Goal: Information Seeking & Learning: Learn about a topic

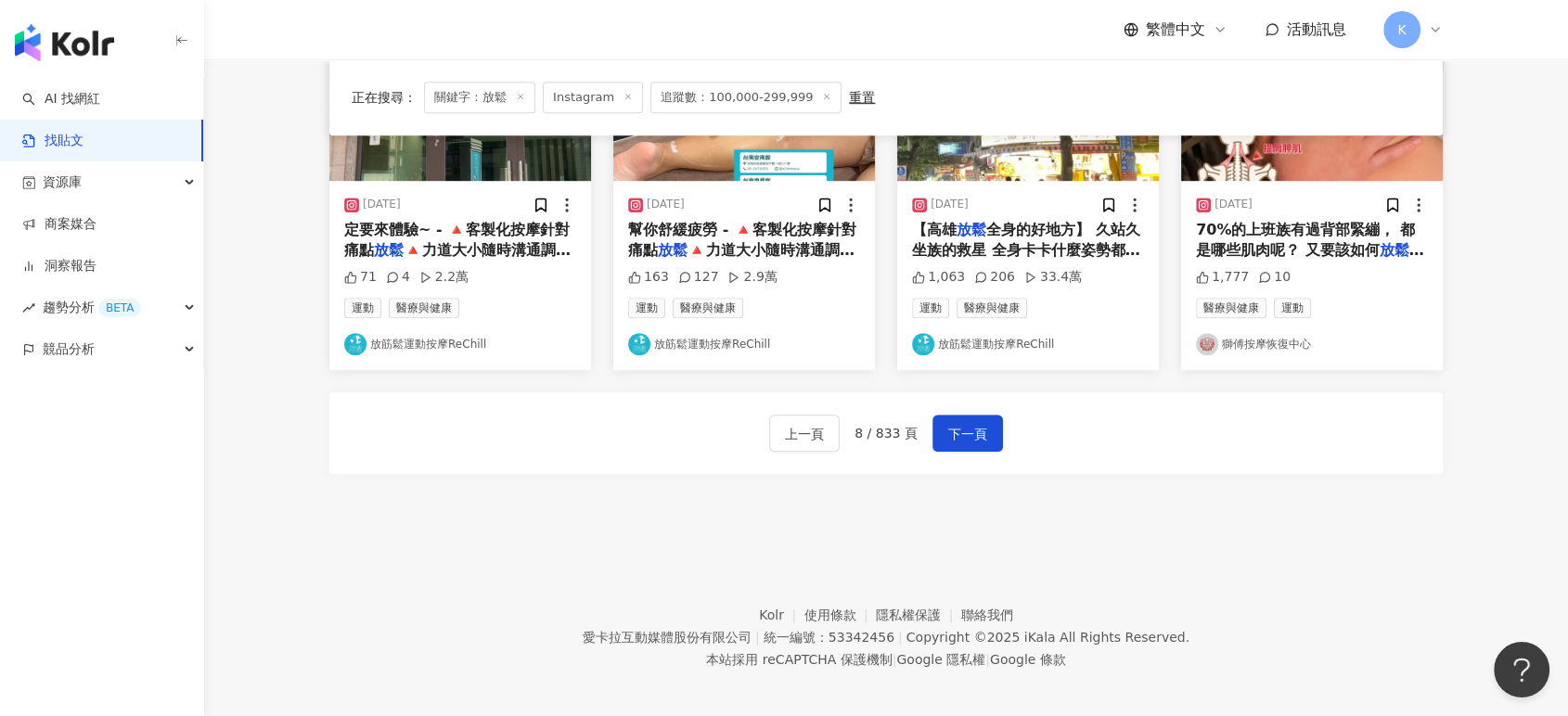
scroll to position [1074, 0]
click at [948, 423] on span "下一頁" at bounding box center [968, 434] width 39 height 22
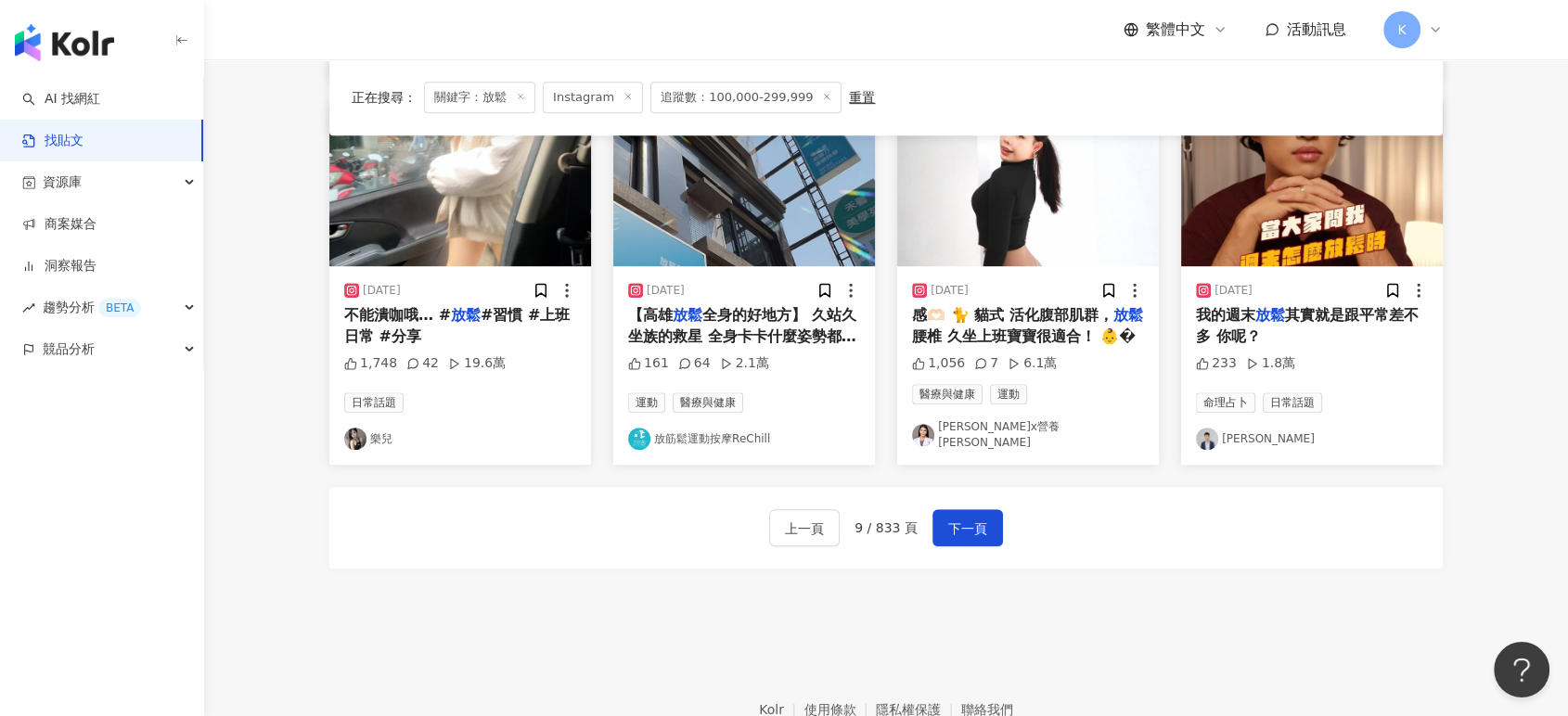
scroll to position [859, 0]
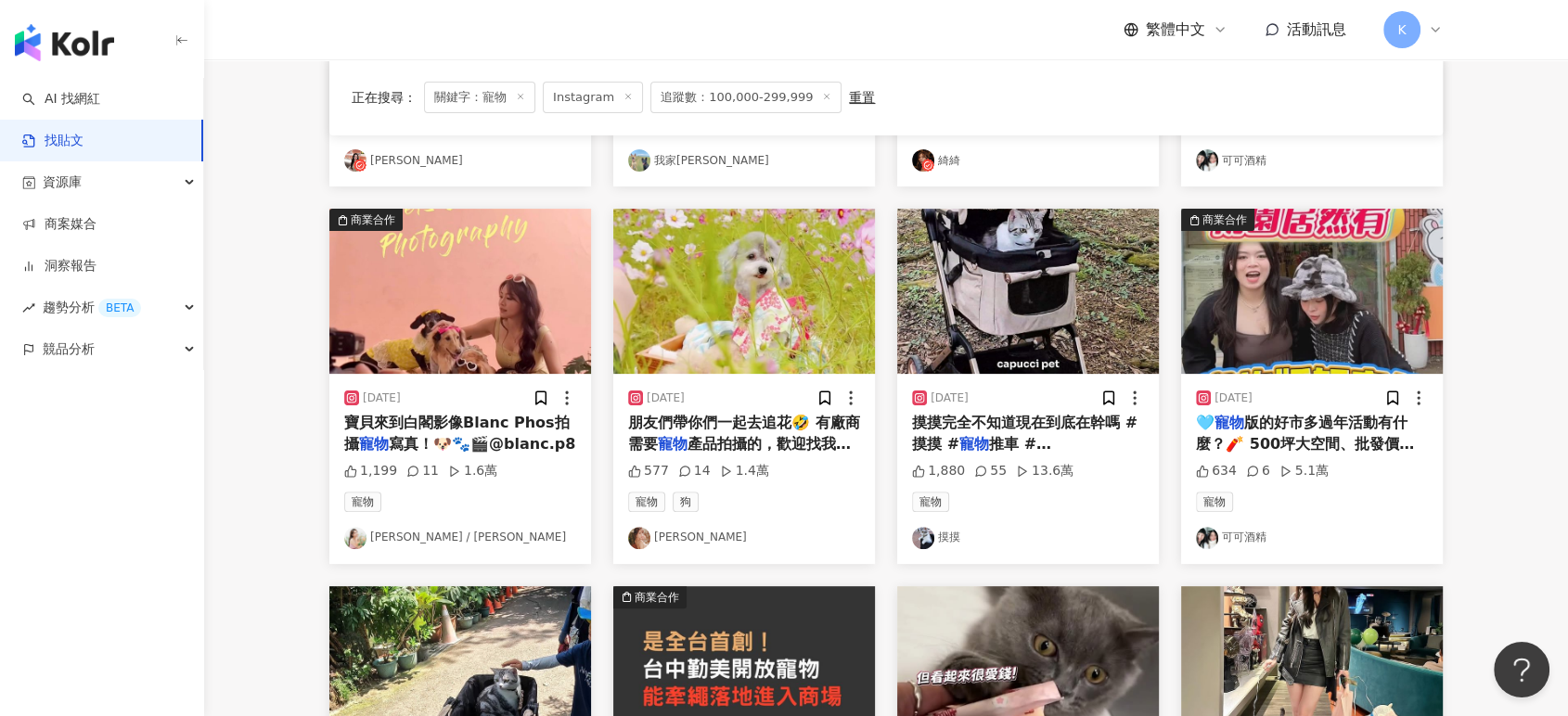
scroll to position [309, 0]
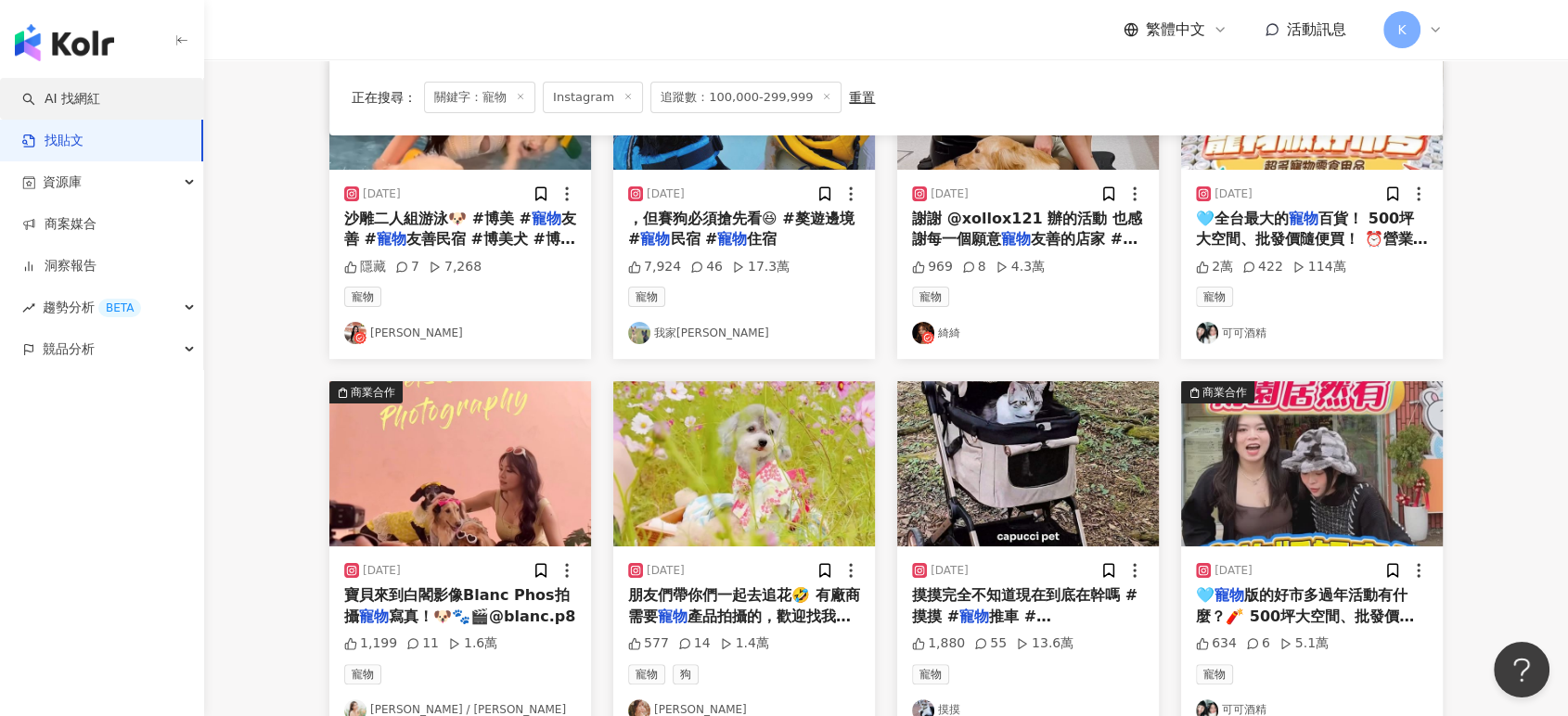
click at [75, 93] on link "AI 找網紅" at bounding box center [61, 100] width 78 height 19
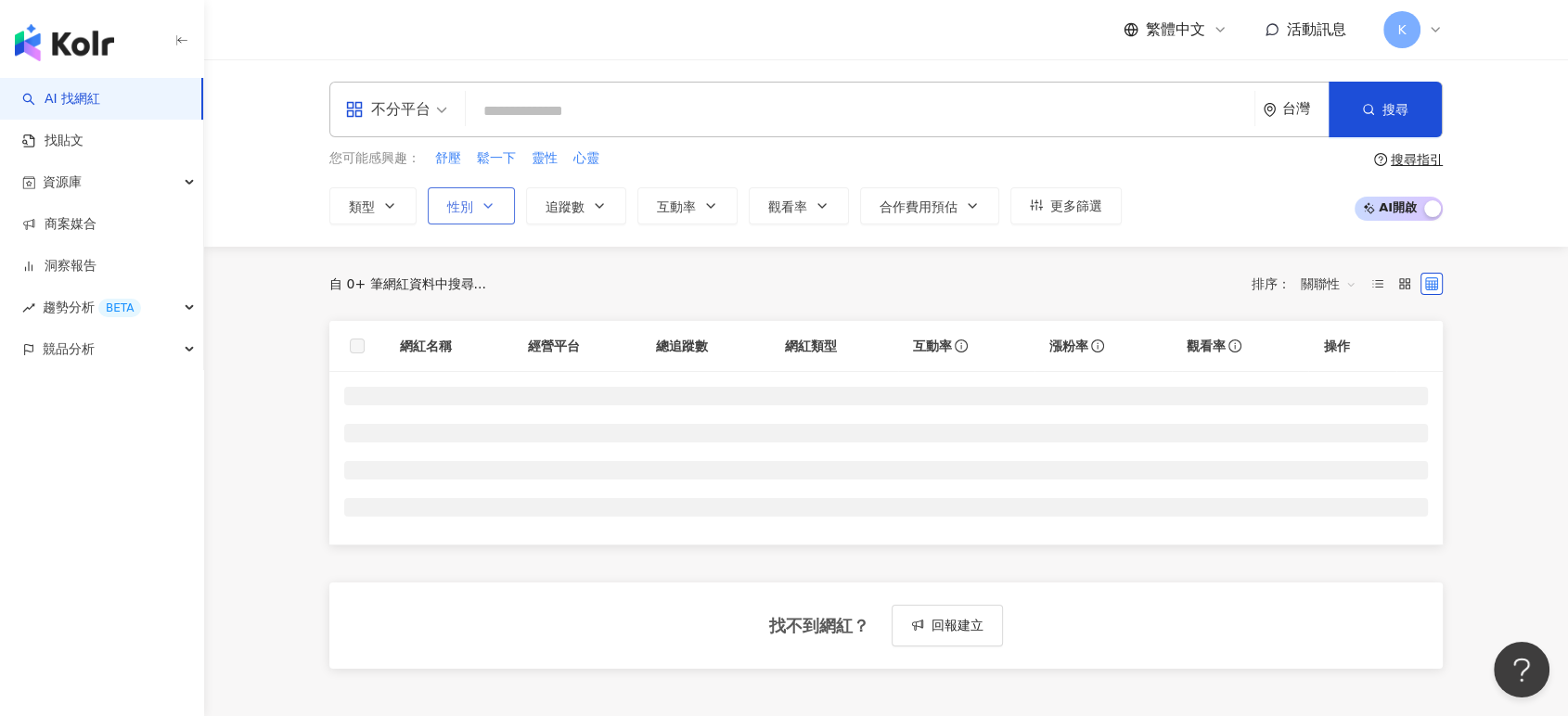
click at [501, 209] on button "性別" at bounding box center [471, 206] width 88 height 37
click at [497, 308] on label "女" at bounding box center [474, 316] width 56 height 20
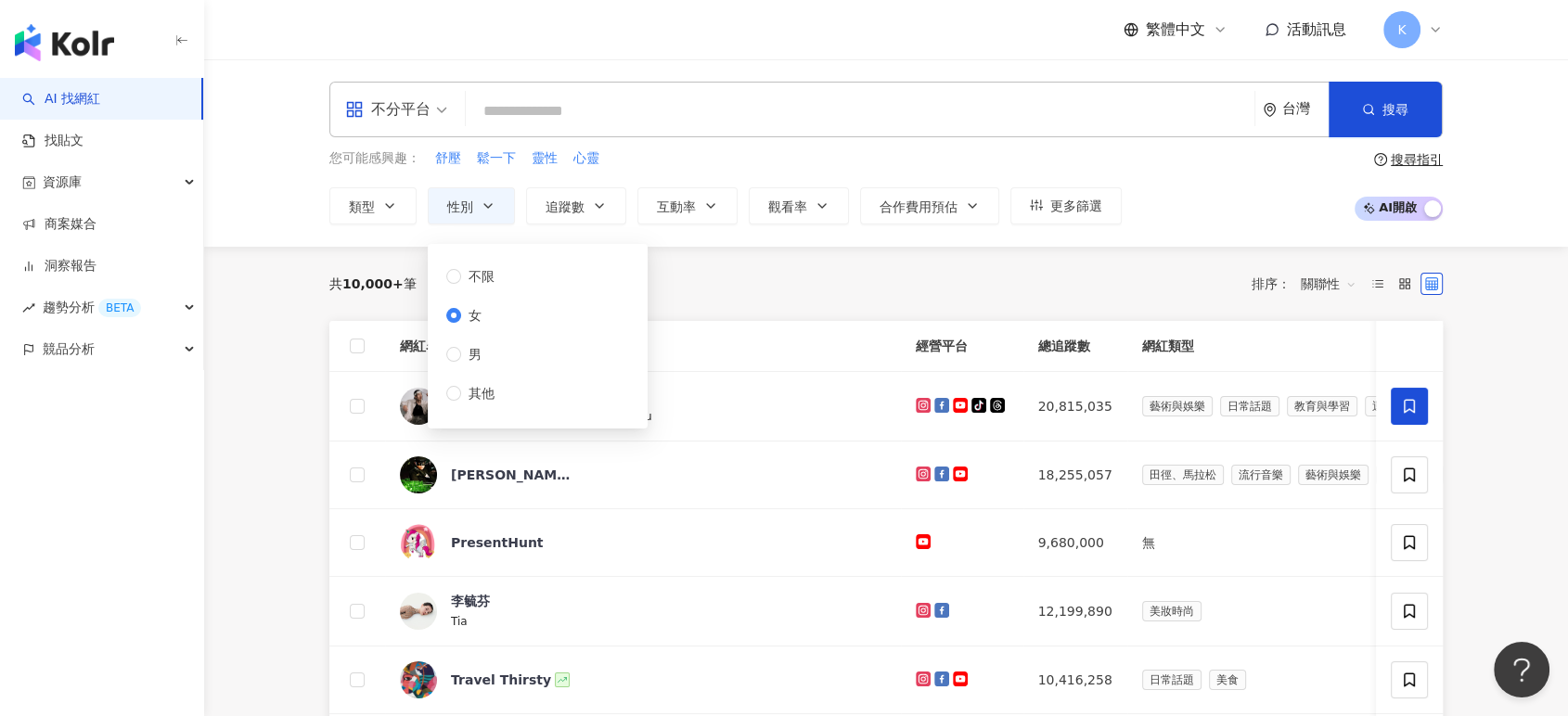
click at [709, 292] on div "共 10,000+ 筆 排序： 關聯性" at bounding box center [886, 284] width 1113 height 30
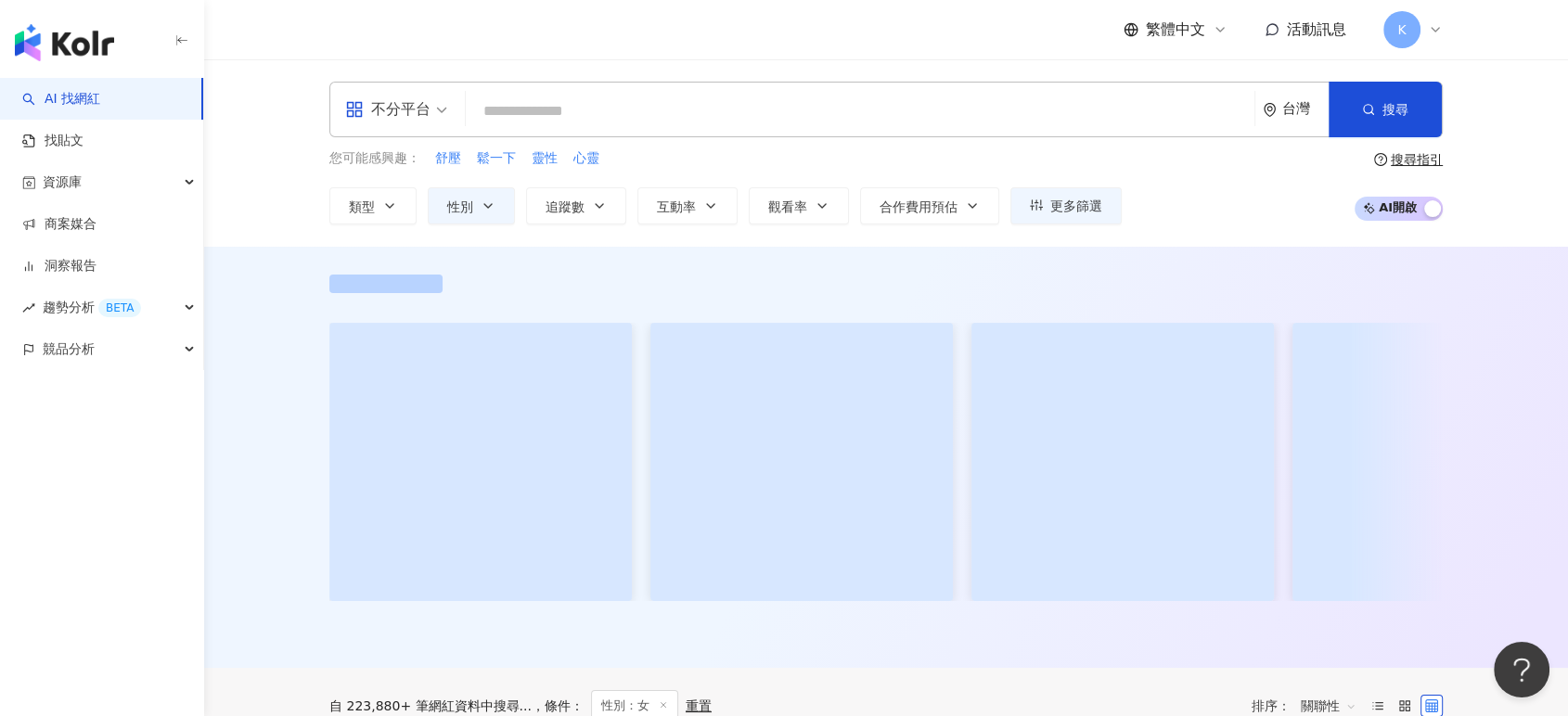
click at [651, 101] on input "search" at bounding box center [860, 112] width 774 height 35
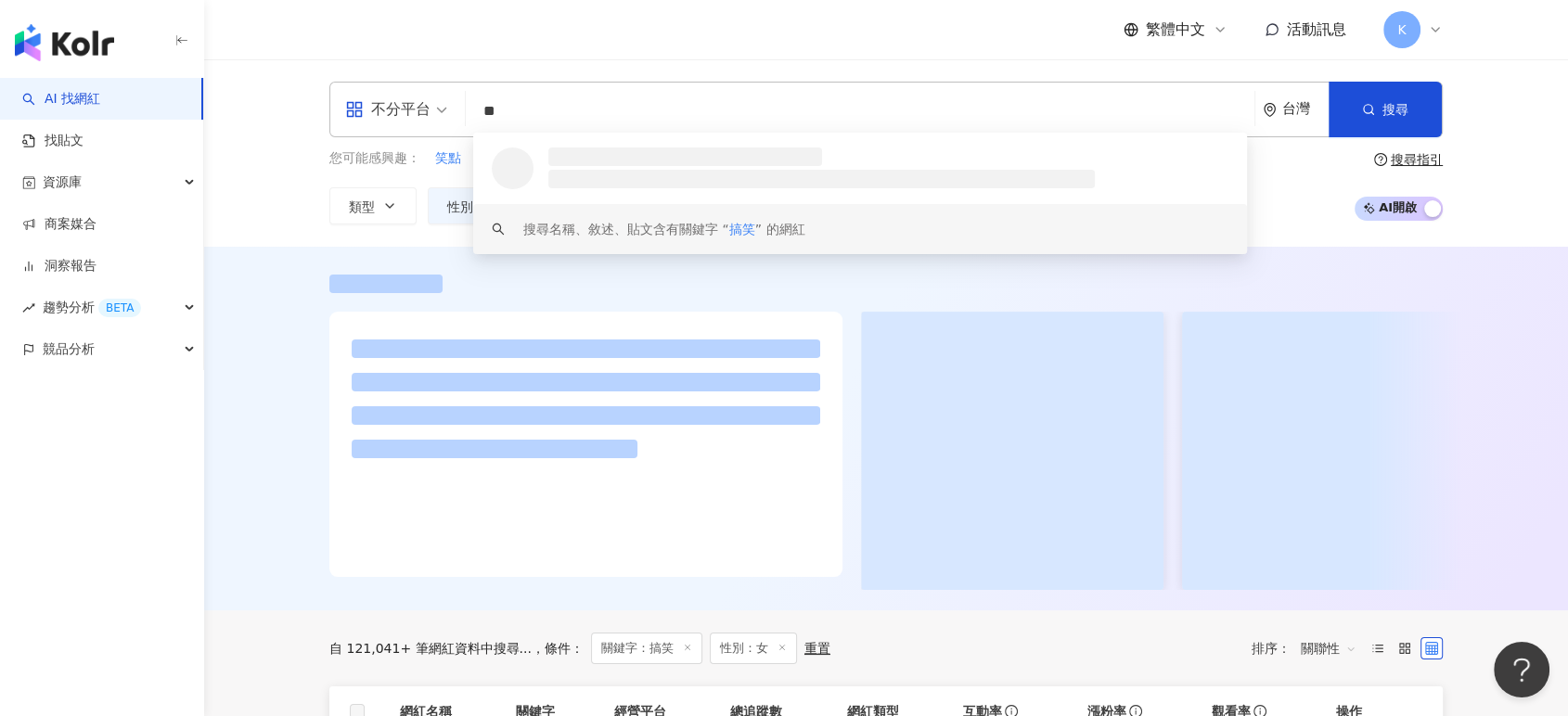
click at [580, 206] on div "搜尋名稱、敘述、貼文含有關鍵字 “ 搞笑 ” 的網紅" at bounding box center [860, 229] width 774 height 50
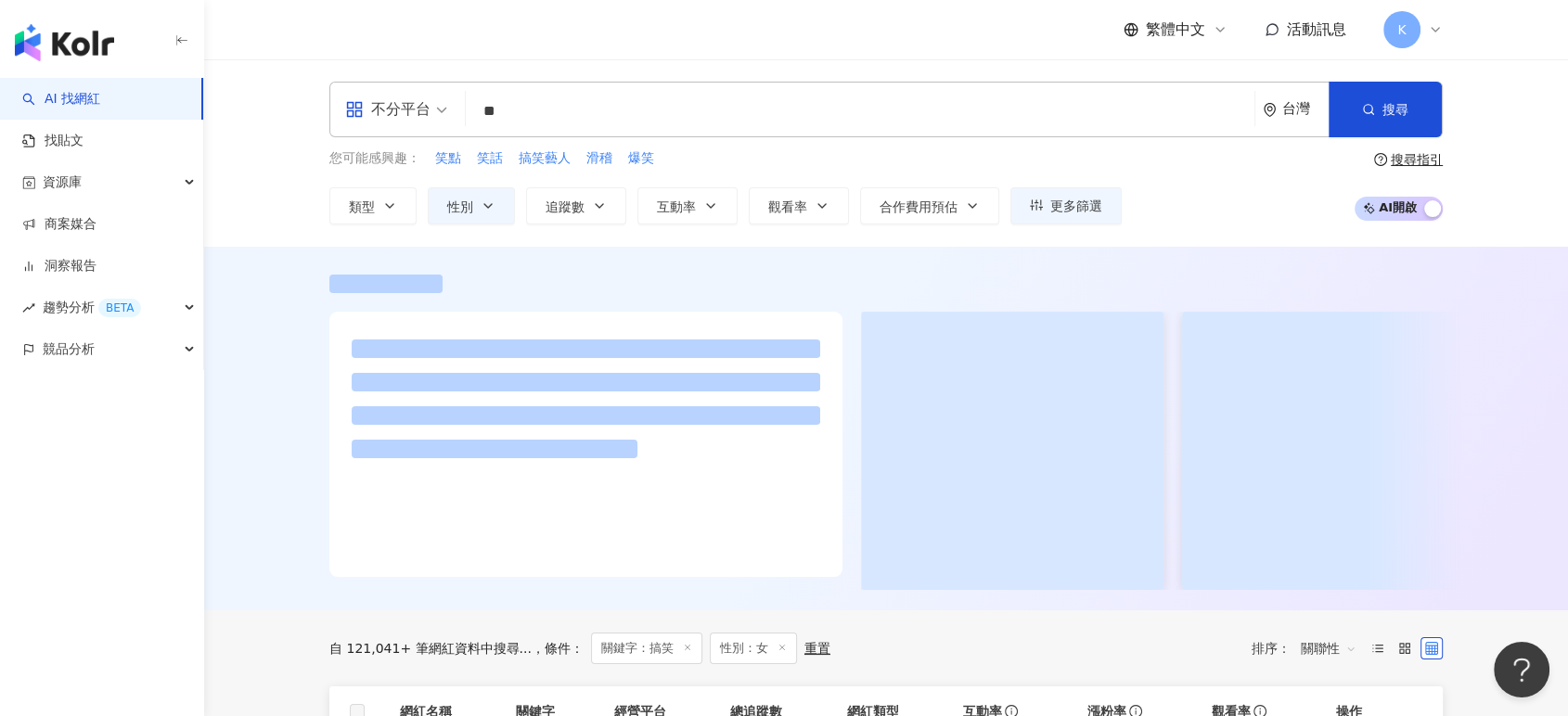
type input "**"
click at [568, 275] on div at bounding box center [886, 284] width 1113 height 19
click at [579, 210] on span "追蹤數" at bounding box center [566, 207] width 39 height 15
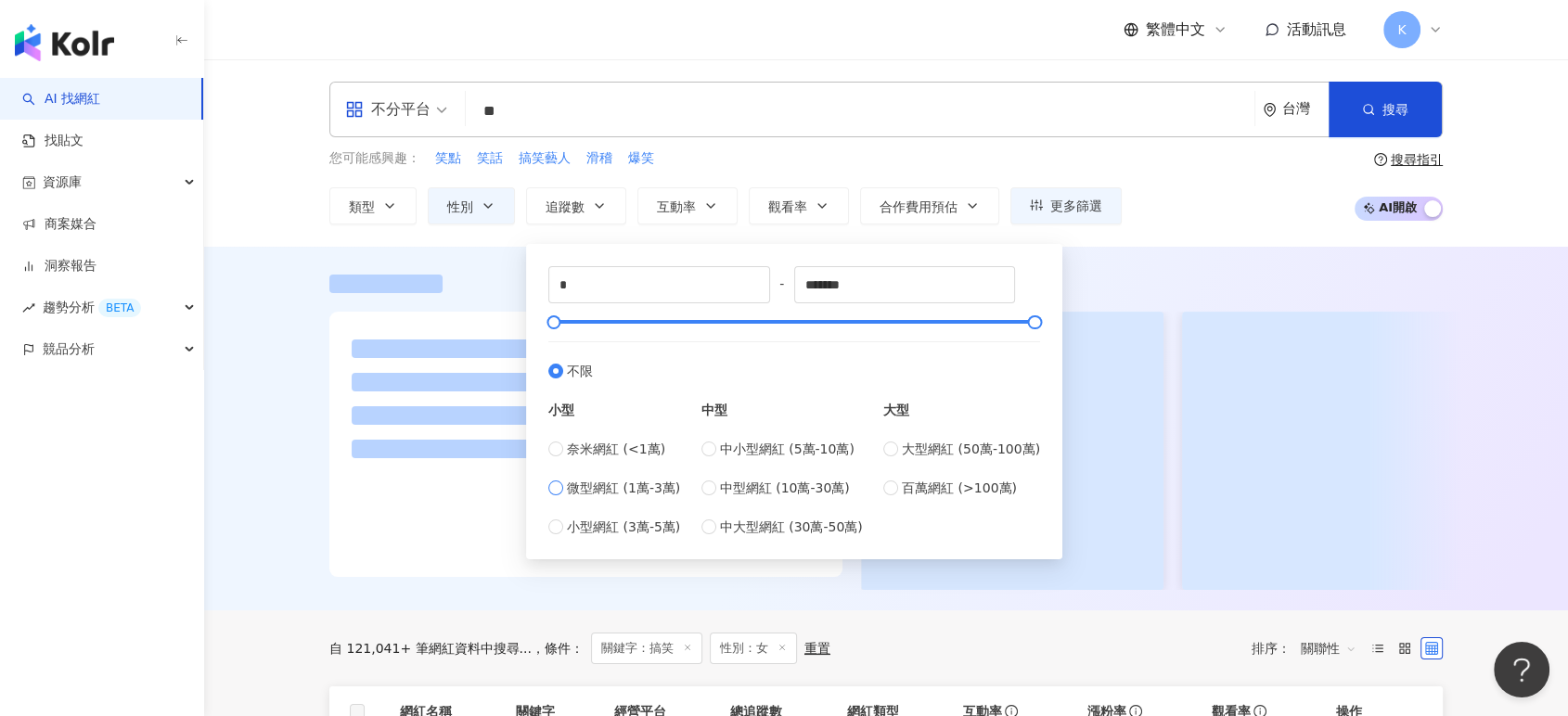
click at [663, 482] on span "微型網紅 (1萬-3萬)" at bounding box center [624, 488] width 114 height 20
click at [1206, 275] on div at bounding box center [886, 284] width 1113 height 19
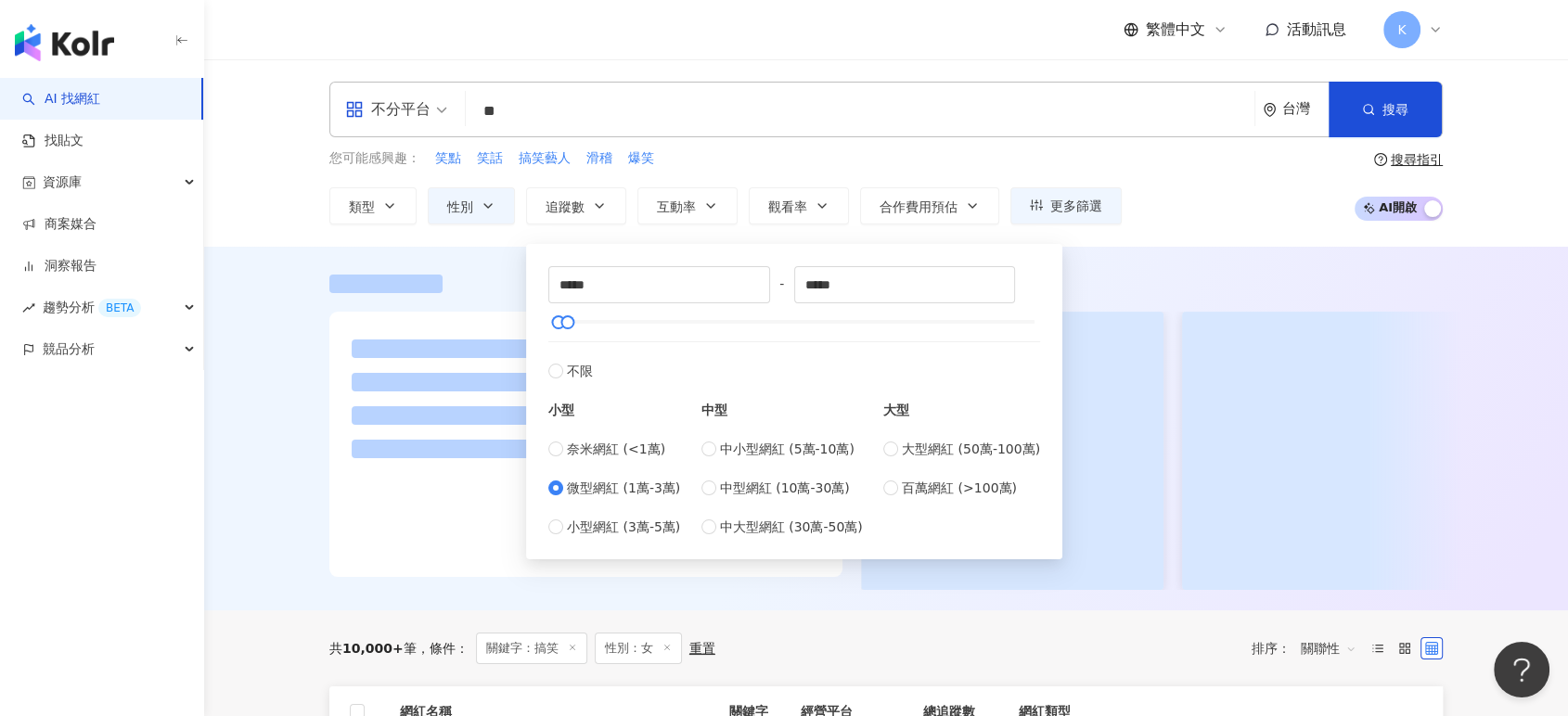
type input "*****"
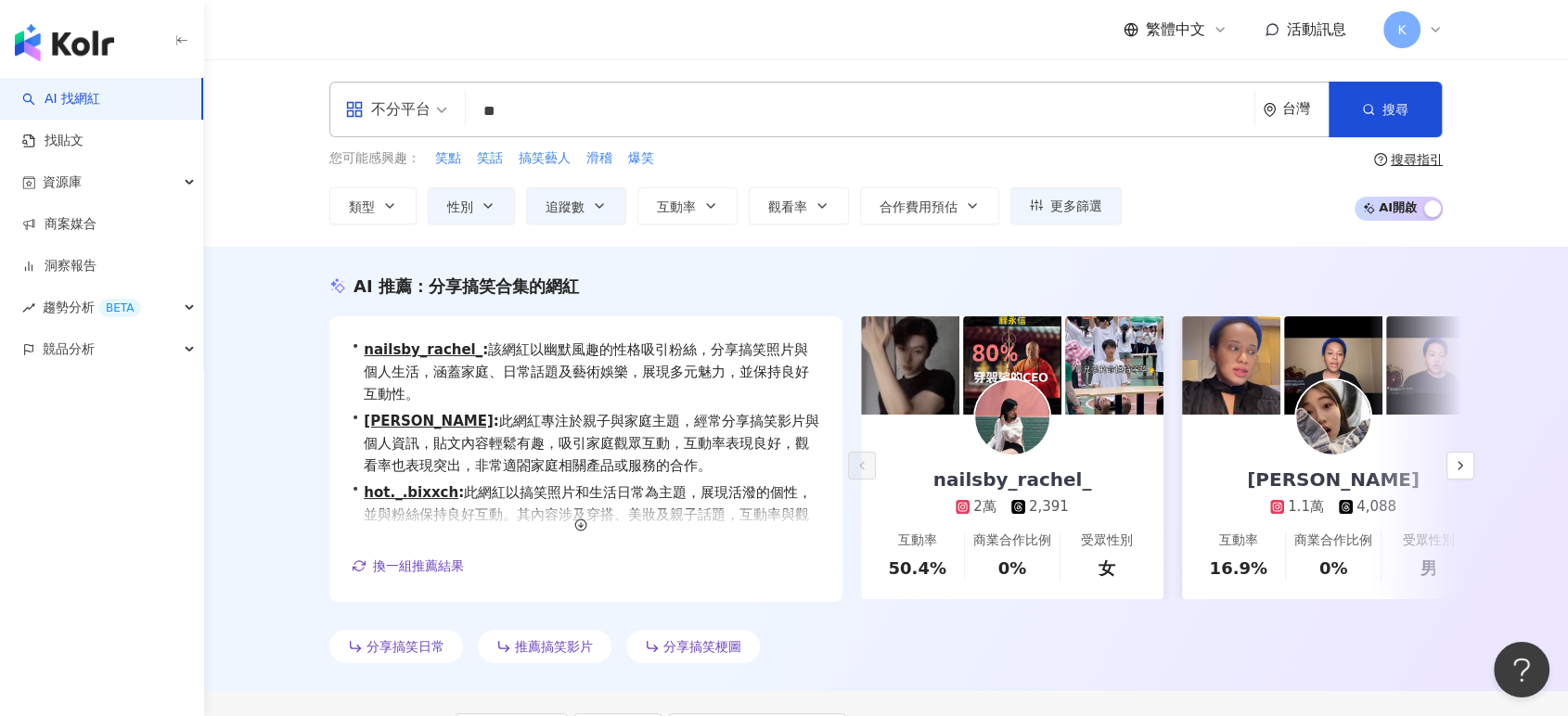
click at [416, 101] on div "不分平台" at bounding box center [389, 110] width 86 height 30
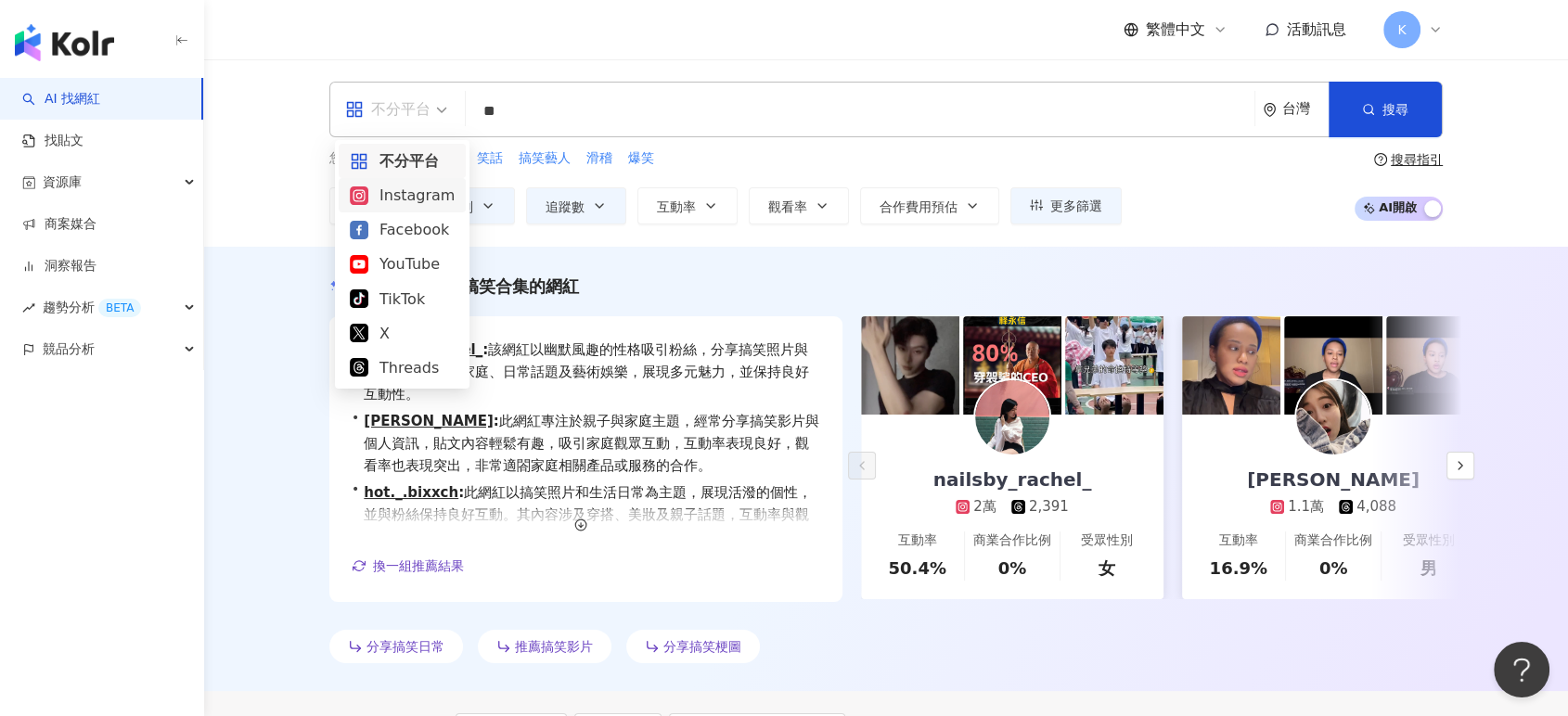
click at [416, 195] on div "Instagram" at bounding box center [402, 195] width 105 height 23
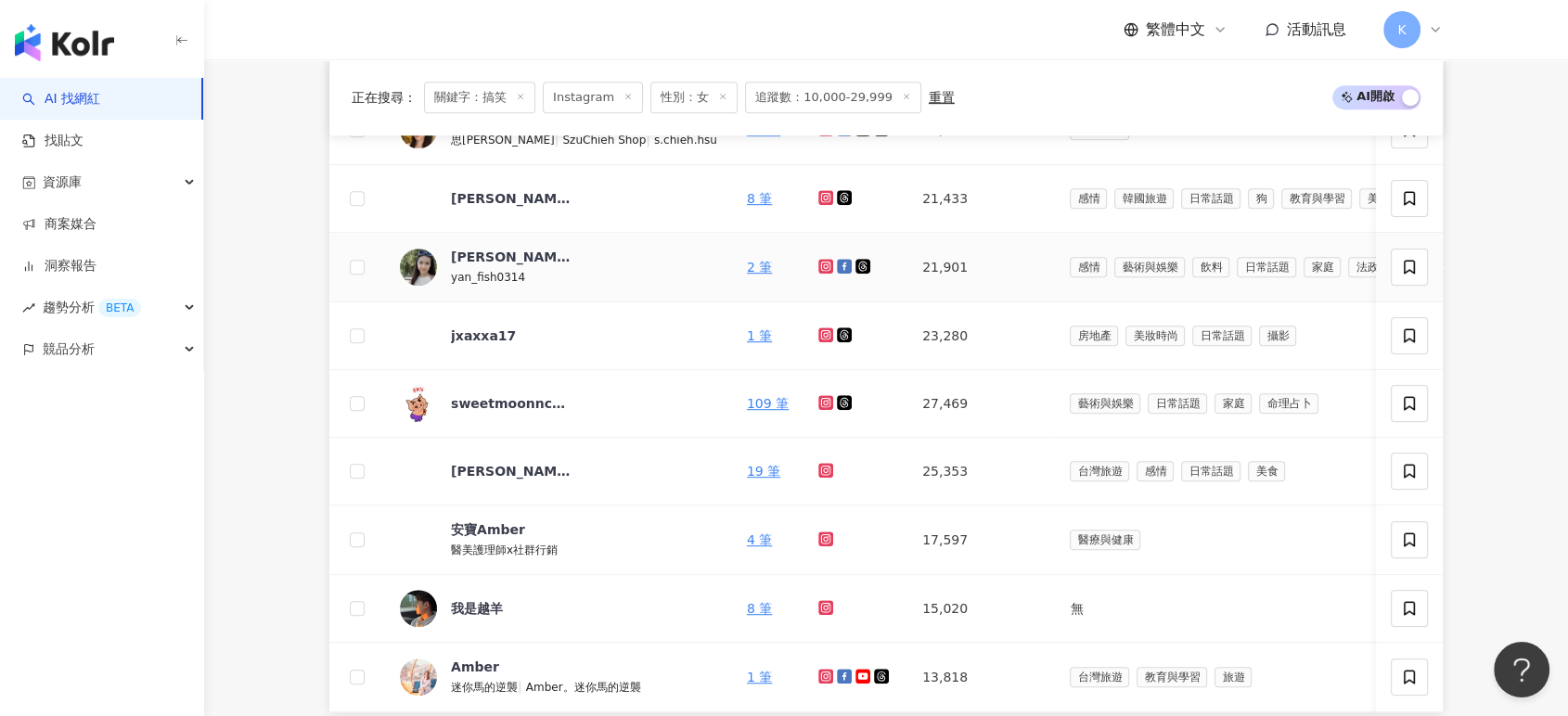
scroll to position [1039, 0]
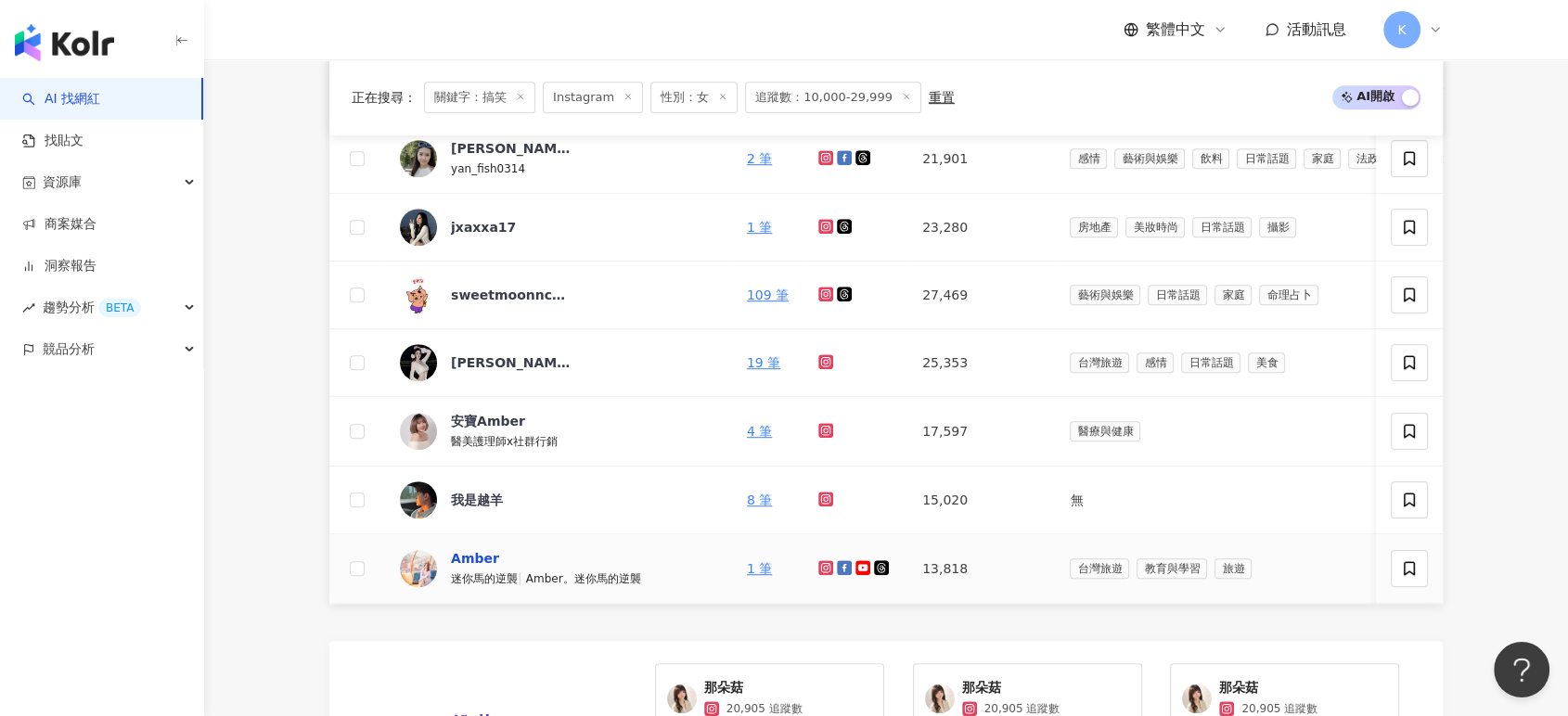
click at [470, 550] on div "Amber" at bounding box center [475, 559] width 48 height 19
click at [522, 415] on span "安寶Amber" at bounding box center [511, 421] width 120 height 19
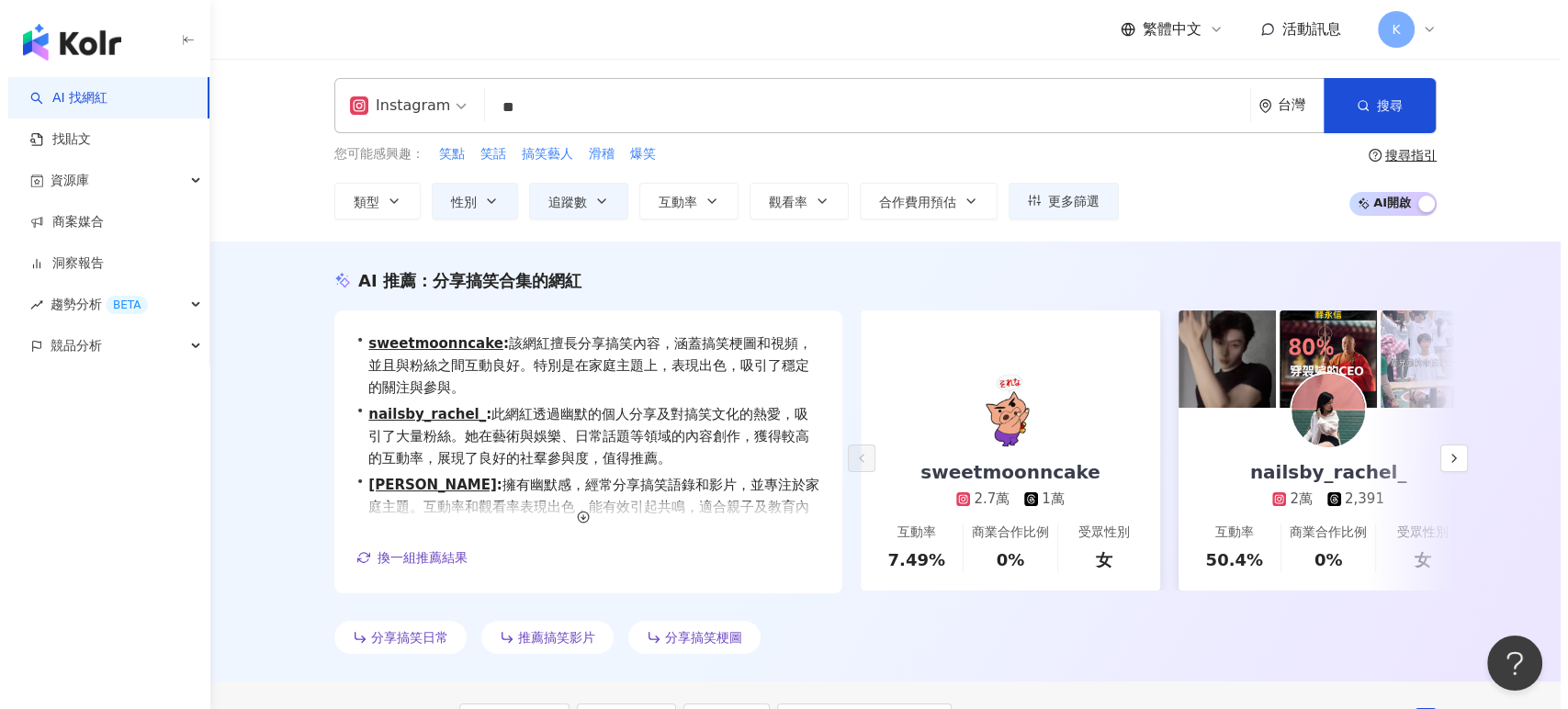
scroll to position [0, 0]
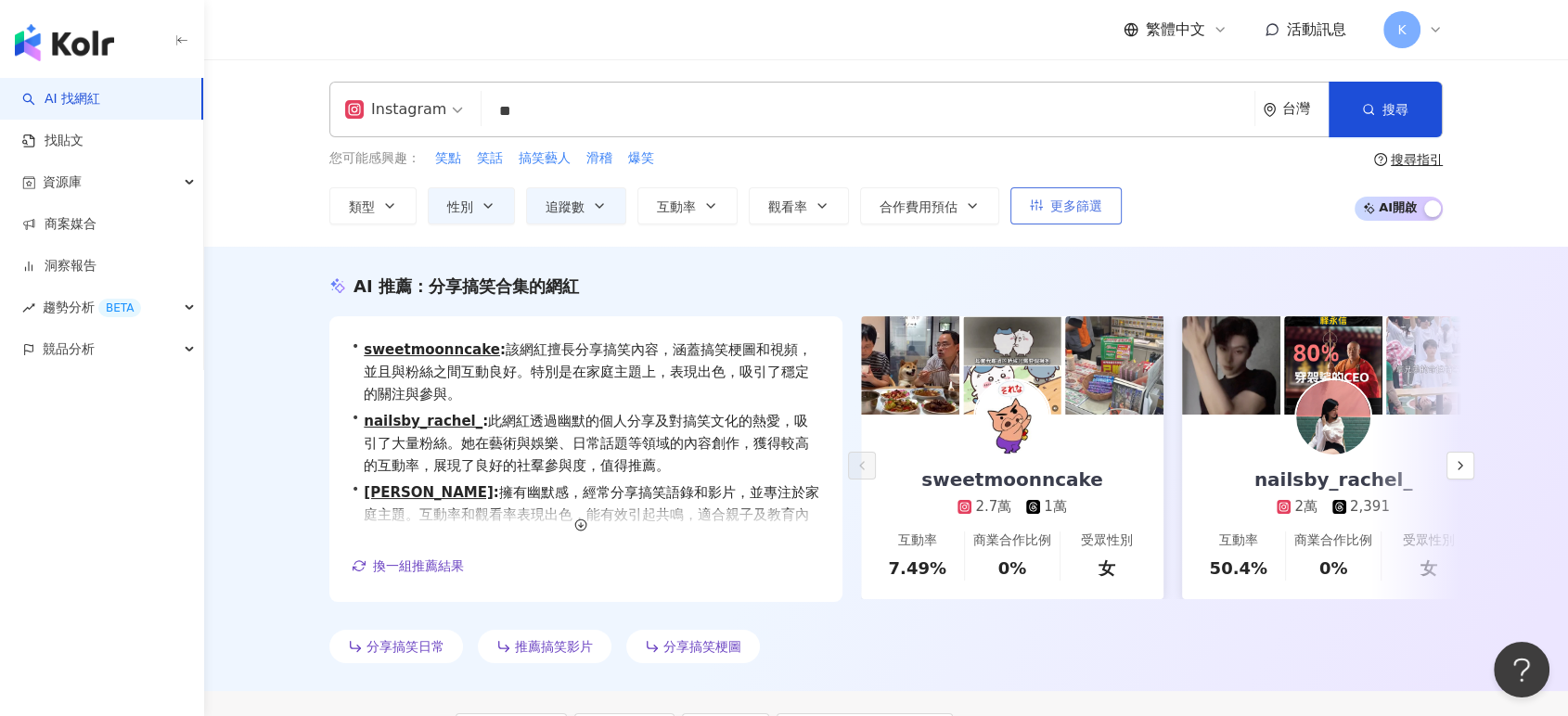
click at [1062, 193] on button "更多篩選" at bounding box center [1067, 206] width 112 height 37
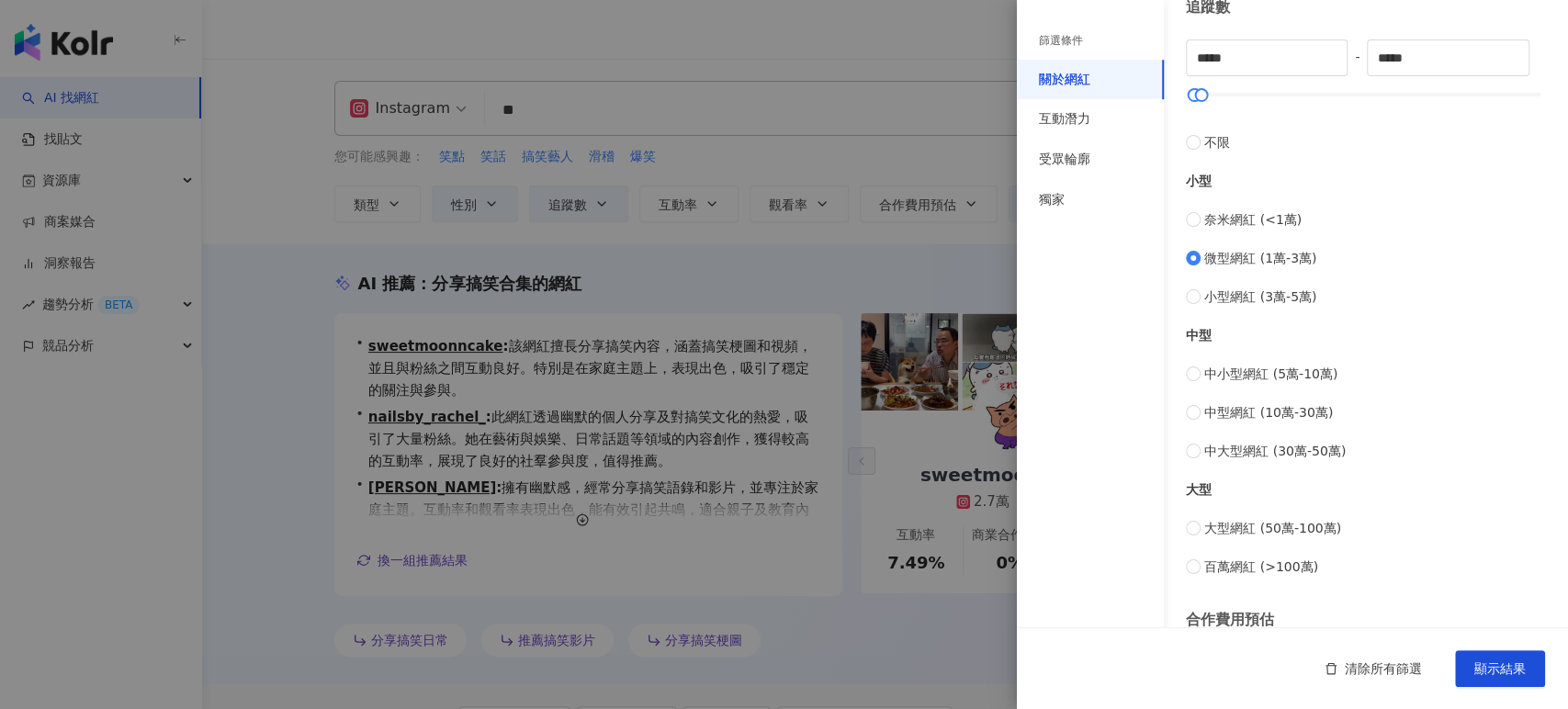
scroll to position [676, 0]
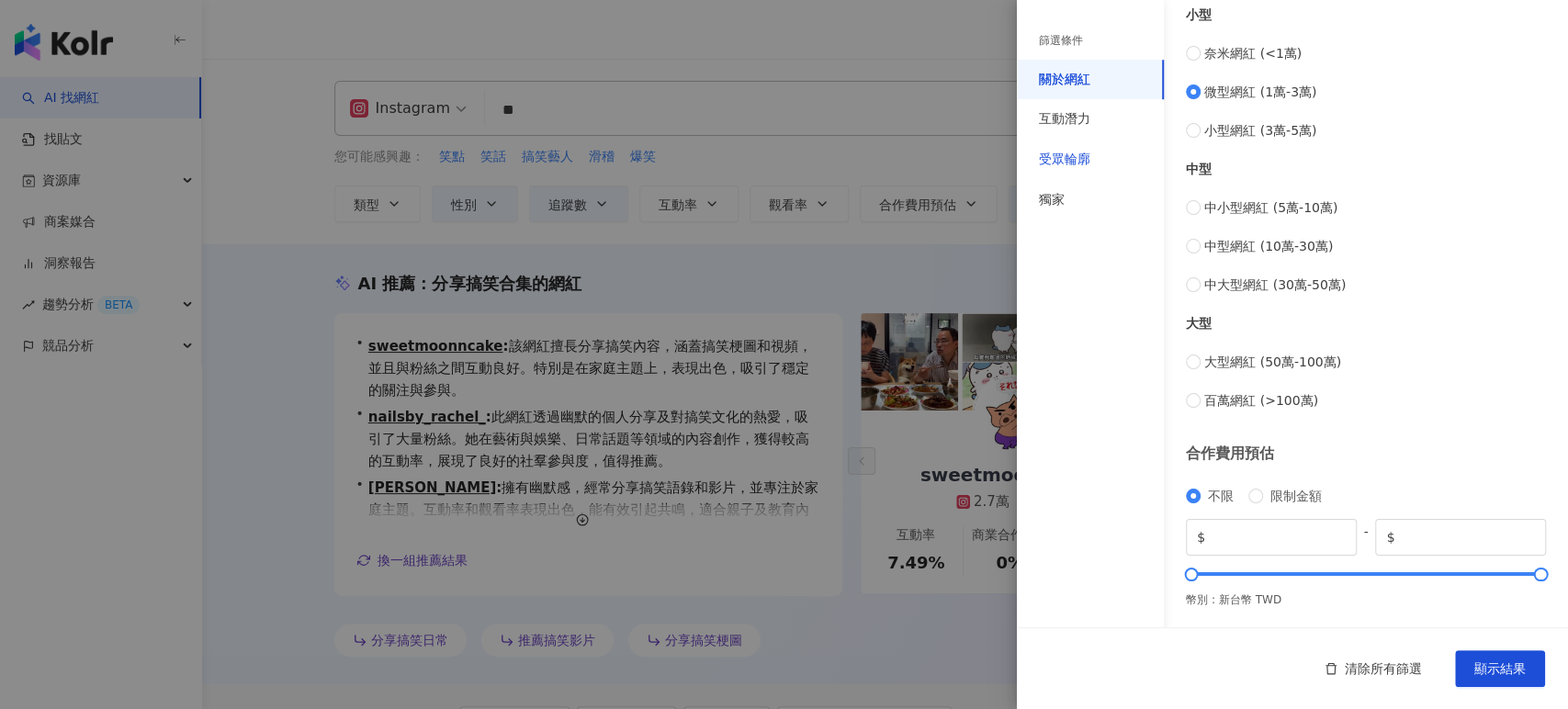
click at [1088, 155] on div "受眾輪廓" at bounding box center [1064, 160] width 52 height 18
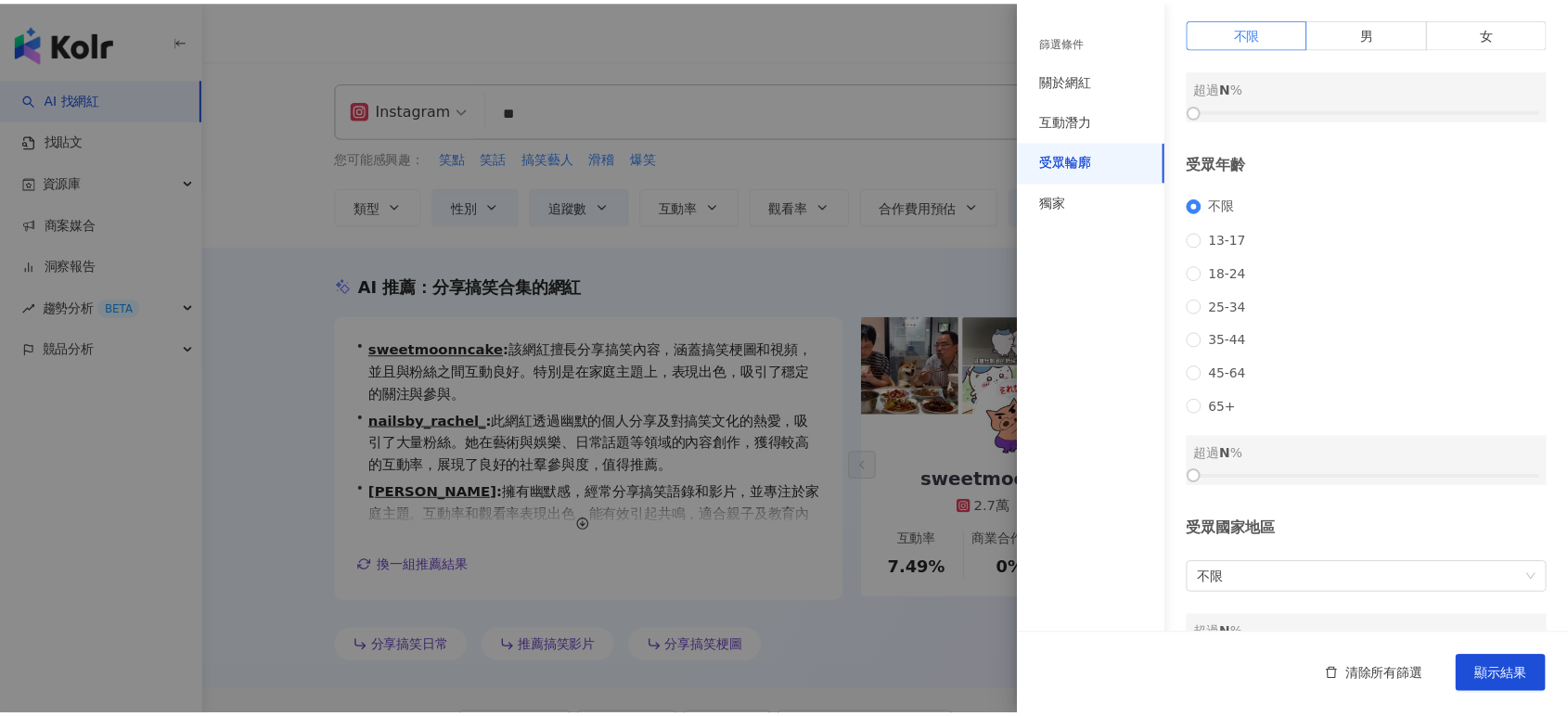
scroll to position [0, 0]
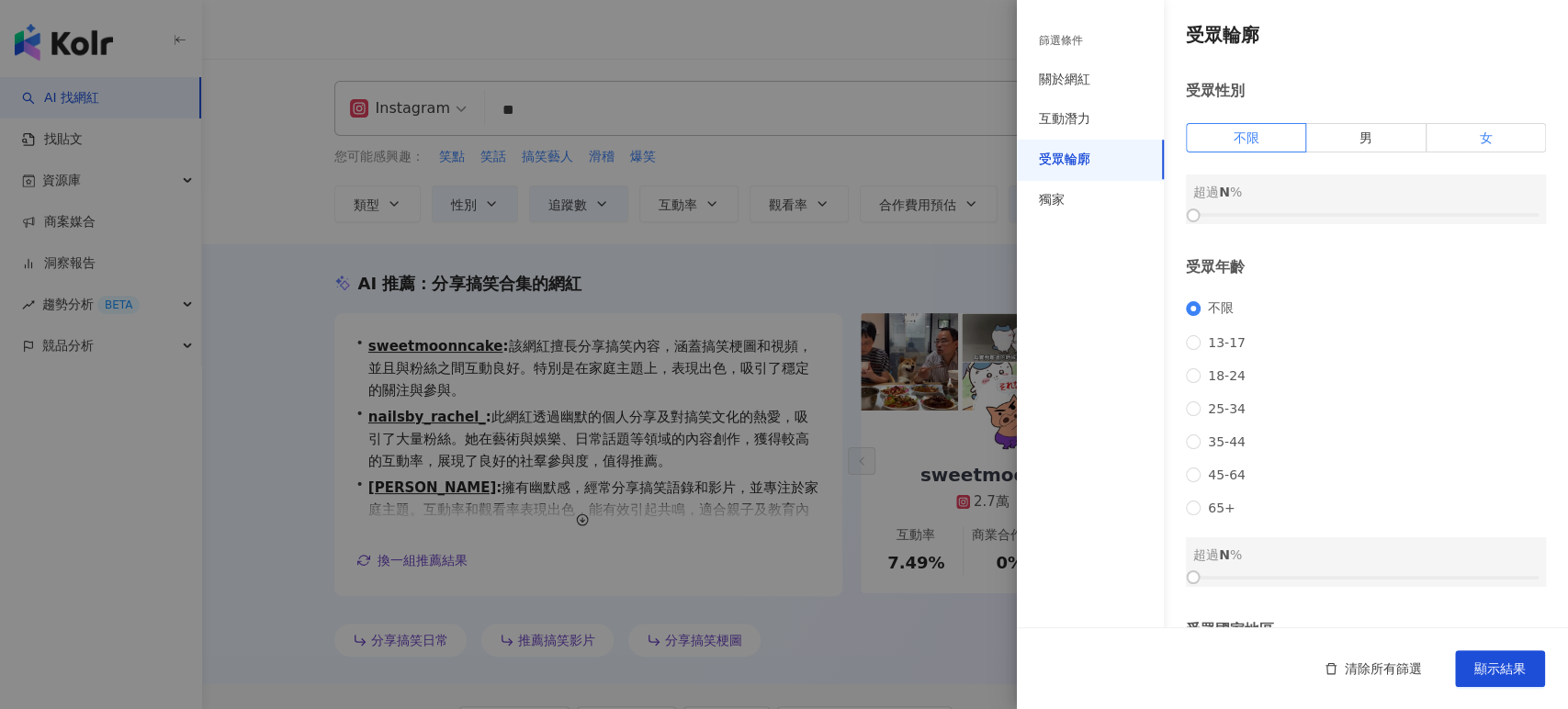
click at [1453, 135] on label "女" at bounding box center [1486, 137] width 119 height 30
click at [1348, 213] on div at bounding box center [1366, 215] width 345 height 11
click at [1366, 211] on div at bounding box center [1366, 215] width 345 height 11
click at [1499, 658] on button "顯示結果" at bounding box center [1501, 668] width 90 height 37
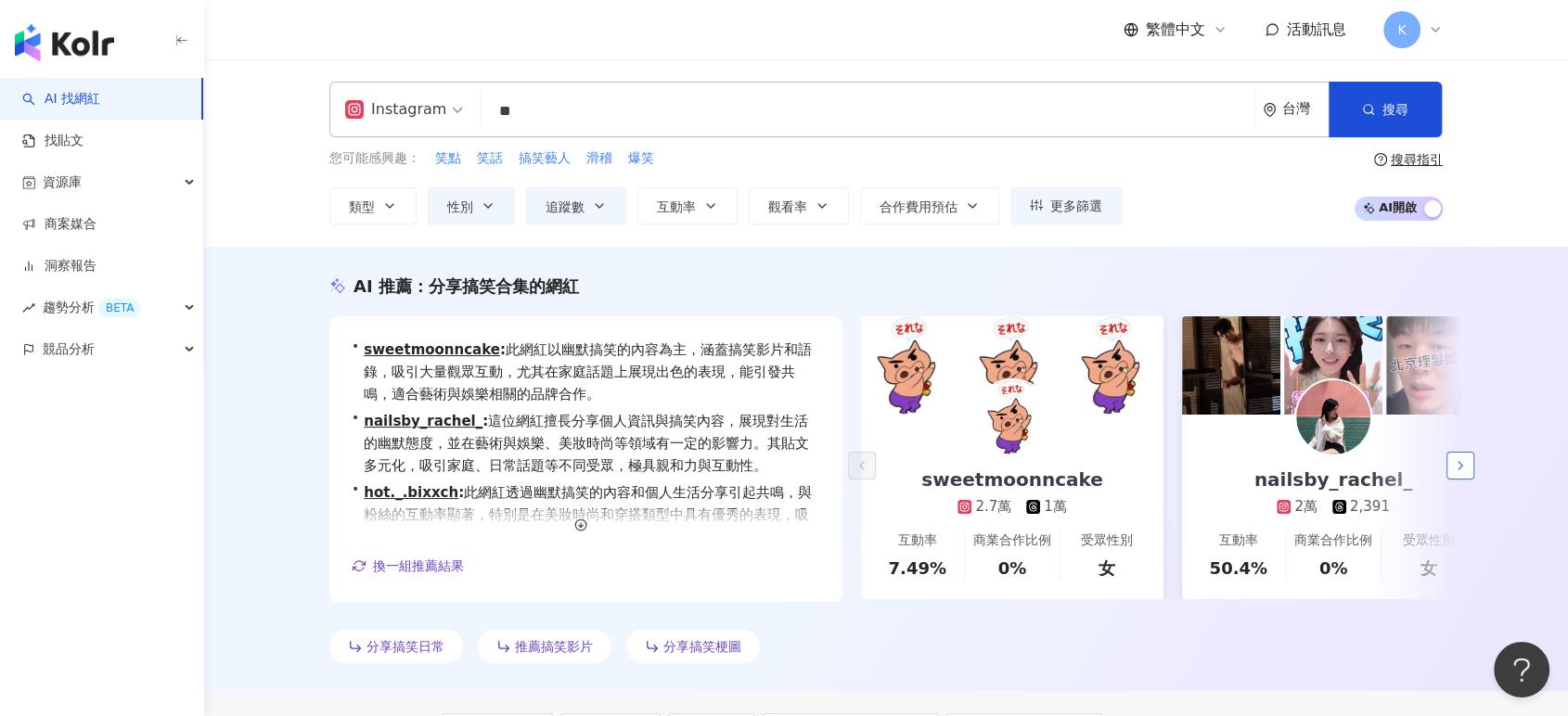
click at [1460, 462] on polyline "button" at bounding box center [1461, 466] width 4 height 7
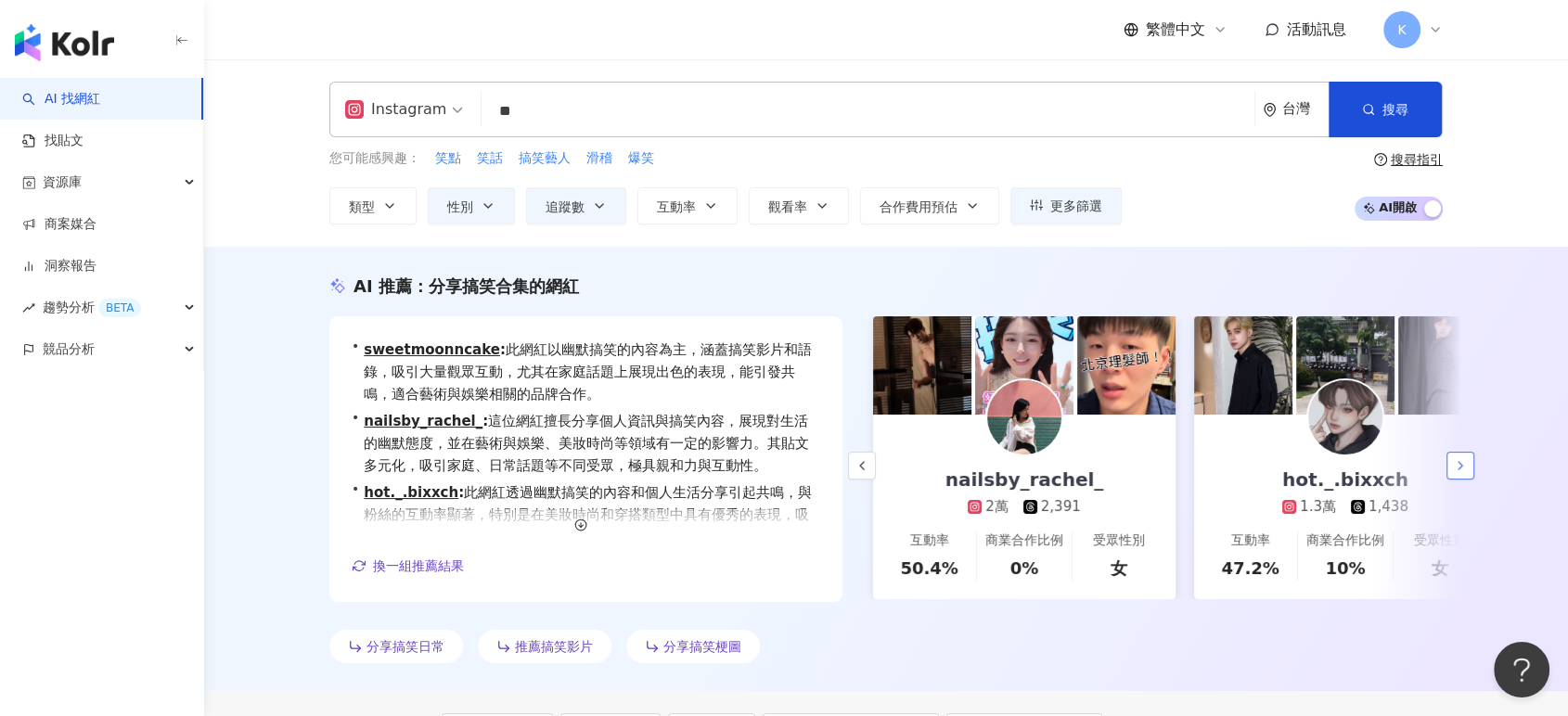
scroll to position [0, 320]
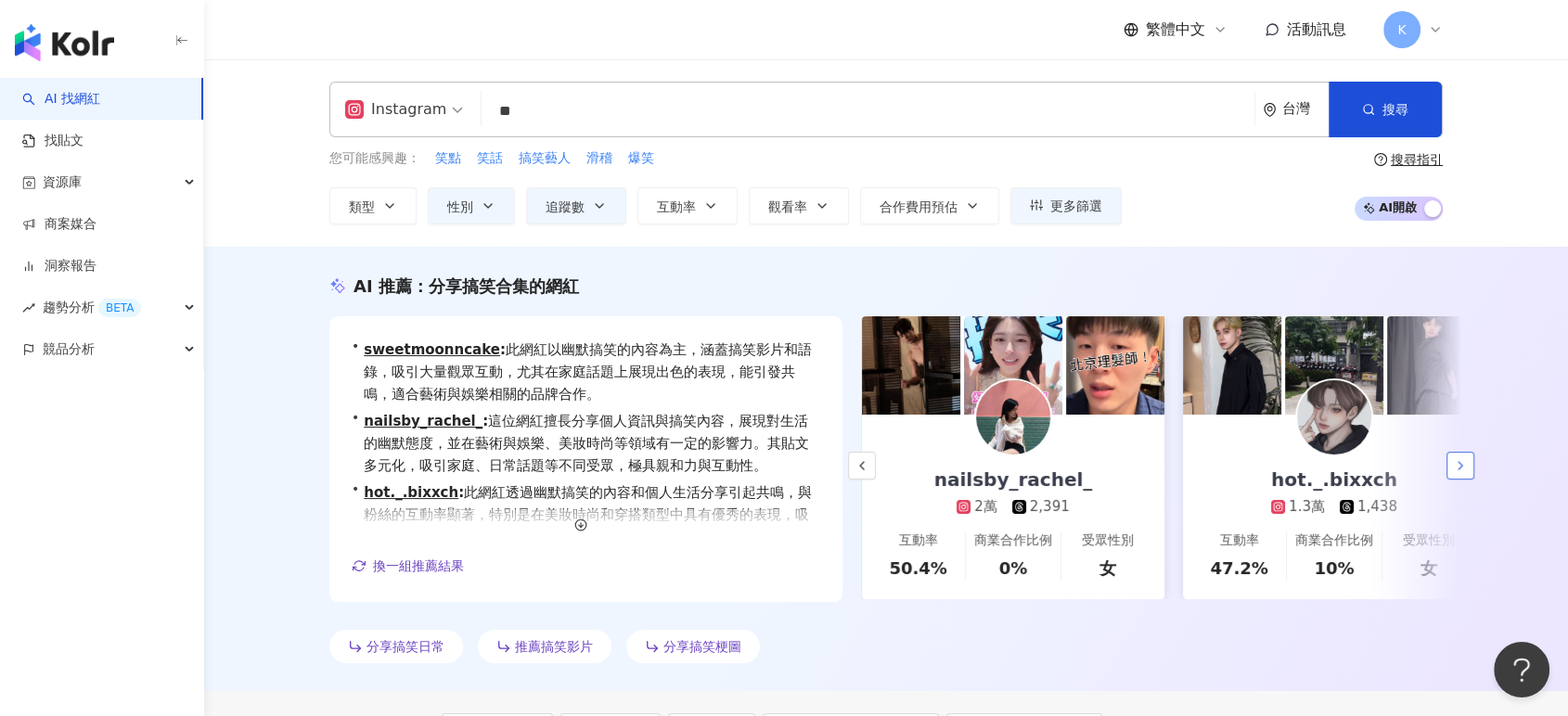
click at [1460, 461] on icon "button" at bounding box center [1461, 466] width 15 height 15
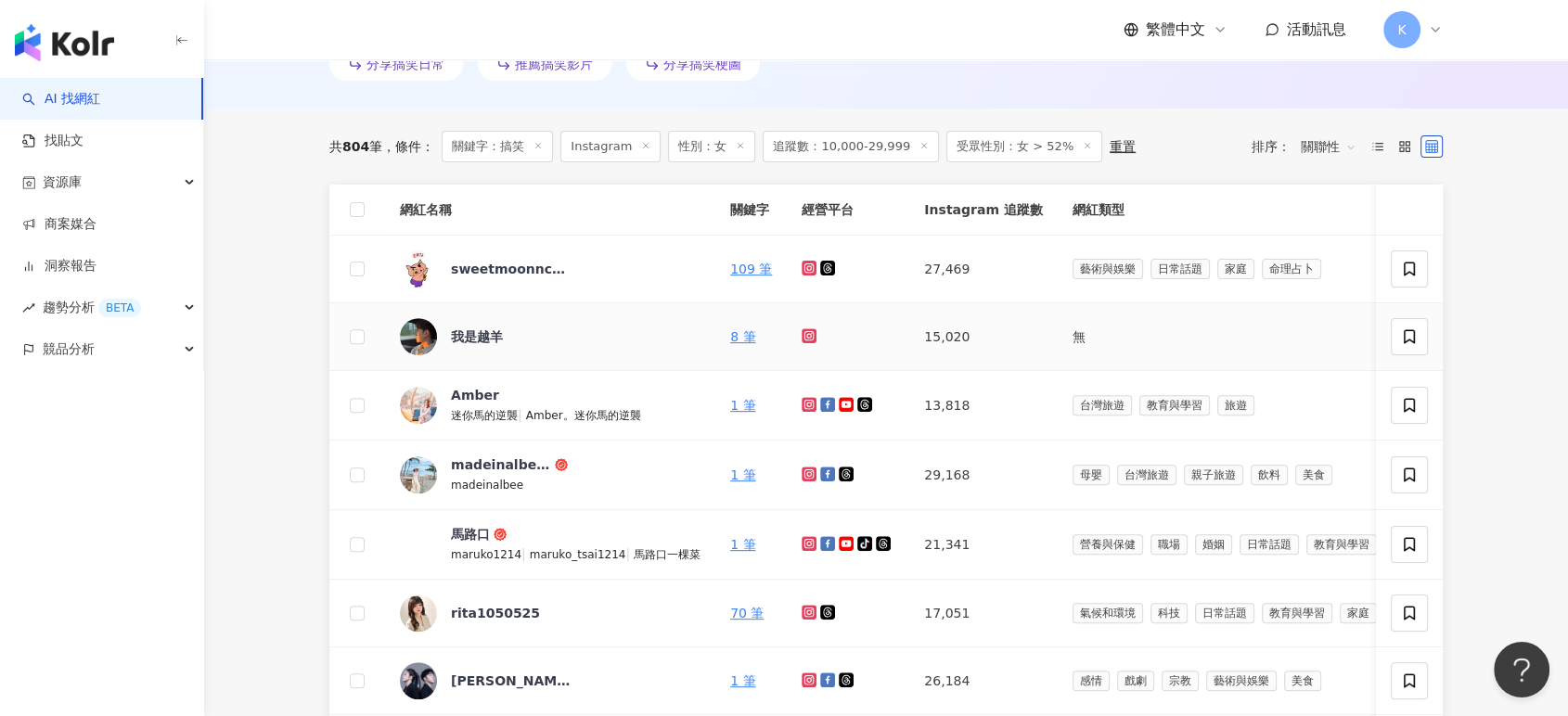
scroll to position [617, 0]
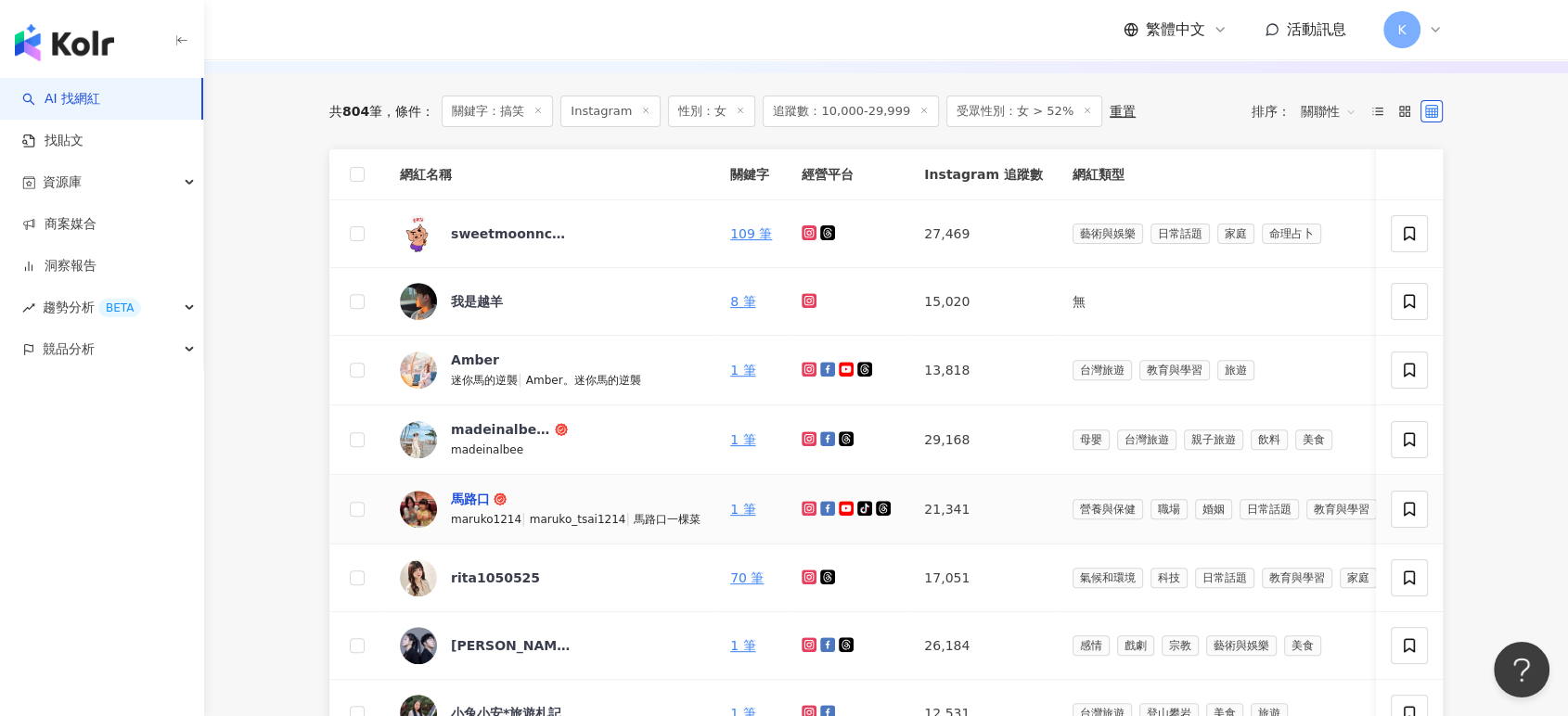
click at [459, 495] on div "馬路口" at bounding box center [470, 499] width 39 height 19
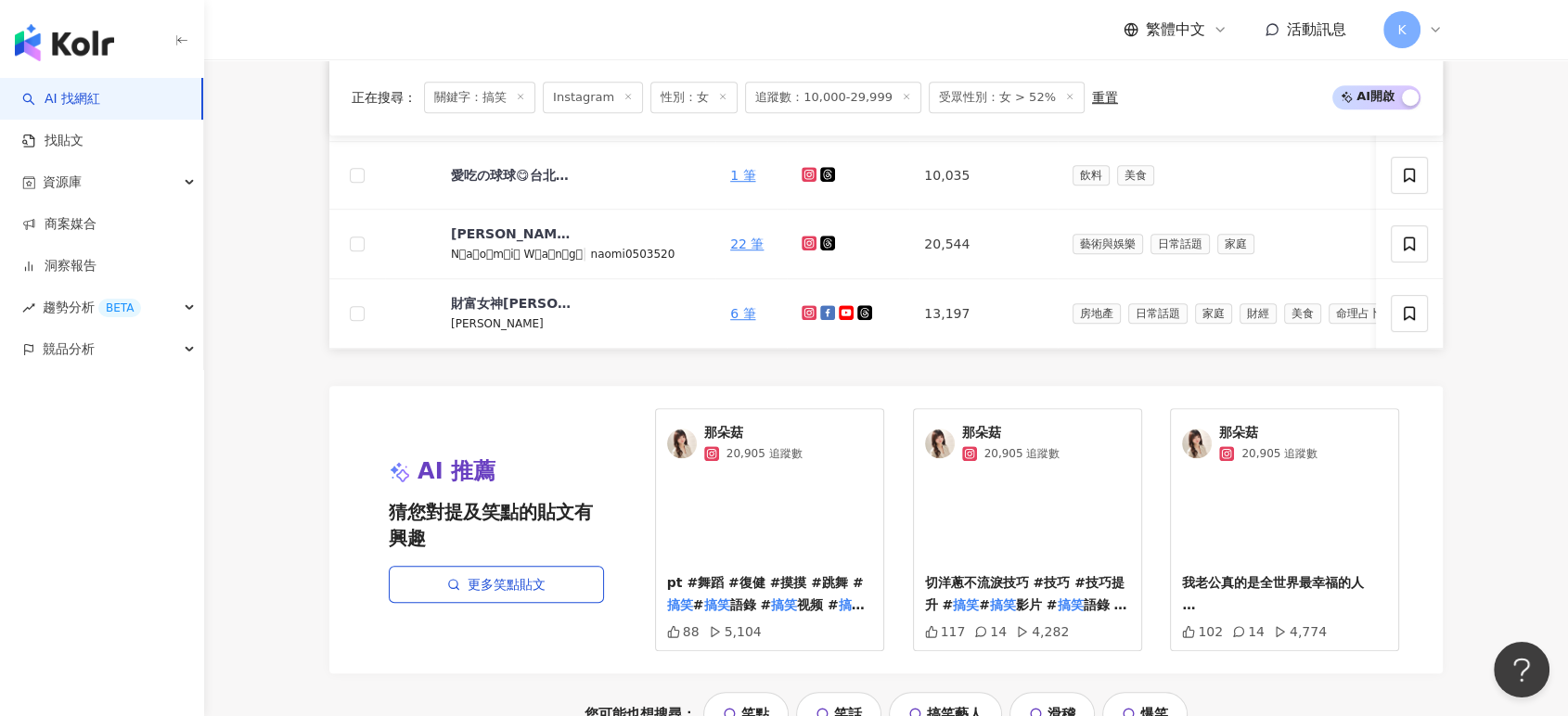
scroll to position [1545, 0]
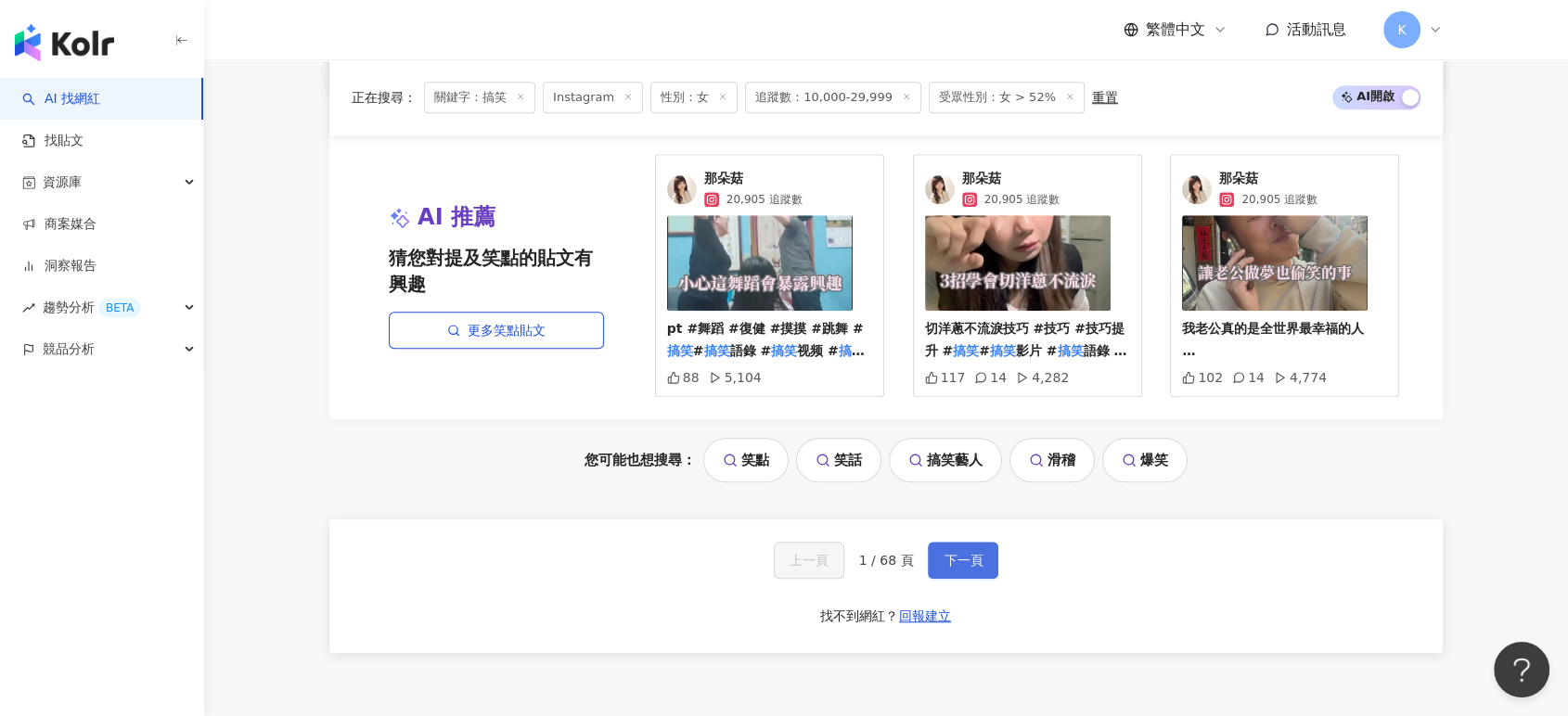
click at [961, 568] on span "下一頁" at bounding box center [963, 561] width 39 height 15
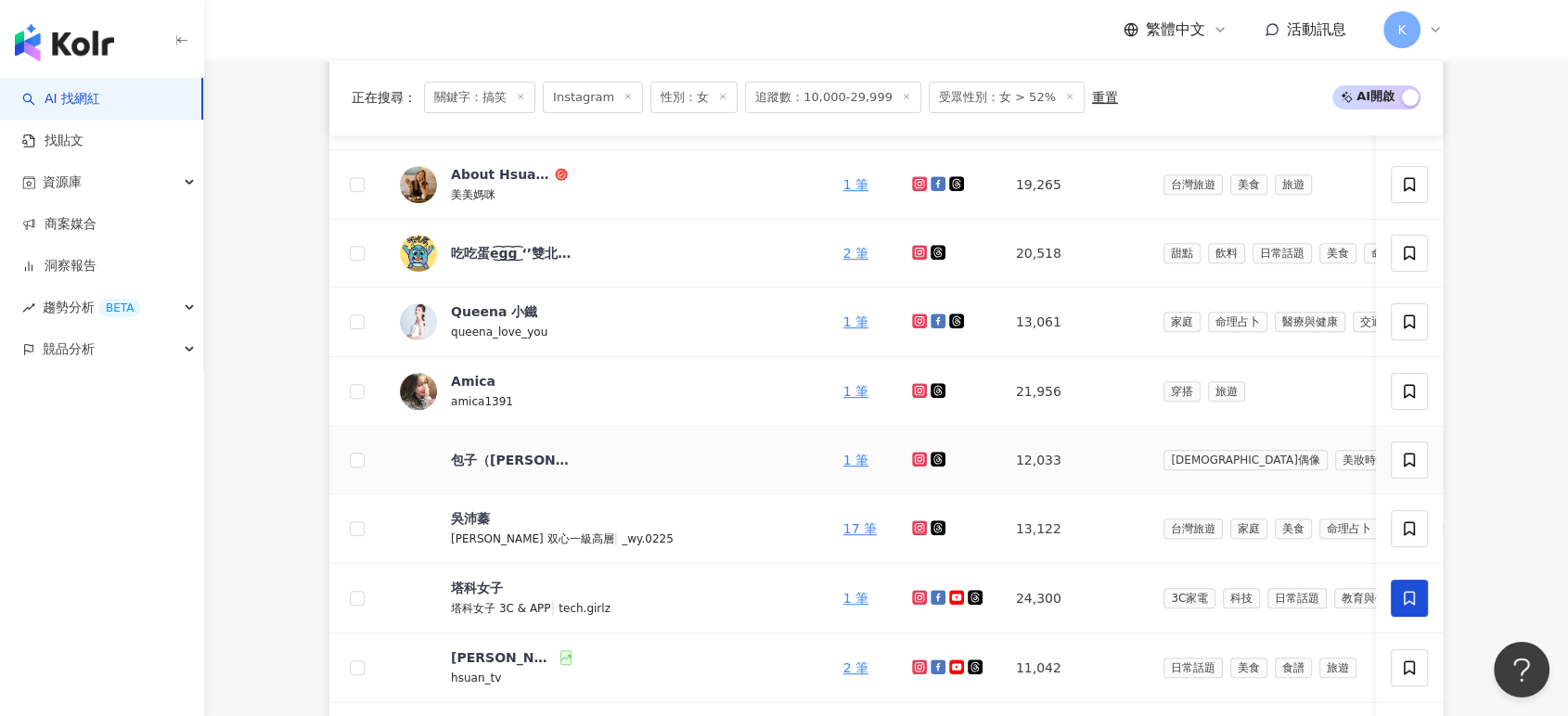
scroll to position [617, 0]
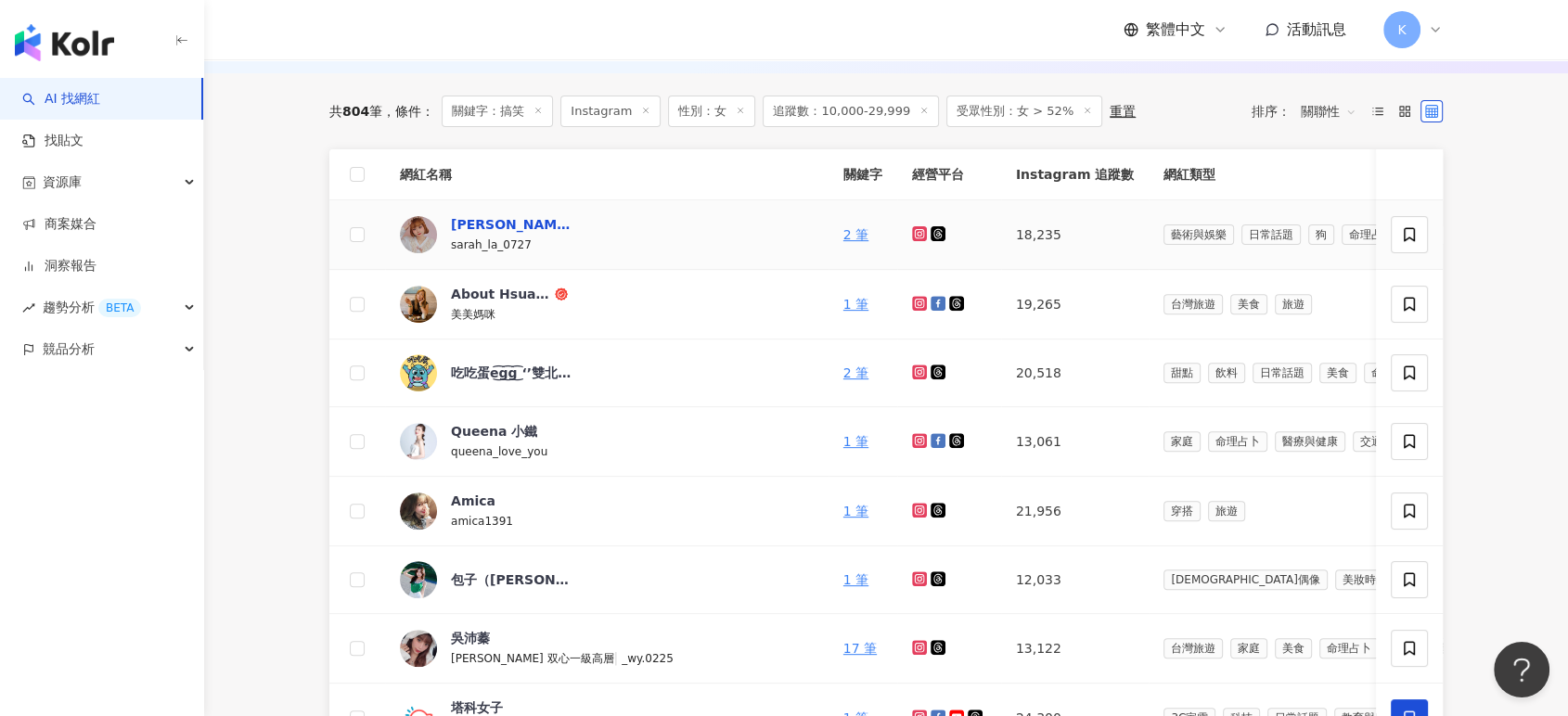
click at [511, 224] on div "Ｓａｒａｈ 莎菈醬" at bounding box center [511, 224] width 120 height 19
click at [499, 377] on div "吃吃蛋e͜͡g͜͡g͜͡ ‘’雙北美食＊台中美食,," at bounding box center [511, 372] width 120 height 19
click at [506, 291] on div "About Hsuan美美媽咪親子美食旅遊" at bounding box center [501, 294] width 101 height 19
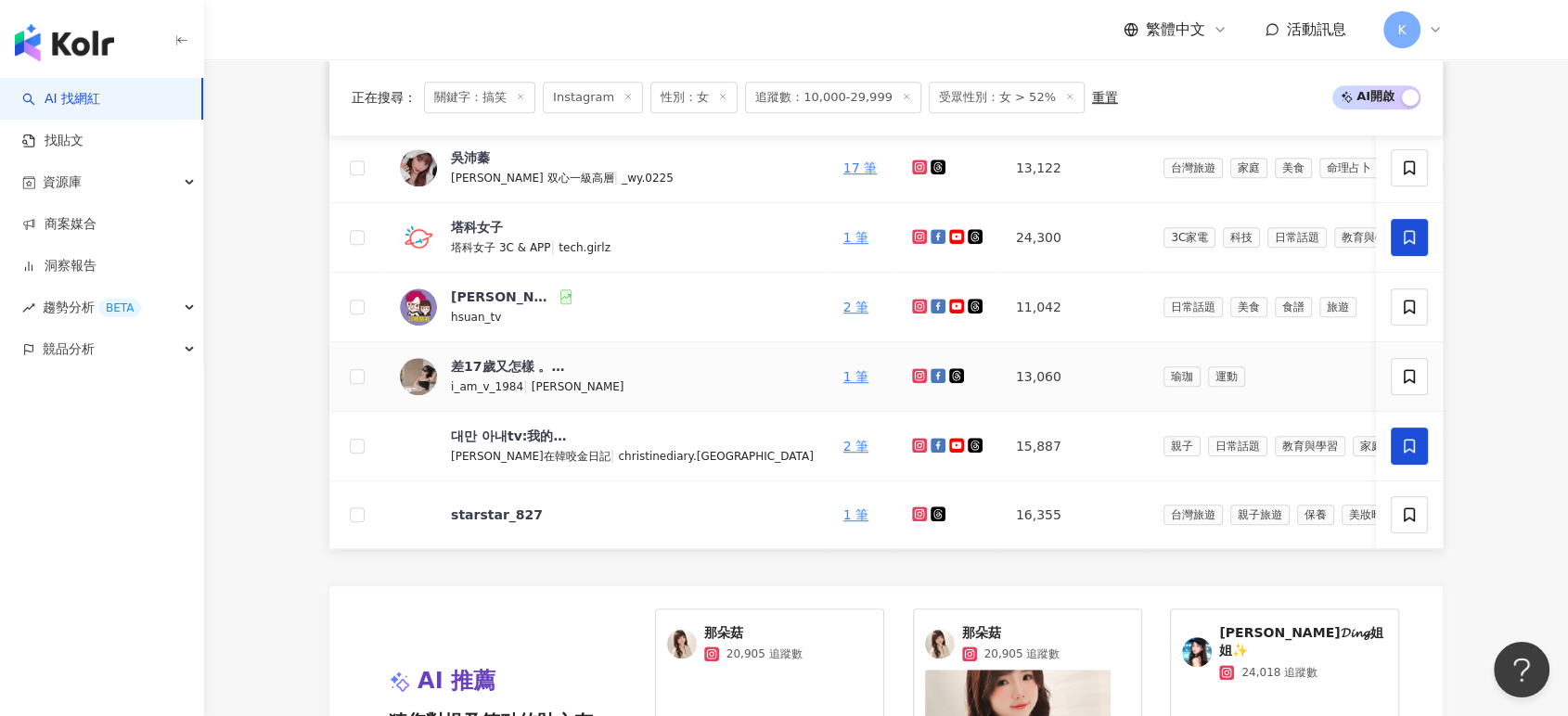
scroll to position [1133, 0]
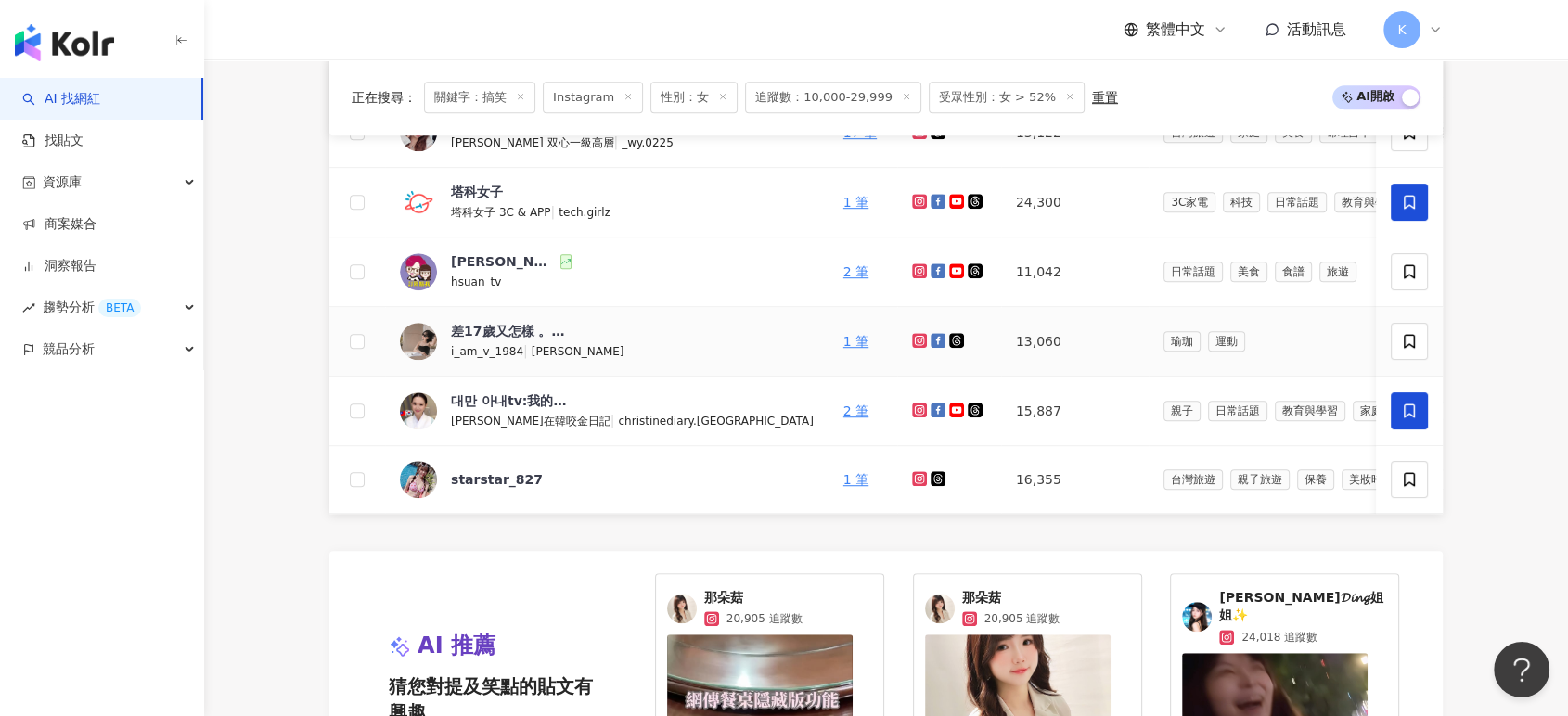
click at [404, 325] on img at bounding box center [418, 342] width 37 height 37
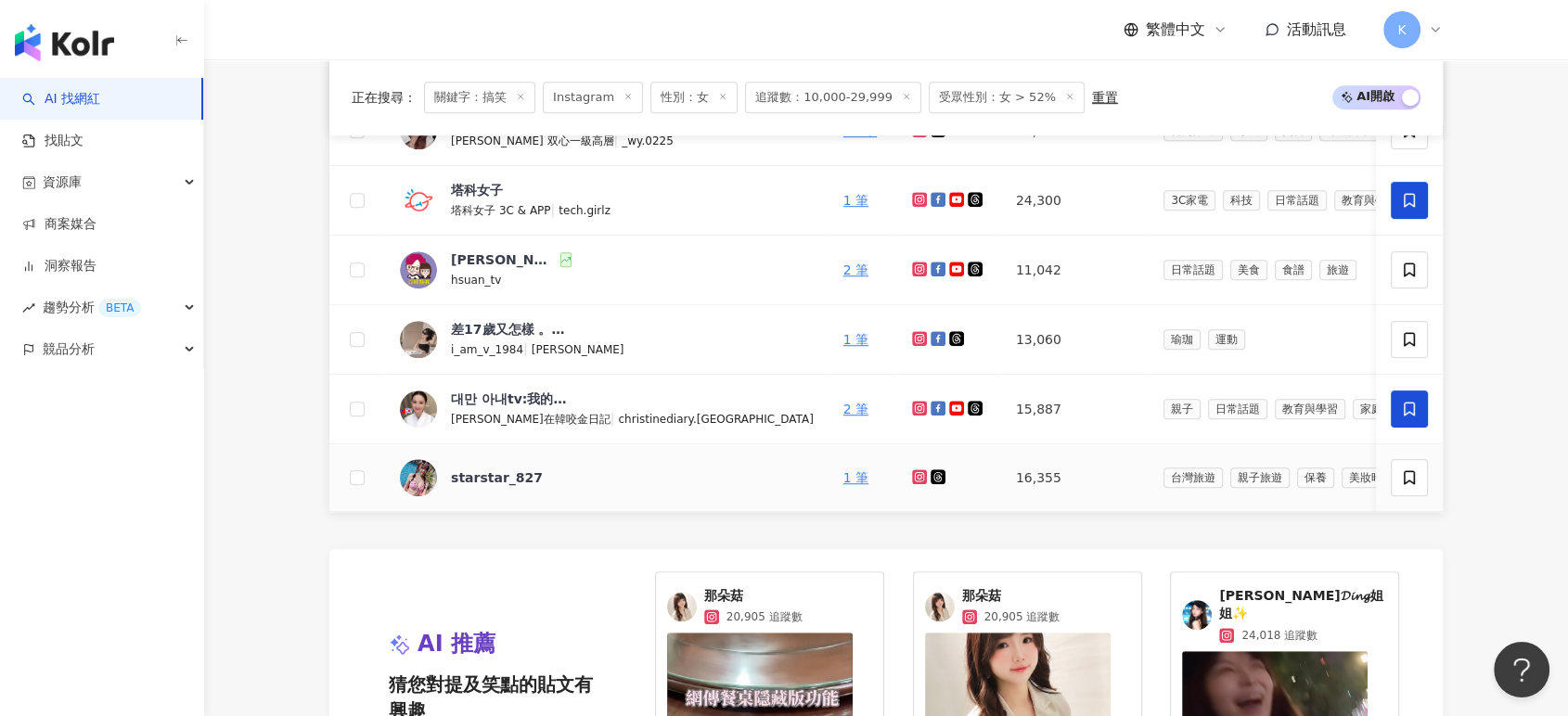
scroll to position [1648, 0]
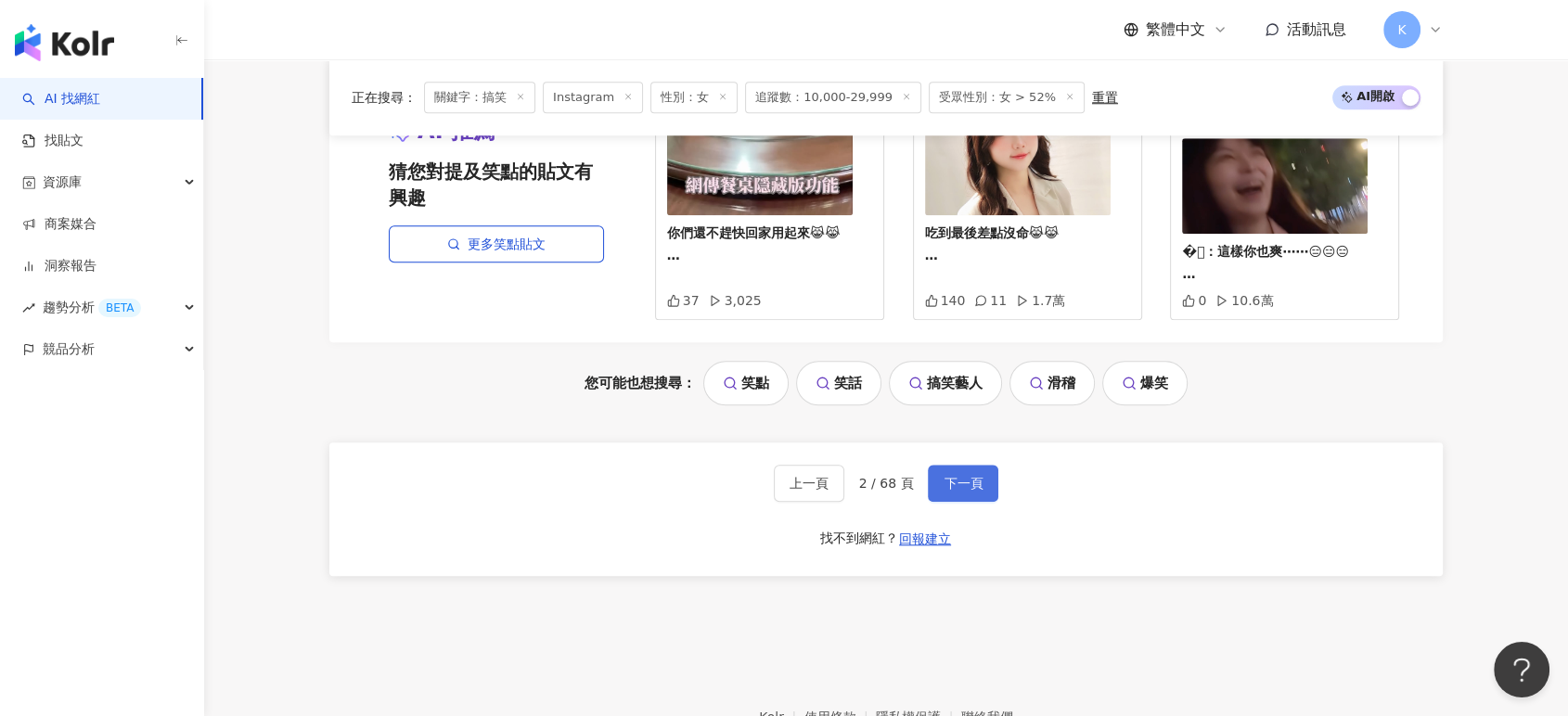
click at [989, 474] on button "下一頁" at bounding box center [963, 483] width 71 height 37
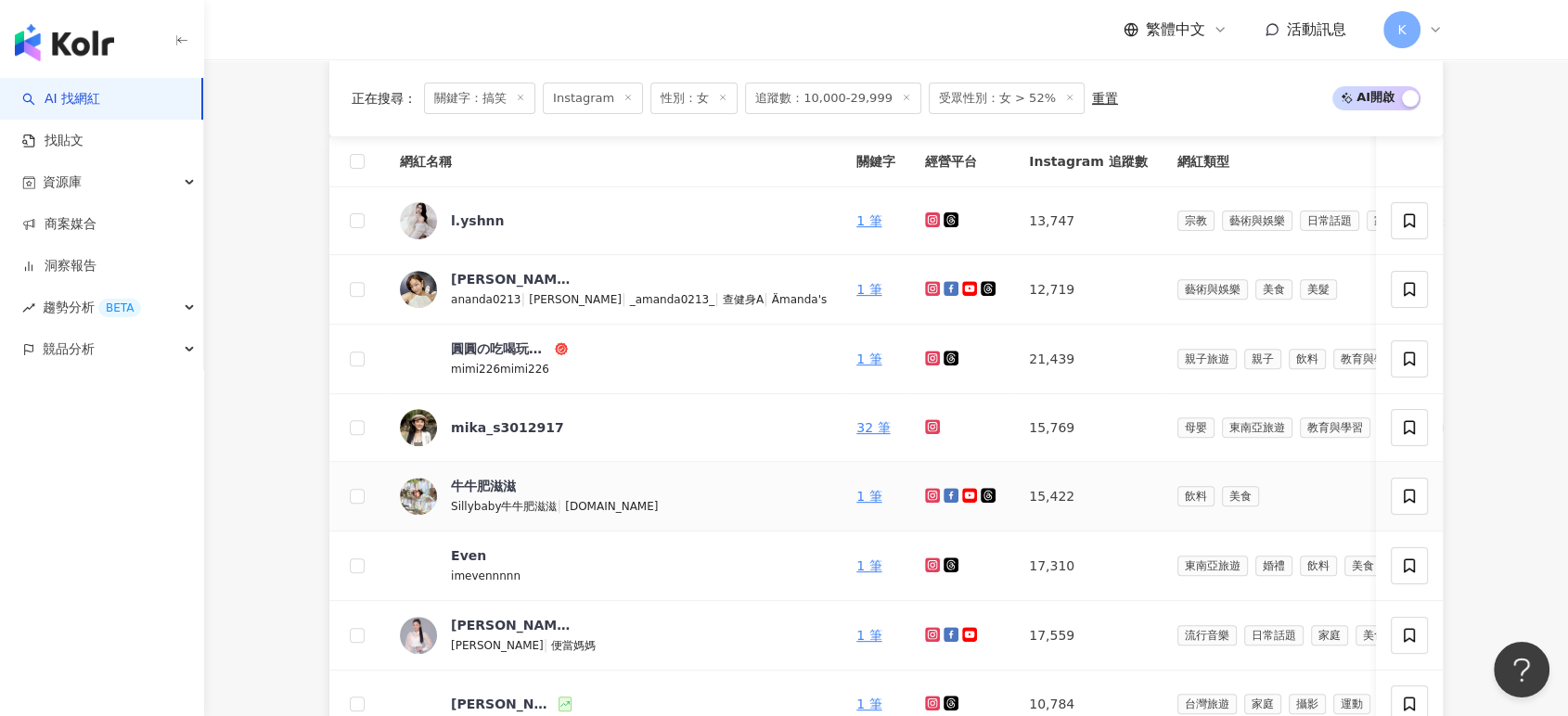
scroll to position [617, 0]
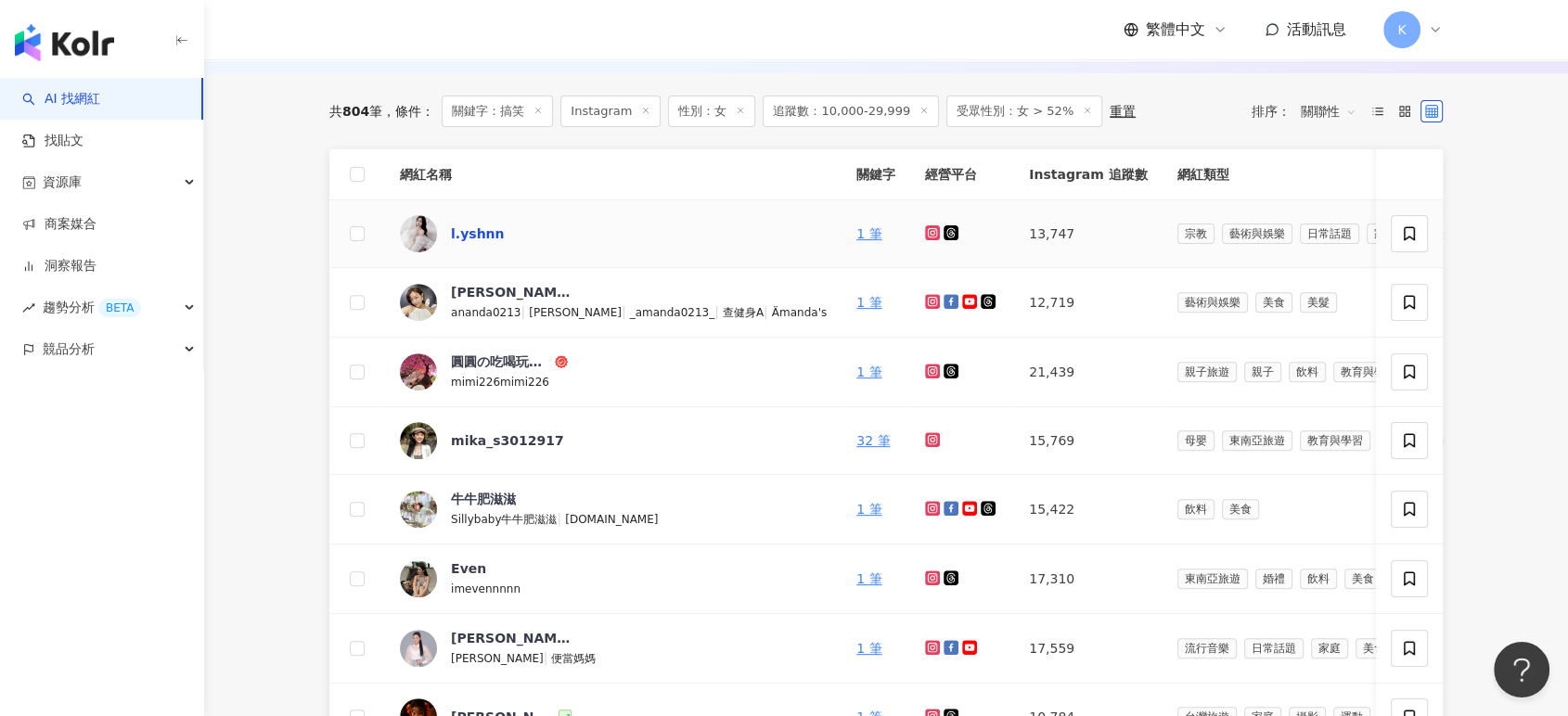
click at [480, 241] on div "l.yshnn" at bounding box center [477, 234] width 53 height 19
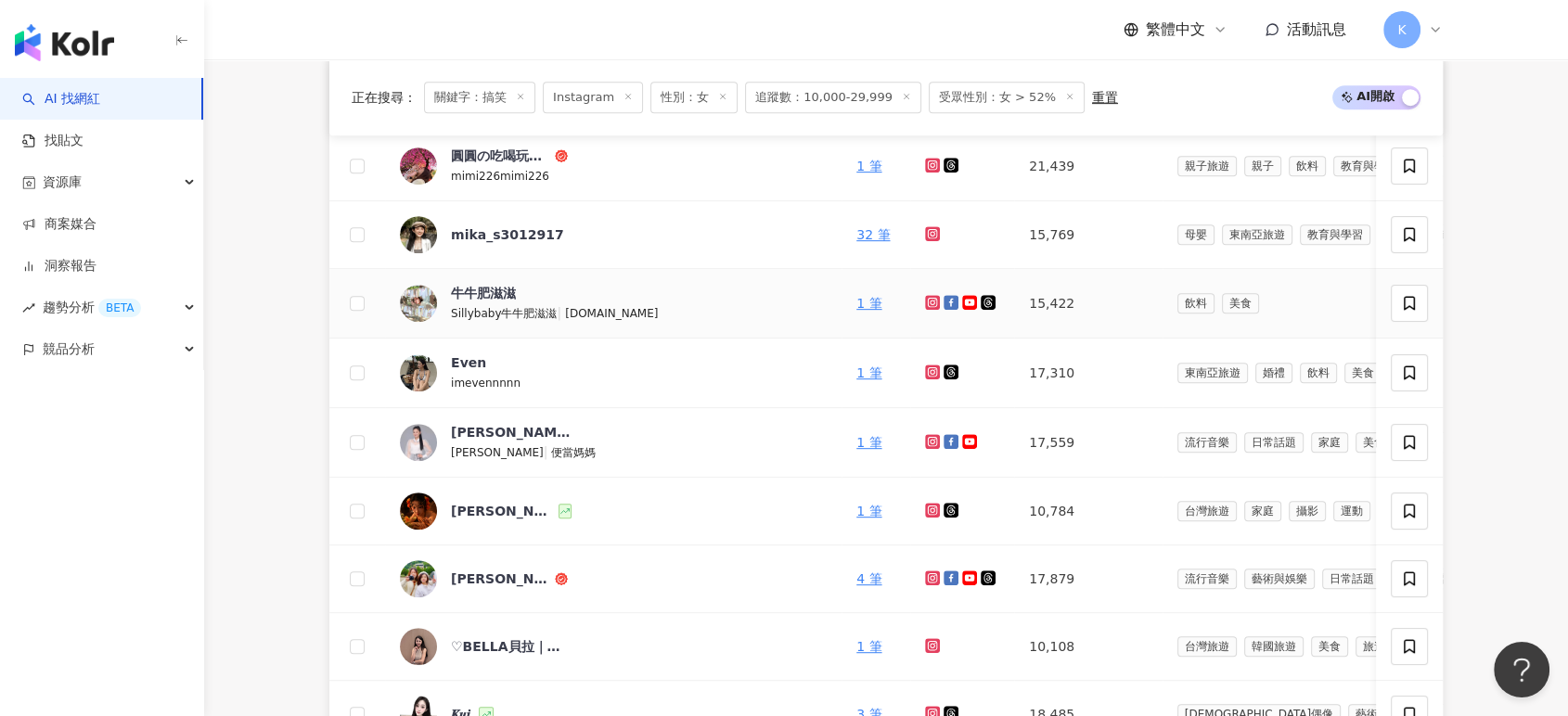
click at [422, 305] on img at bounding box center [418, 304] width 37 height 37
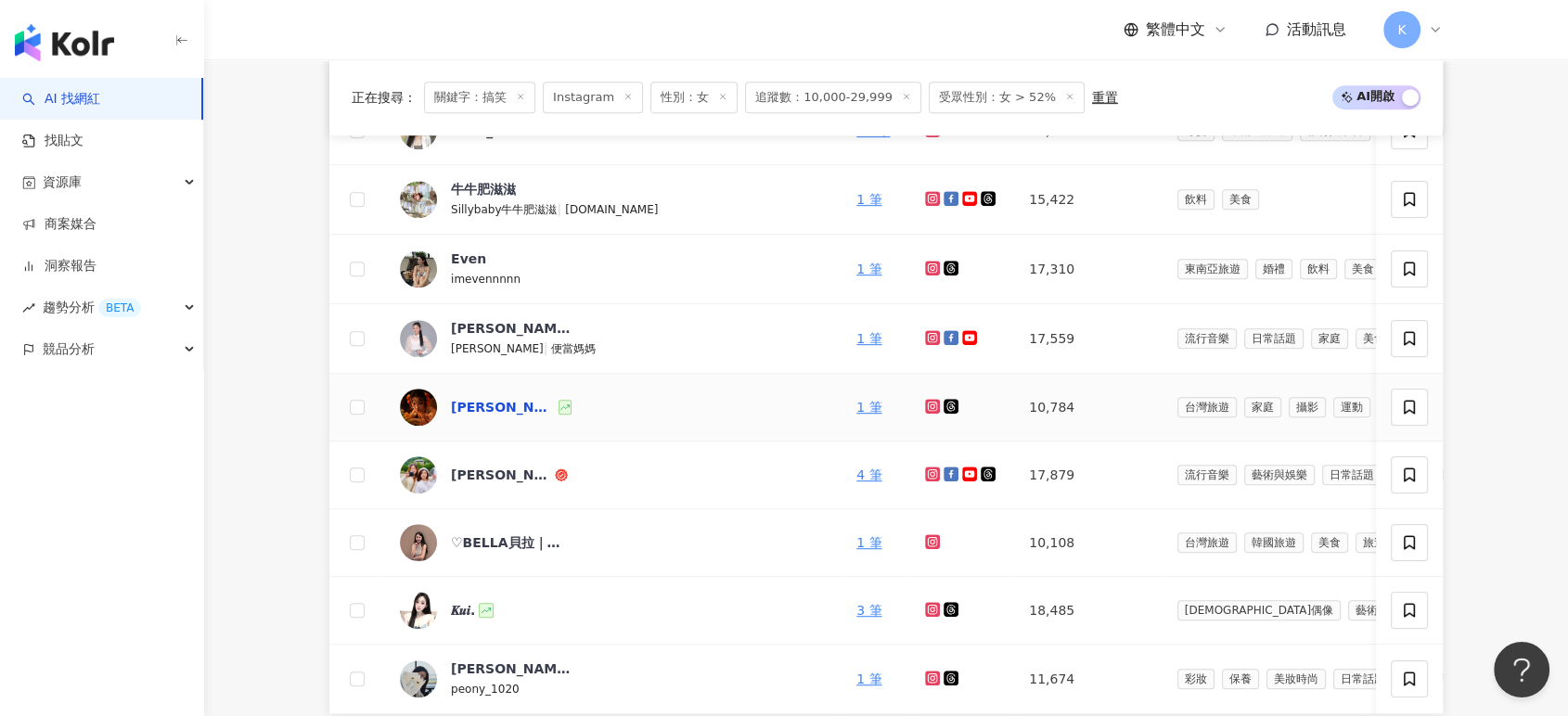
click at [475, 408] on div "喬莉" at bounding box center [503, 407] width 104 height 19
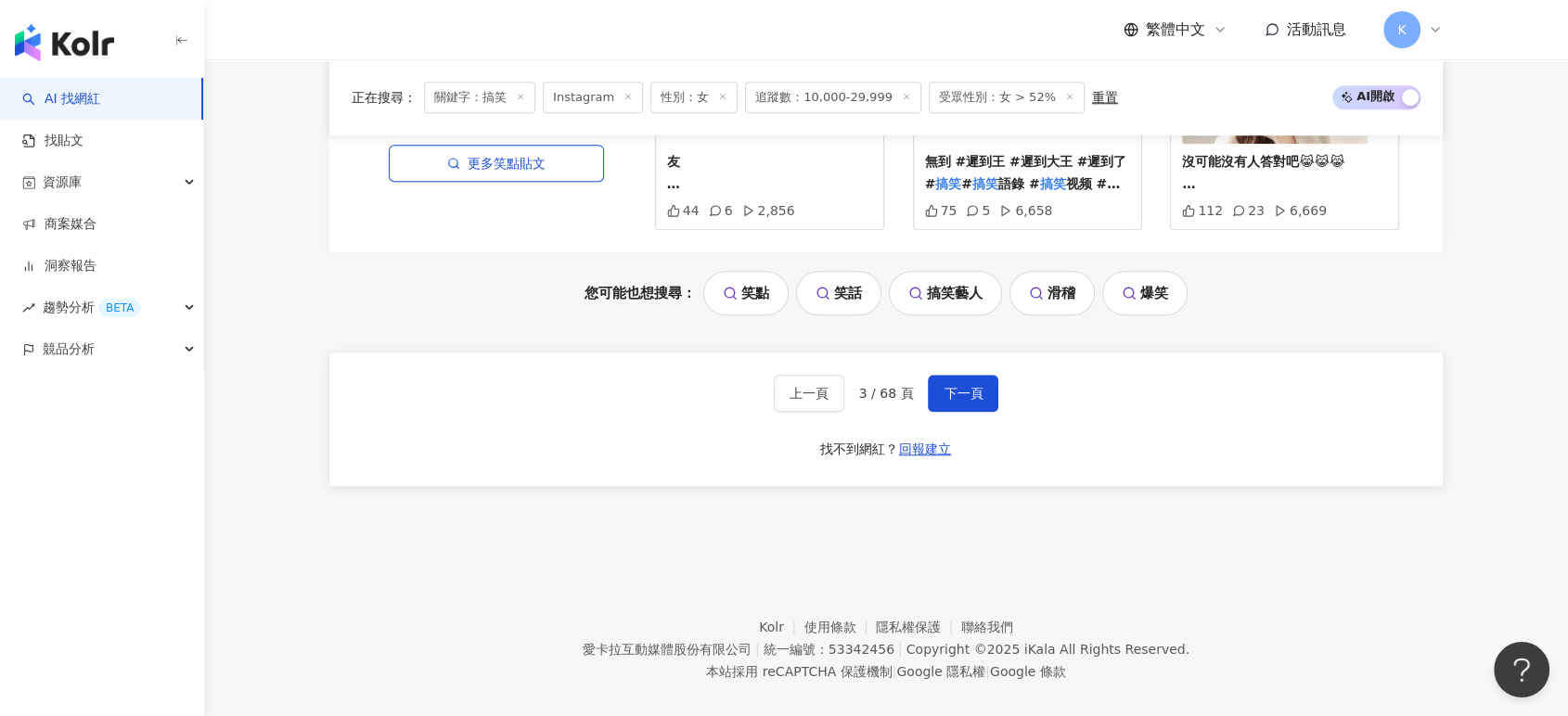
scroll to position [1749, 0]
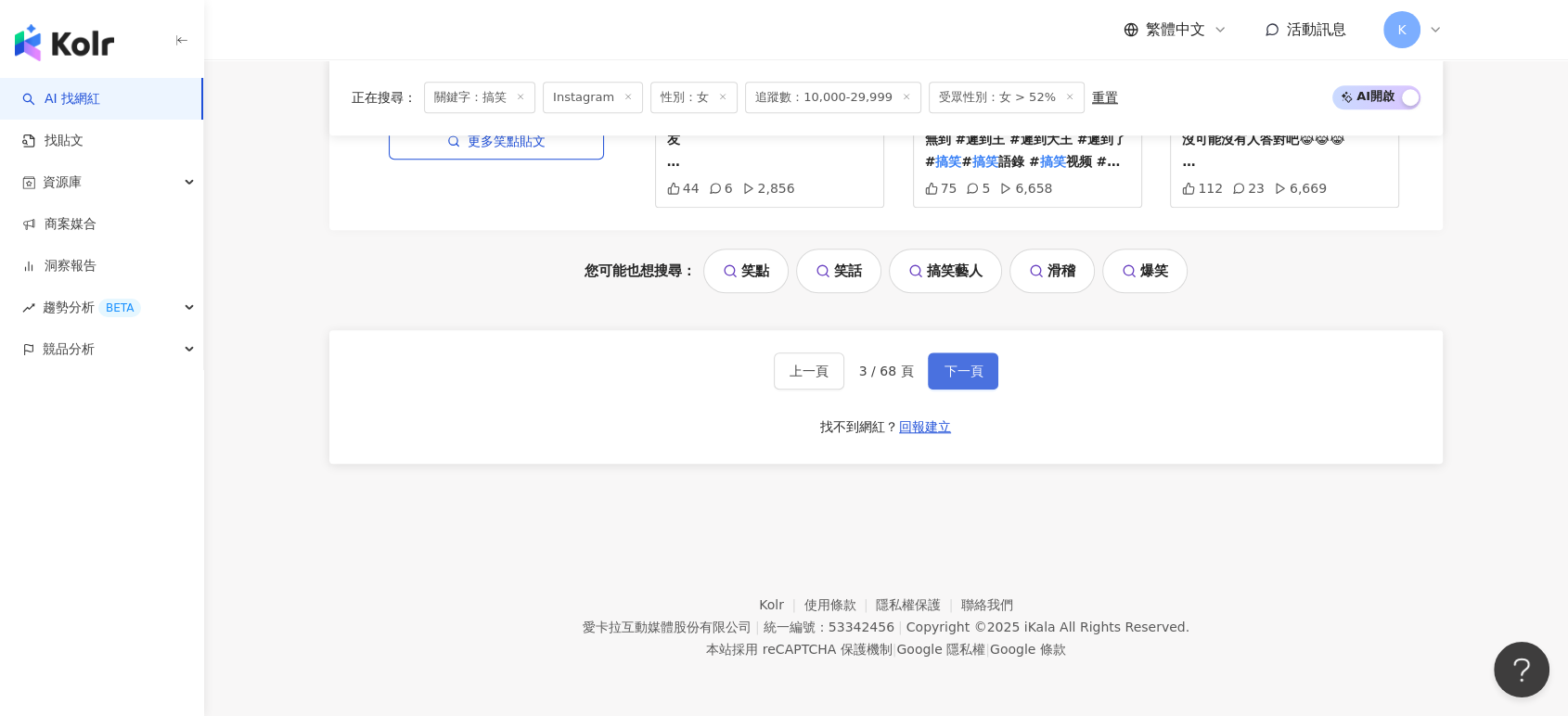
click at [965, 369] on span "下一頁" at bounding box center [963, 371] width 39 height 15
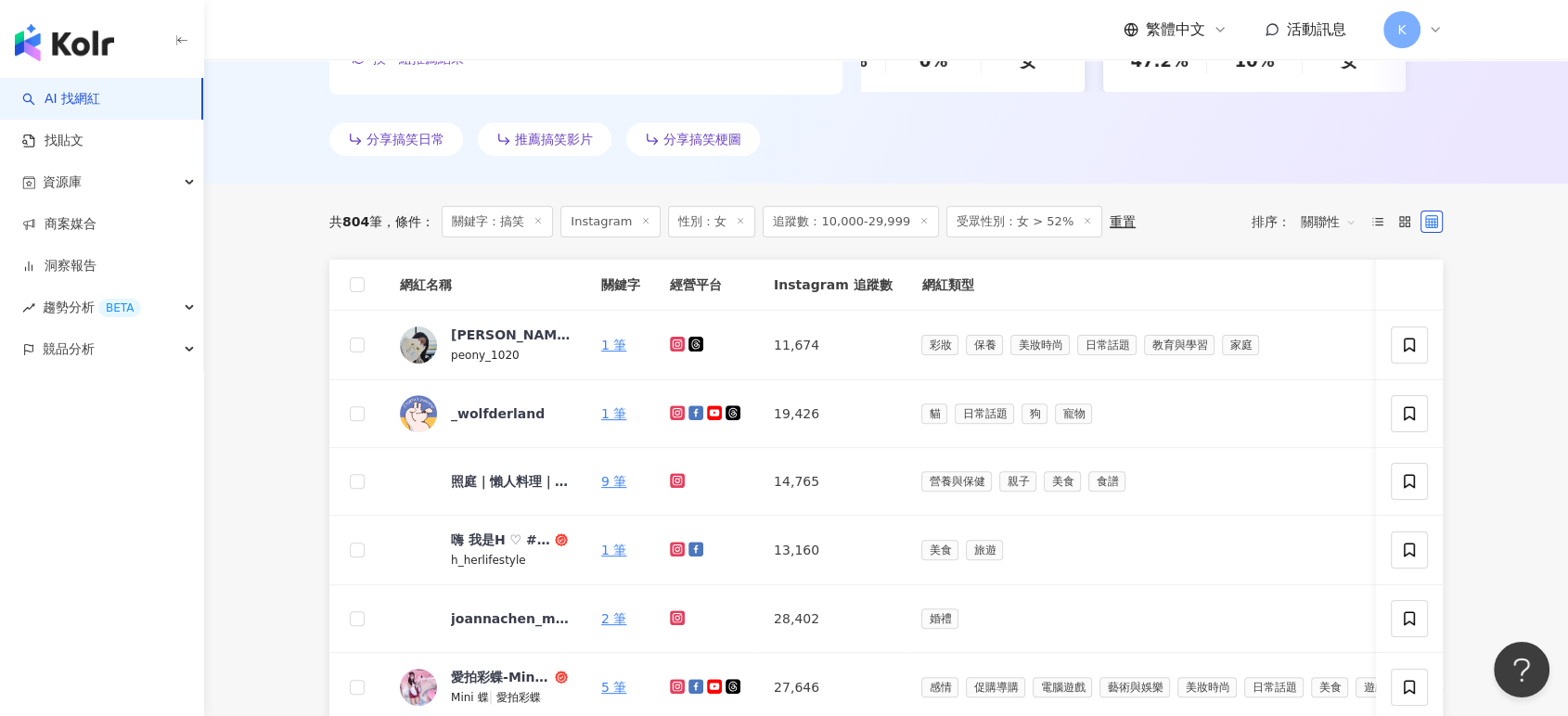
scroll to position [617, 0]
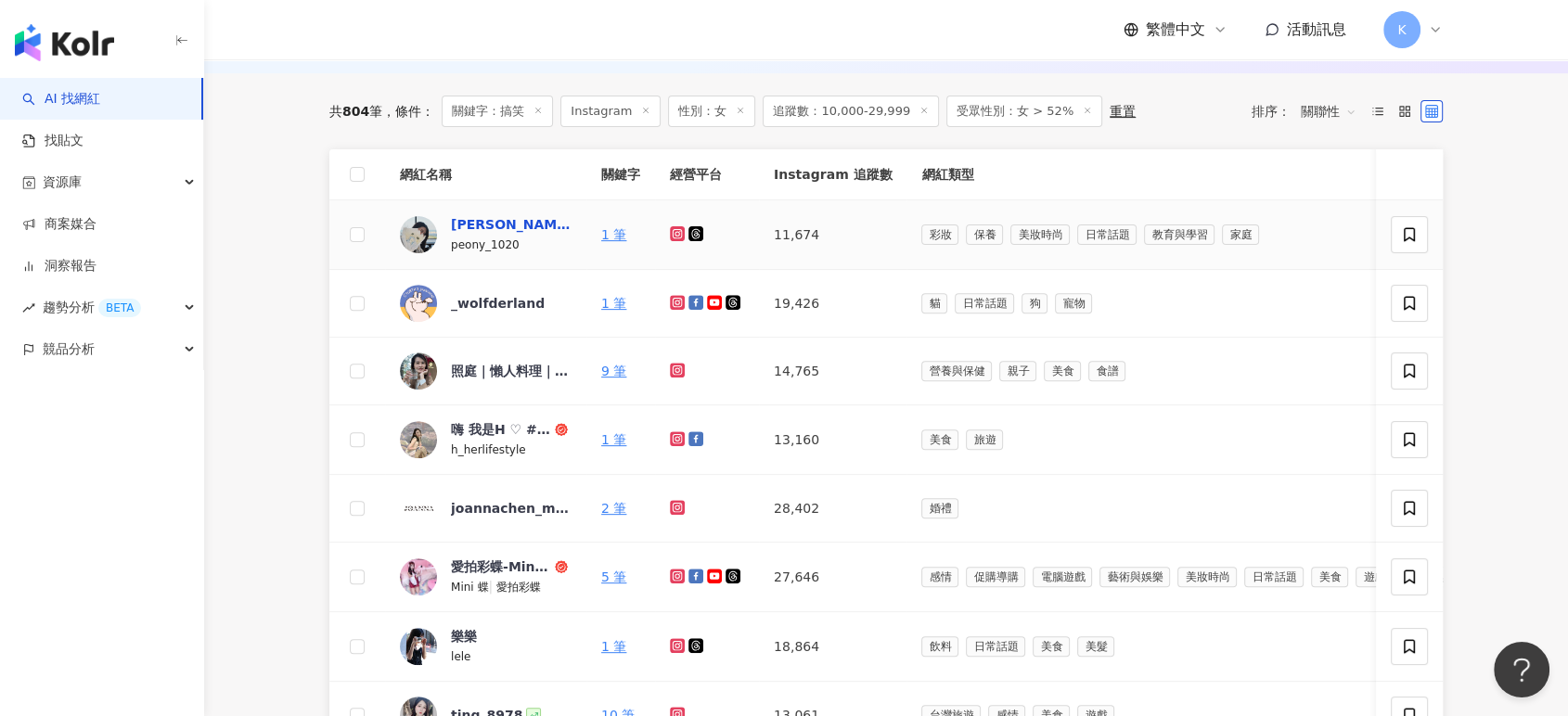
click at [463, 226] on div "芷茵為你" at bounding box center [511, 224] width 120 height 19
click at [480, 443] on span "h_herlifestyle" at bounding box center [488, 450] width 75 height 13
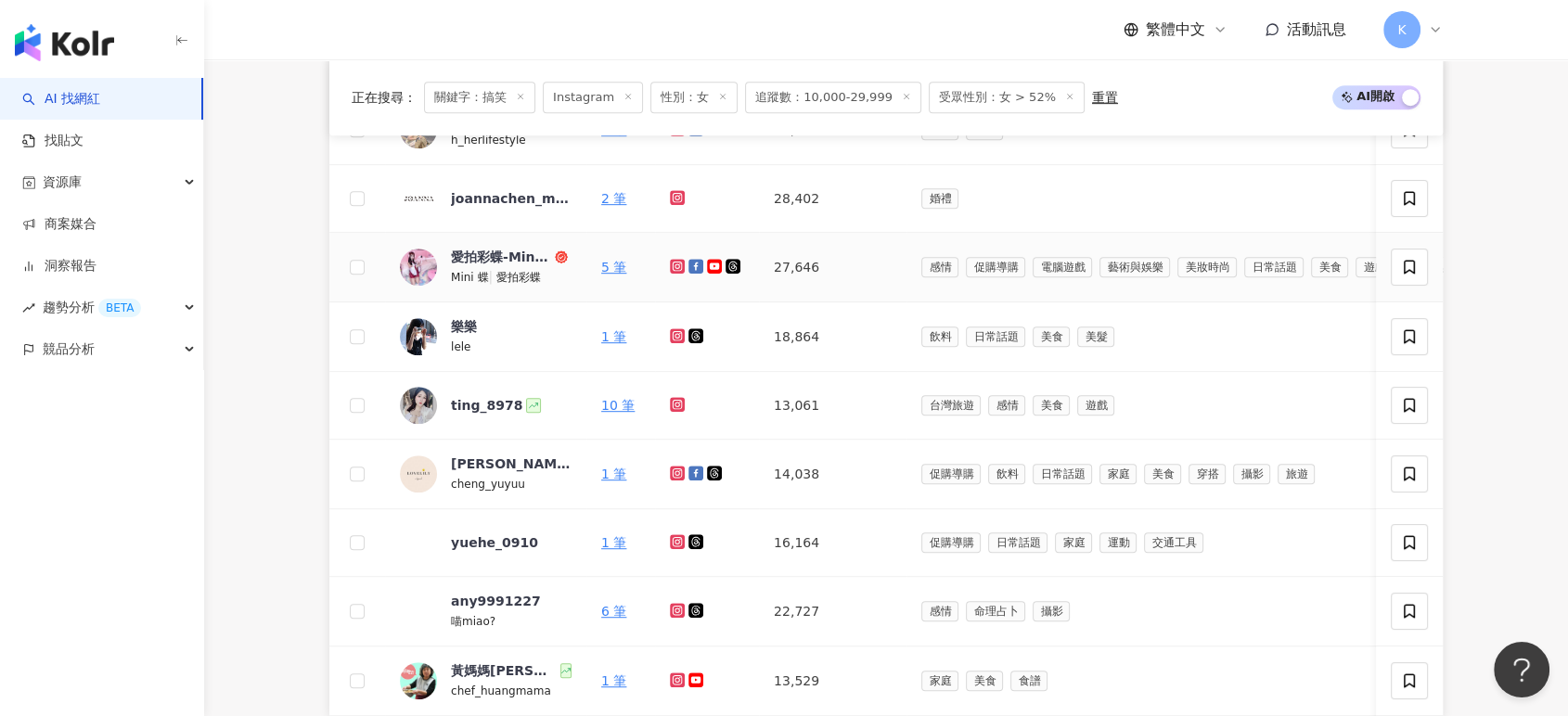
scroll to position [1031, 0]
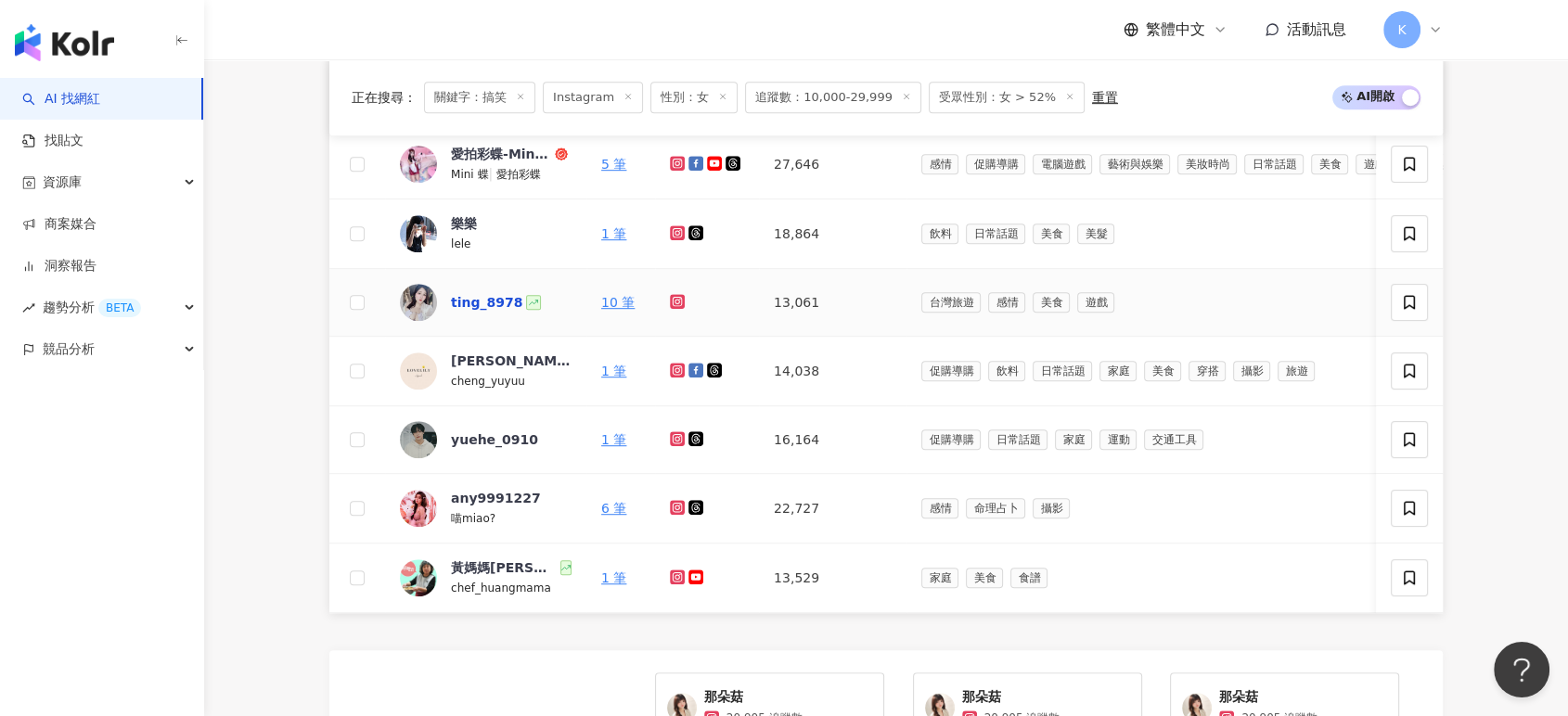
click at [500, 297] on div "ting_8978" at bounding box center [486, 303] width 72 height 19
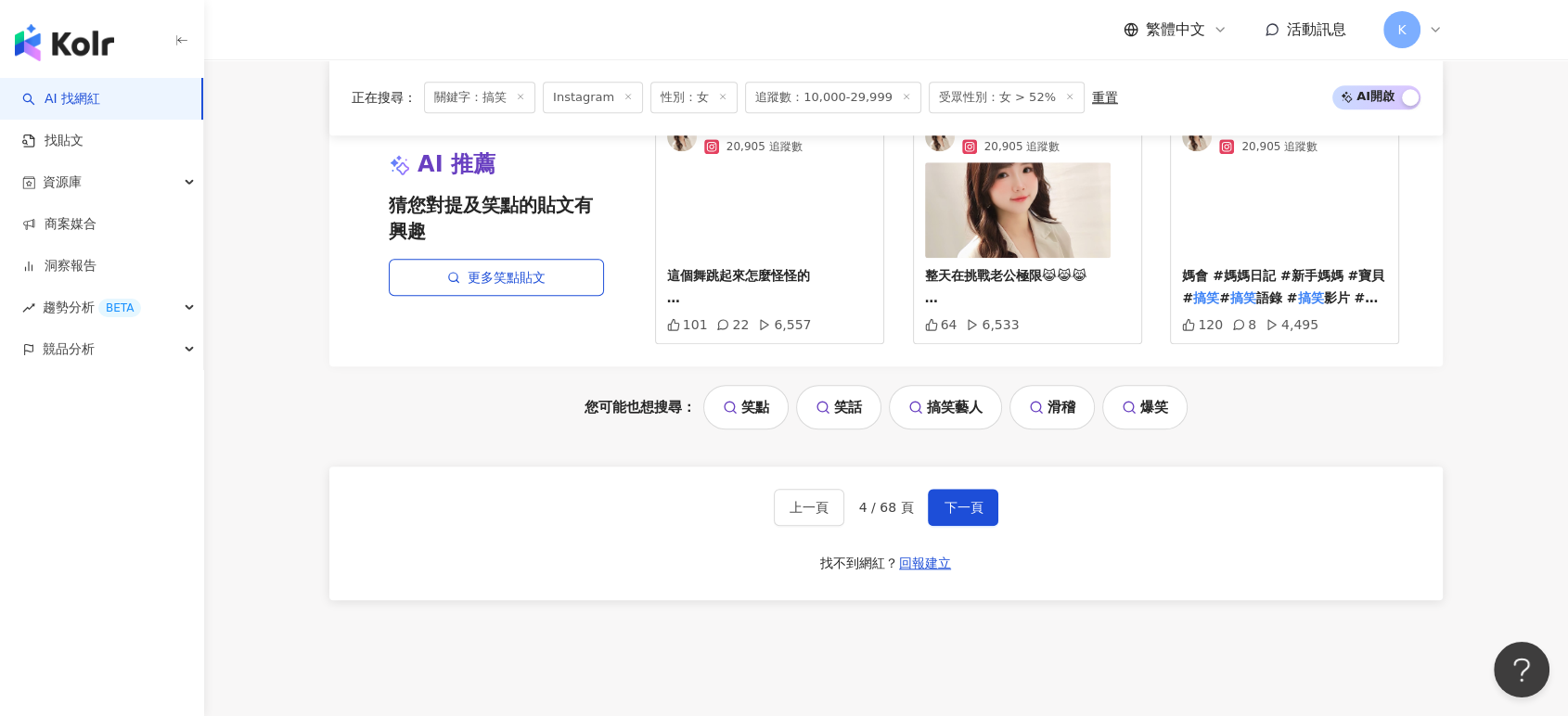
scroll to position [1750, 0]
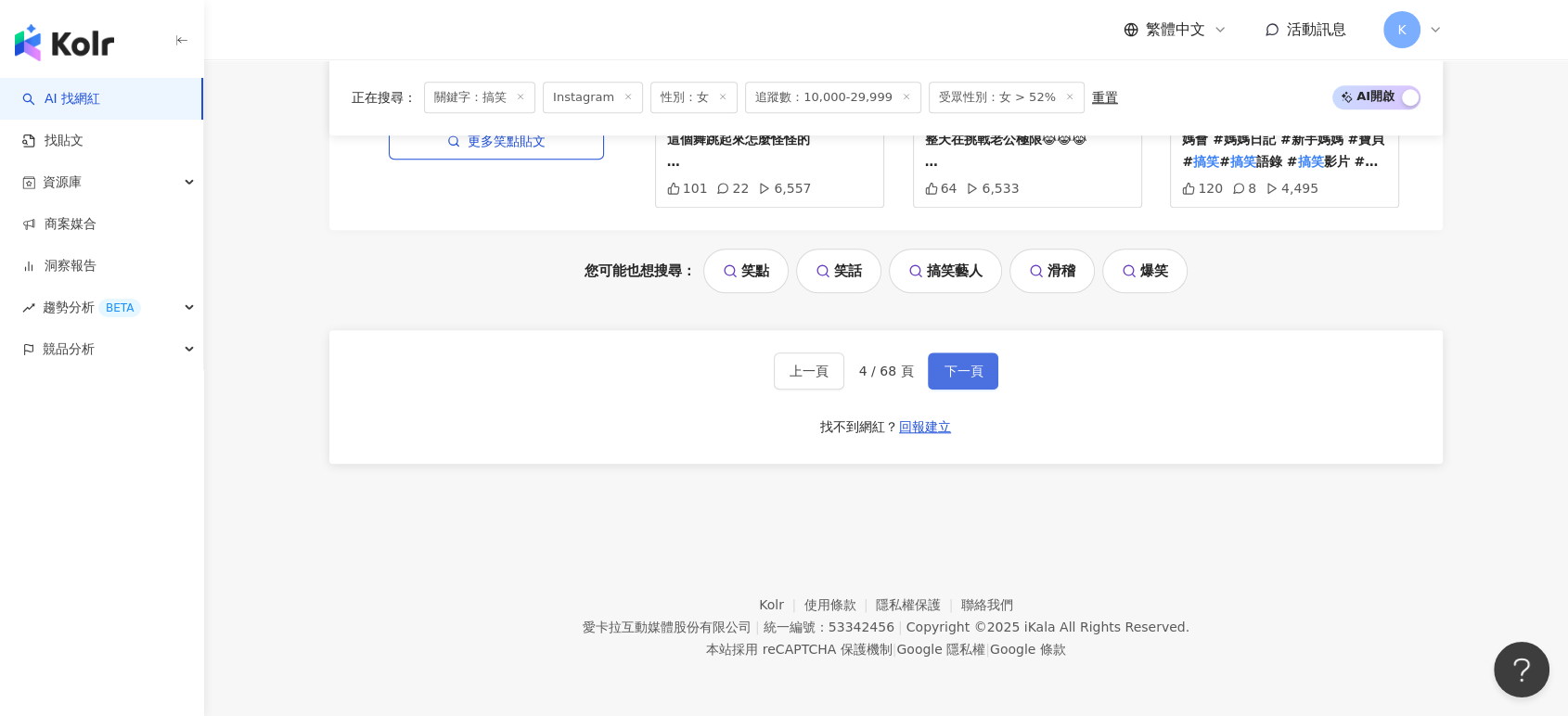
click at [980, 372] on button "下一頁" at bounding box center [963, 371] width 71 height 37
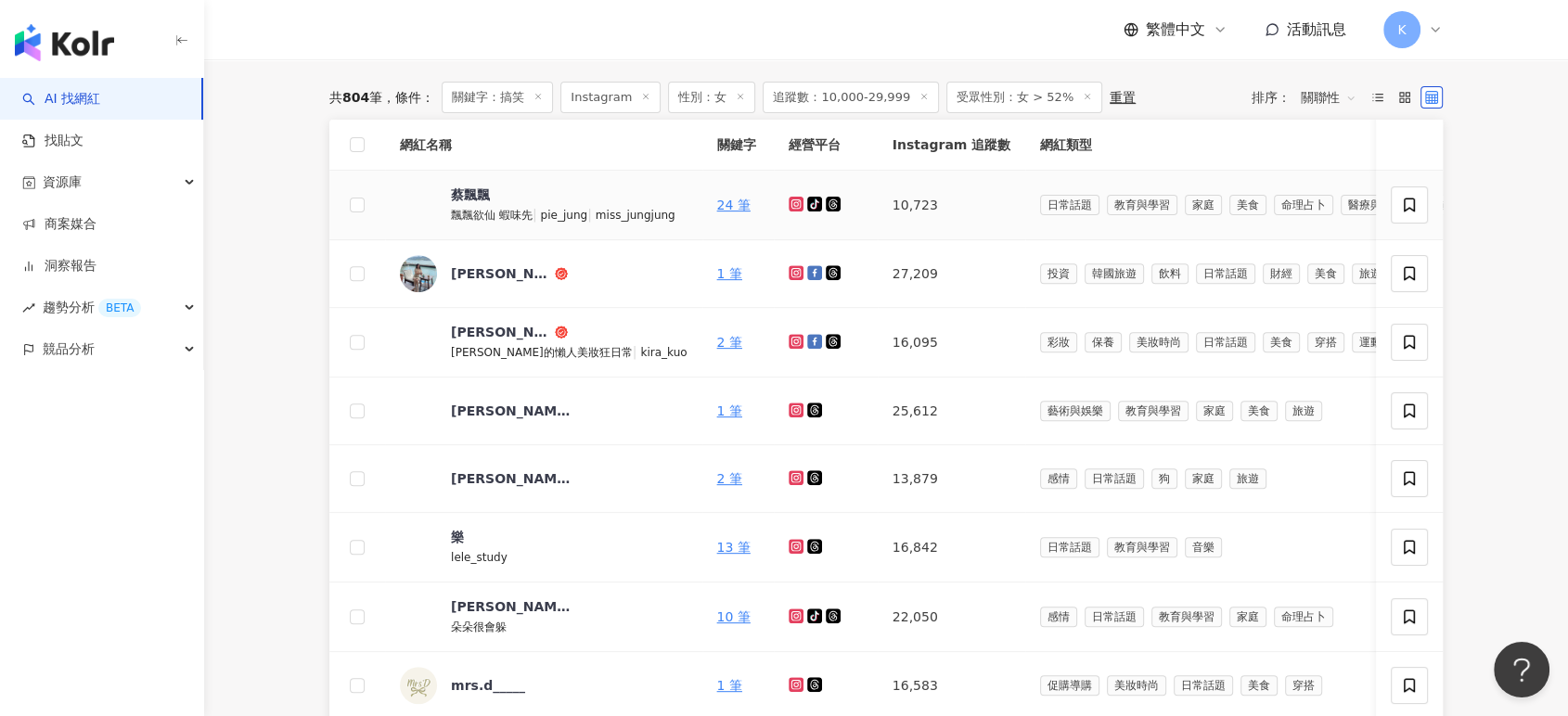
scroll to position [617, 0]
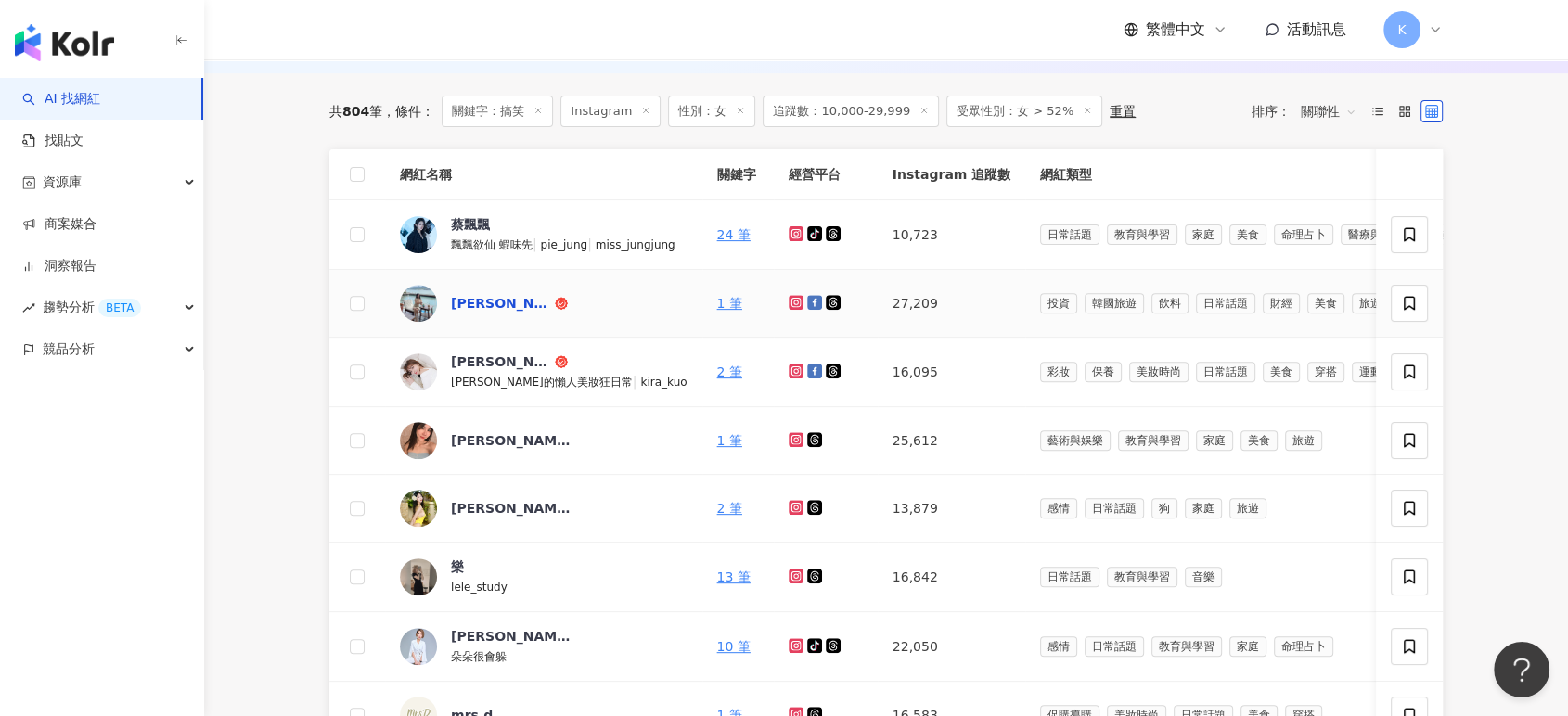
click at [518, 299] on div "瑪姫幸福過日子" at bounding box center [501, 304] width 101 height 19
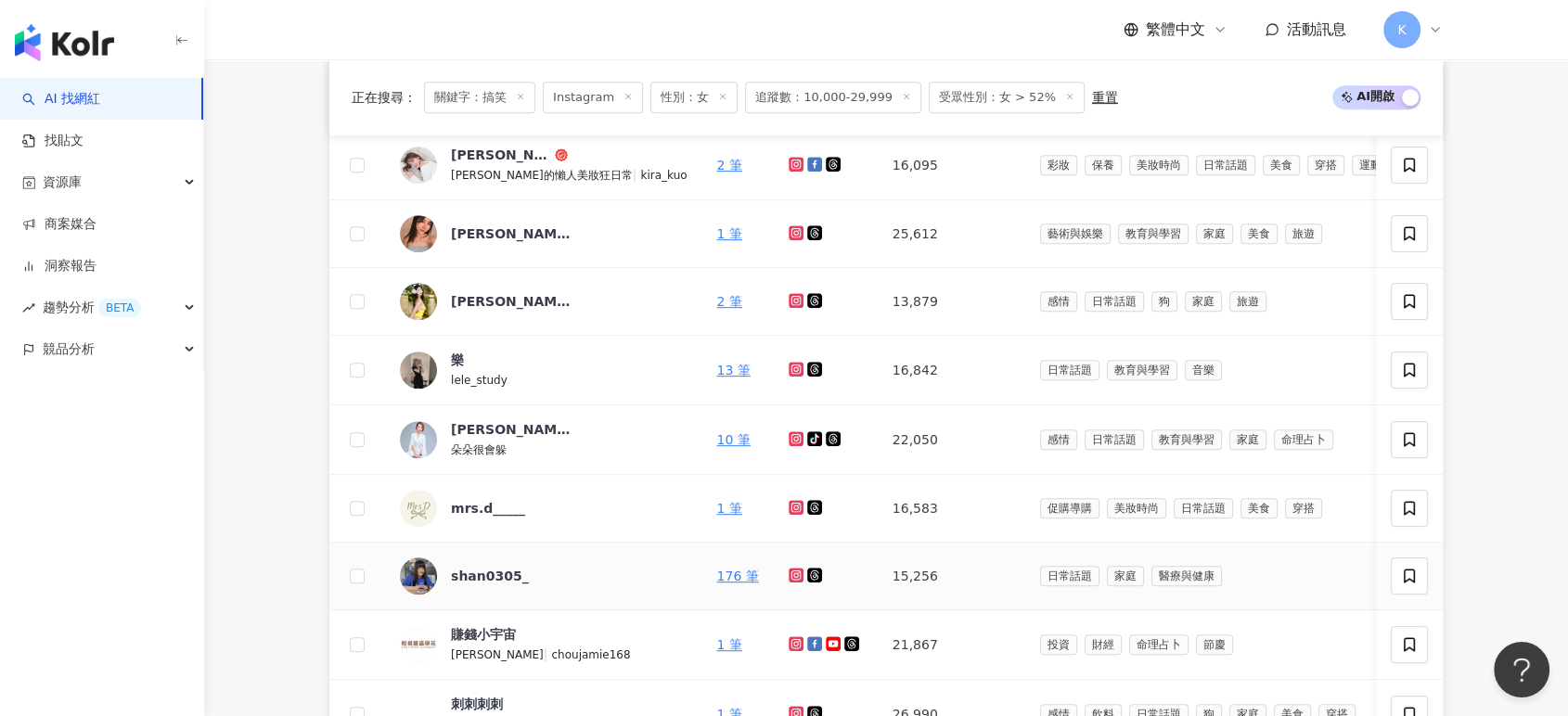
scroll to position [823, 0]
click at [477, 305] on div "班班 Bambi" at bounding box center [511, 303] width 120 height 19
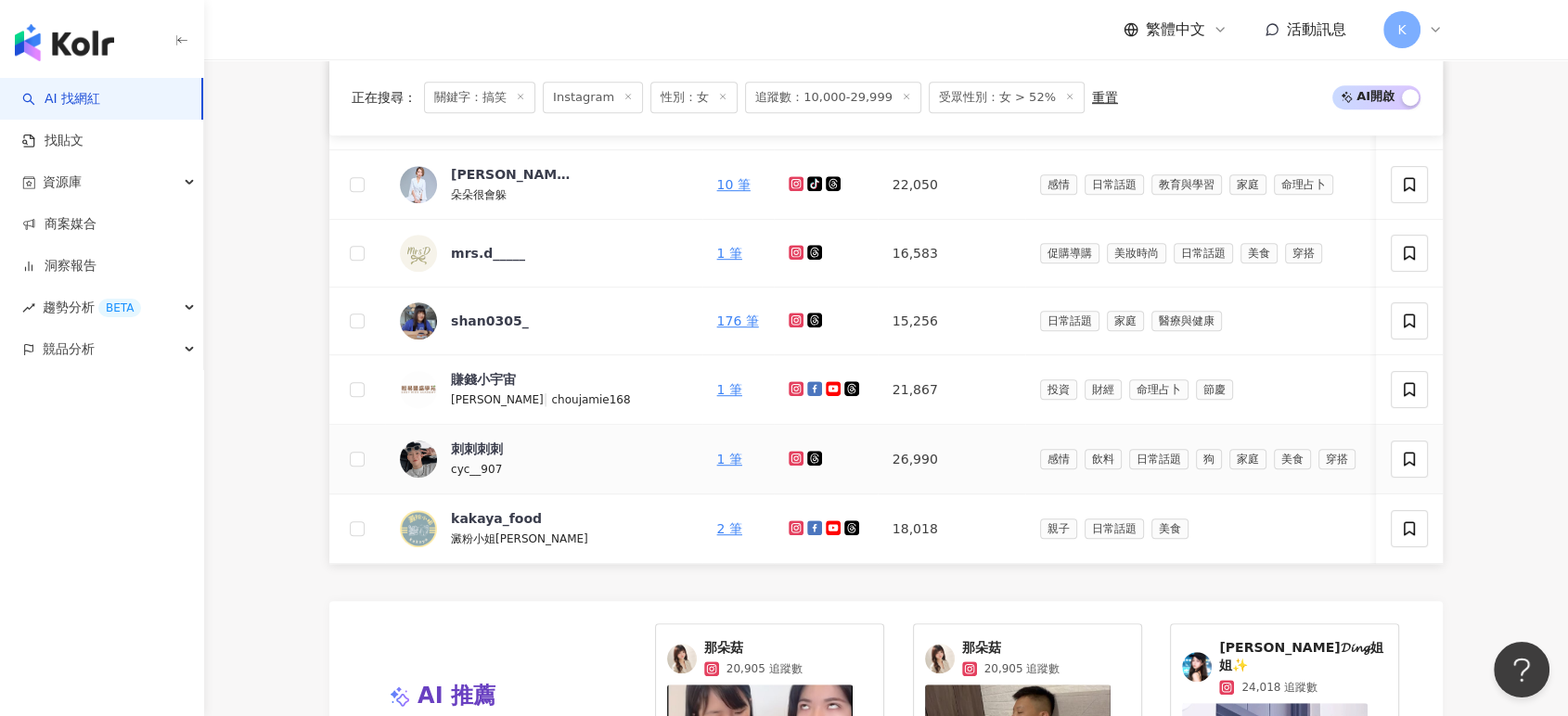
scroll to position [1492, 0]
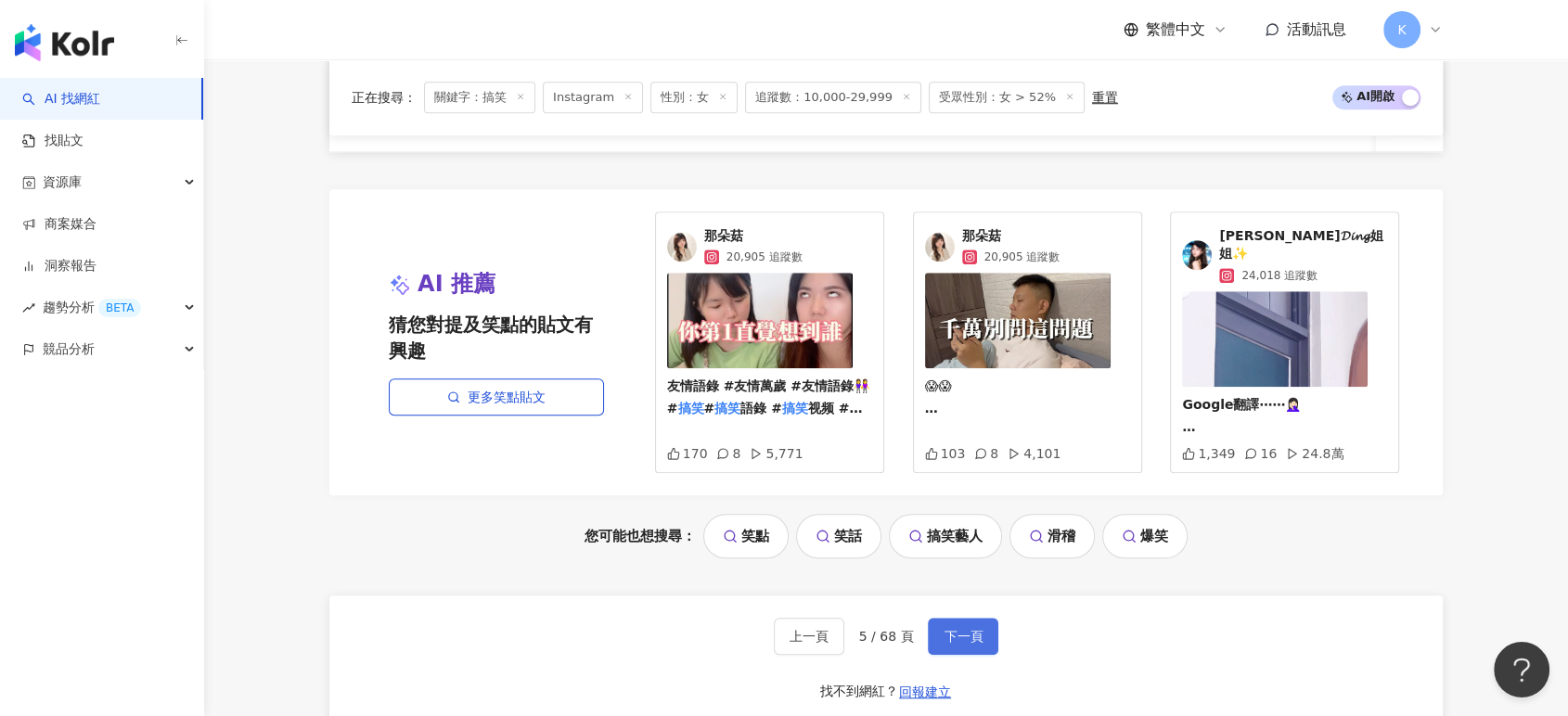
click at [958, 628] on span "下一頁" at bounding box center [963, 636] width 39 height 15
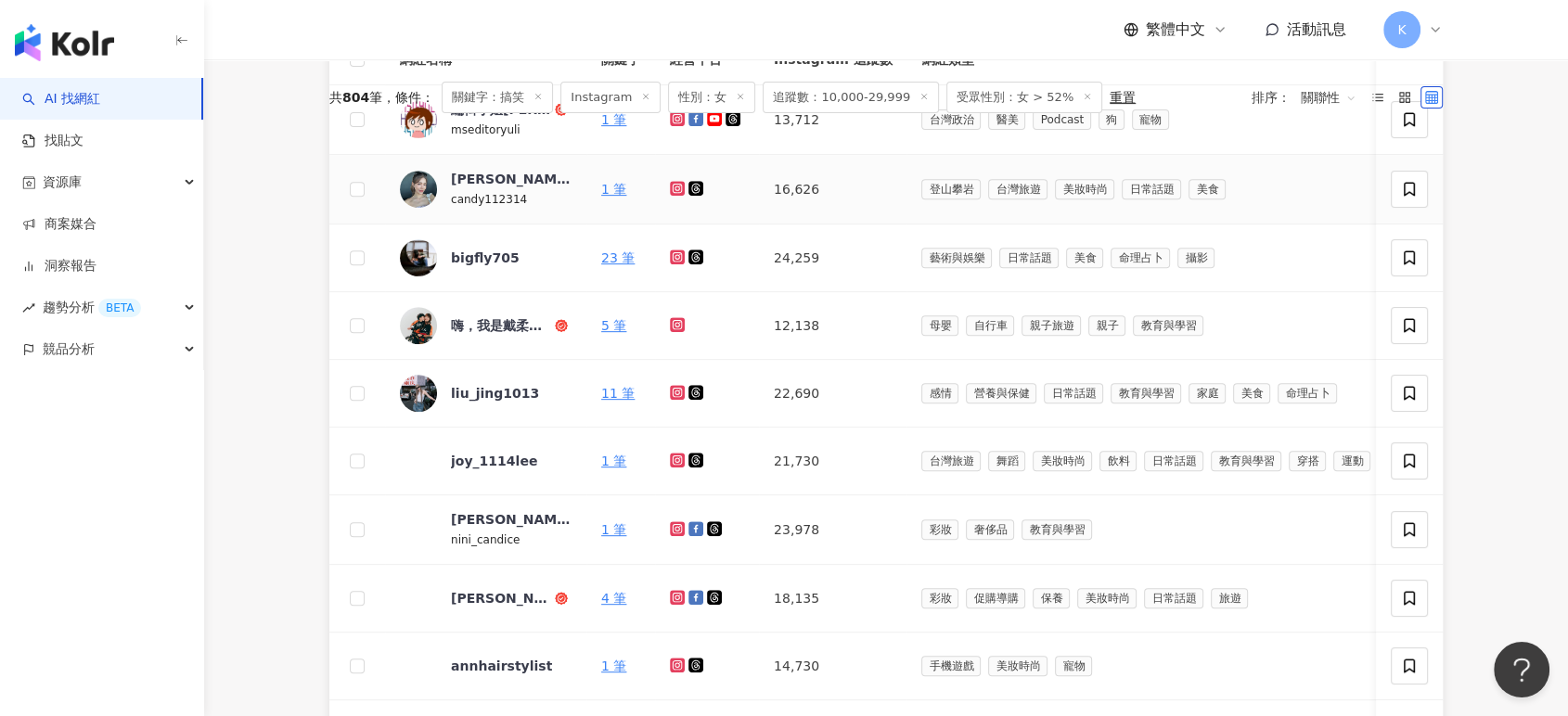
scroll to position [461, 0]
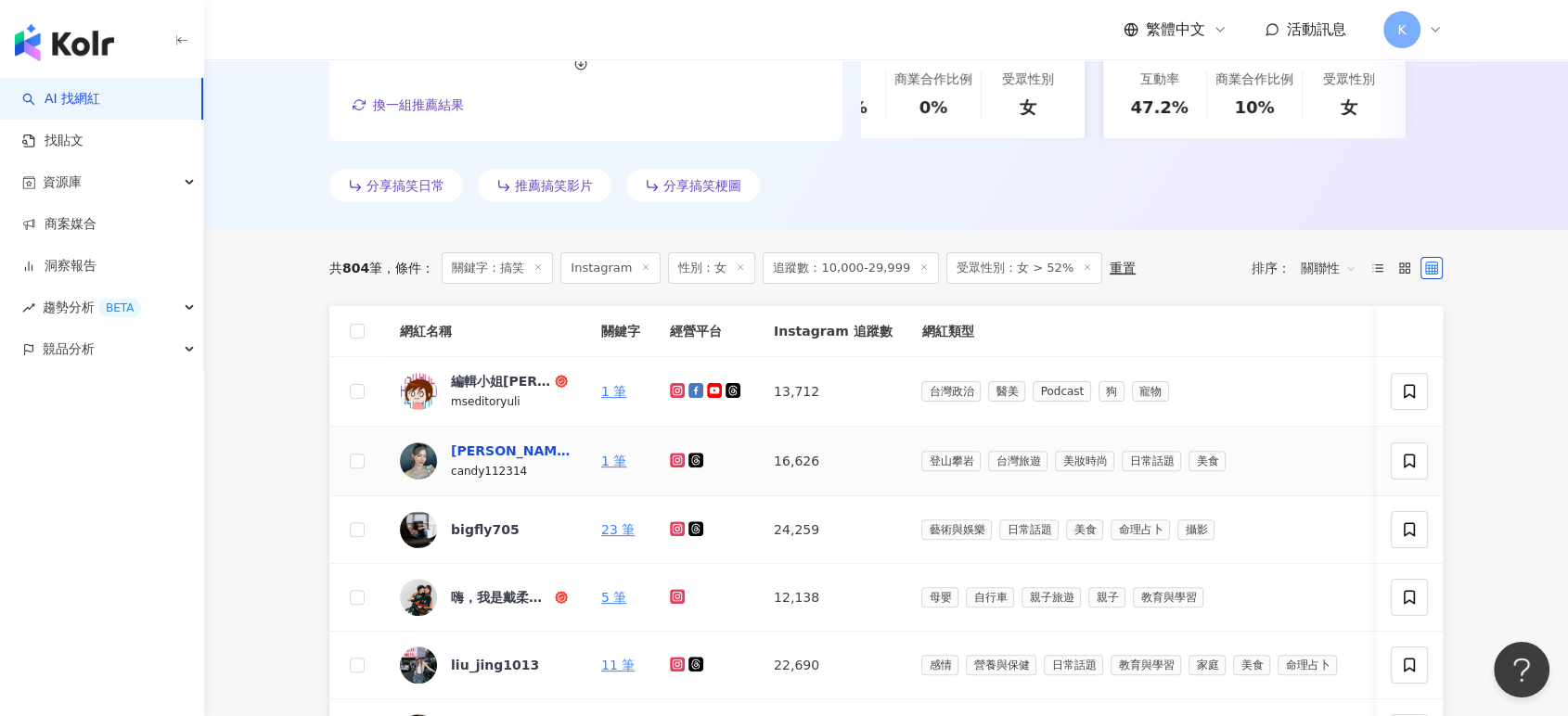
click at [469, 446] on div "Candy Liu" at bounding box center [511, 451] width 120 height 19
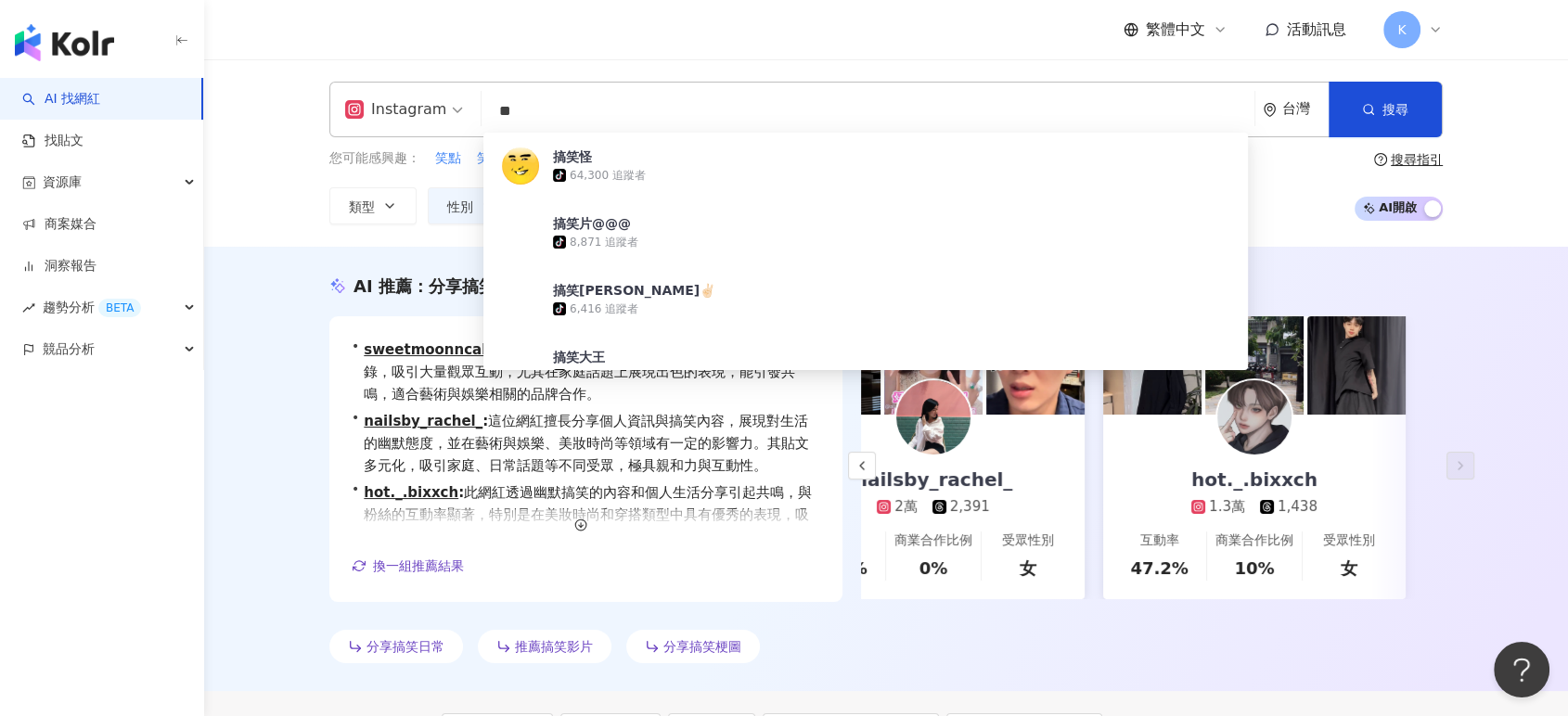
type input "*"
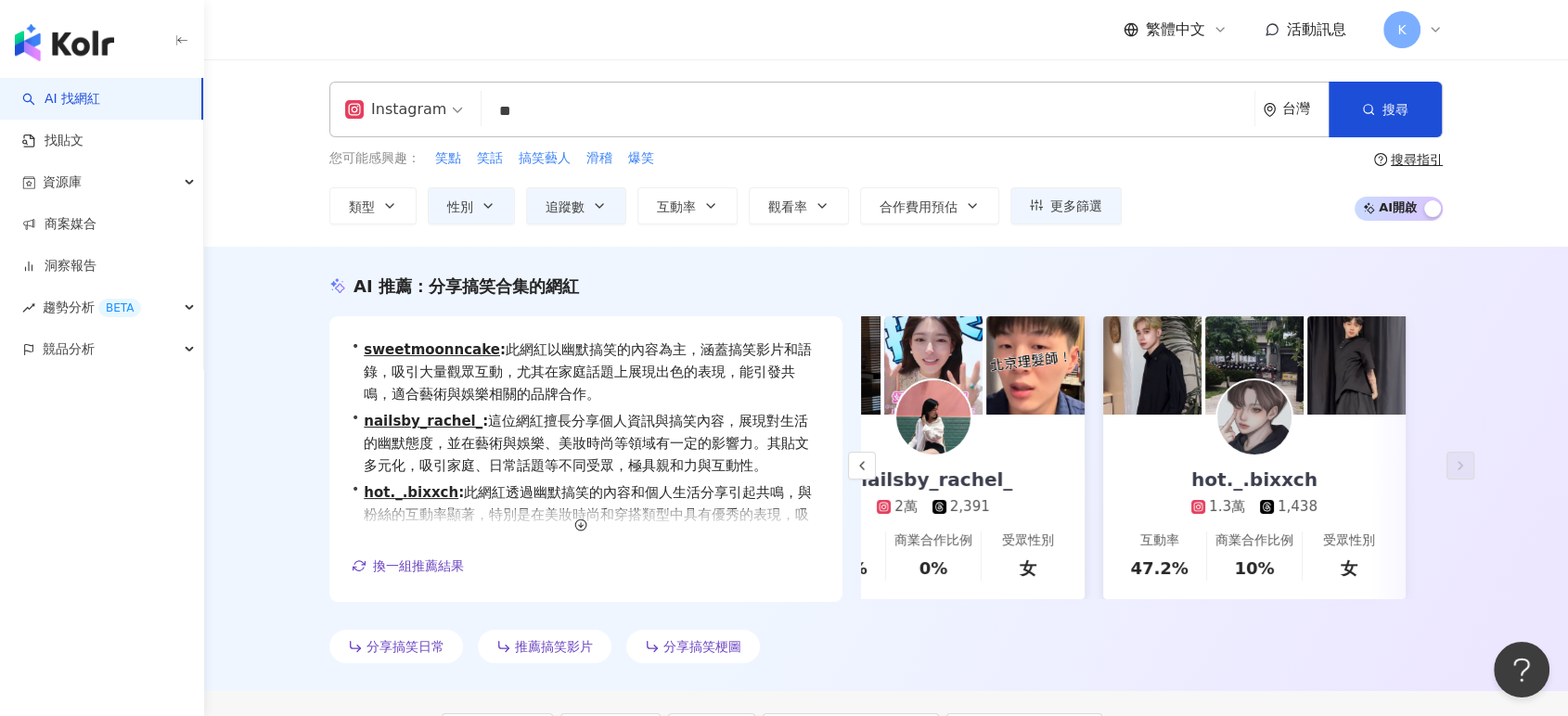
type input "**"
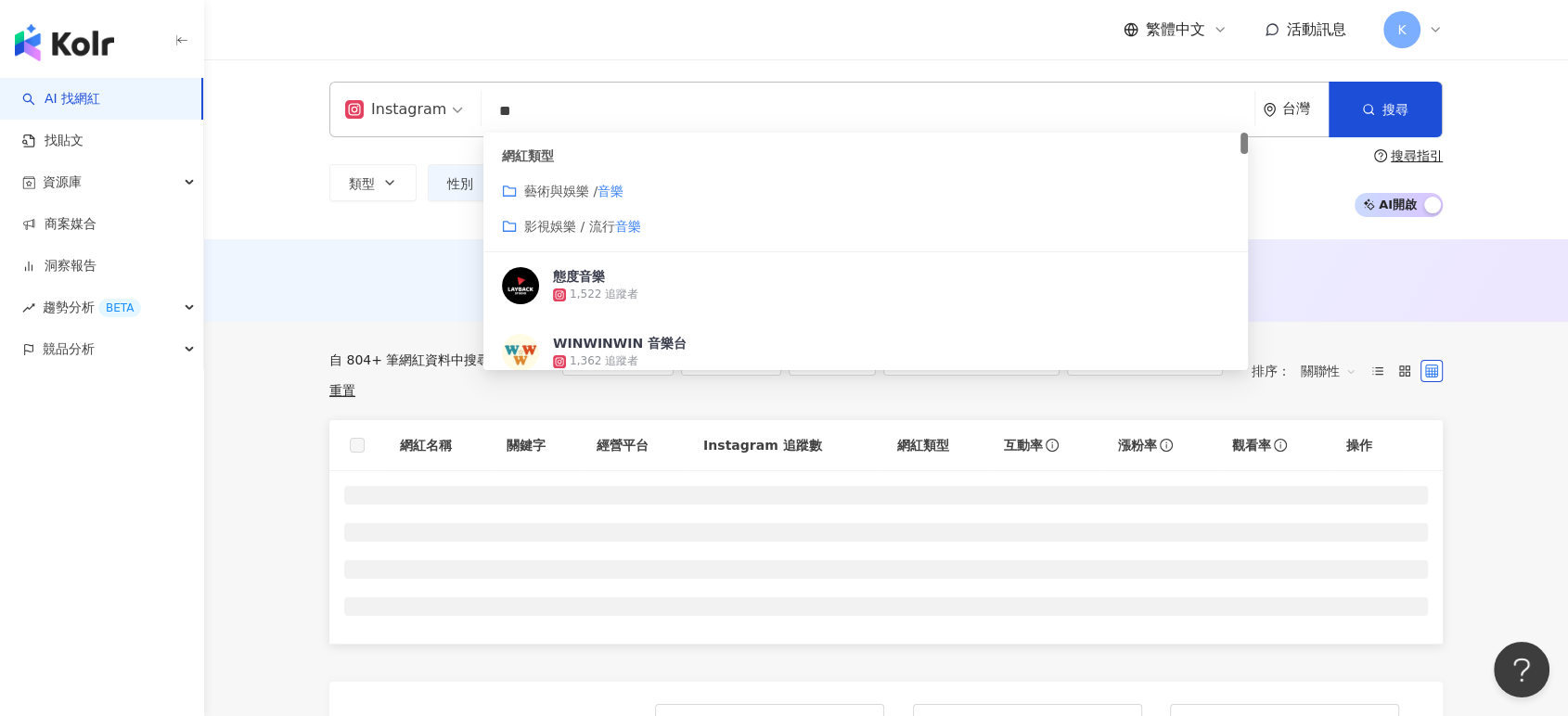
click at [409, 218] on div "Instagram ** 台灣 搜尋 customizedTag 974a4eaa-9a06-4b2b-849b-e0f503a5fec4 網紅類型 藝術與娛…" at bounding box center [886, 149] width 1364 height 180
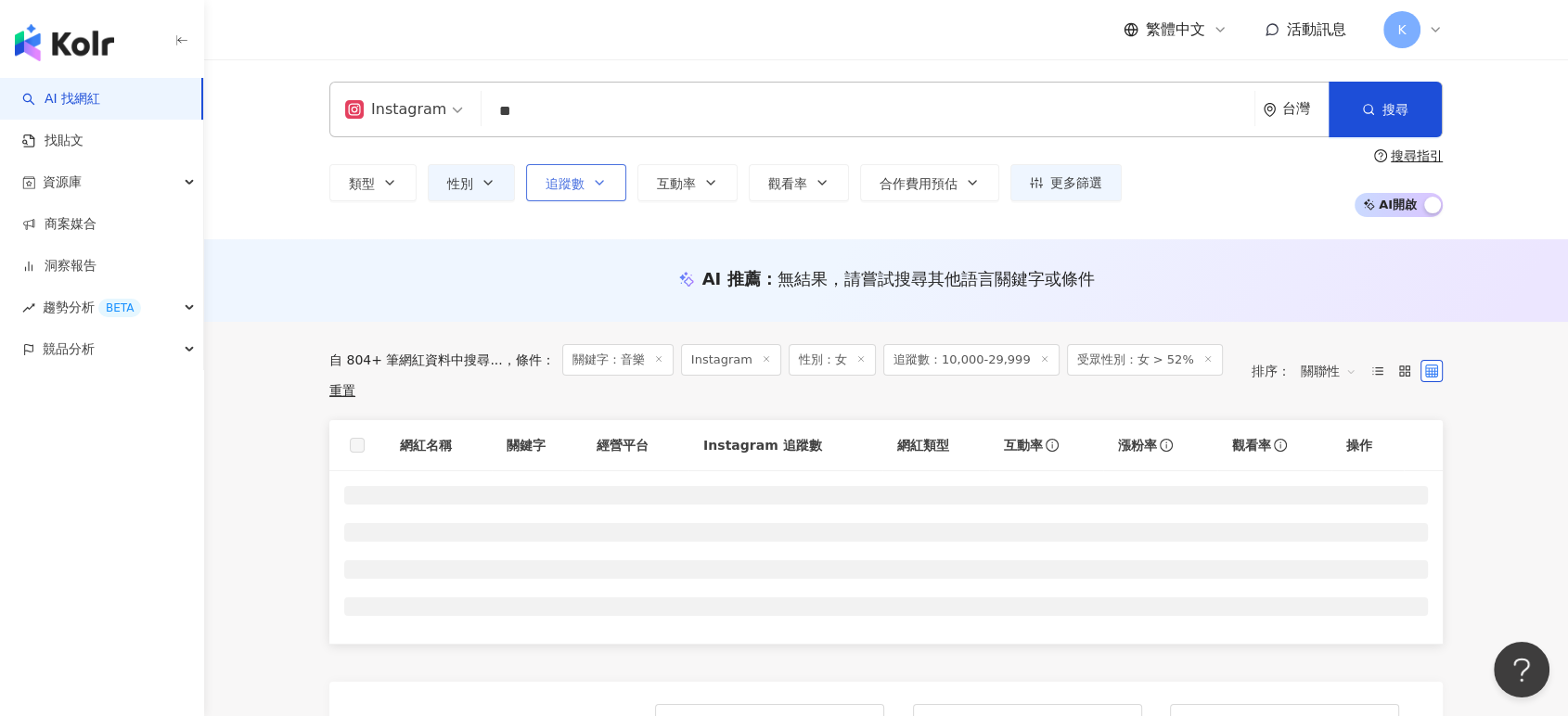
click at [584, 198] on button "追蹤數" at bounding box center [577, 182] width 101 height 37
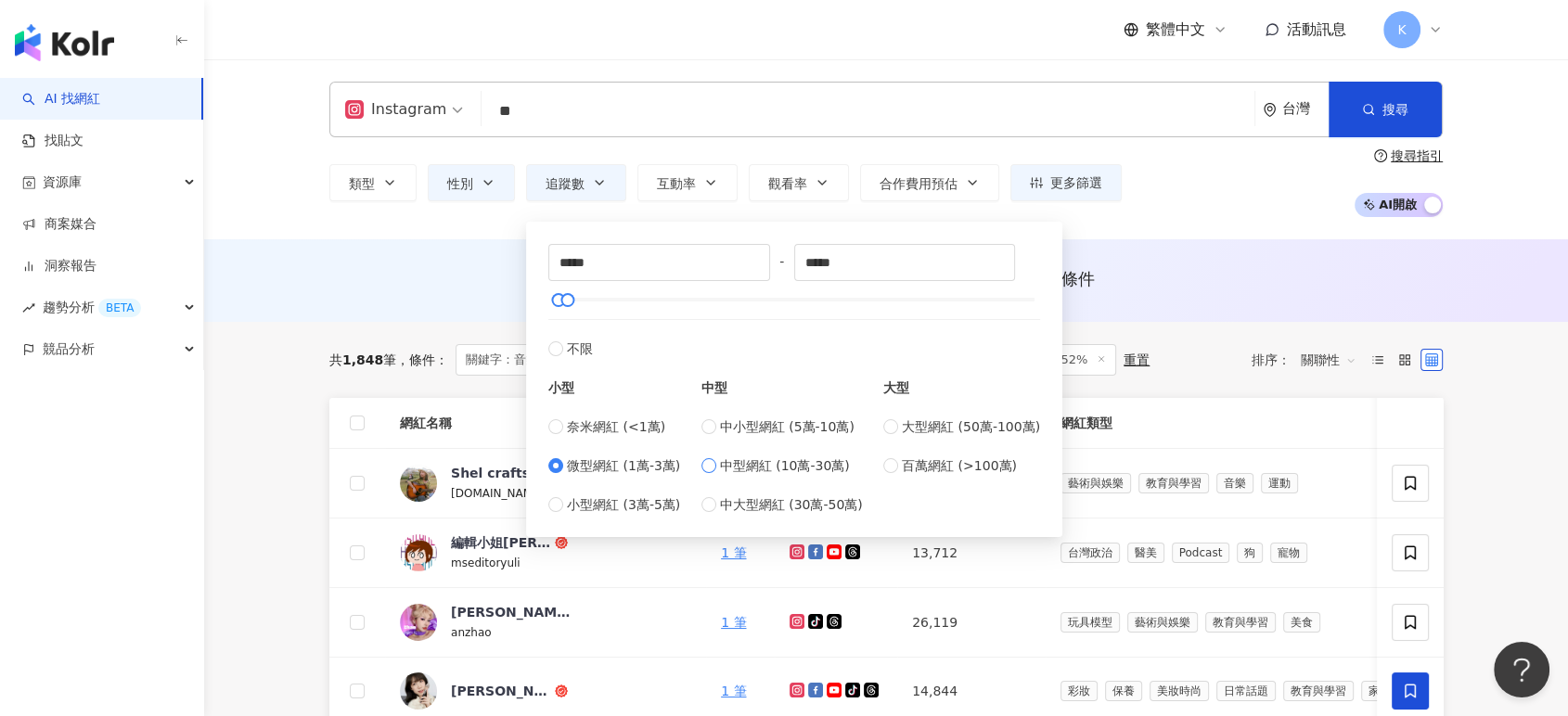
click at [752, 466] on span "中型網紅 (10萬-30萬)" at bounding box center [784, 466] width 130 height 20
type input "******"
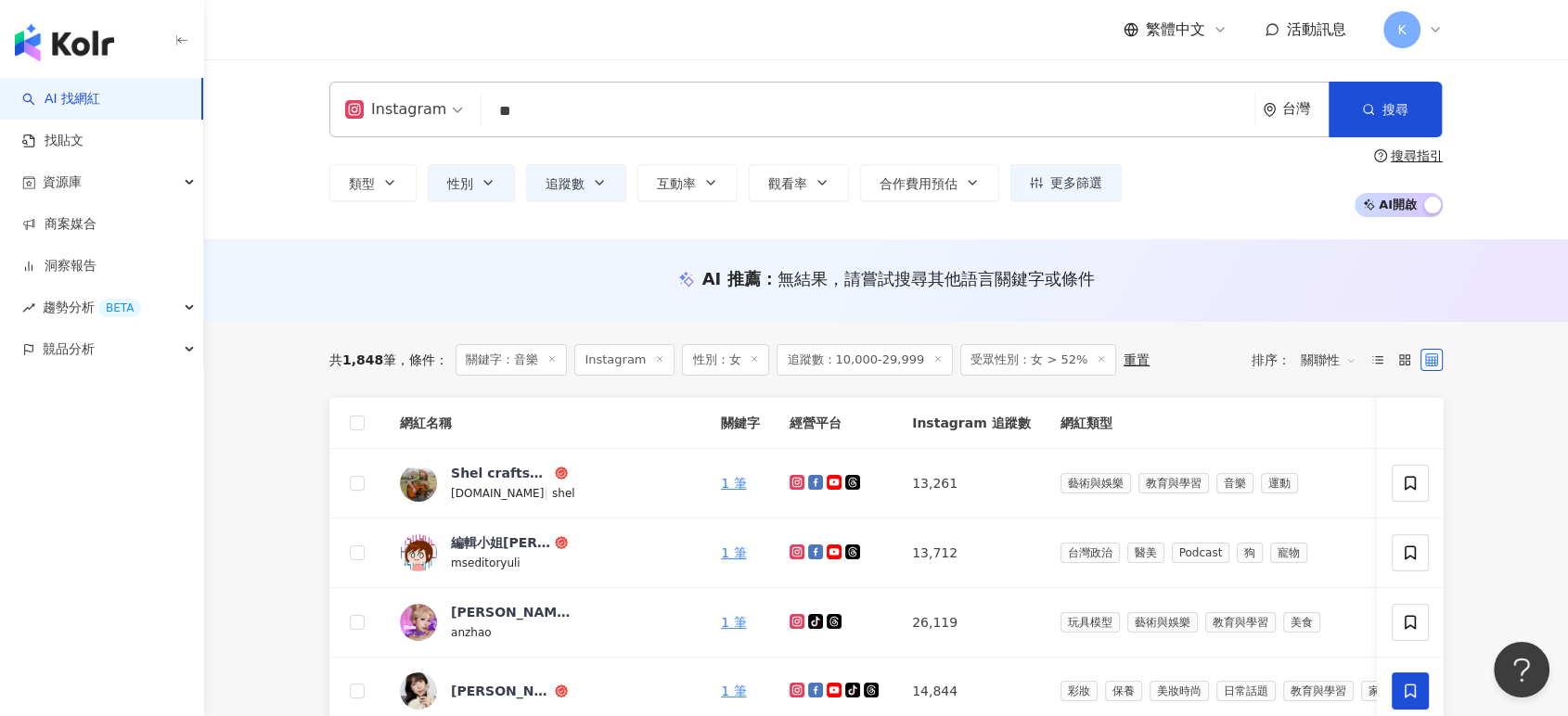
click at [1273, 222] on div "Instagram ** 台灣 搜尋 customizedTag 974a4eaa-9a06-4b2b-849b-e0f503a5fec4 網紅類型 藝術與娛…" at bounding box center [886, 149] width 1364 height 180
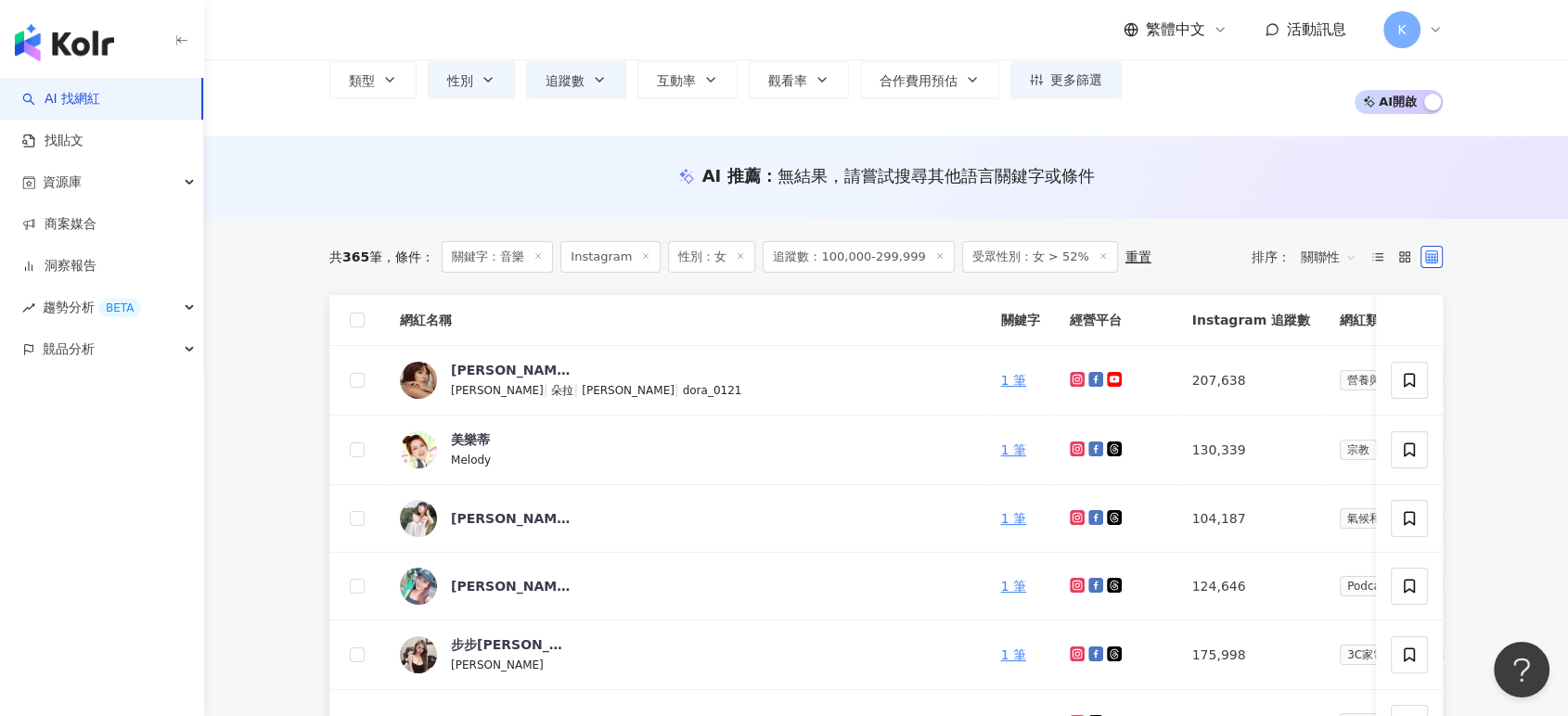
scroll to position [309, 0]
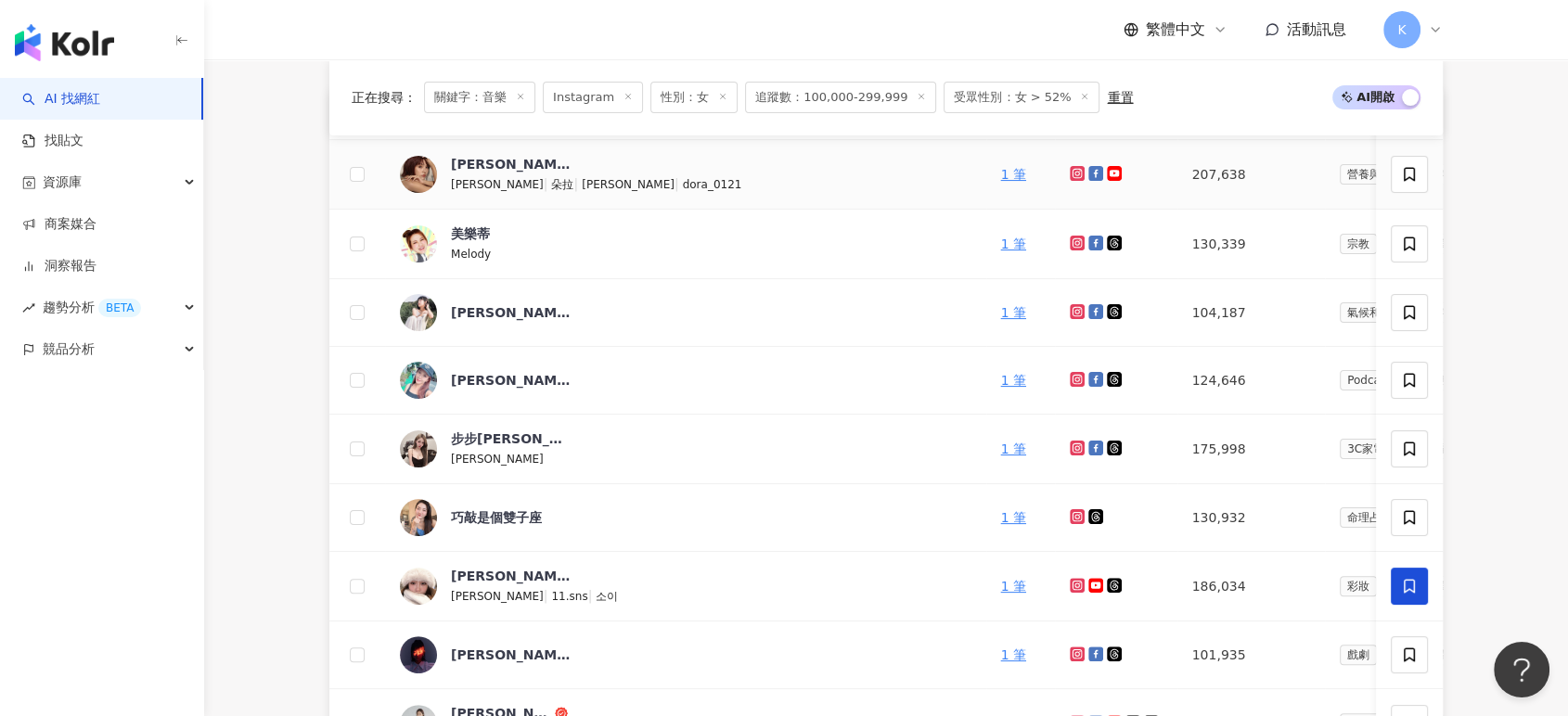
click at [434, 175] on img at bounding box center [418, 174] width 37 height 37
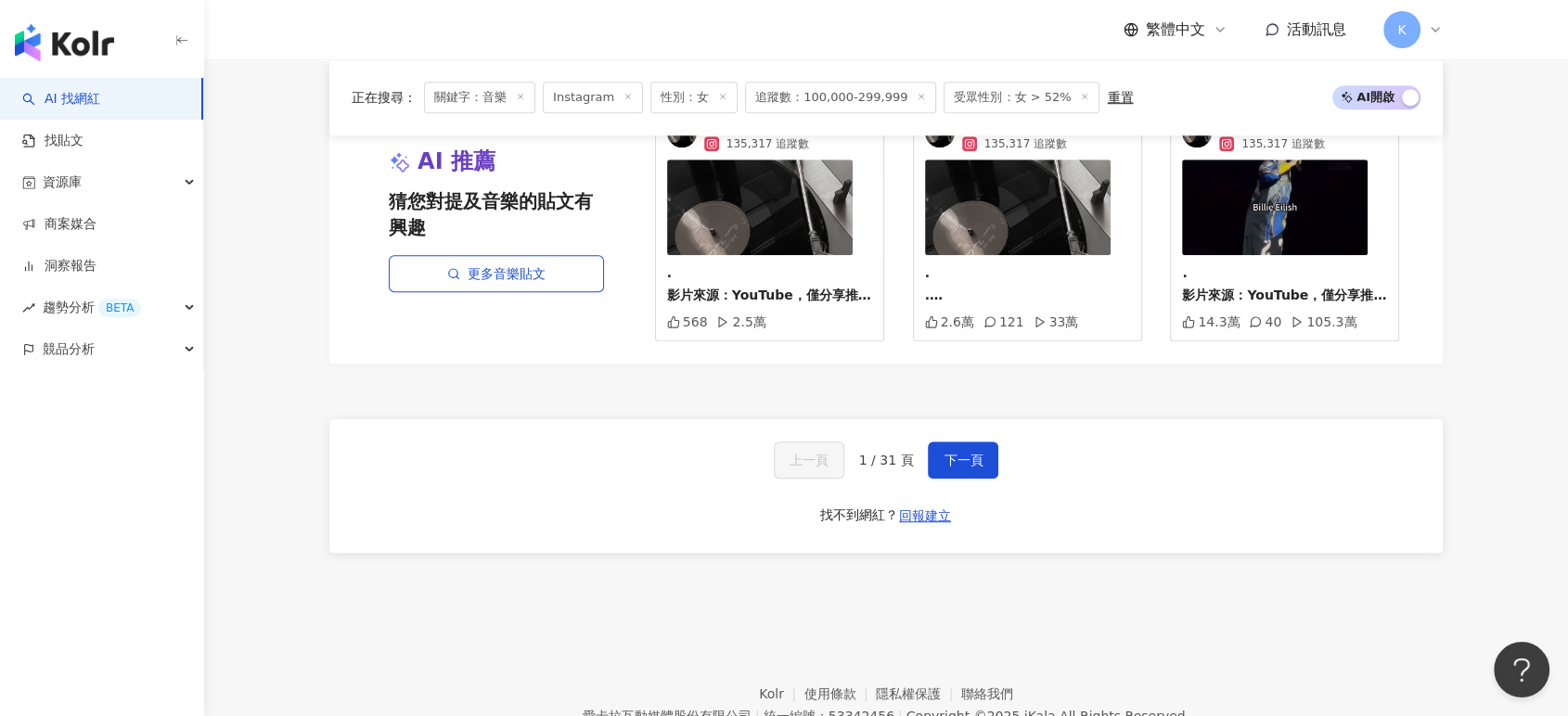
scroll to position [1133, 0]
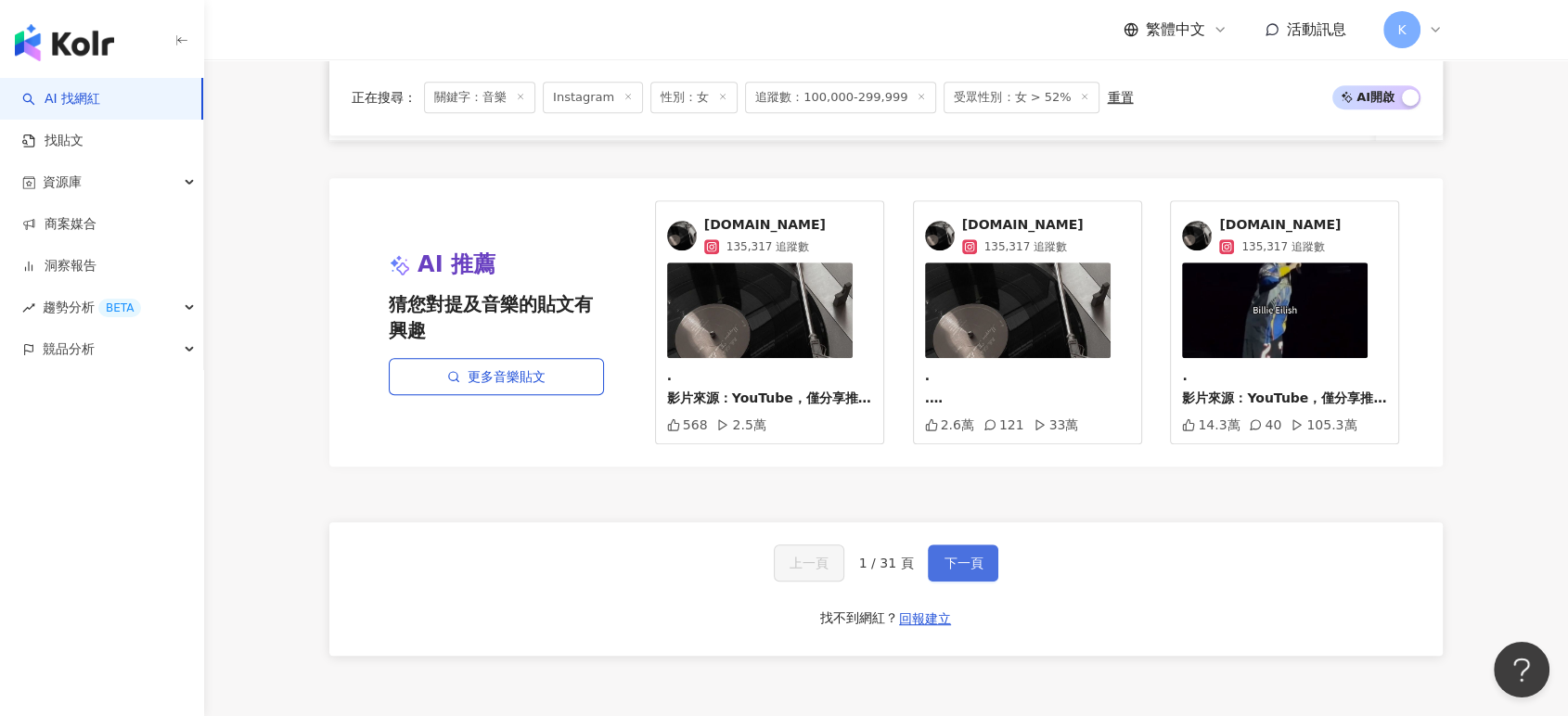
click at [975, 571] on span "下一頁" at bounding box center [963, 563] width 39 height 15
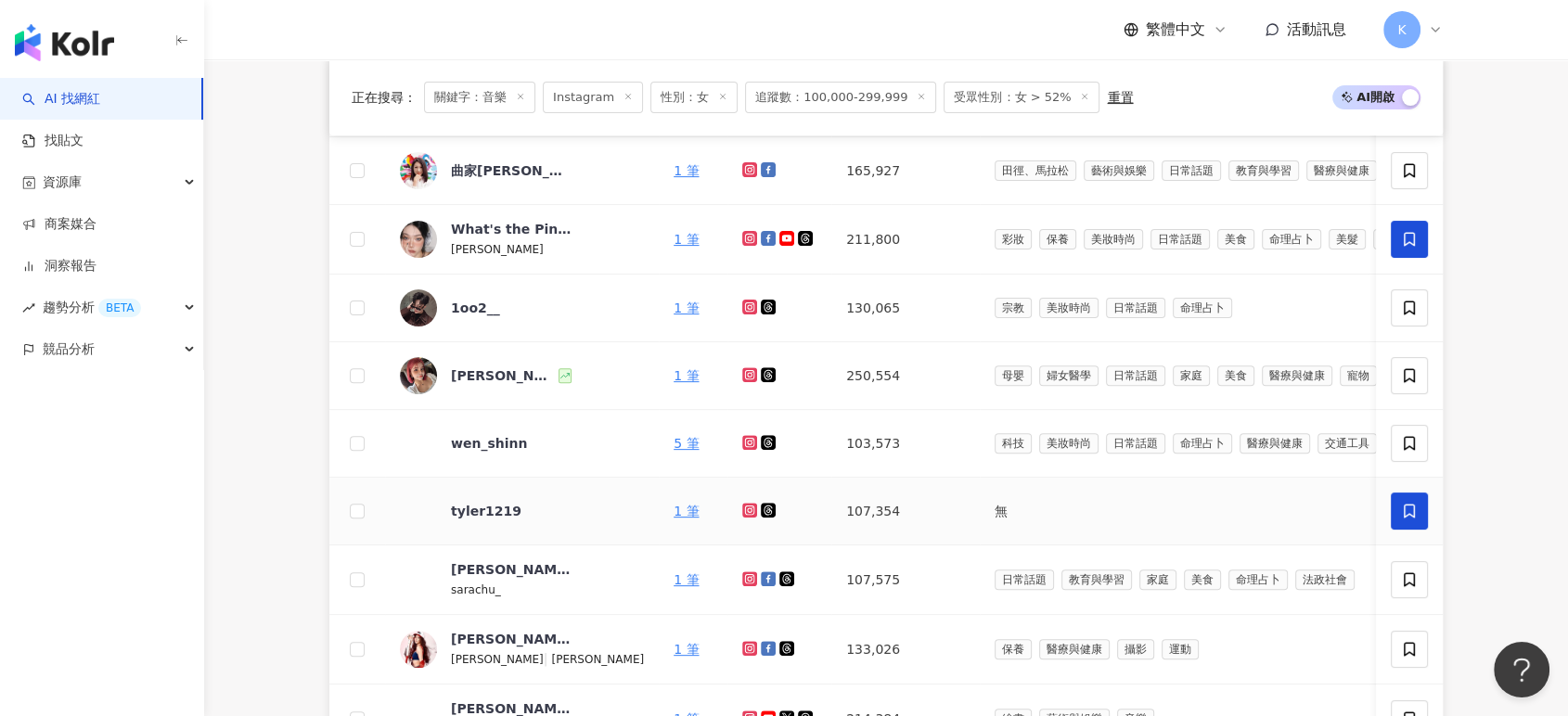
scroll to position [564, 0]
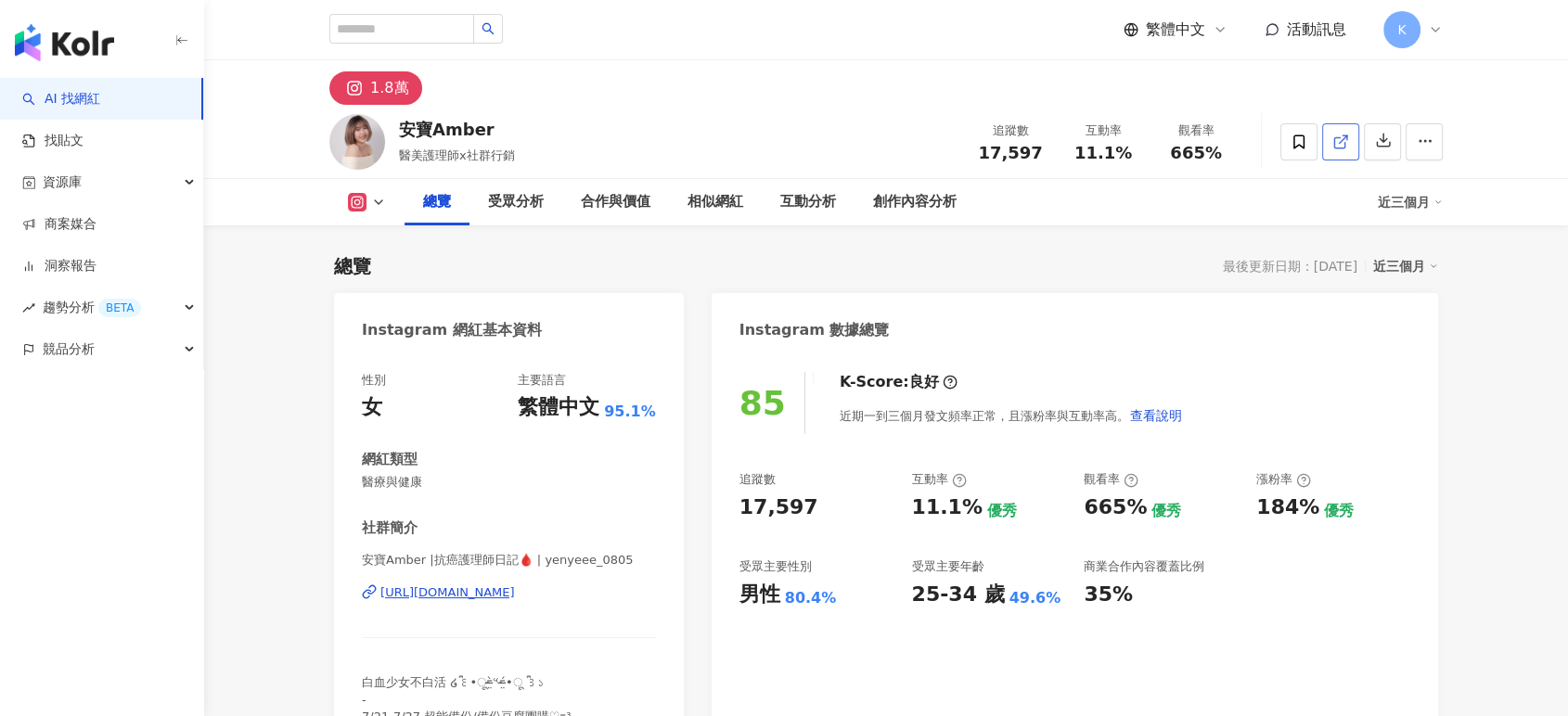
click at [1343, 131] on span at bounding box center [1341, 141] width 17 height 20
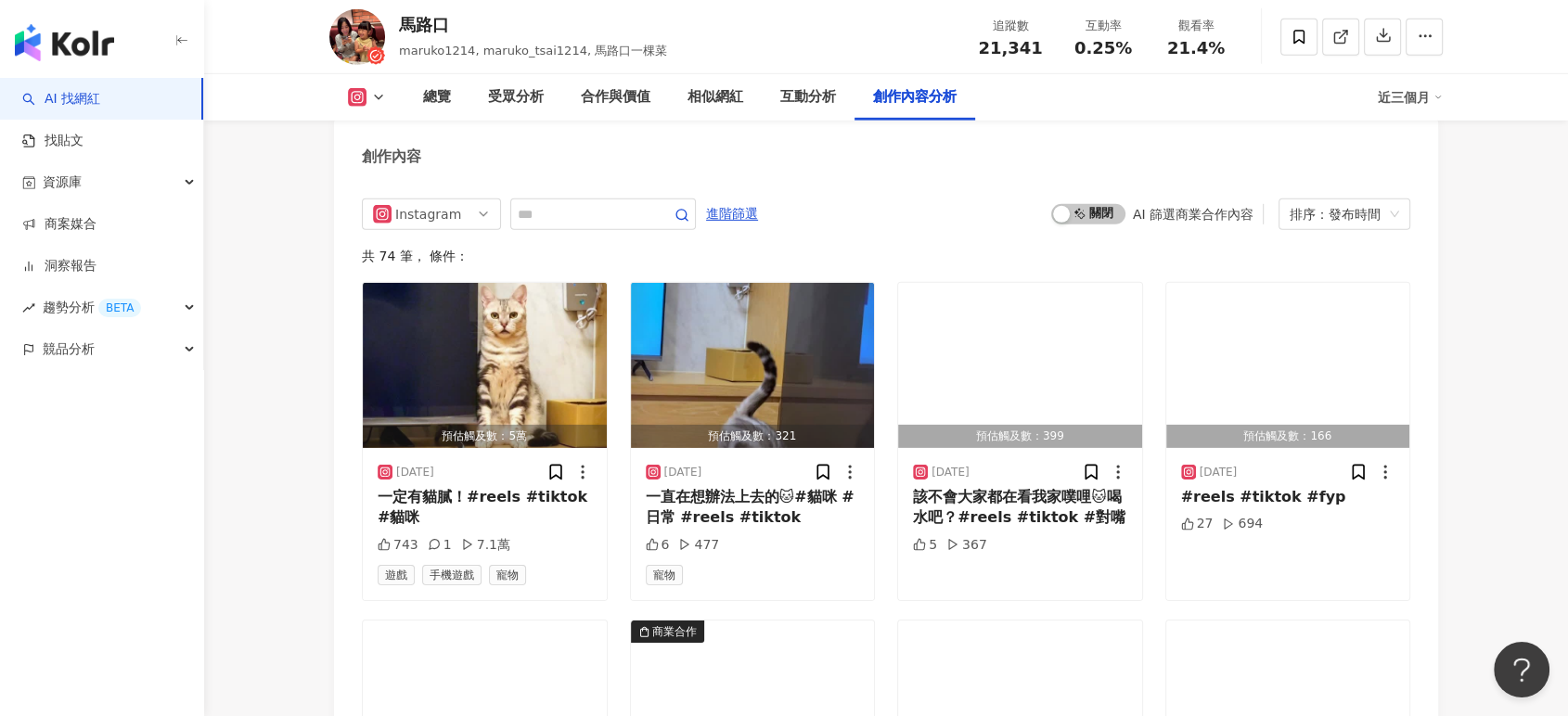
scroll to position [5748, 0]
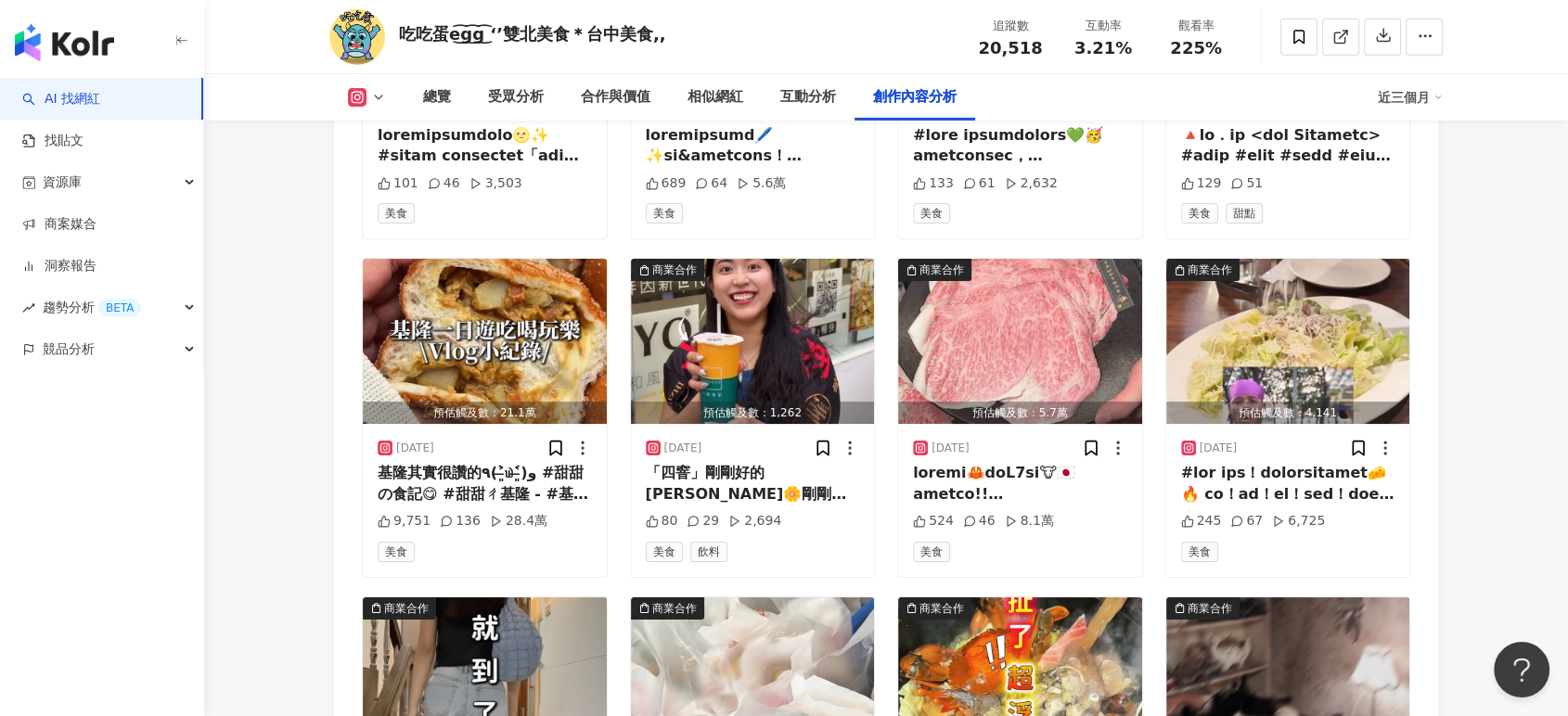
scroll to position [5562, 0]
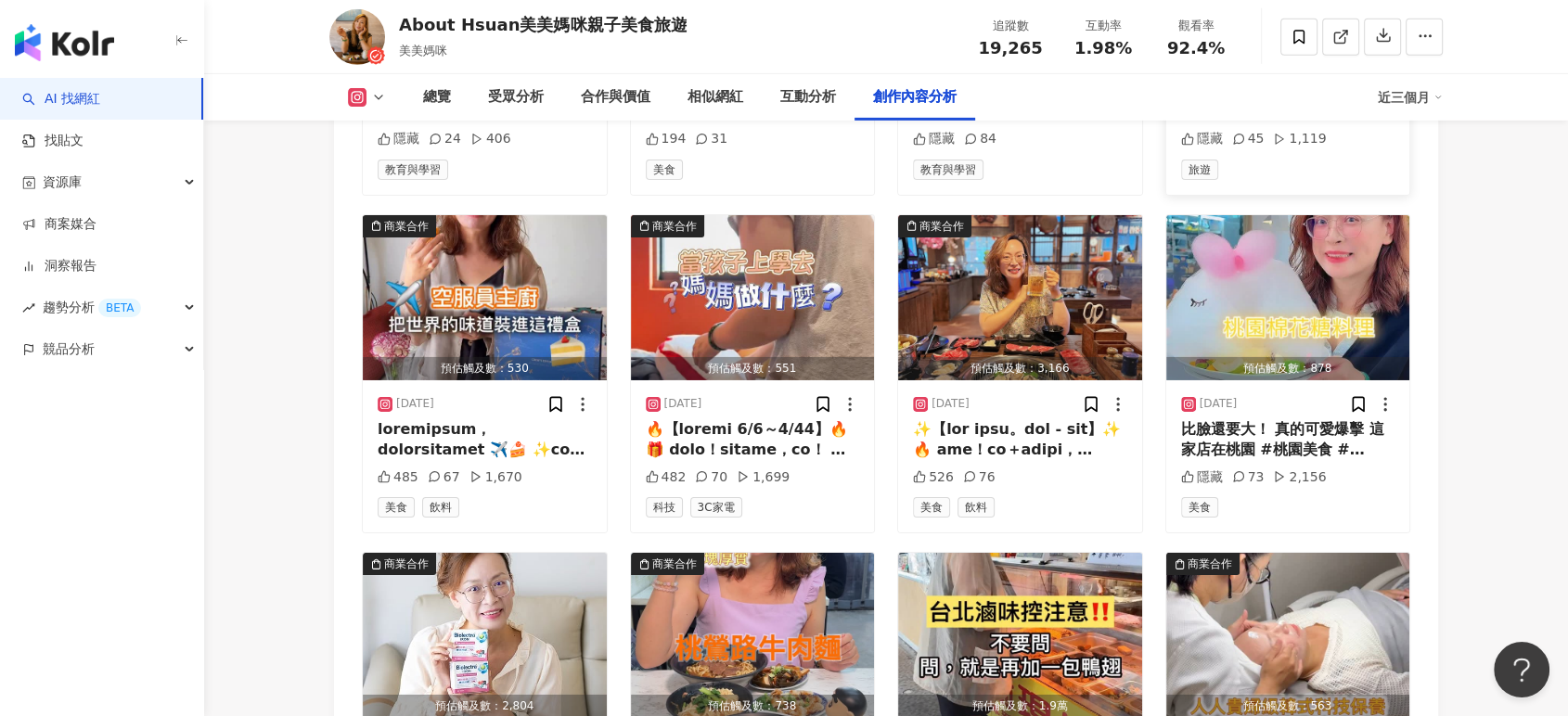
scroll to position [6239, 0]
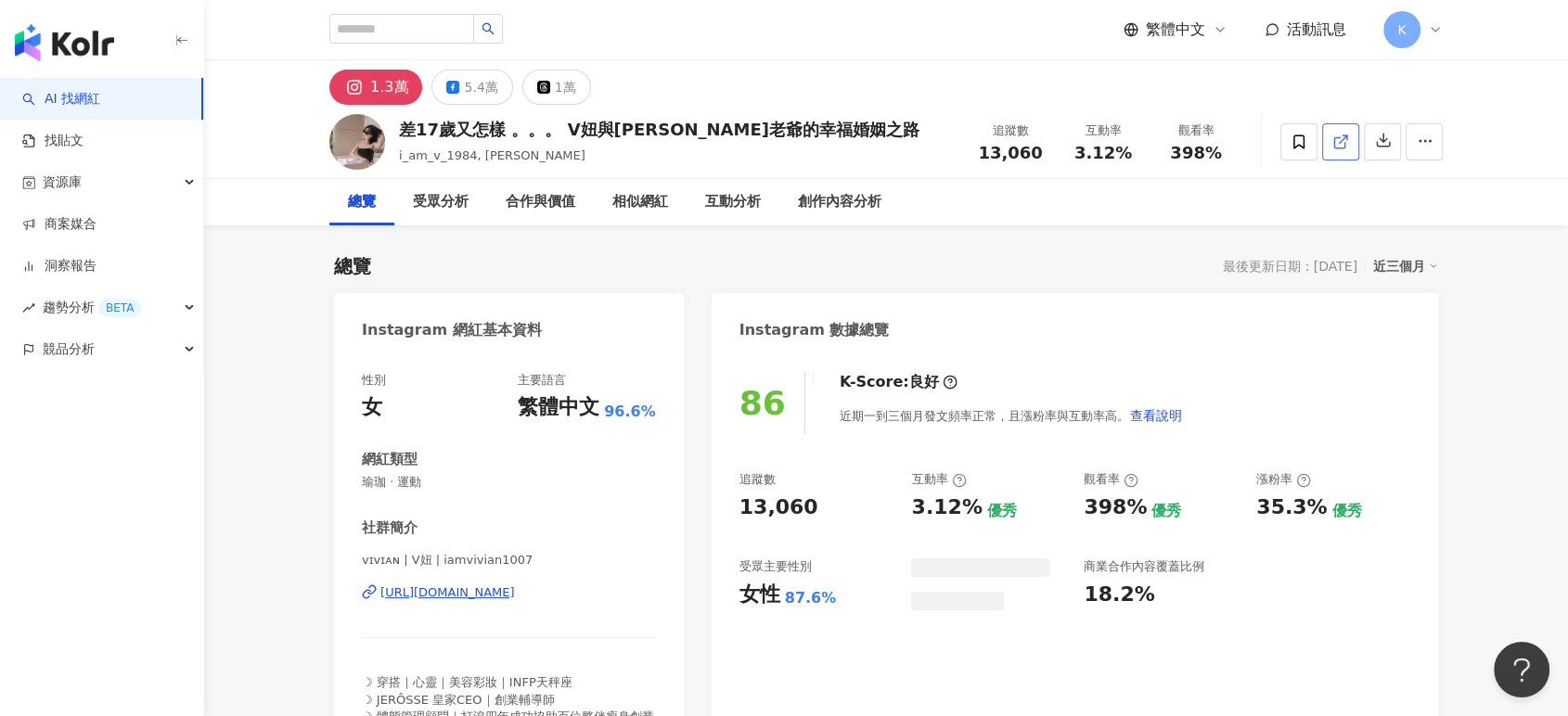
click at [1348, 146] on icon at bounding box center [1341, 142] width 17 height 17
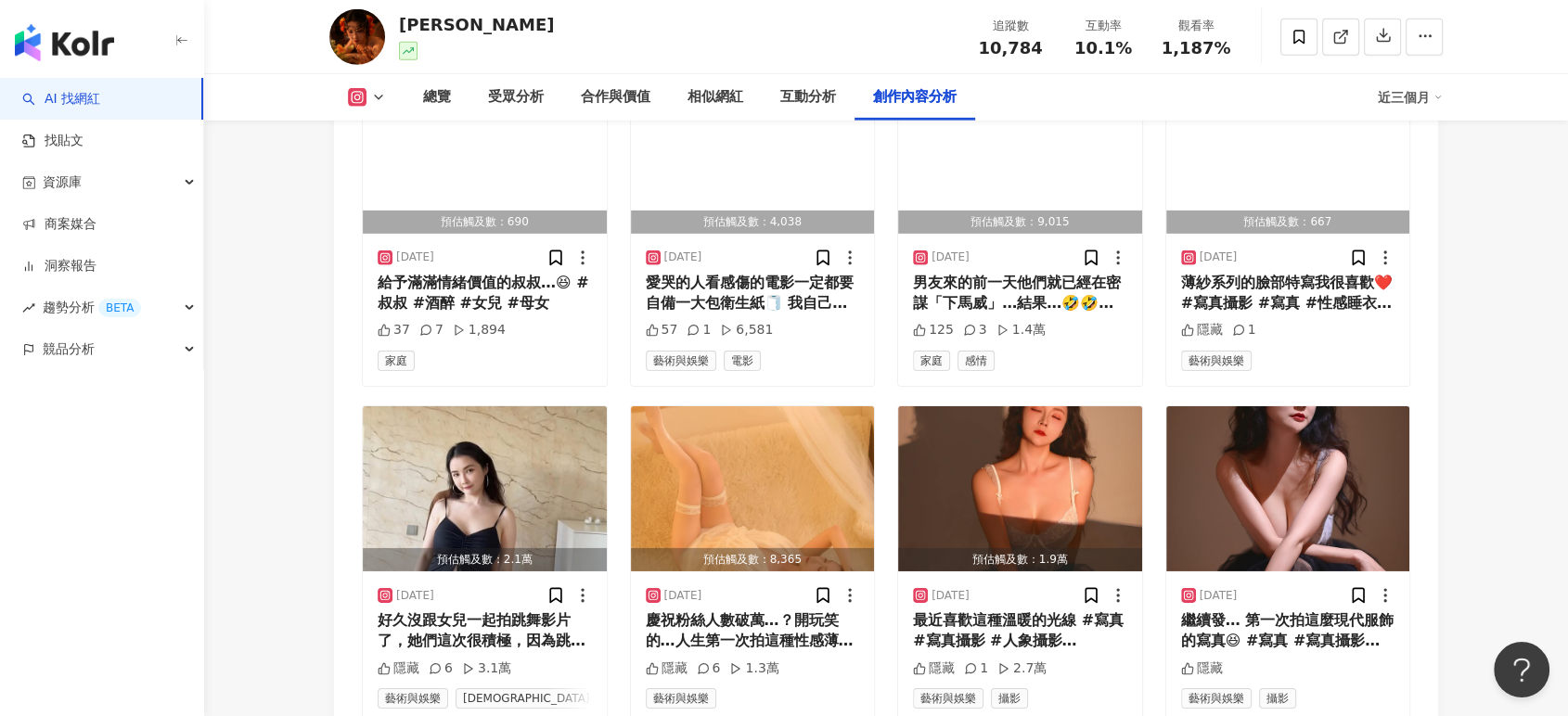
scroll to position [5653, 0]
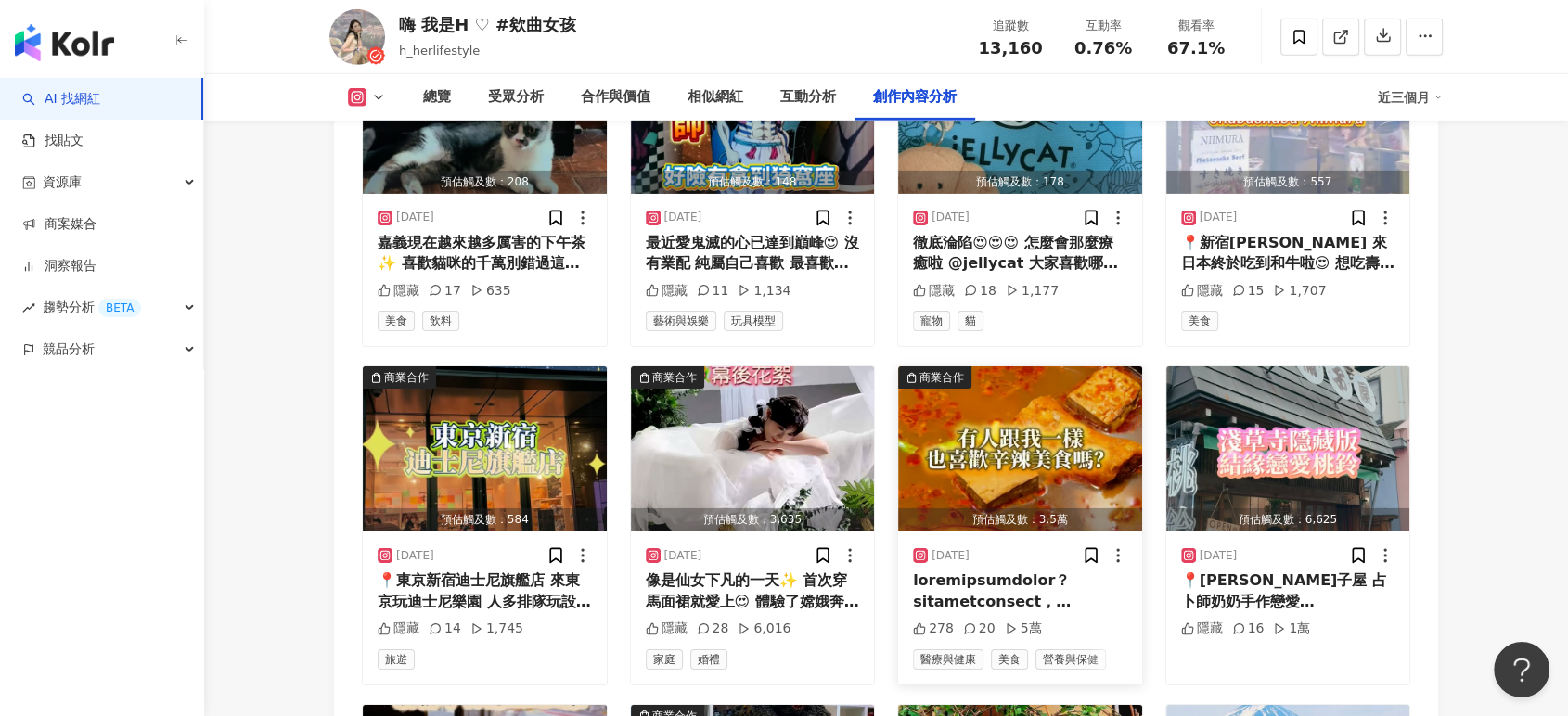
scroll to position [6305, 0]
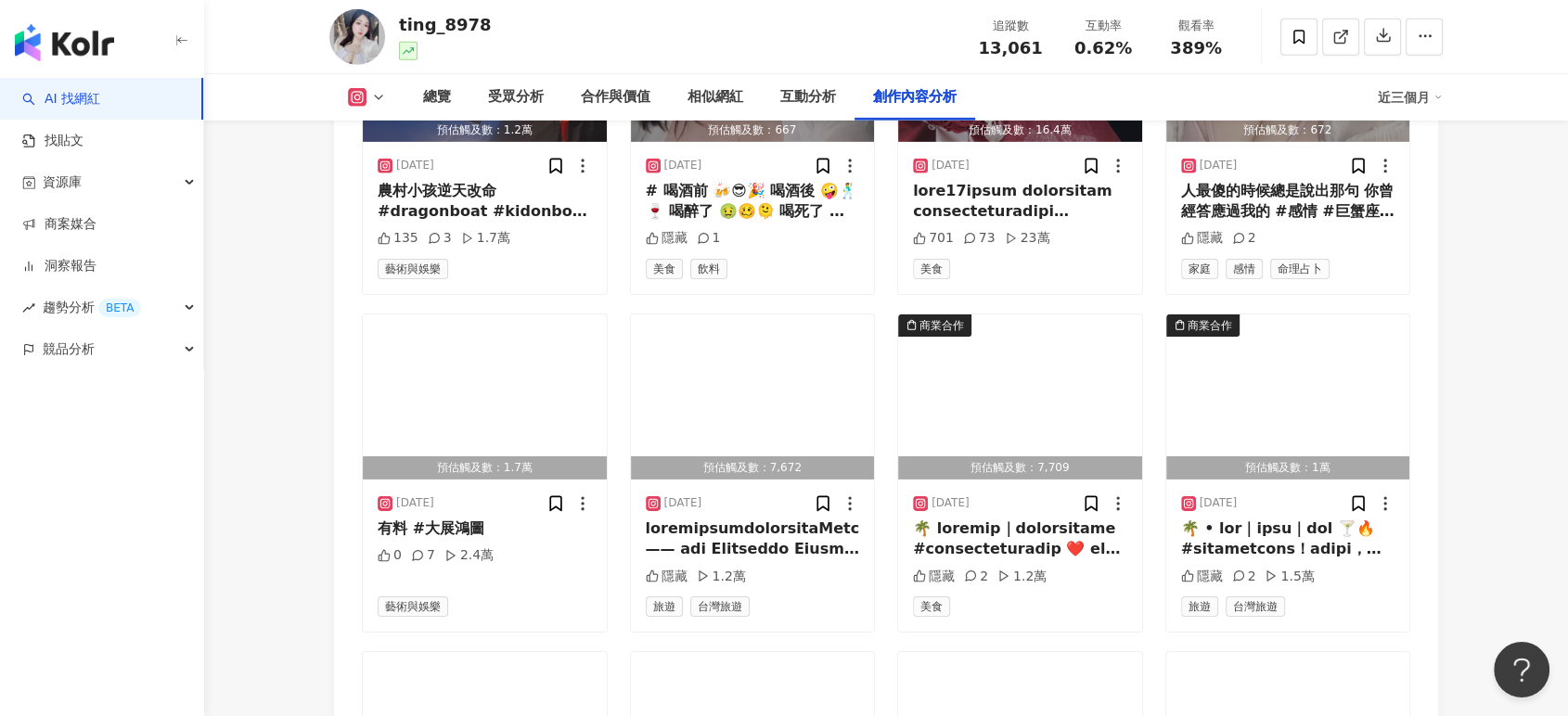
scroll to position [5635, 0]
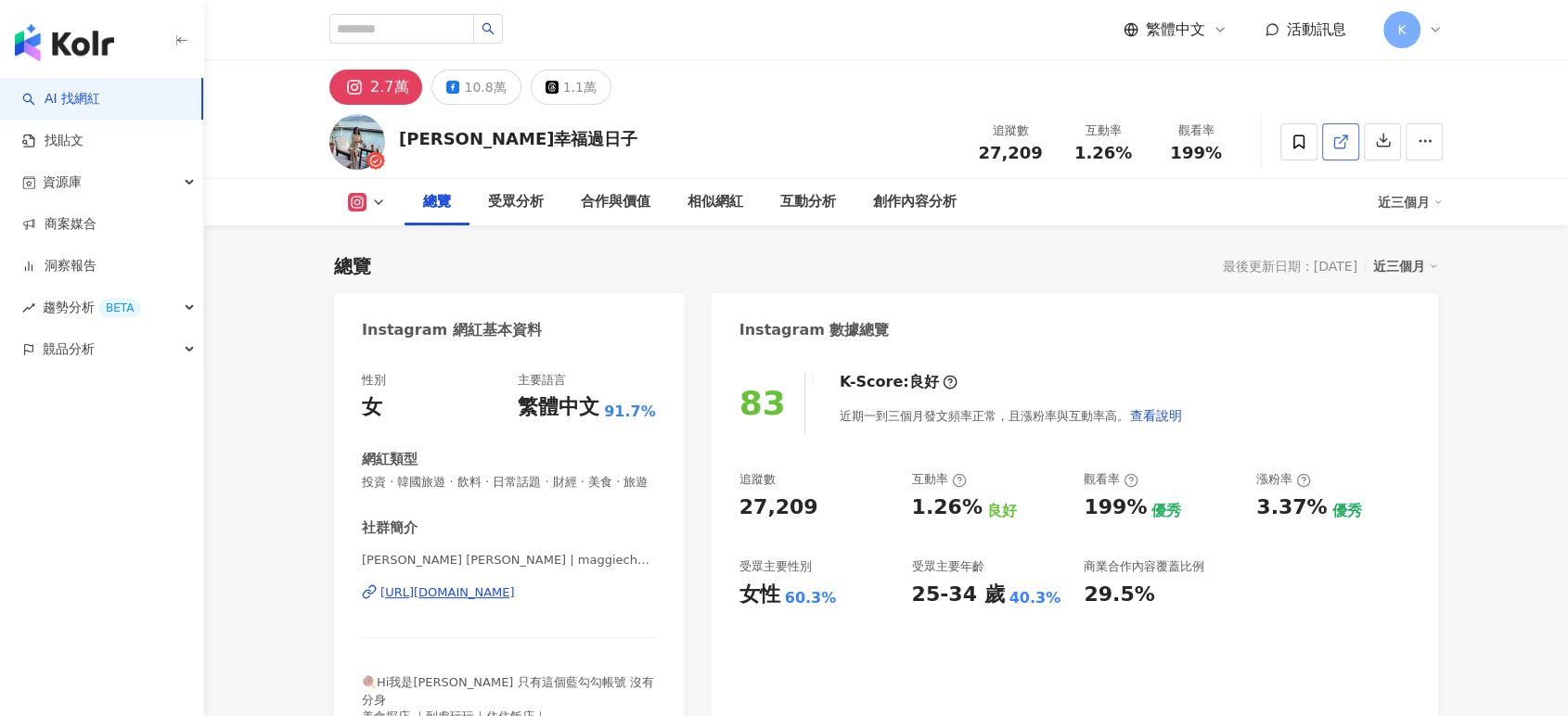
click at [1348, 142] on icon at bounding box center [1341, 142] width 17 height 17
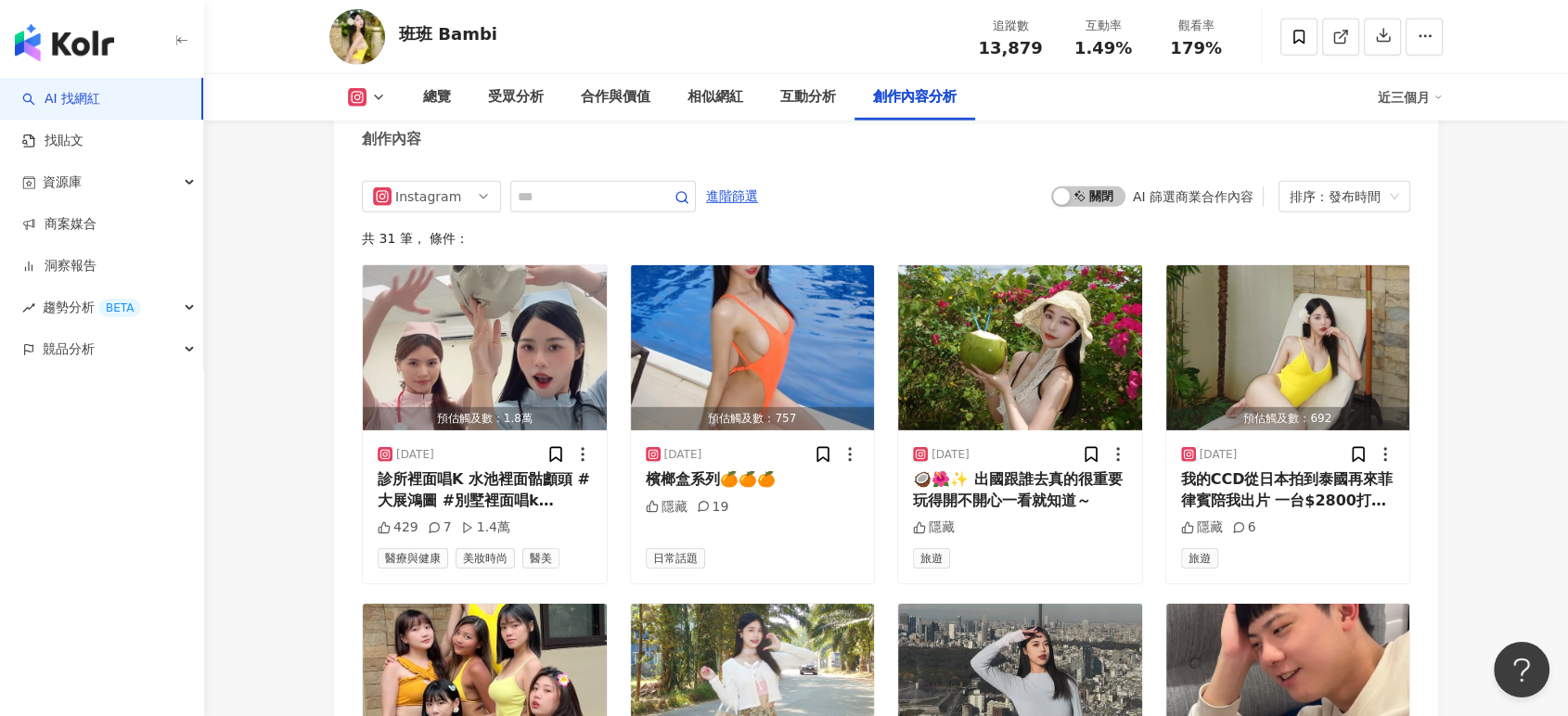
scroll to position [6024, 0]
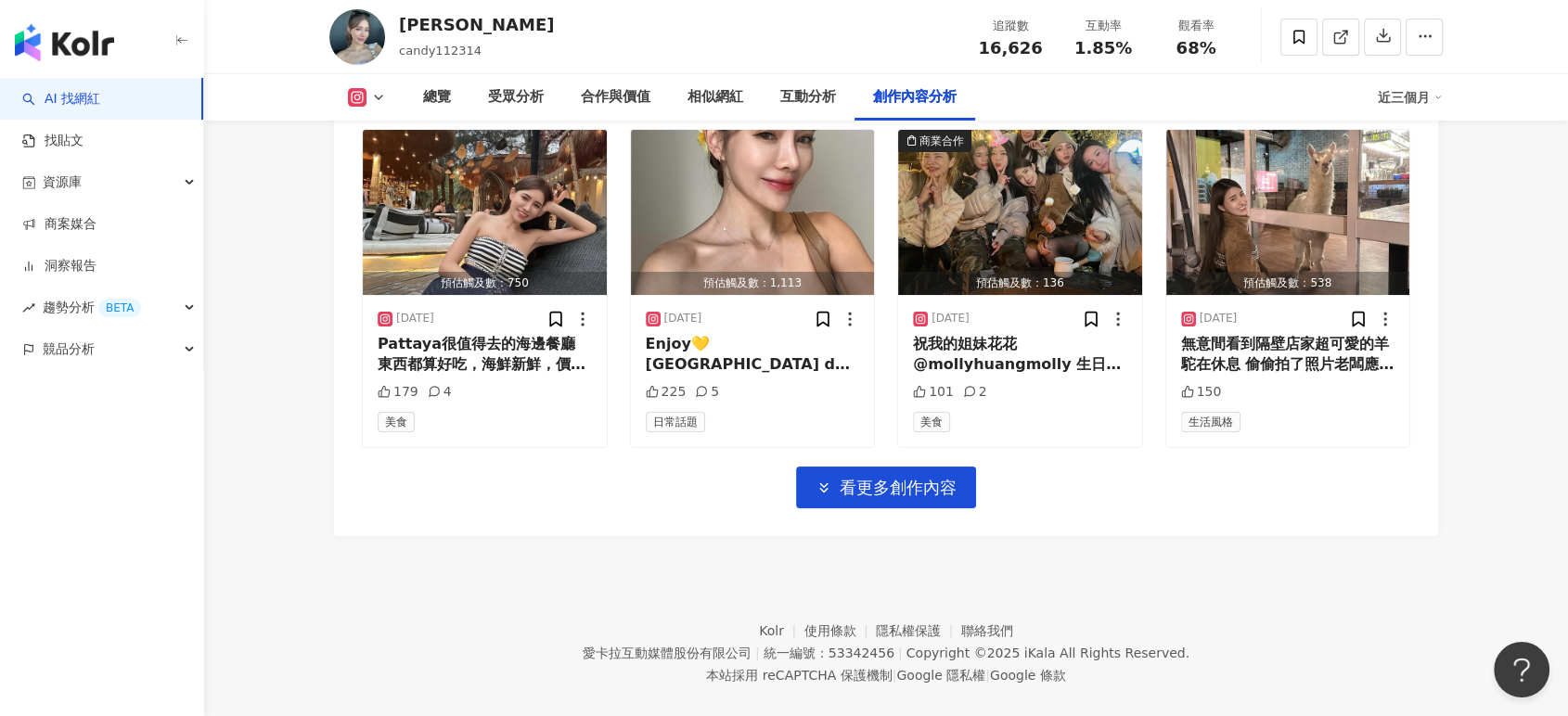
scroll to position [6407, 0]
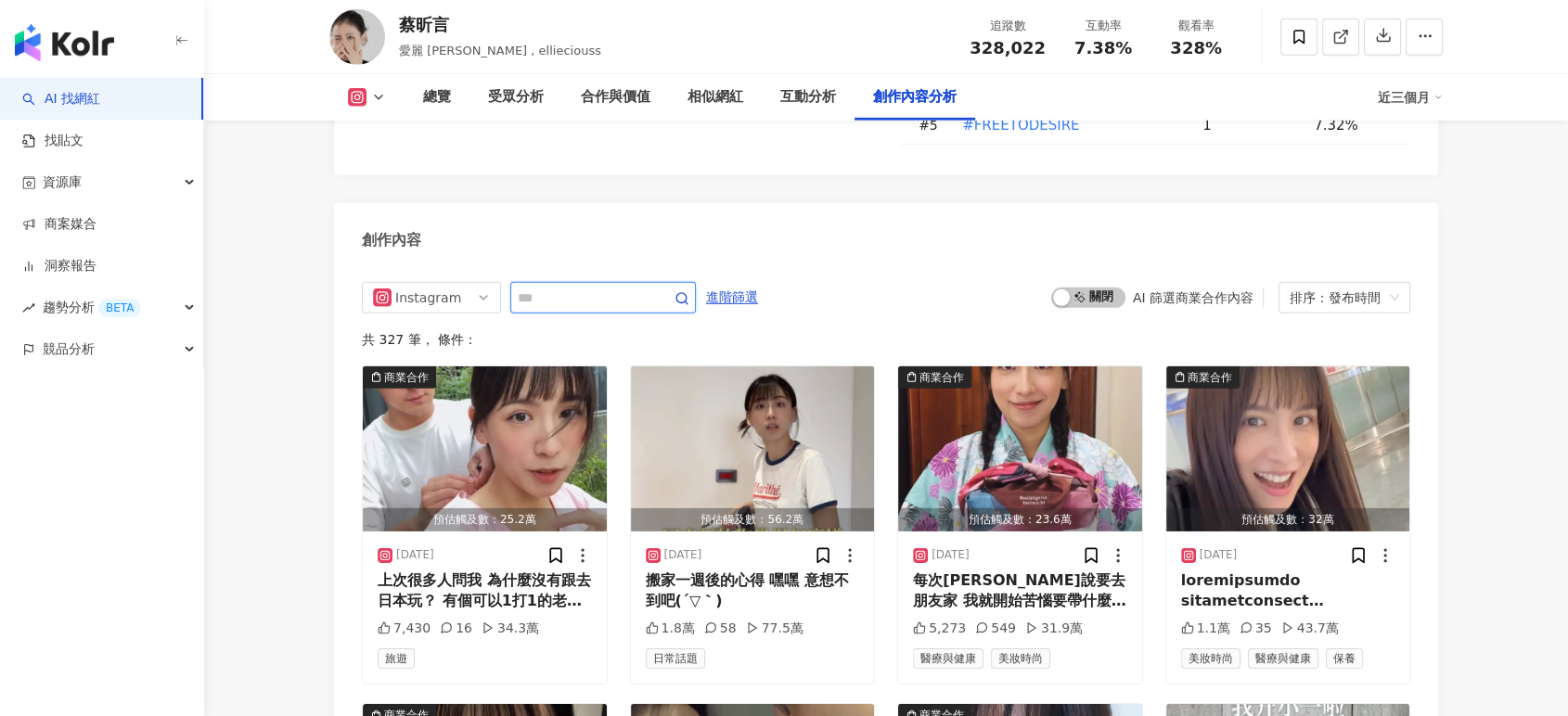
click at [614, 287] on input "text" at bounding box center [582, 298] width 130 height 22
click at [594, 287] on input "text" at bounding box center [582, 298] width 130 height 22
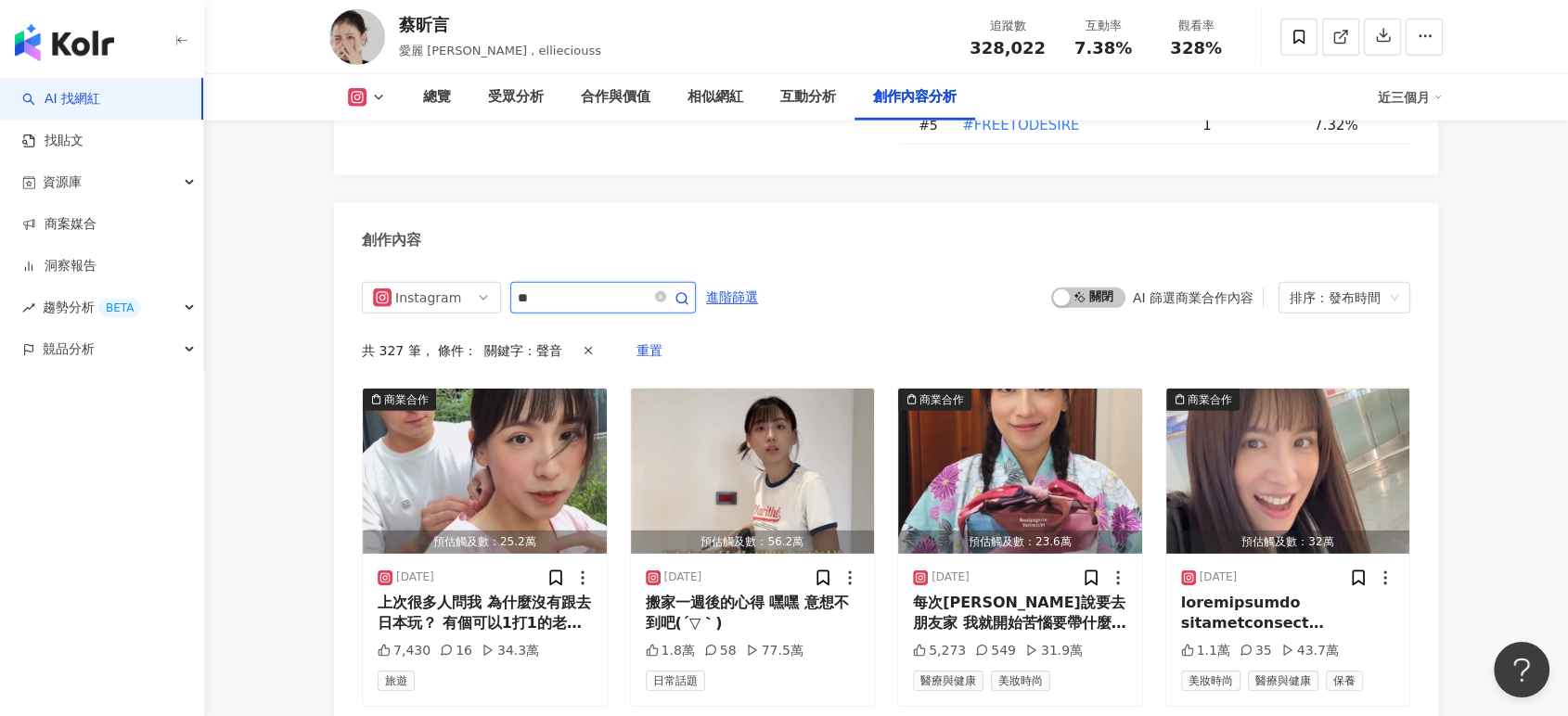
scroll to position [5708, 0]
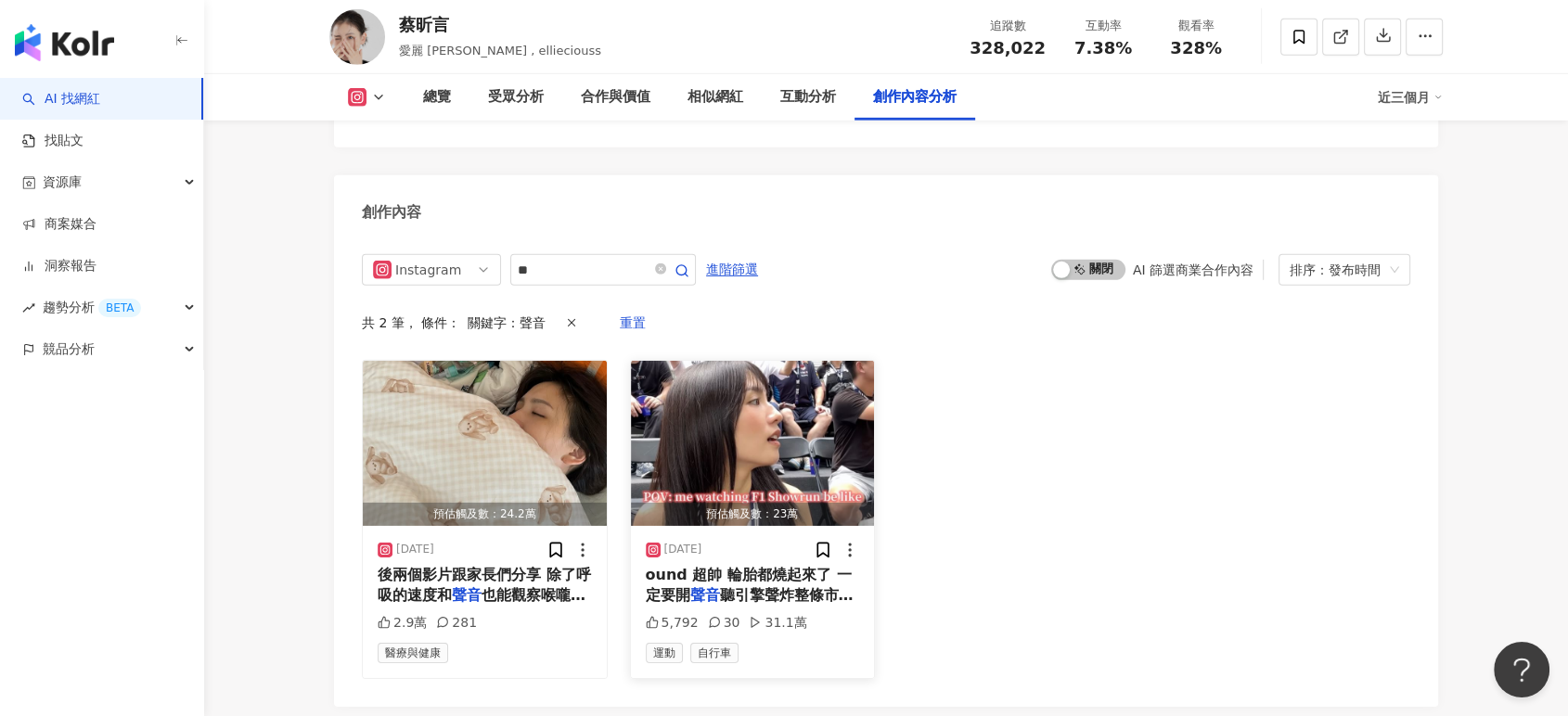
click at [764, 360] on img "button" at bounding box center [753, 442] width 244 height 165
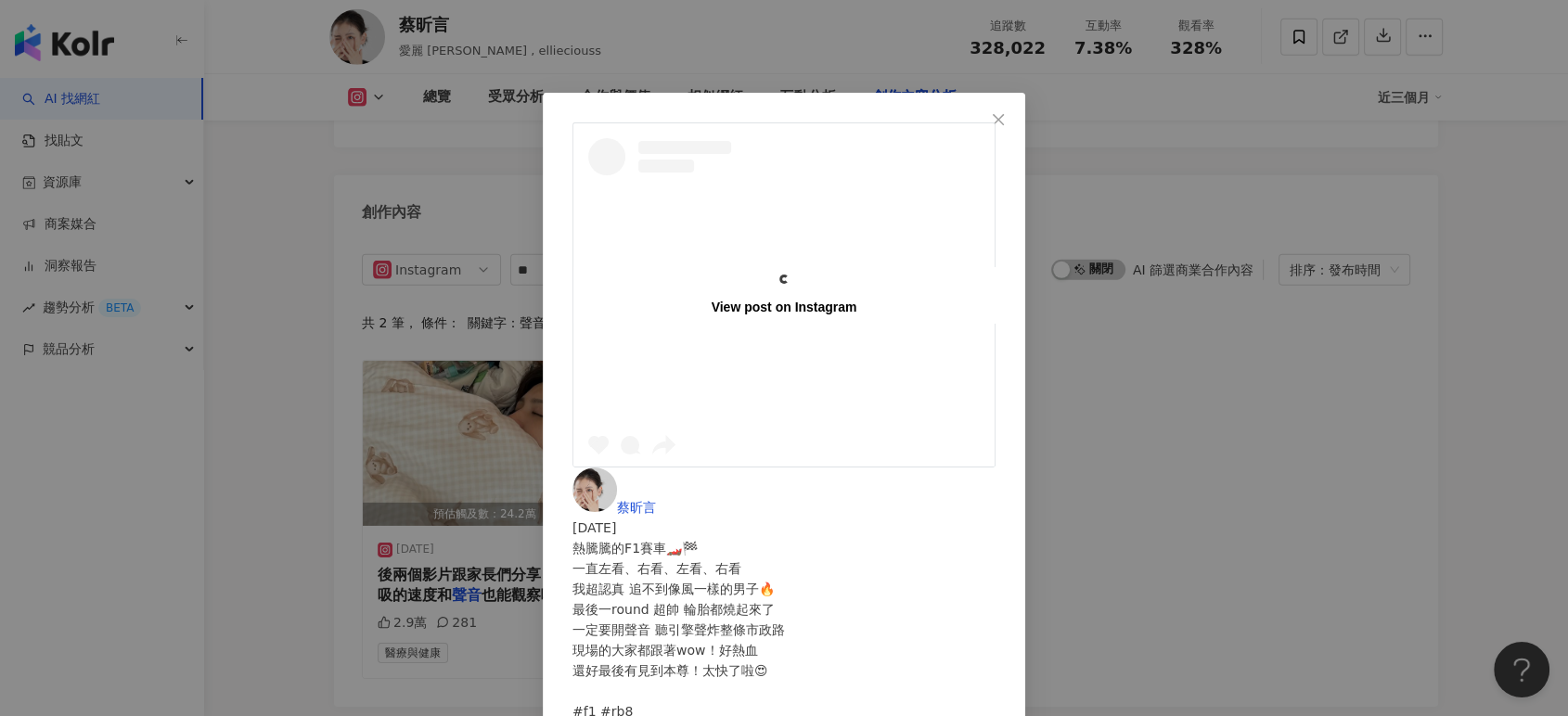
click at [298, 268] on div "View post on Instagram 蔡昕言 2024/9/28 熱騰騰的F1賽車🏎️🏁 一直左看、右看、左看、右看 我超認真 追不到像風一樣的男子🔥…" at bounding box center [784, 358] width 1568 height 716
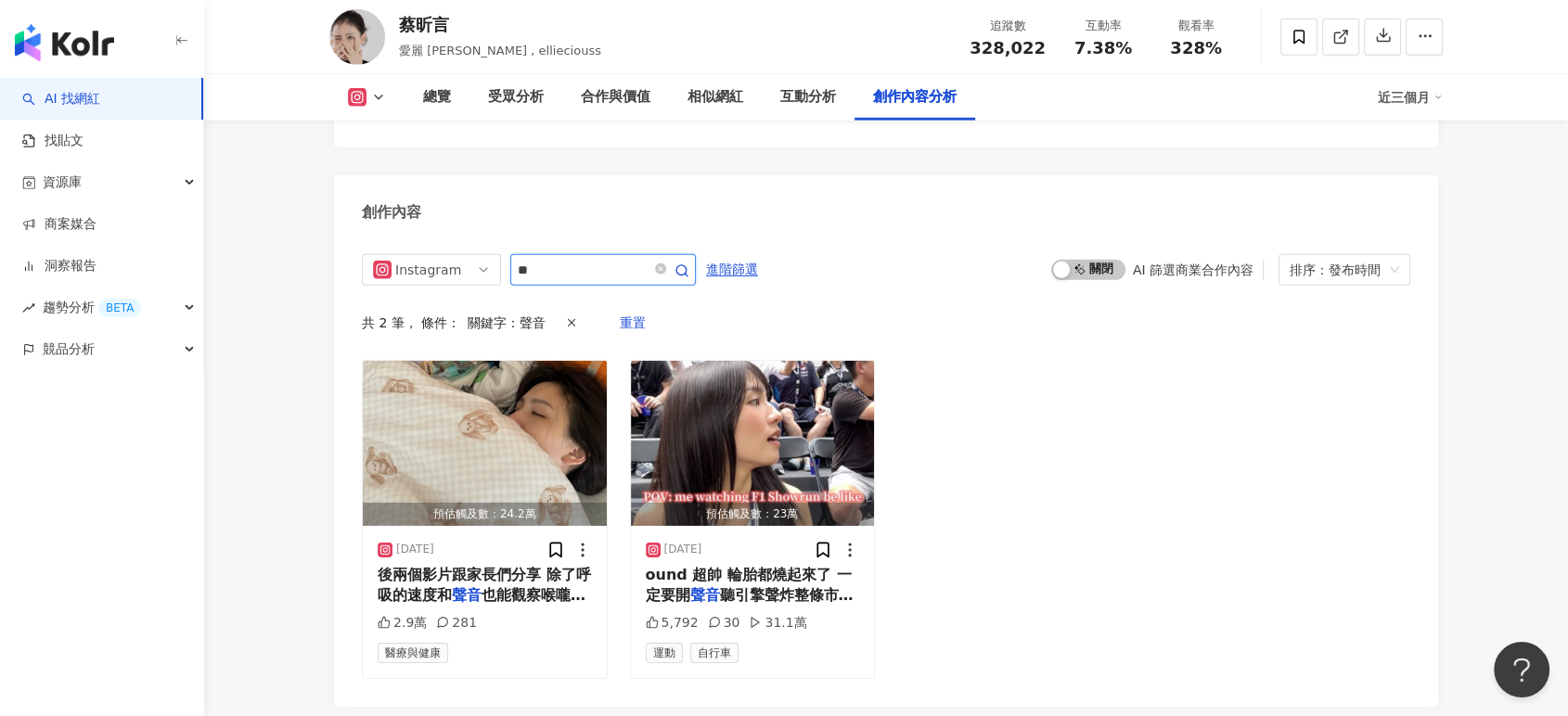
click at [596, 259] on input "**" at bounding box center [582, 270] width 130 height 22
click at [633, 259] on input "**" at bounding box center [582, 270] width 130 height 22
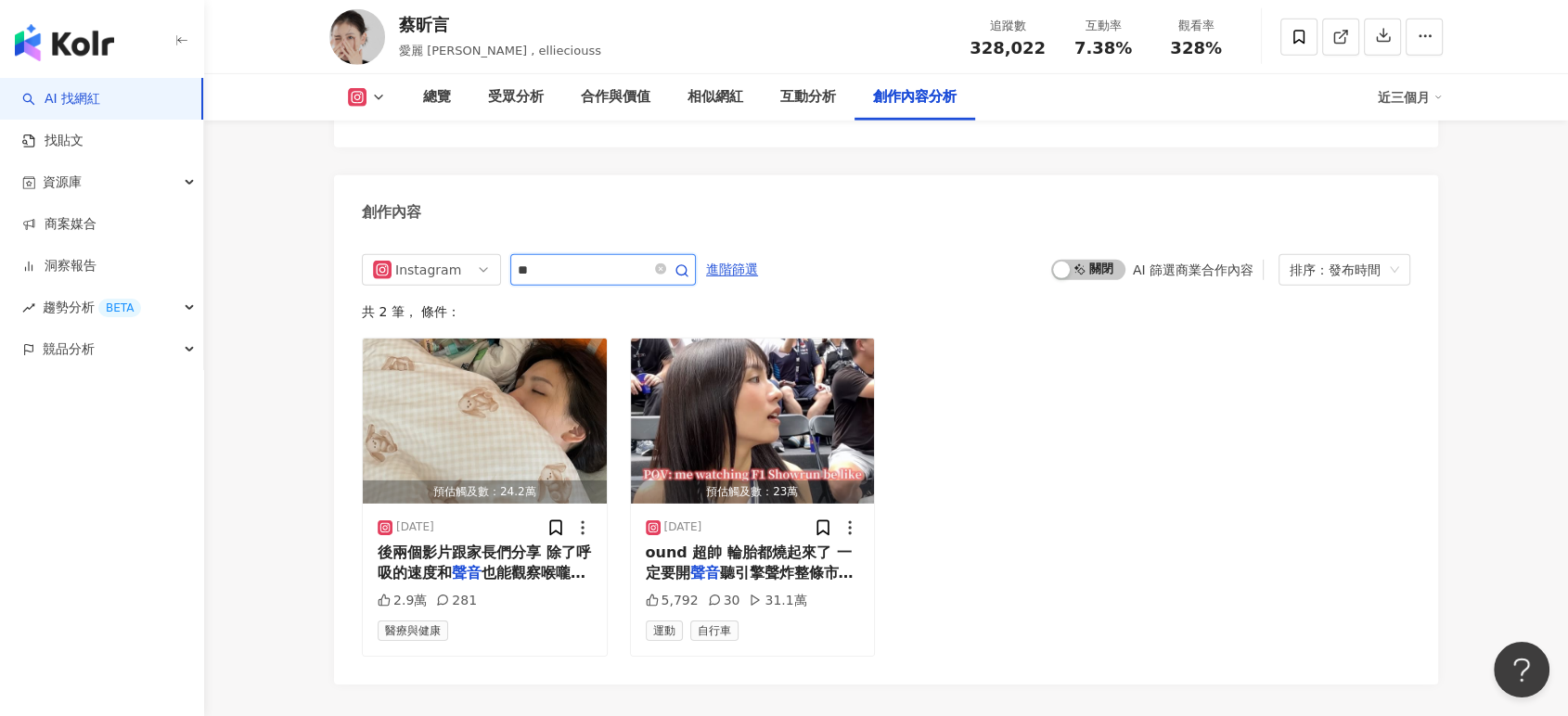
type input "*"
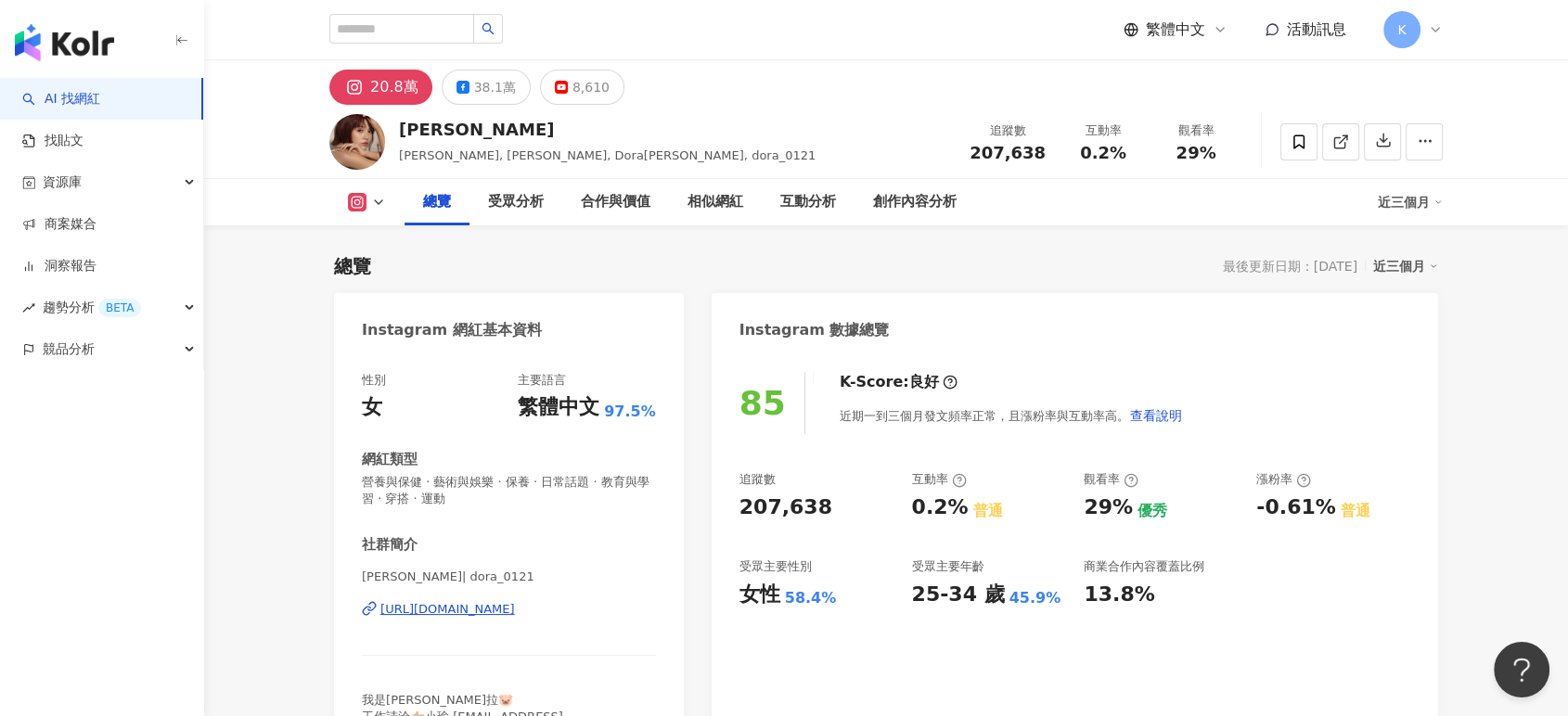
scroll to position [206, 0]
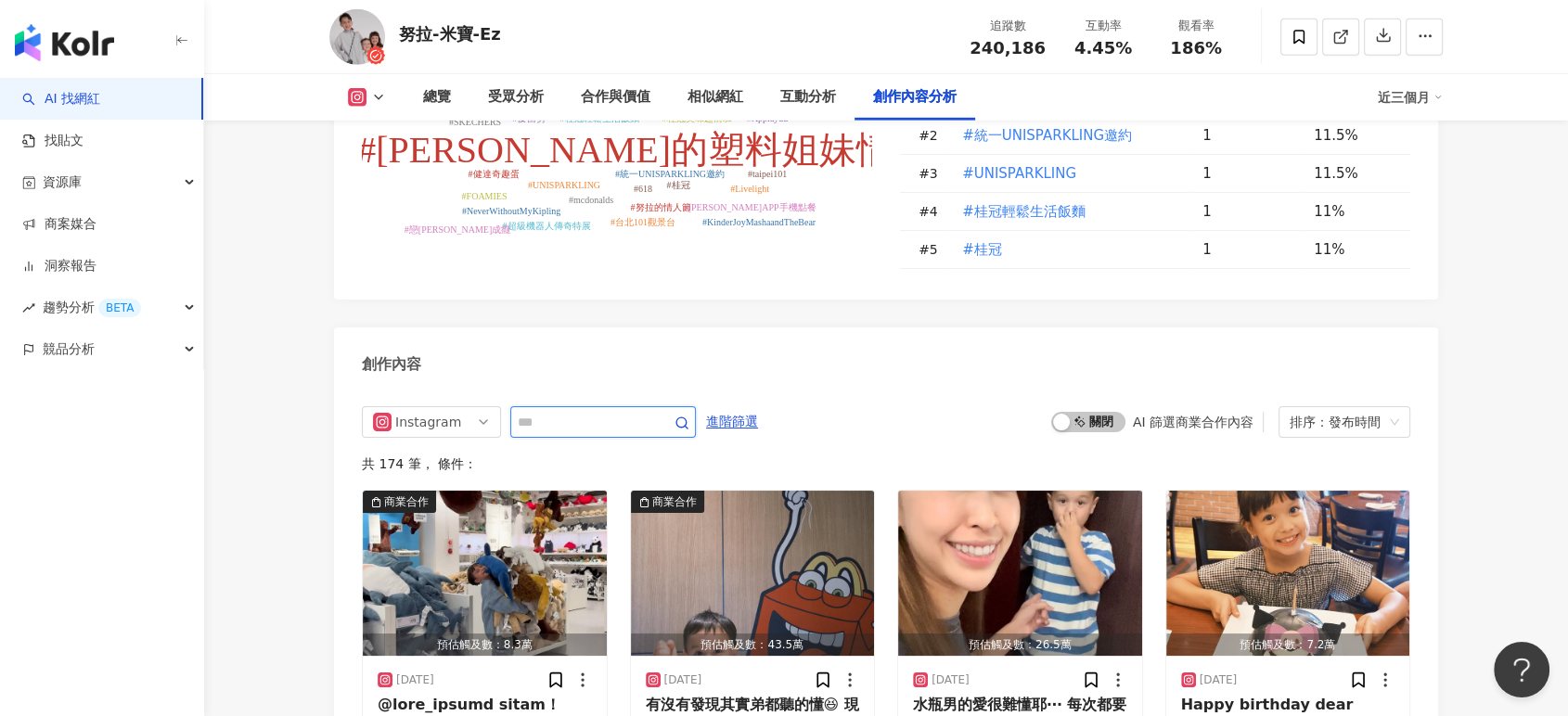
click at [559, 411] on input "text" at bounding box center [582, 422] width 130 height 22
click at [568, 411] on input "text" at bounding box center [582, 422] width 130 height 22
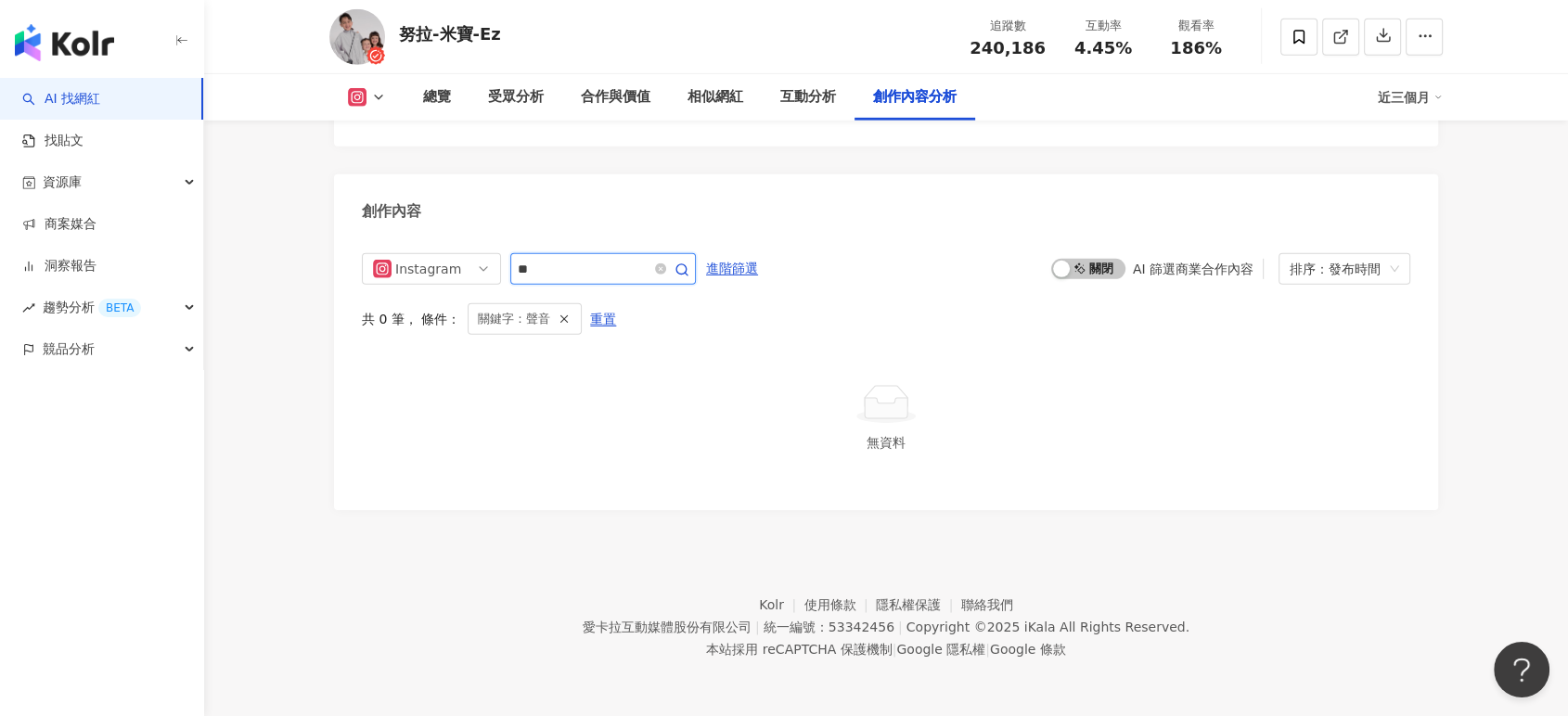
scroll to position [5735, 0]
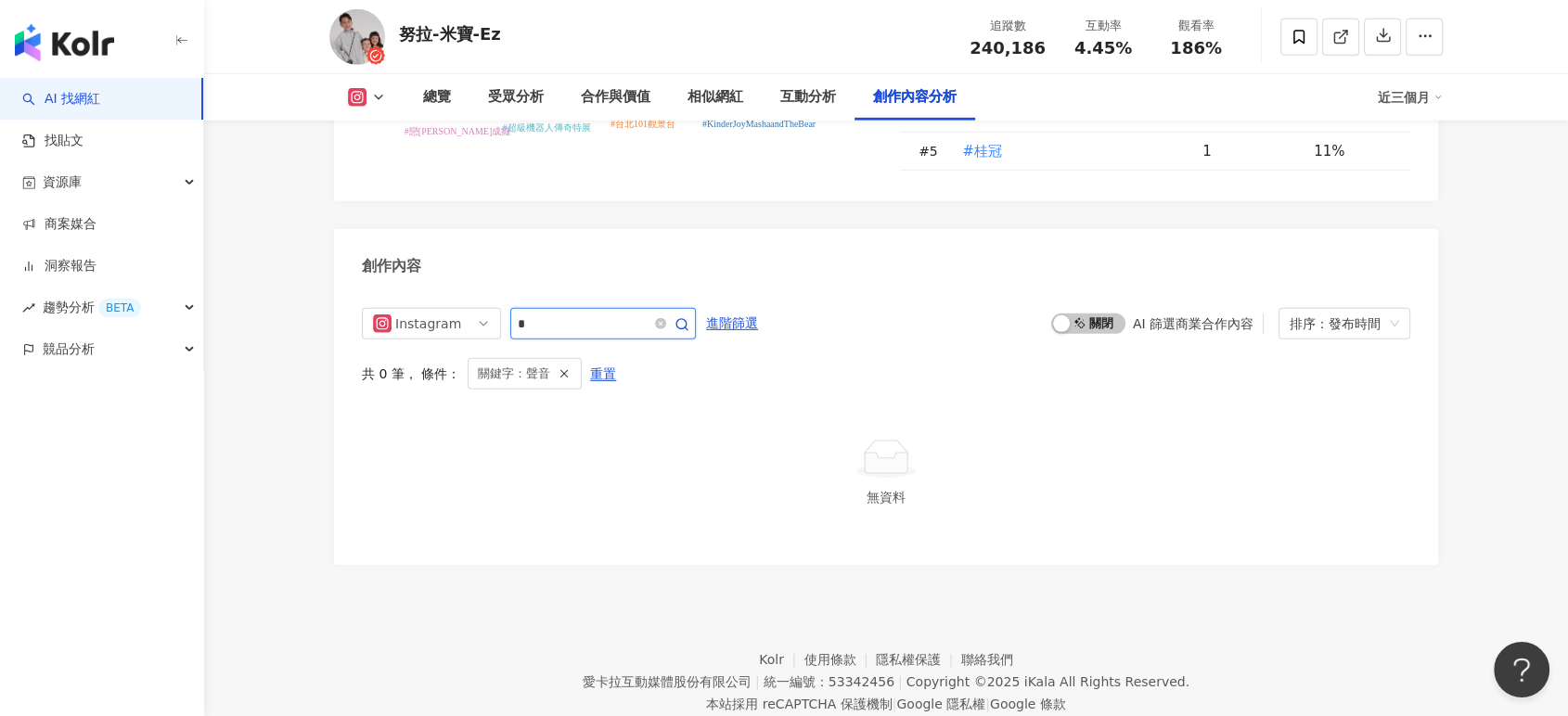
type input "*"
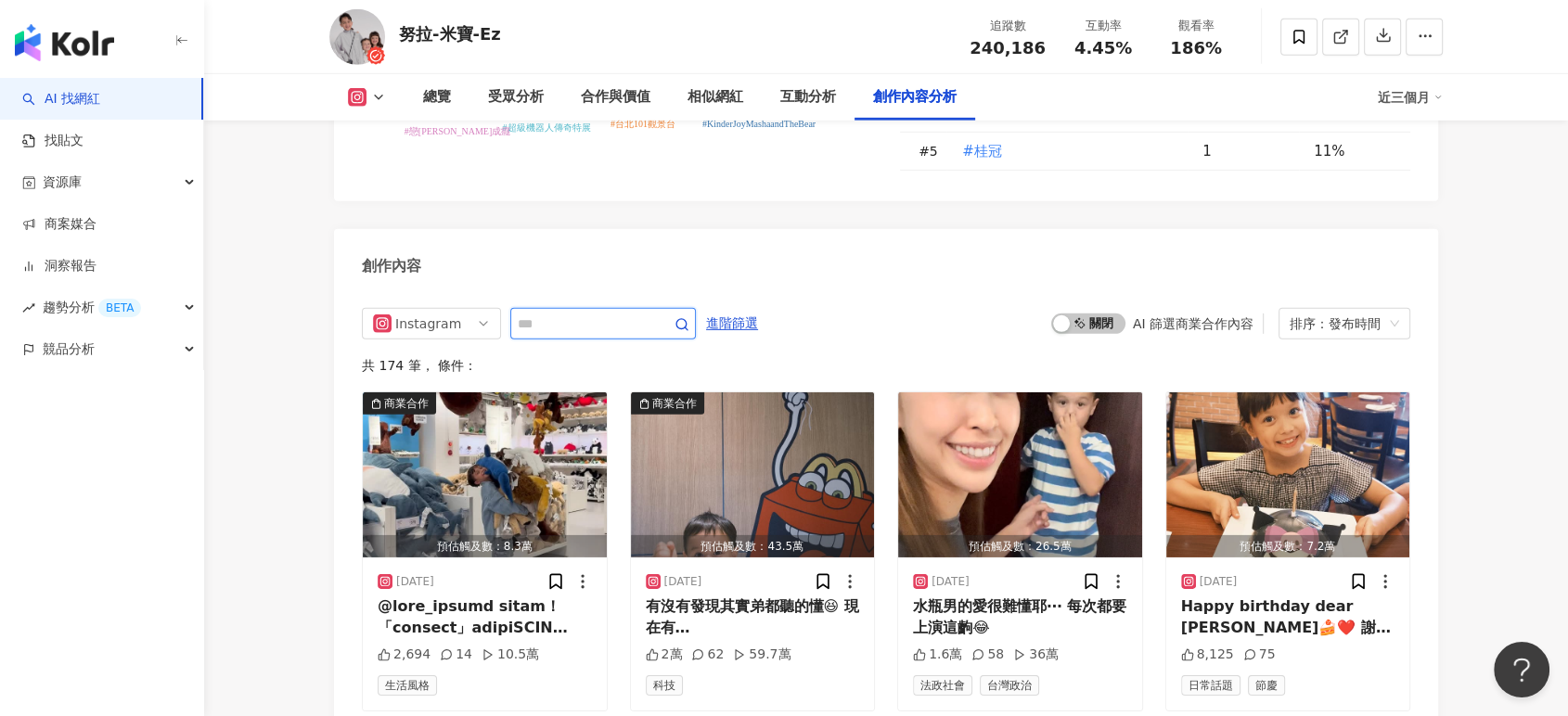
scroll to position [5789, 0]
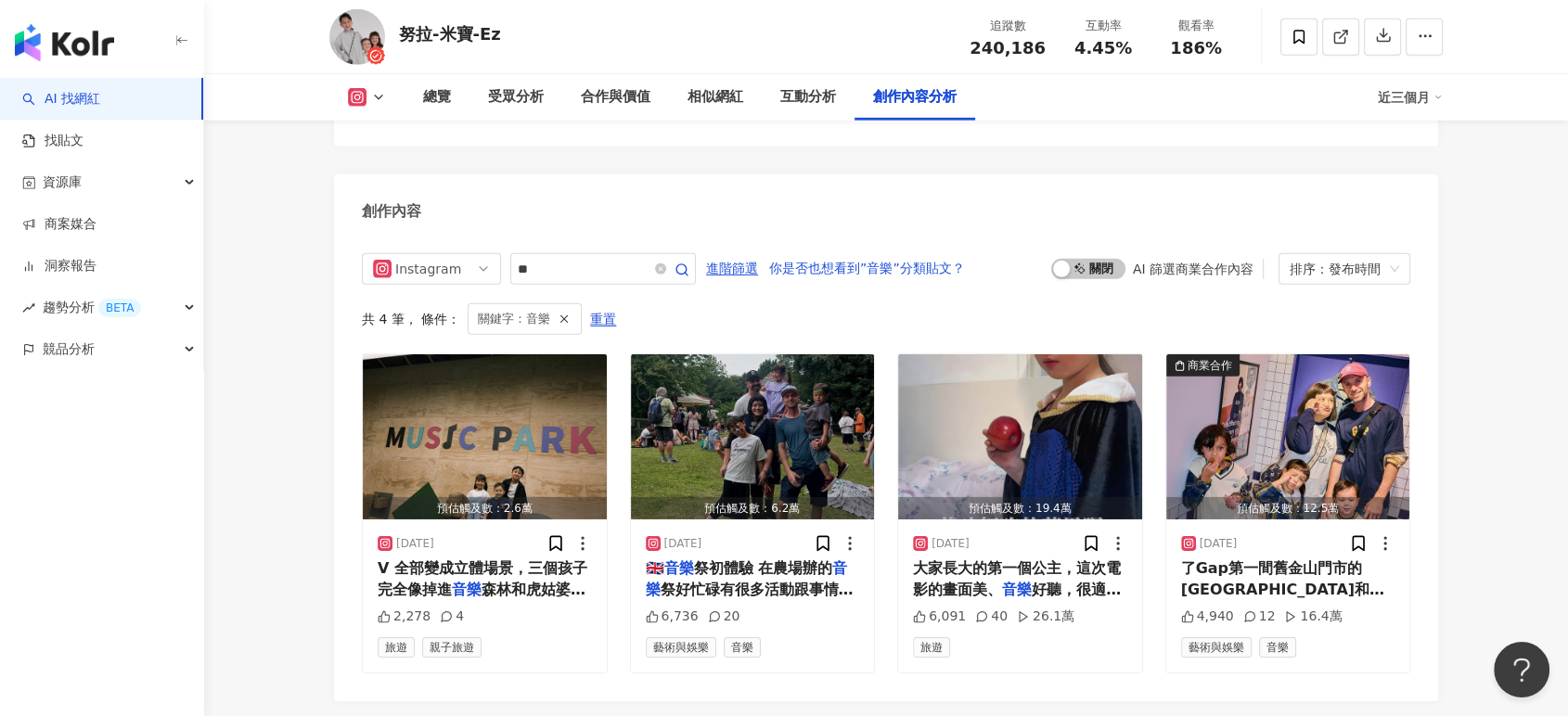
click at [436, 406] on img "button" at bounding box center [484, 436] width 244 height 165
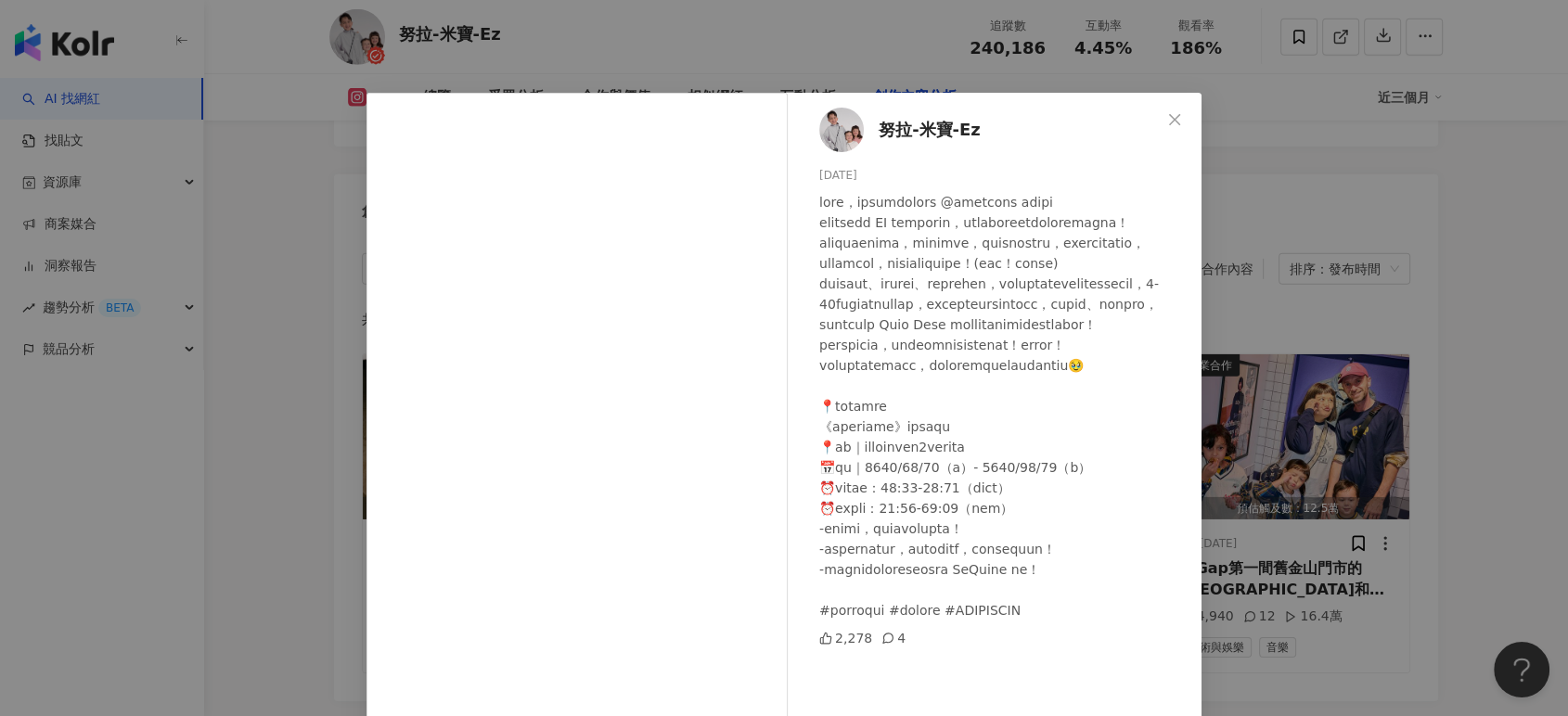
scroll to position [150, 0]
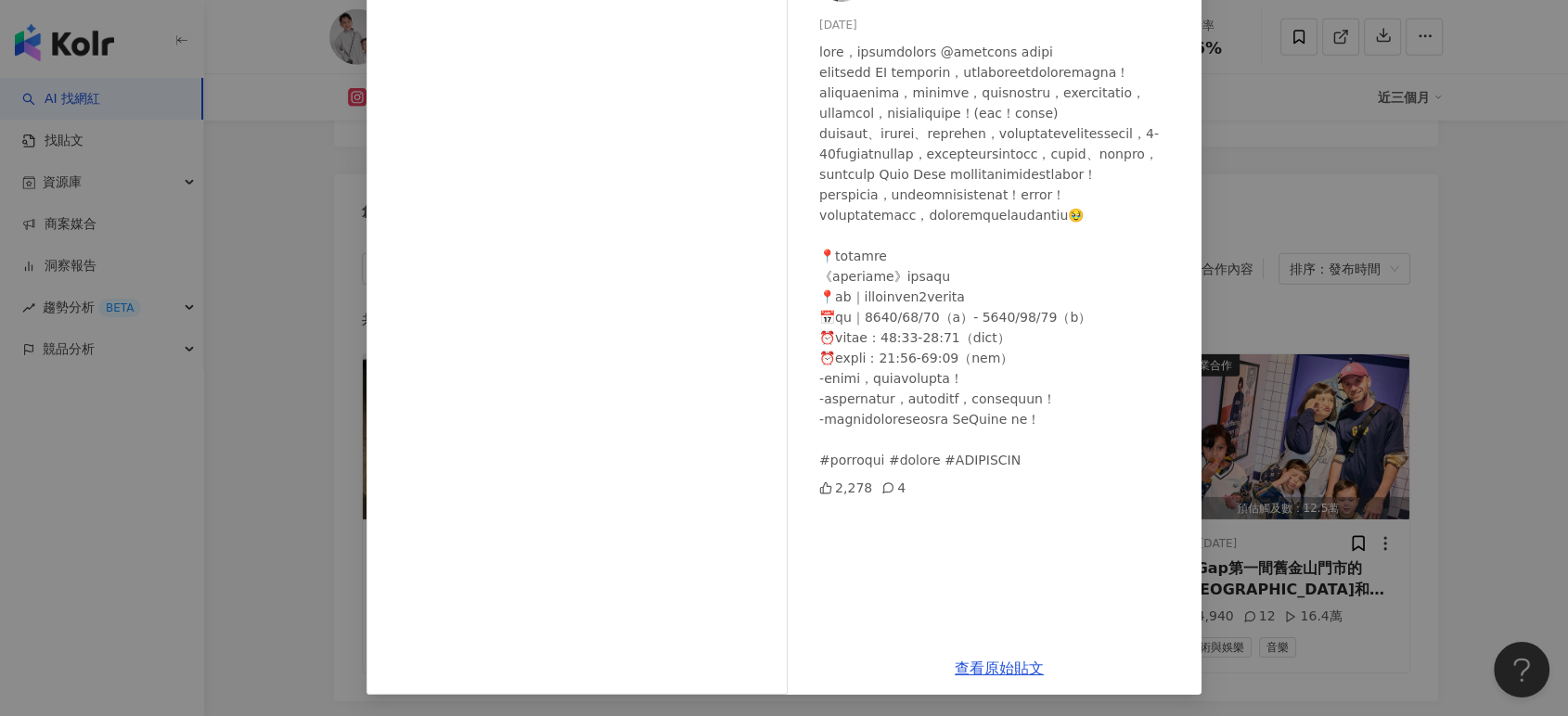
click at [1350, 272] on div "努[PERSON_NAME]寶-Ez [DATE] 2,278 4 查看原始貼文" at bounding box center [784, 358] width 1568 height 716
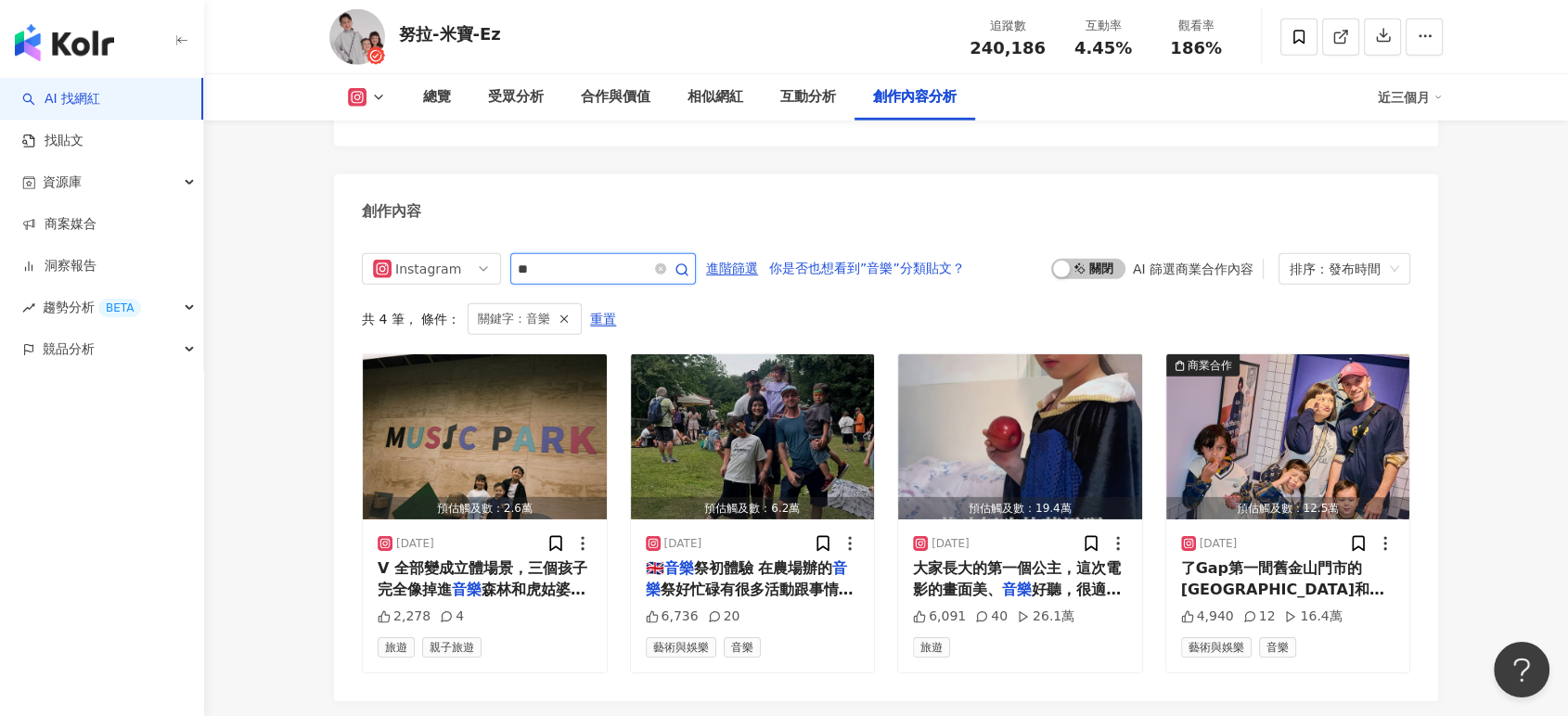
click at [566, 258] on input "**" at bounding box center [582, 269] width 130 height 22
type input "*"
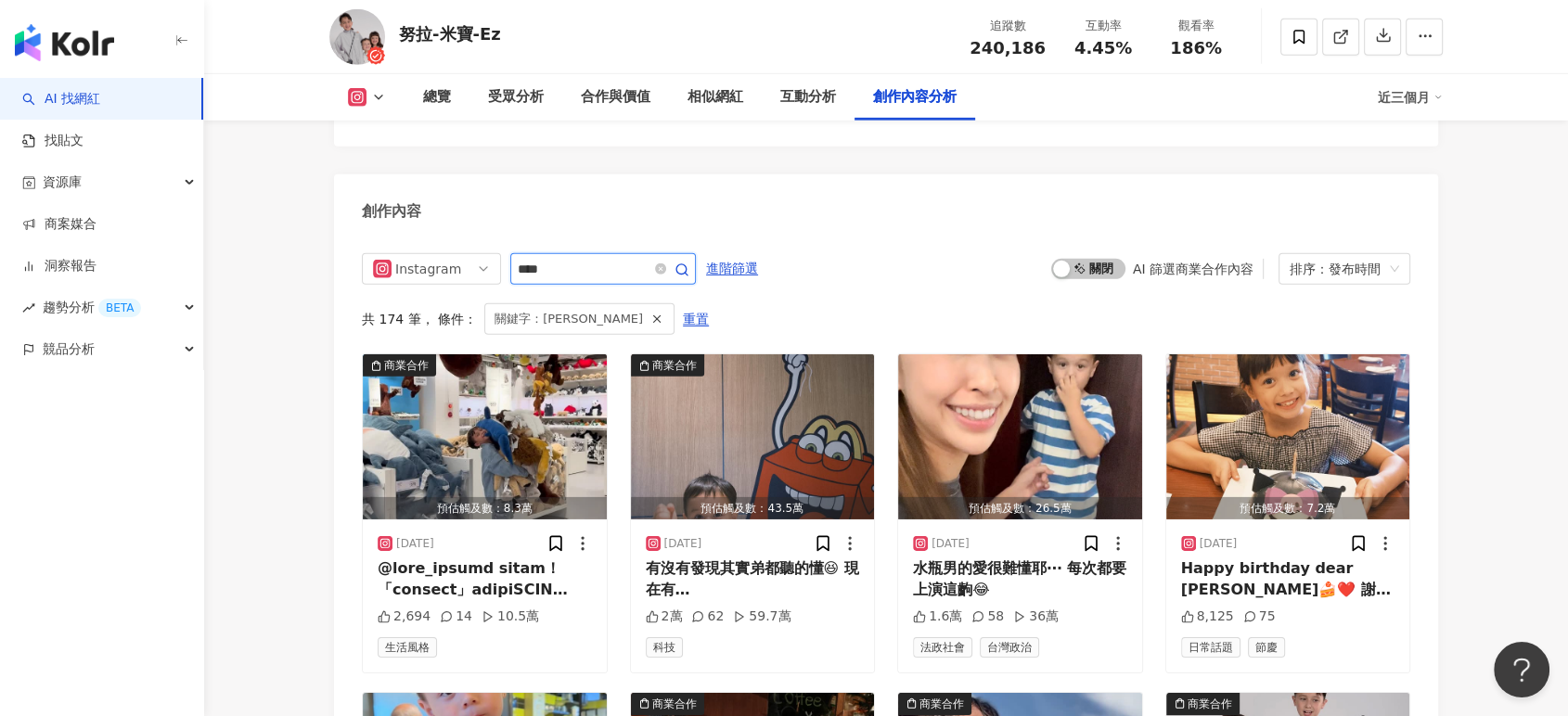
scroll to position [5735, 0]
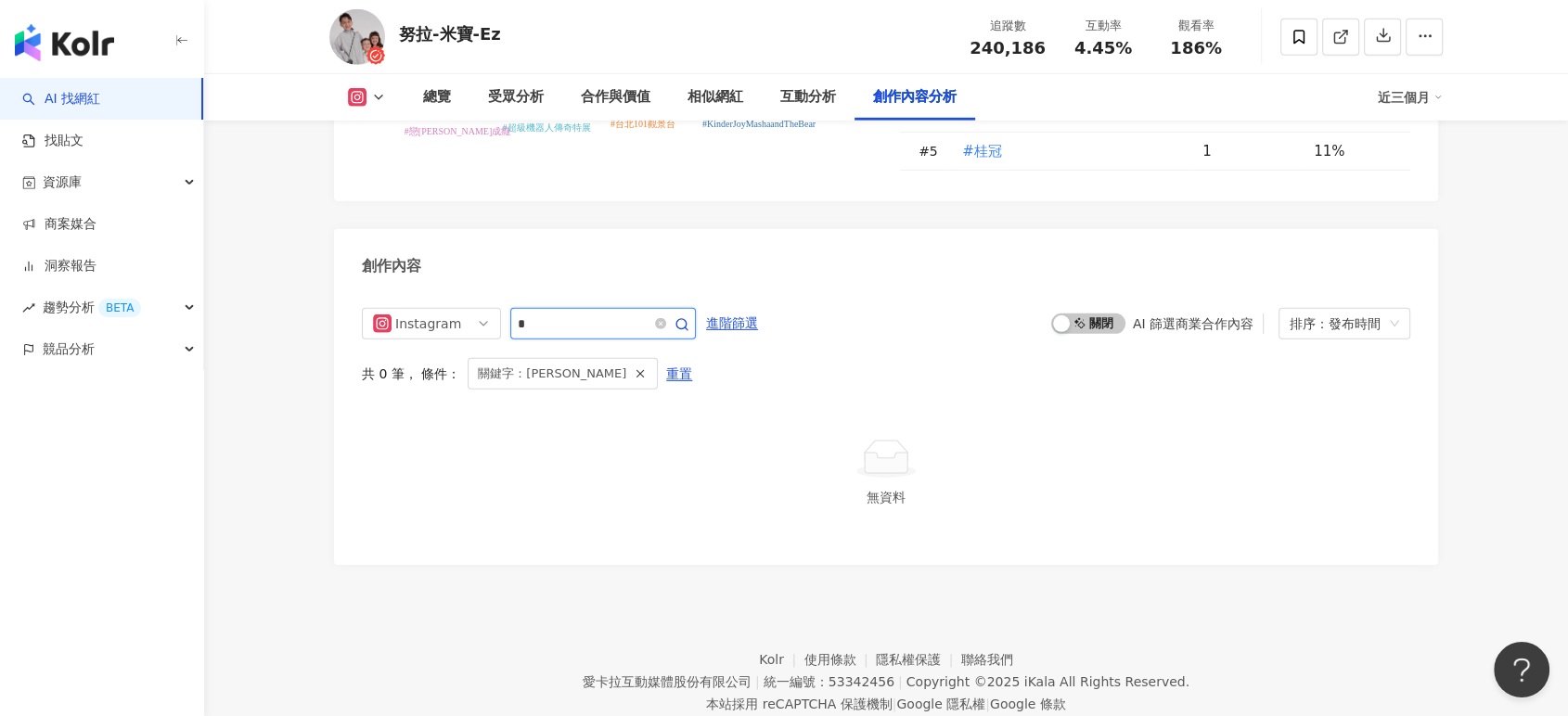
type input "*"
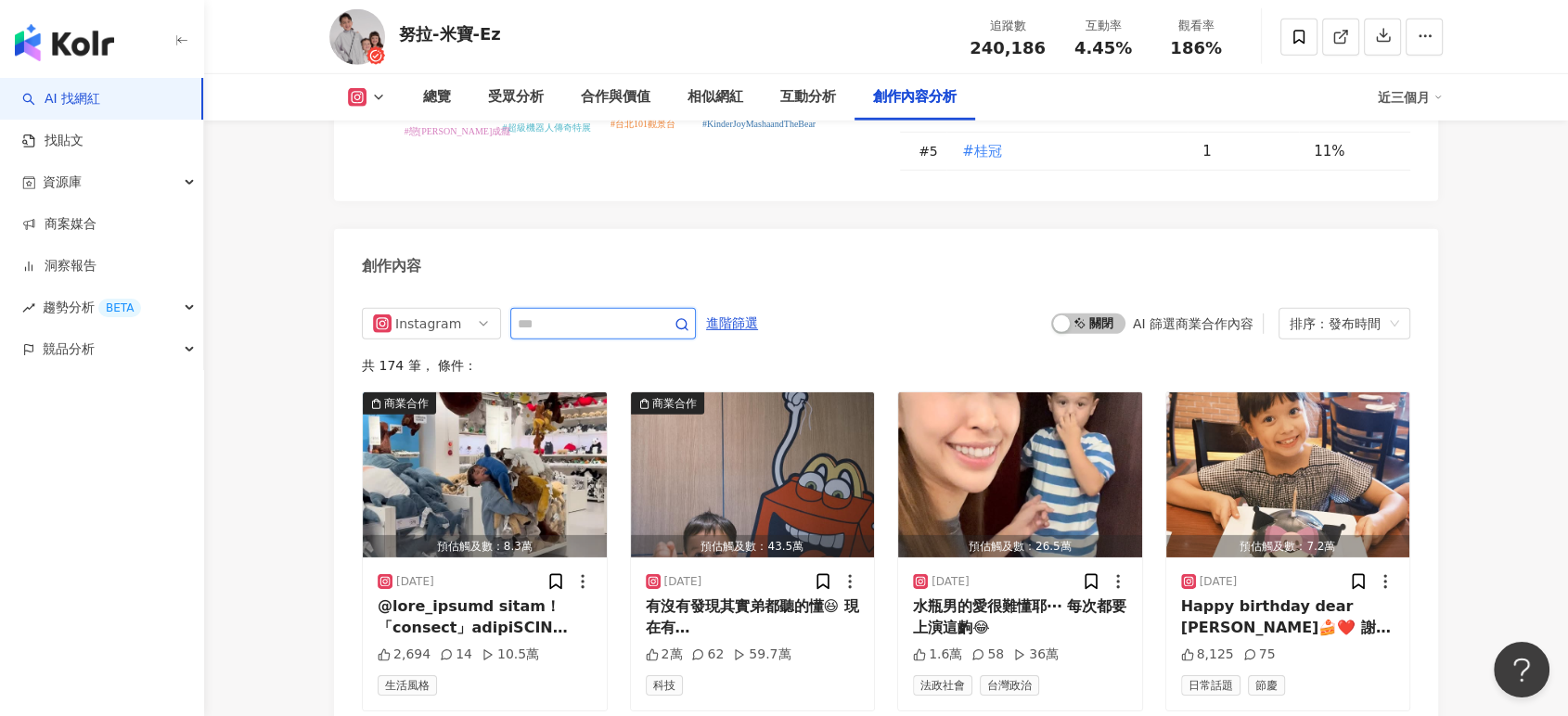
scroll to position [5789, 0]
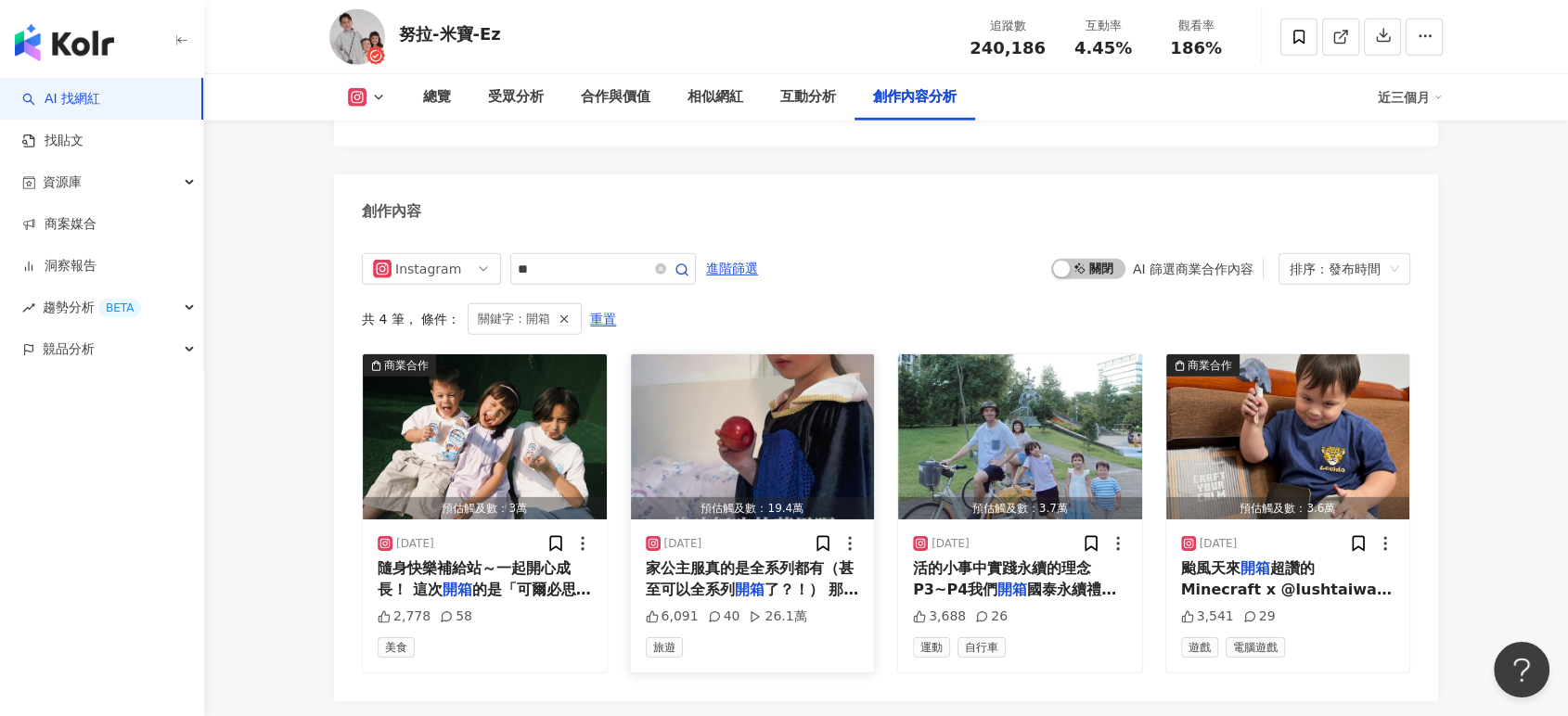
click at [743, 367] on img "button" at bounding box center [753, 436] width 244 height 165
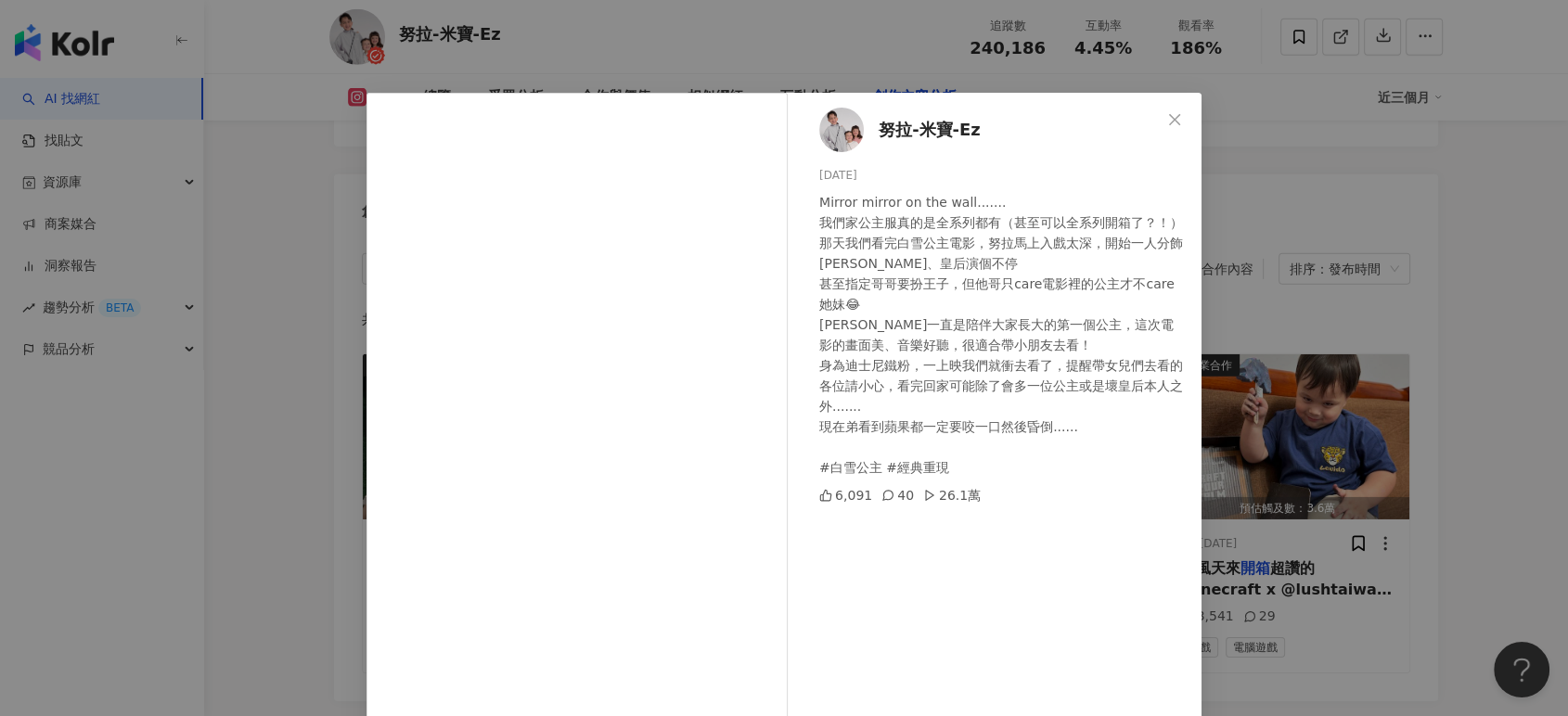
click at [1341, 235] on div "努拉-米寶-Ez 2025/3/28 Mirror mirror on the wall....... 我們家公主服真的是全系列都有（甚至可以全系列開箱了？！…" at bounding box center [784, 358] width 1568 height 716
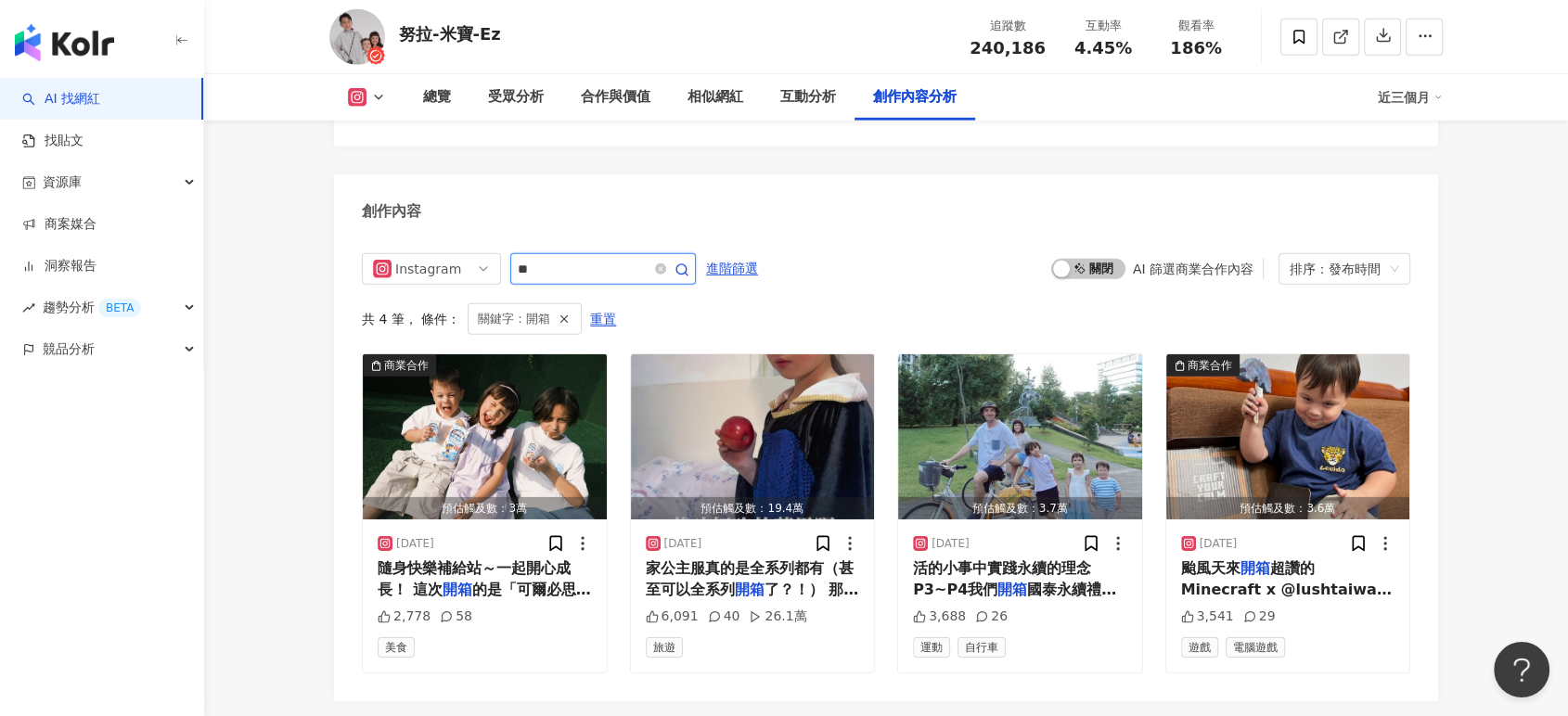
click at [597, 258] on input "**" at bounding box center [582, 269] width 130 height 22
type input "*"
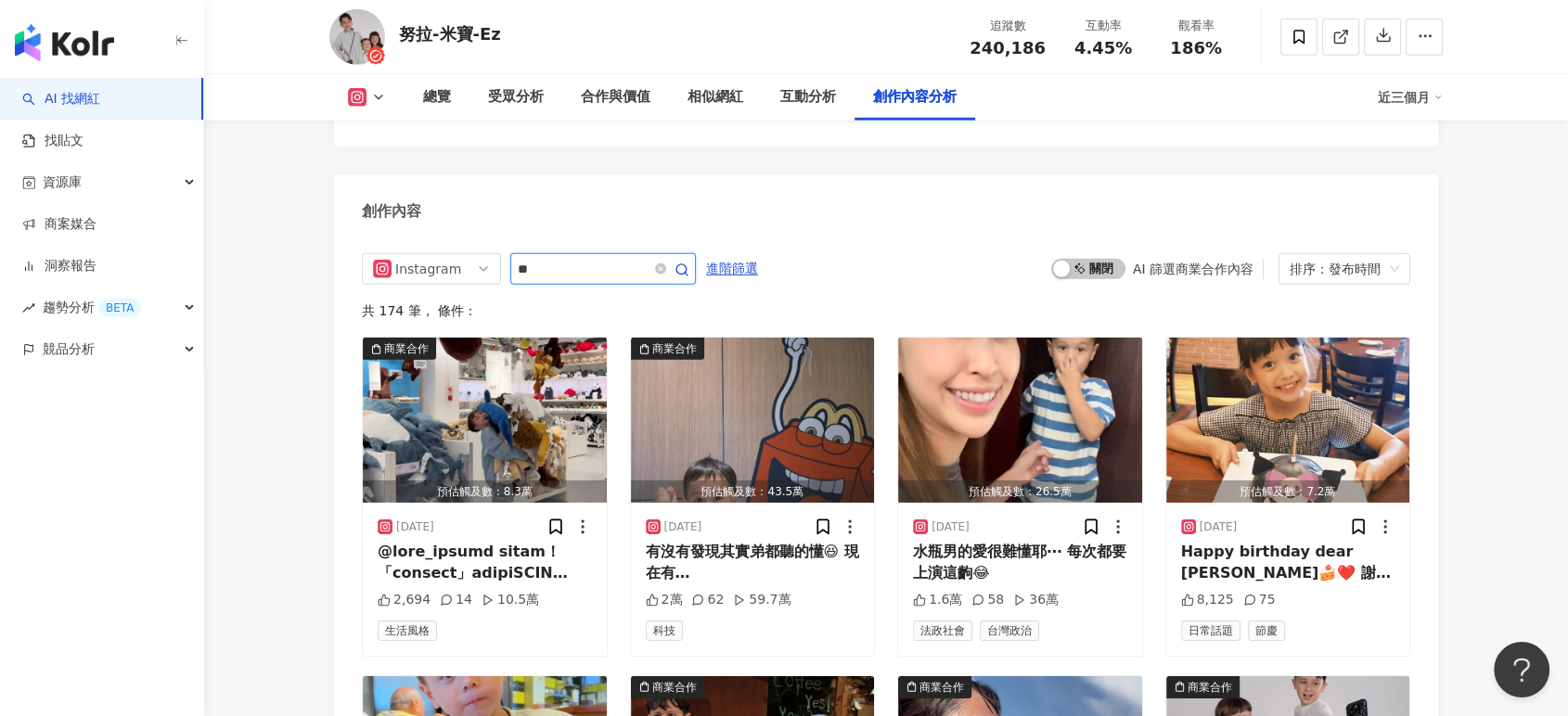
type input "**"
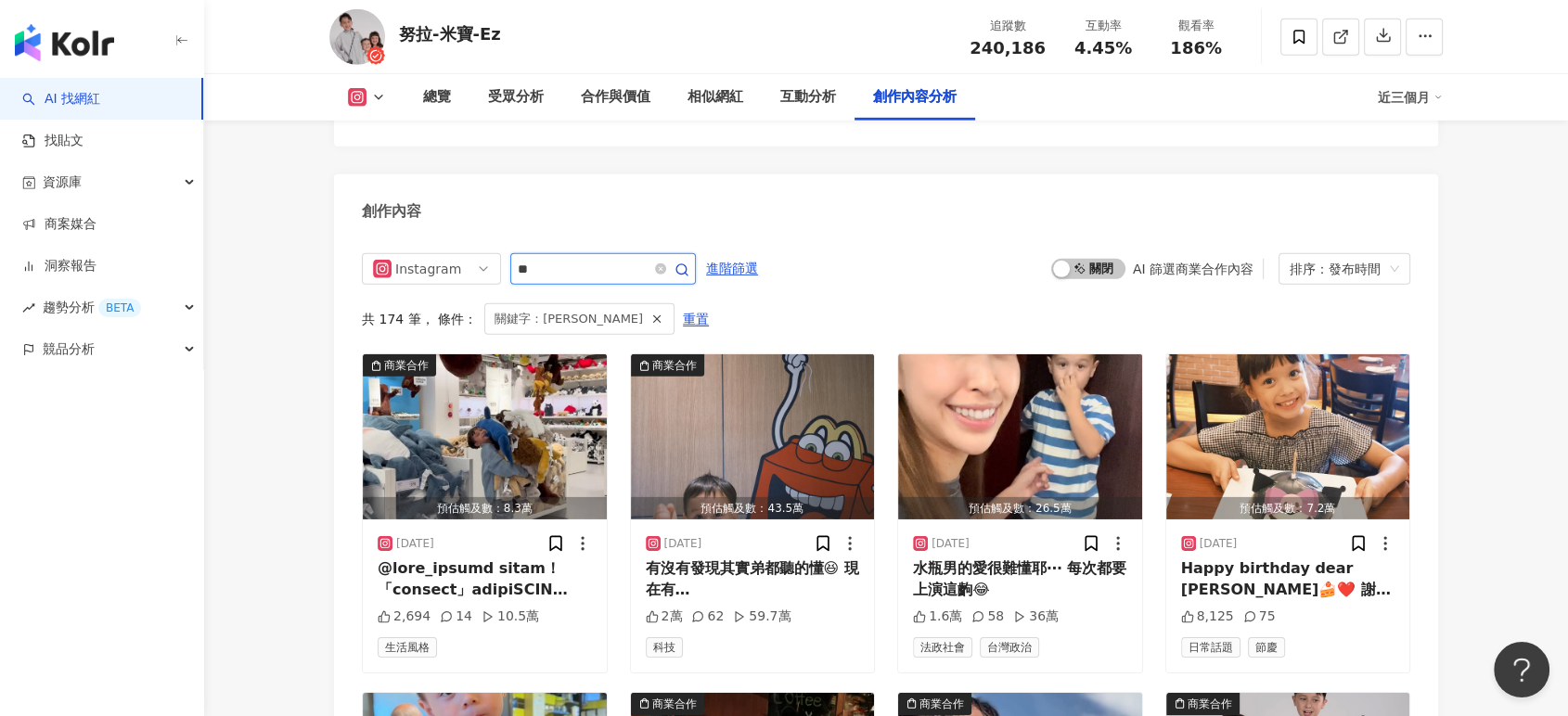
scroll to position [5735, 0]
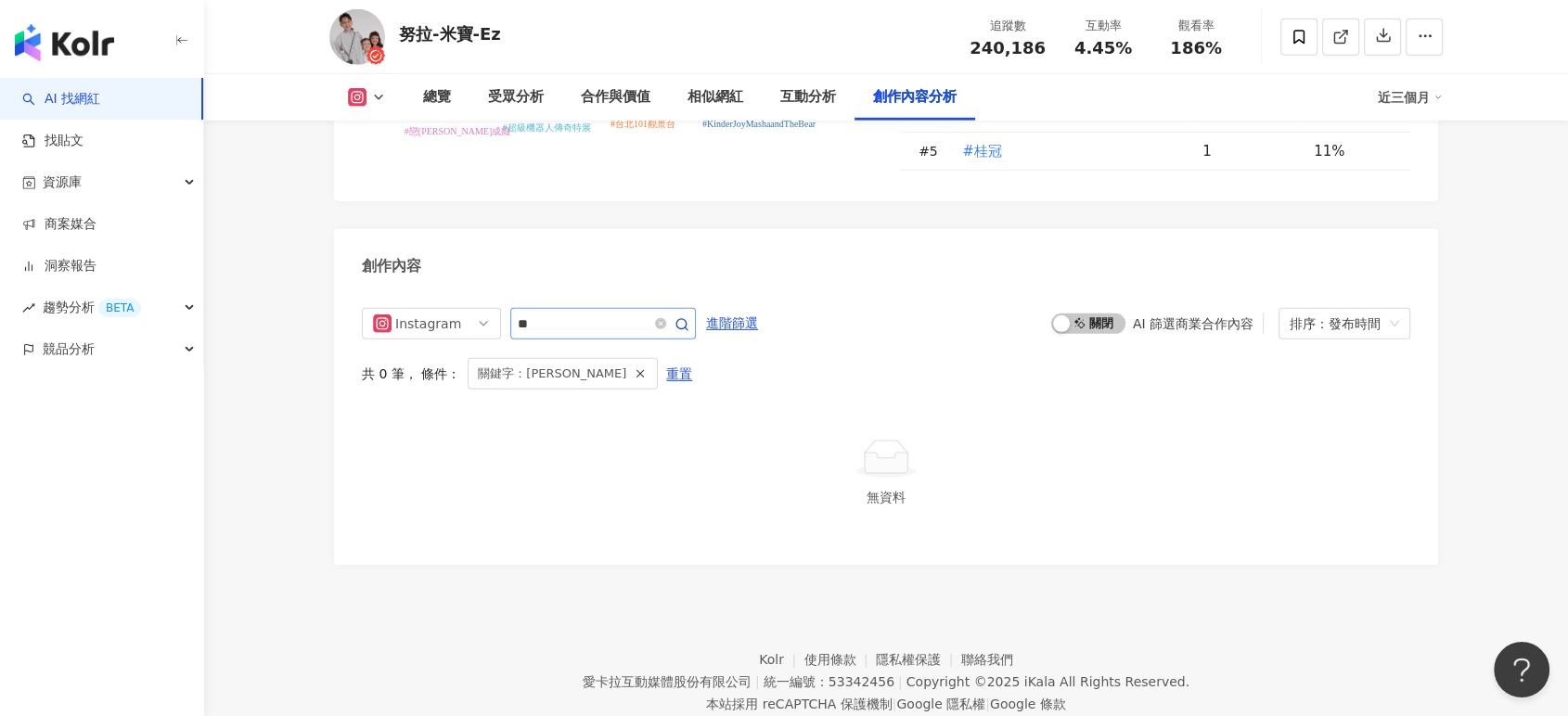
click at [689, 313] on span at bounding box center [670, 324] width 37 height 22
click at [666, 318] on icon "close-circle" at bounding box center [661, 324] width 11 height 11
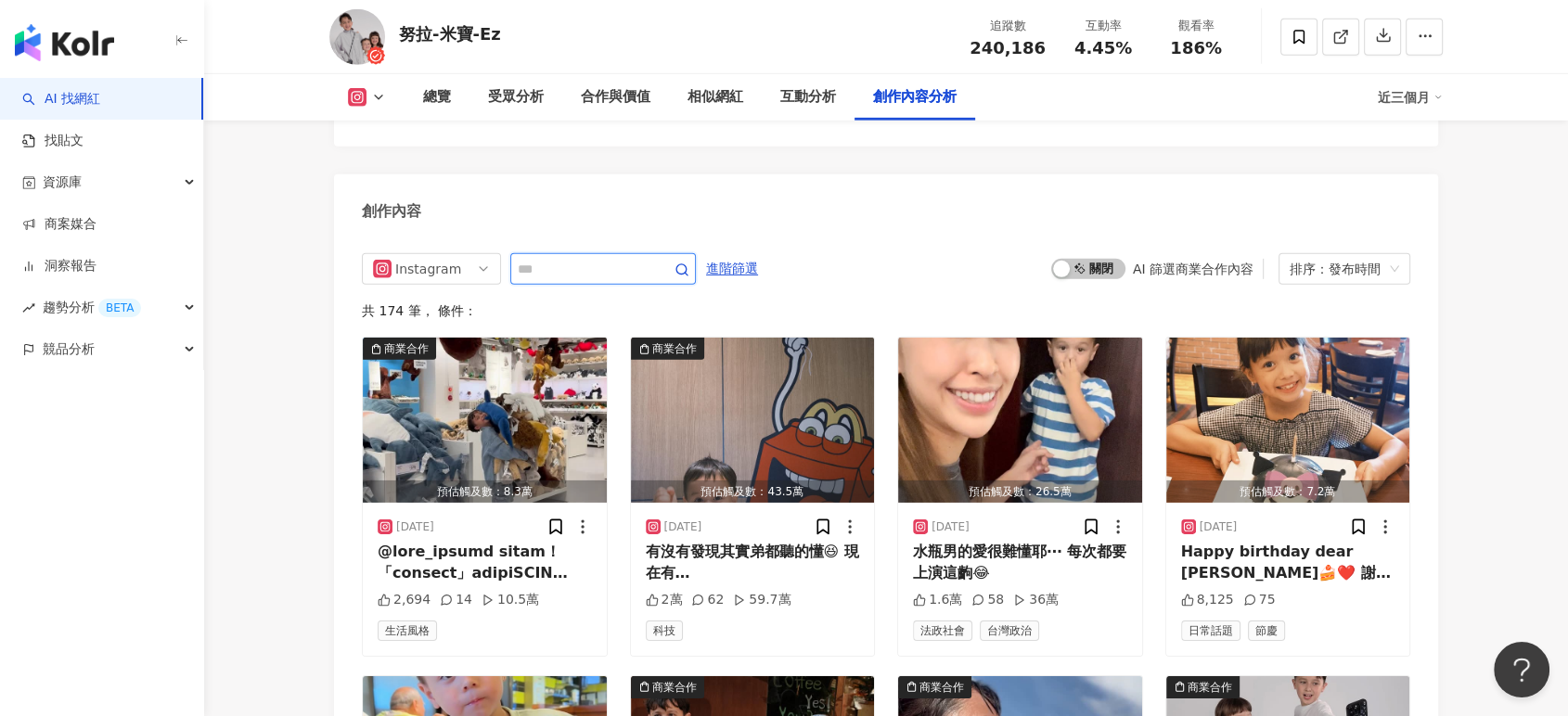
click at [631, 258] on input "text" at bounding box center [582, 269] width 130 height 22
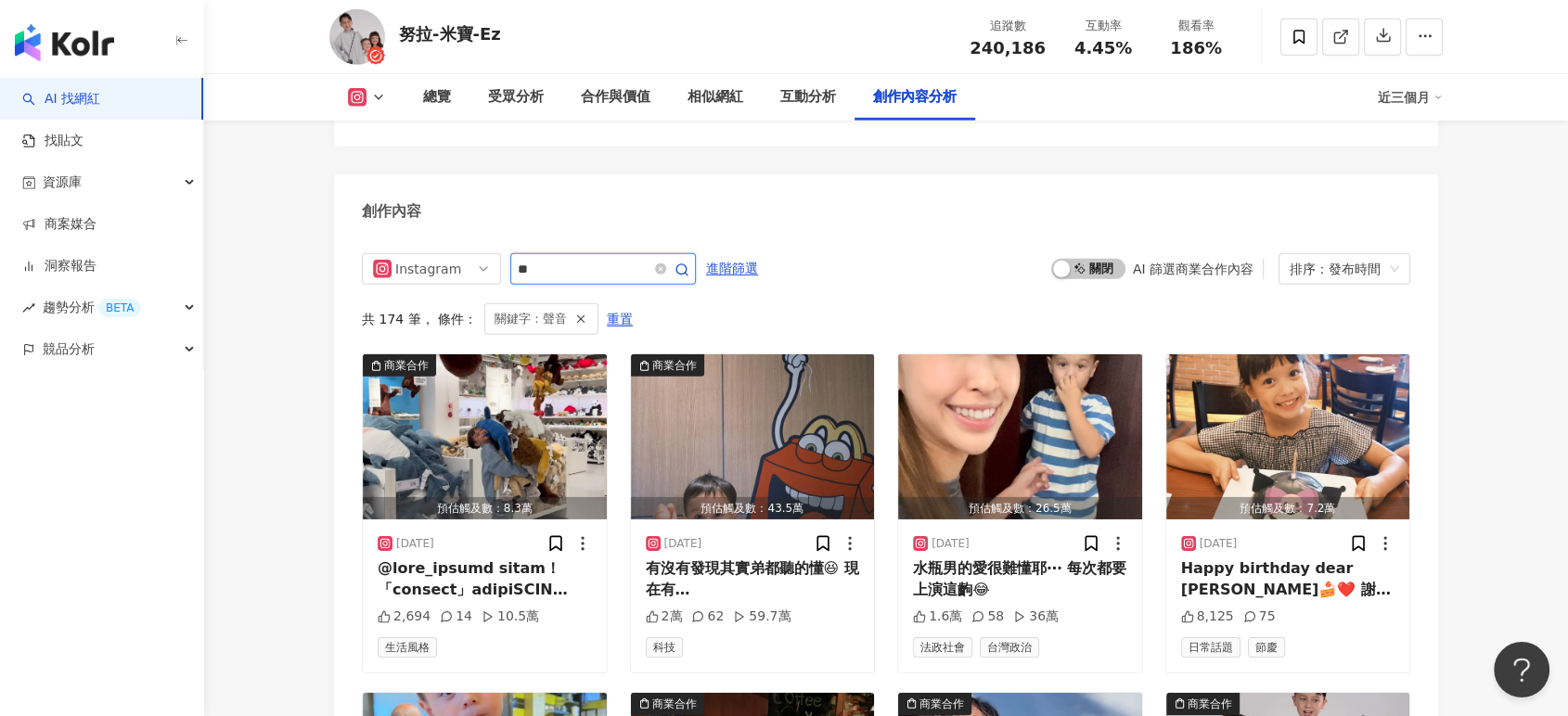
scroll to position [5735, 0]
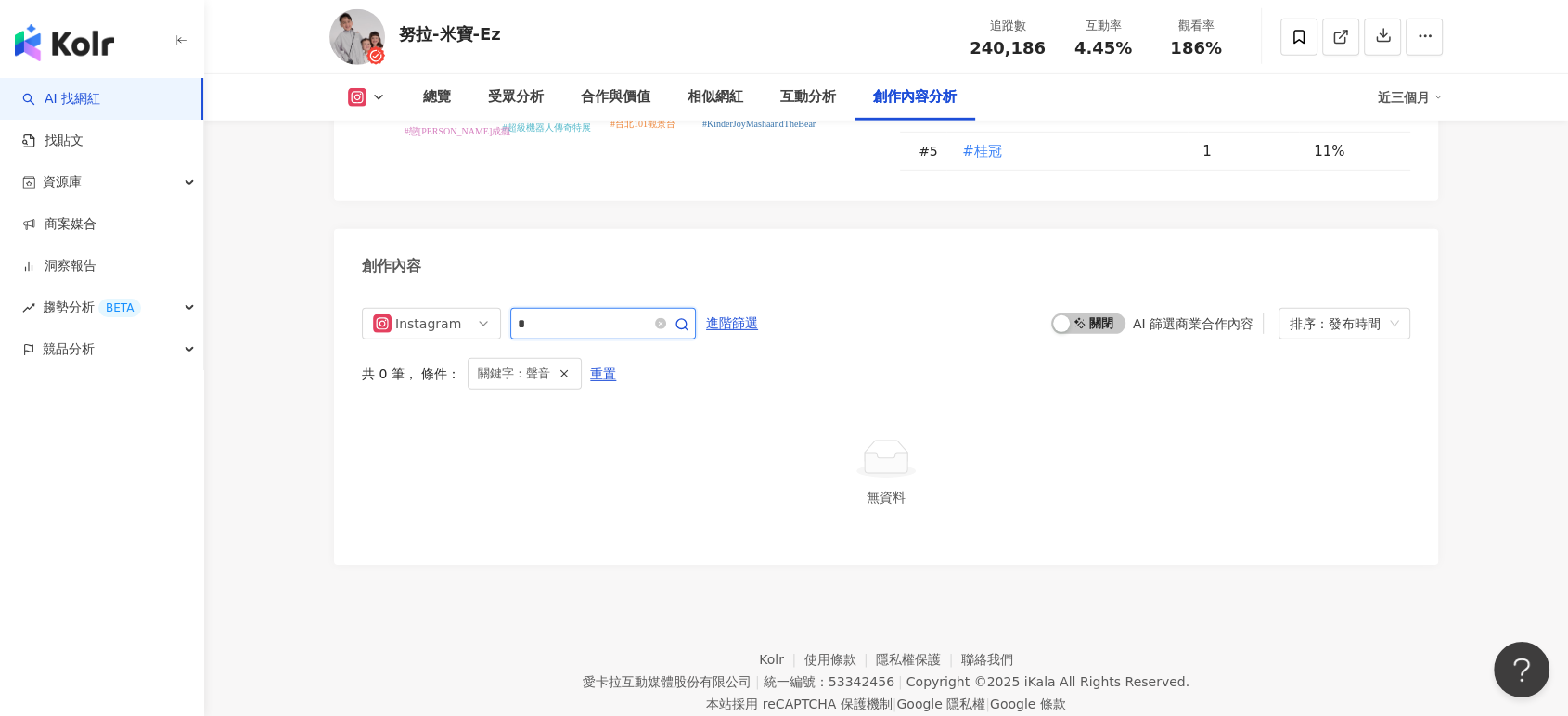
type input "*"
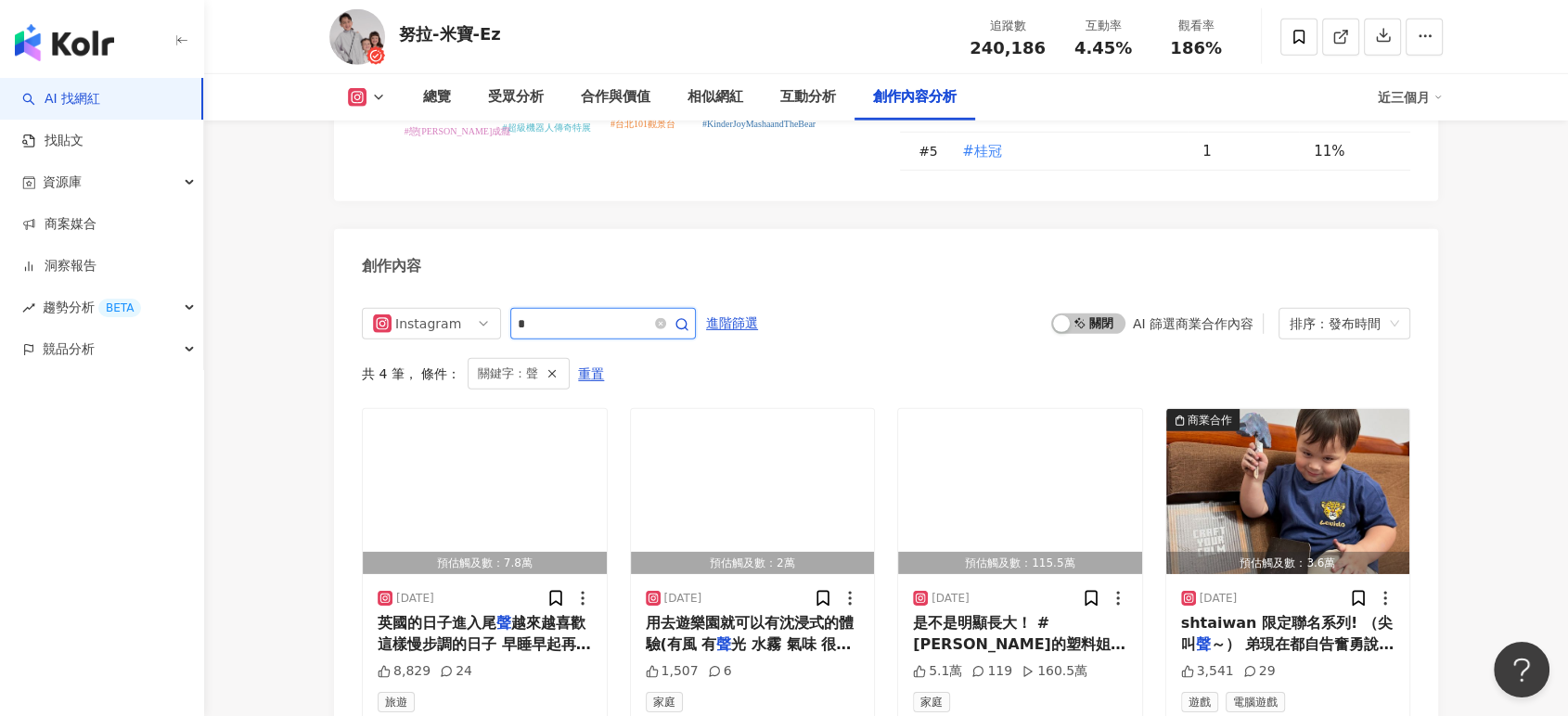
scroll to position [5789, 0]
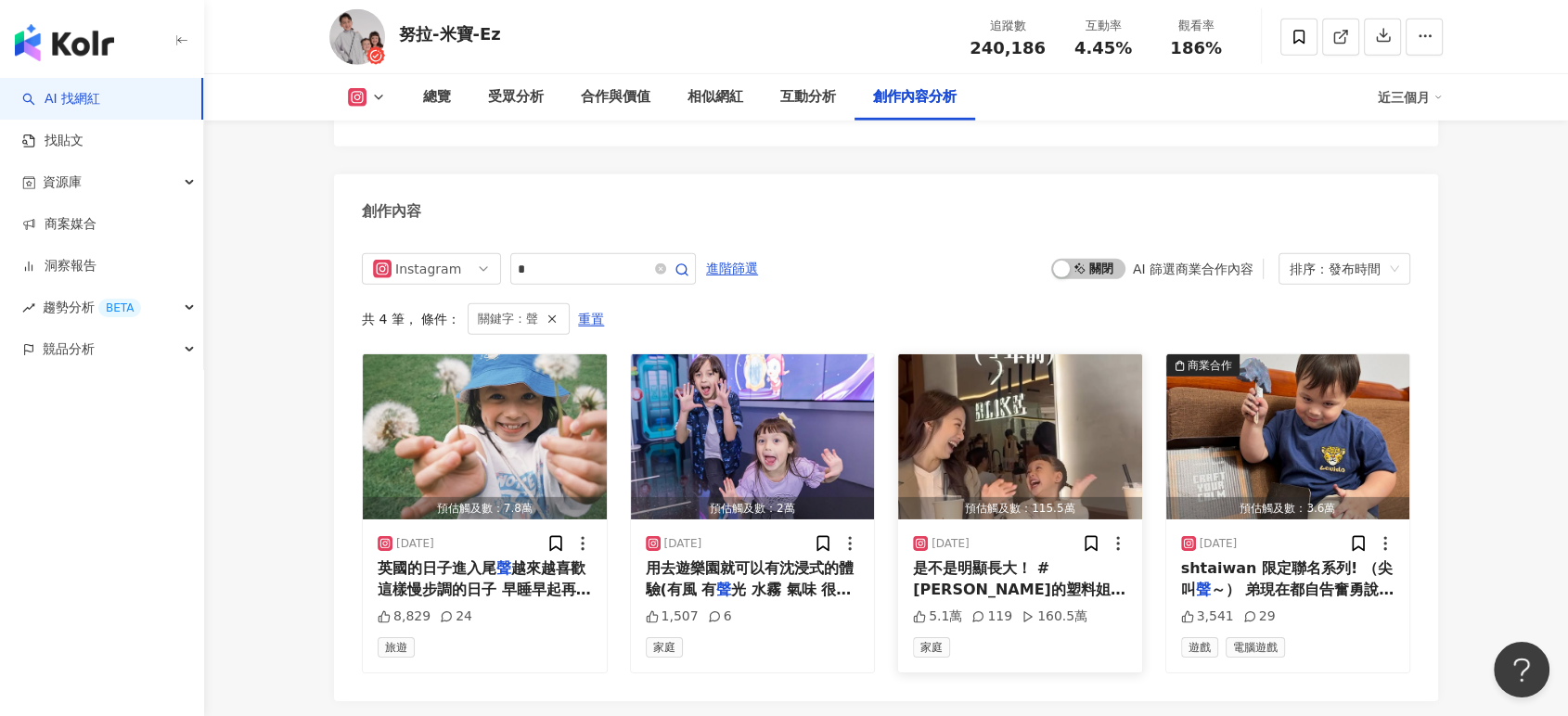
click at [1017, 354] on img "button" at bounding box center [1020, 436] width 244 height 165
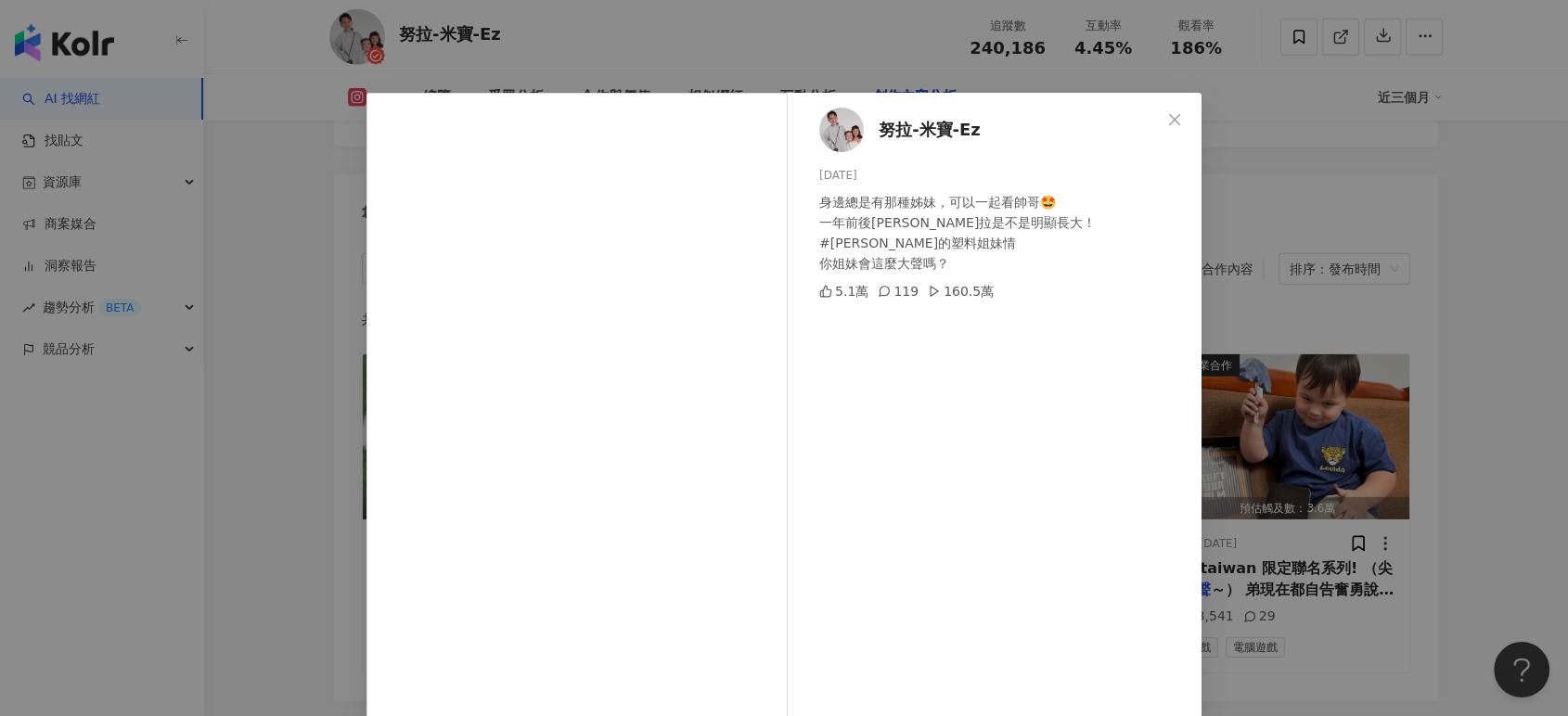
click at [1299, 408] on div "努拉-米寶-Ez 2025/3/23 身邊總是有那種姊妹，可以一起看帥哥🤩 一年前後努拉是不是明顯長大！ #努拉的塑料姐妹情 你姐妹會這麼大聲嗎？ 5.1萬 …" at bounding box center [784, 358] width 1568 height 716
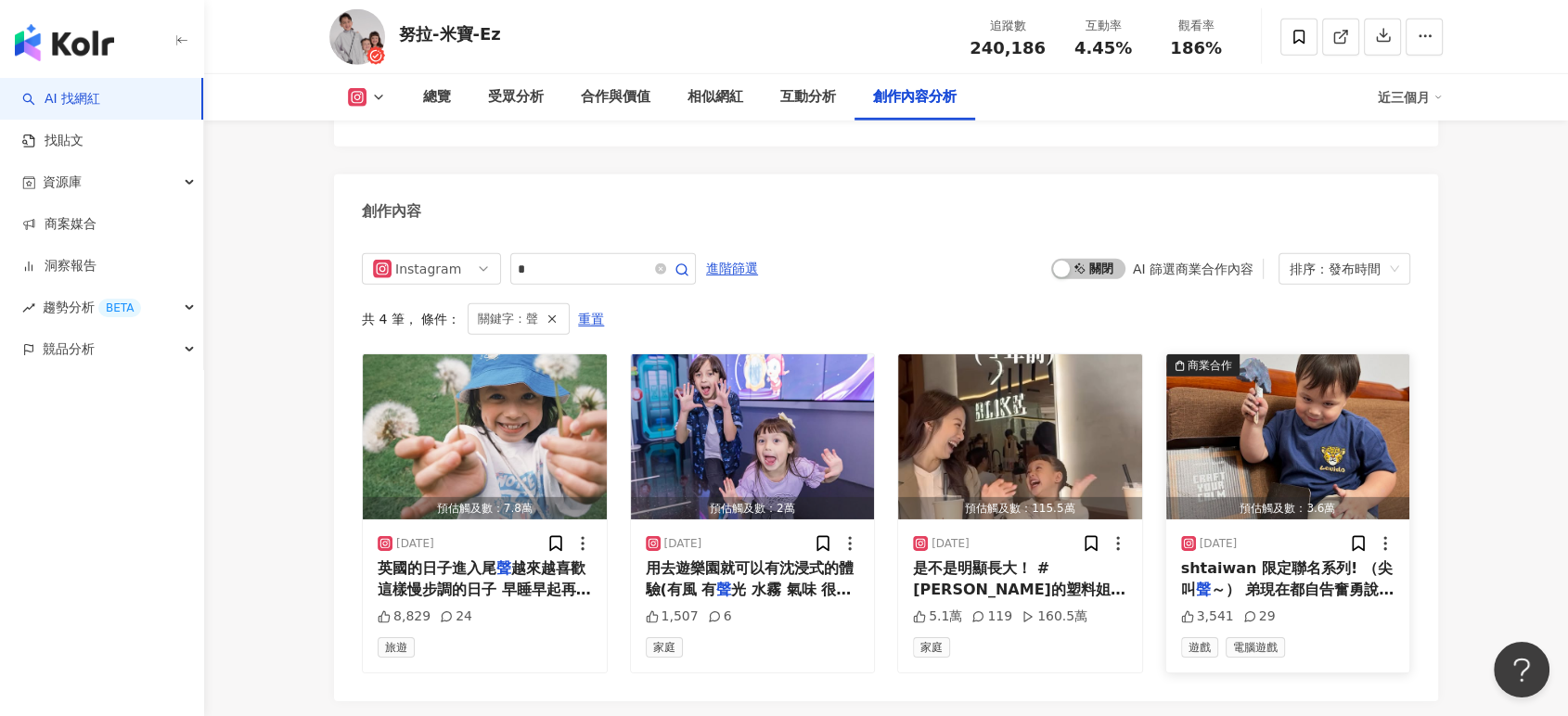
click at [1308, 393] on img "button" at bounding box center [1288, 436] width 244 height 165
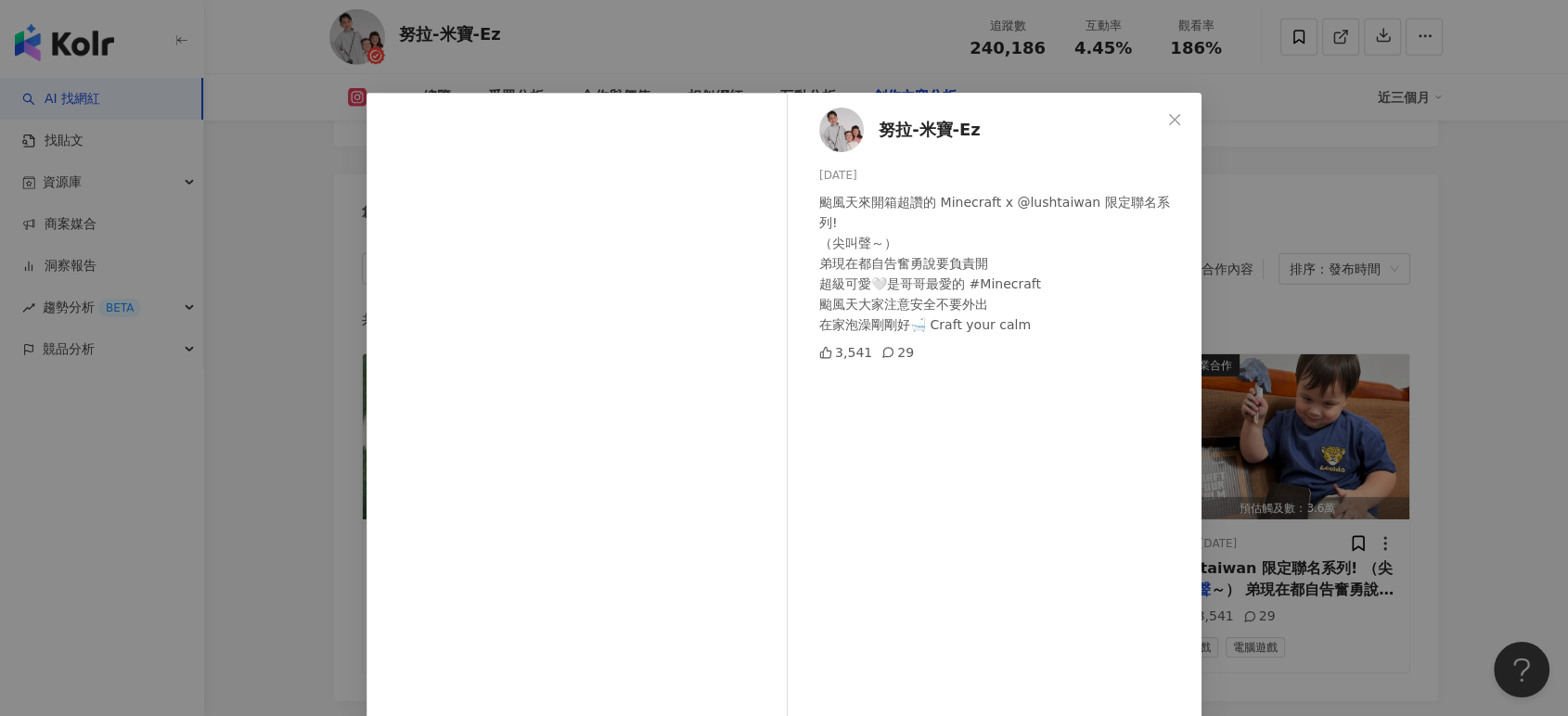
click at [1338, 384] on div "努拉-米寶-Ez 2024/10/2 颱風天來開箱超讚的 Minecraft x @lushtaiwan 限定聯名系列! （尖叫聲～） 弟現在都自告奮勇說要負…" at bounding box center [784, 358] width 1568 height 716
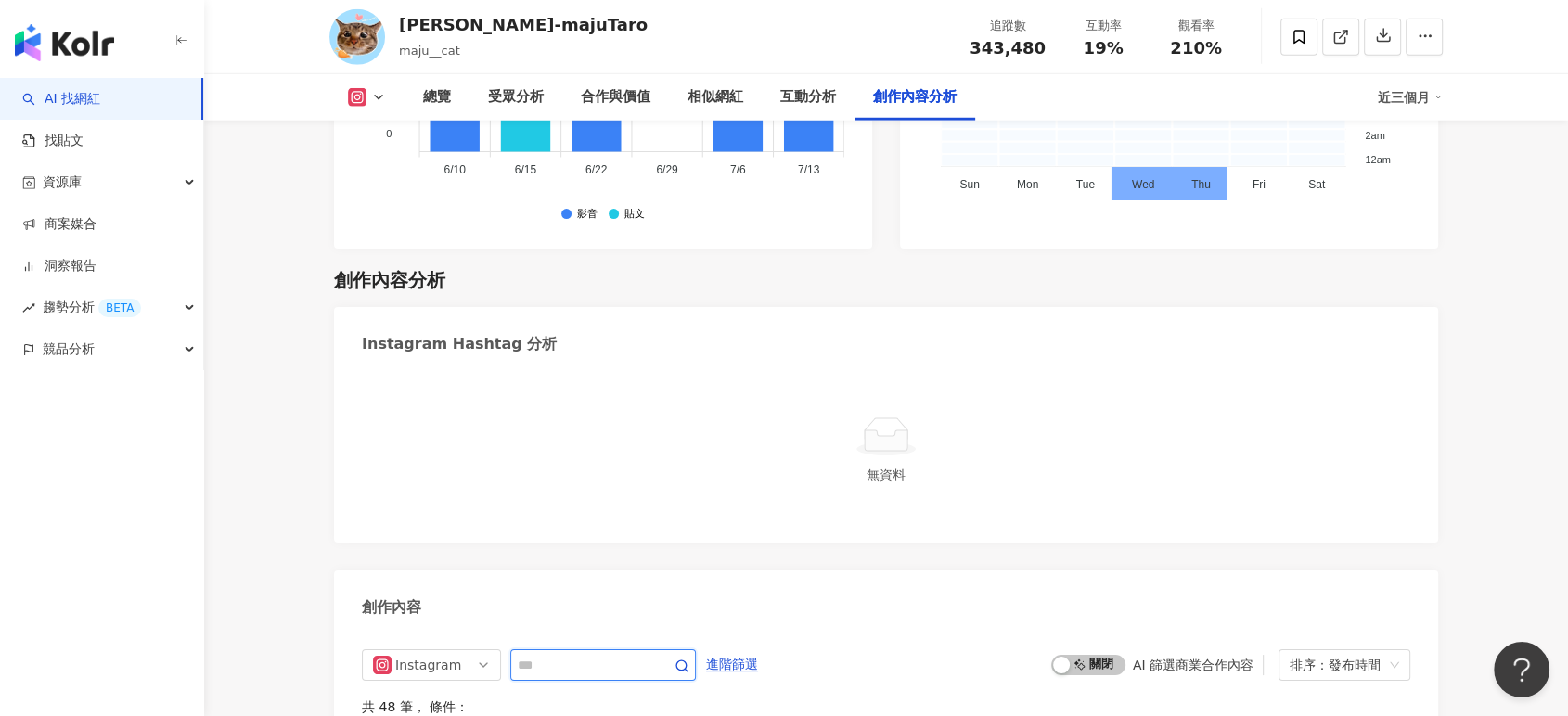
click at [565, 654] on input "text" at bounding box center [582, 665] width 130 height 22
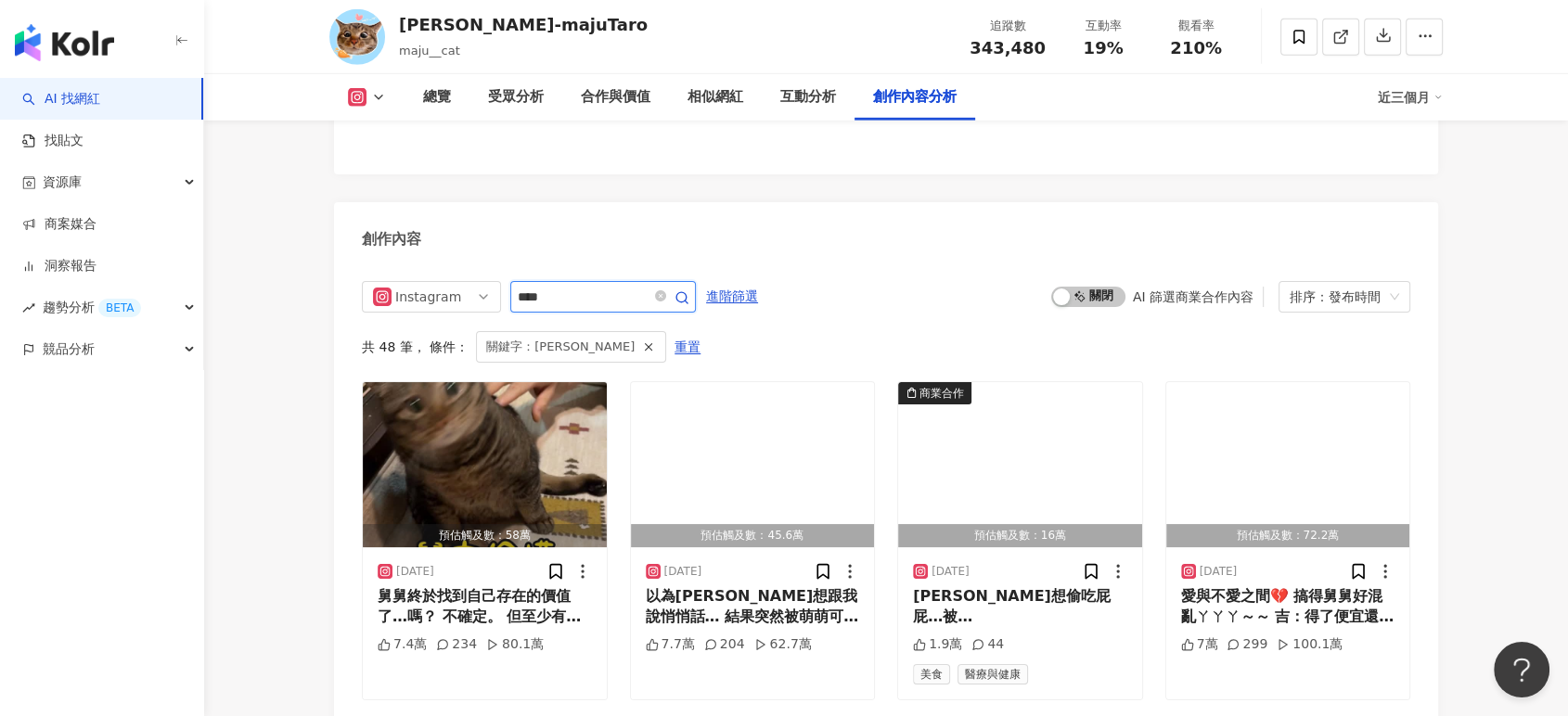
scroll to position [5573, 0]
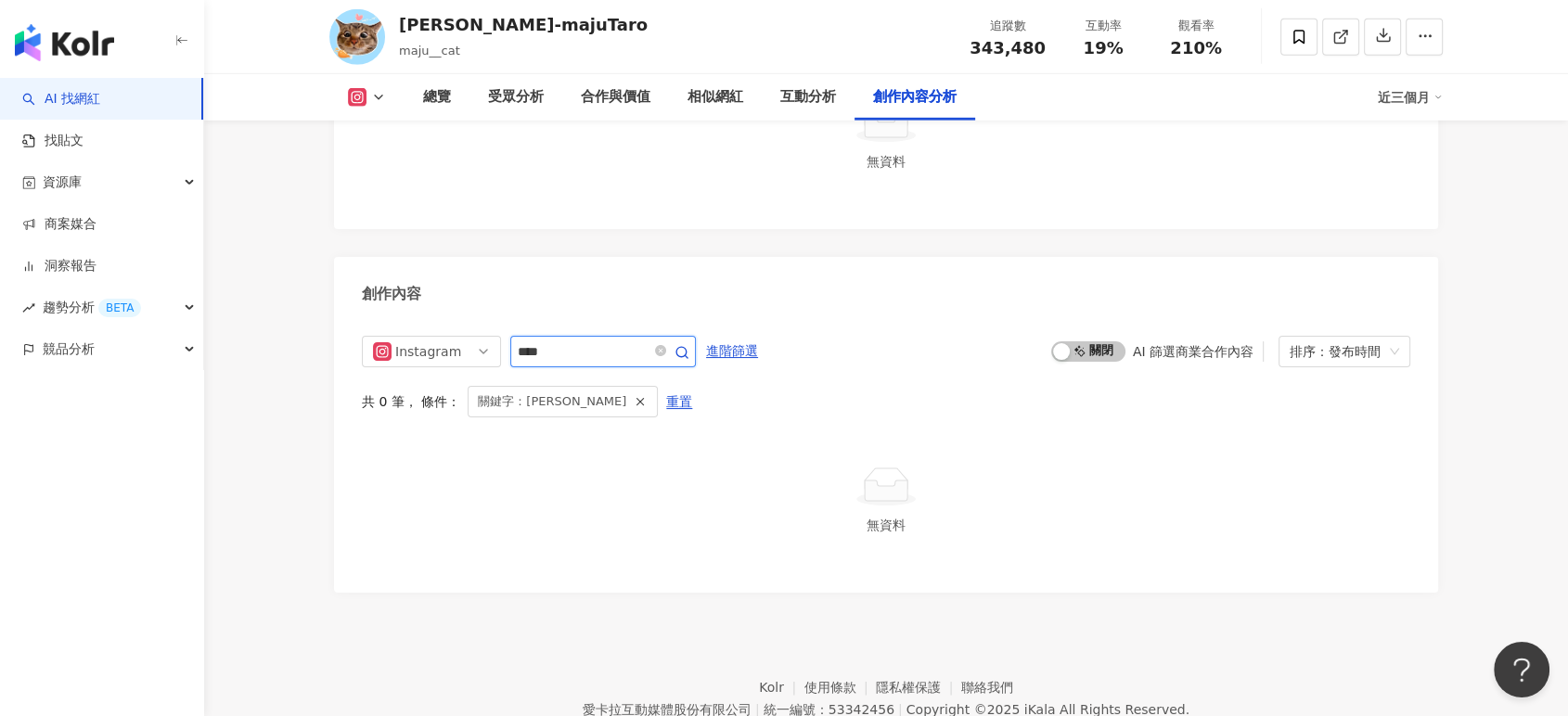
click at [580, 341] on input "****" at bounding box center [582, 352] width 130 height 22
type input "*"
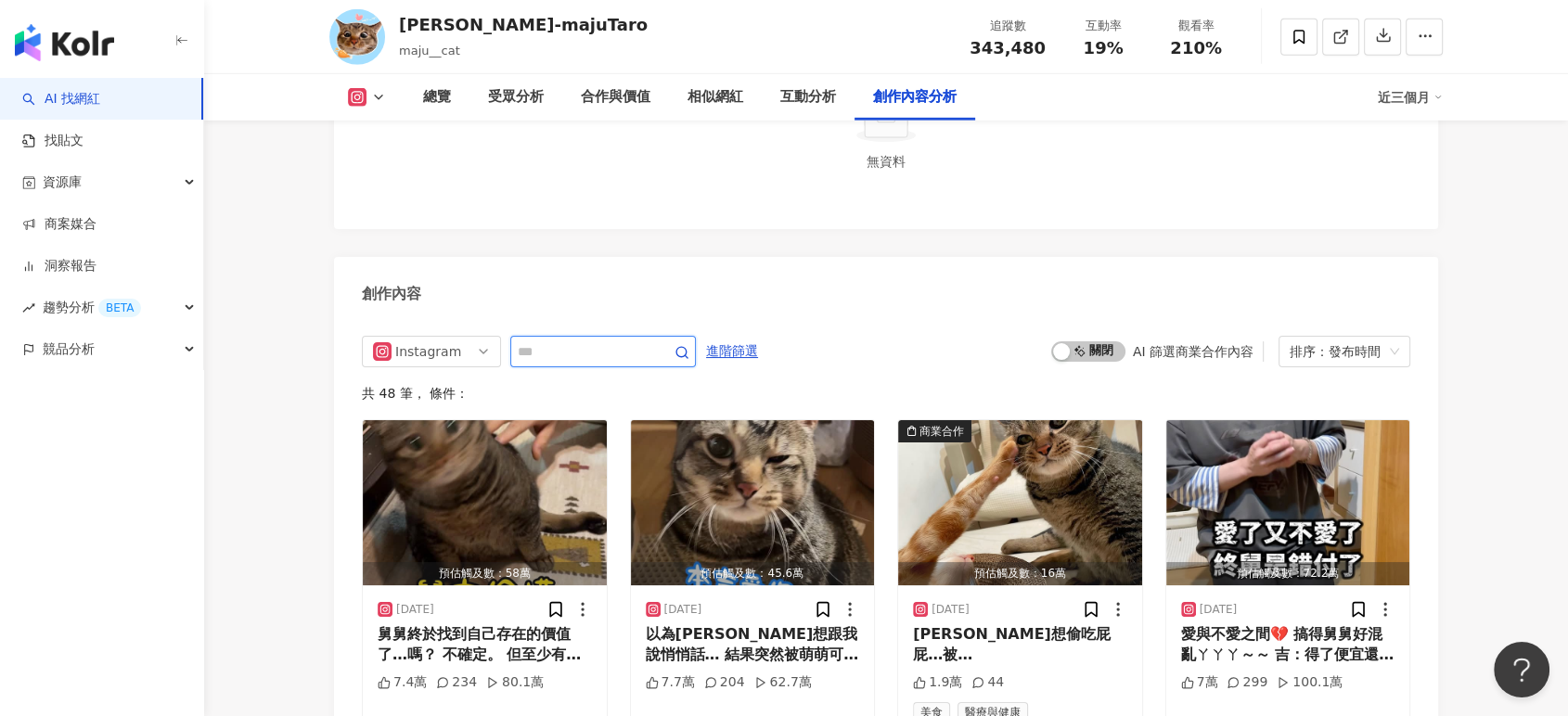
scroll to position [5628, 0]
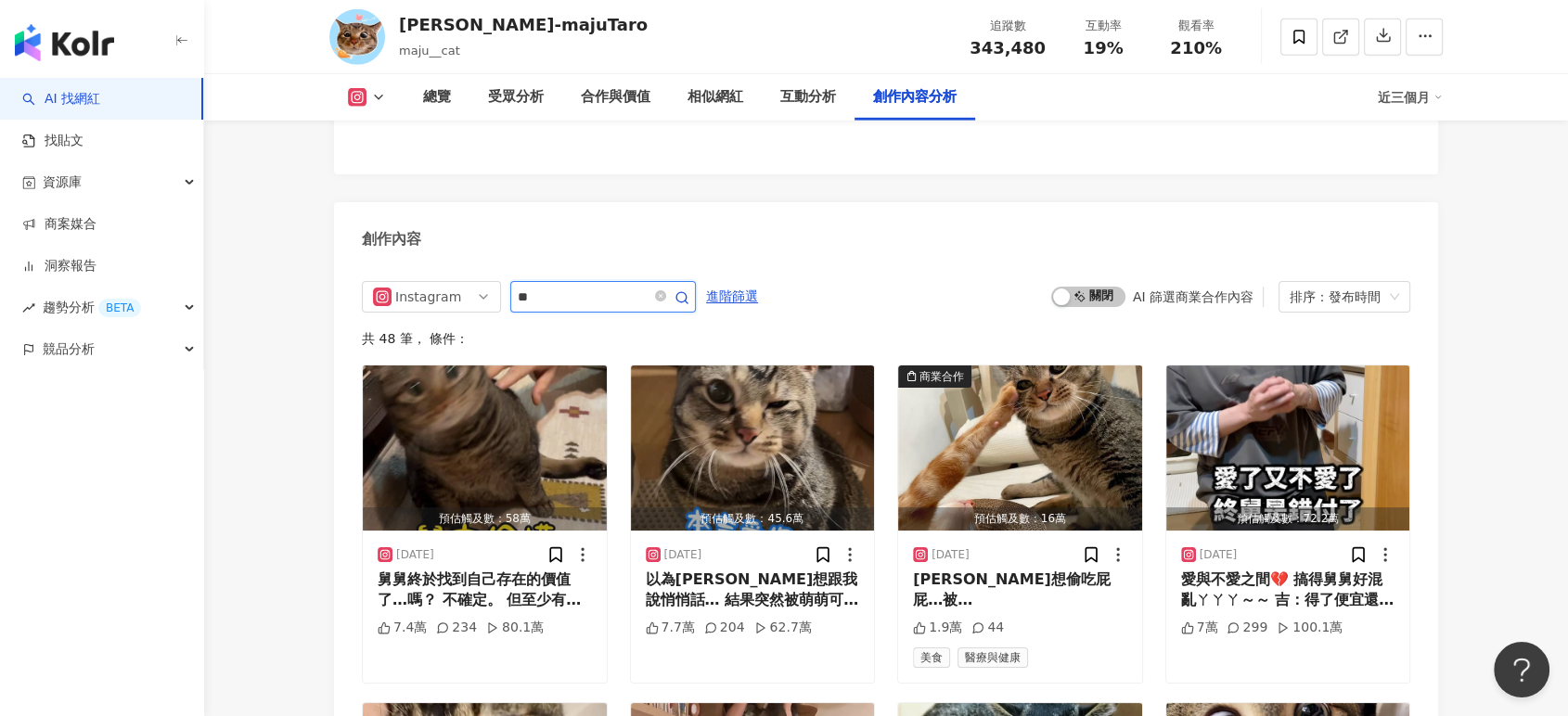
type input "**"
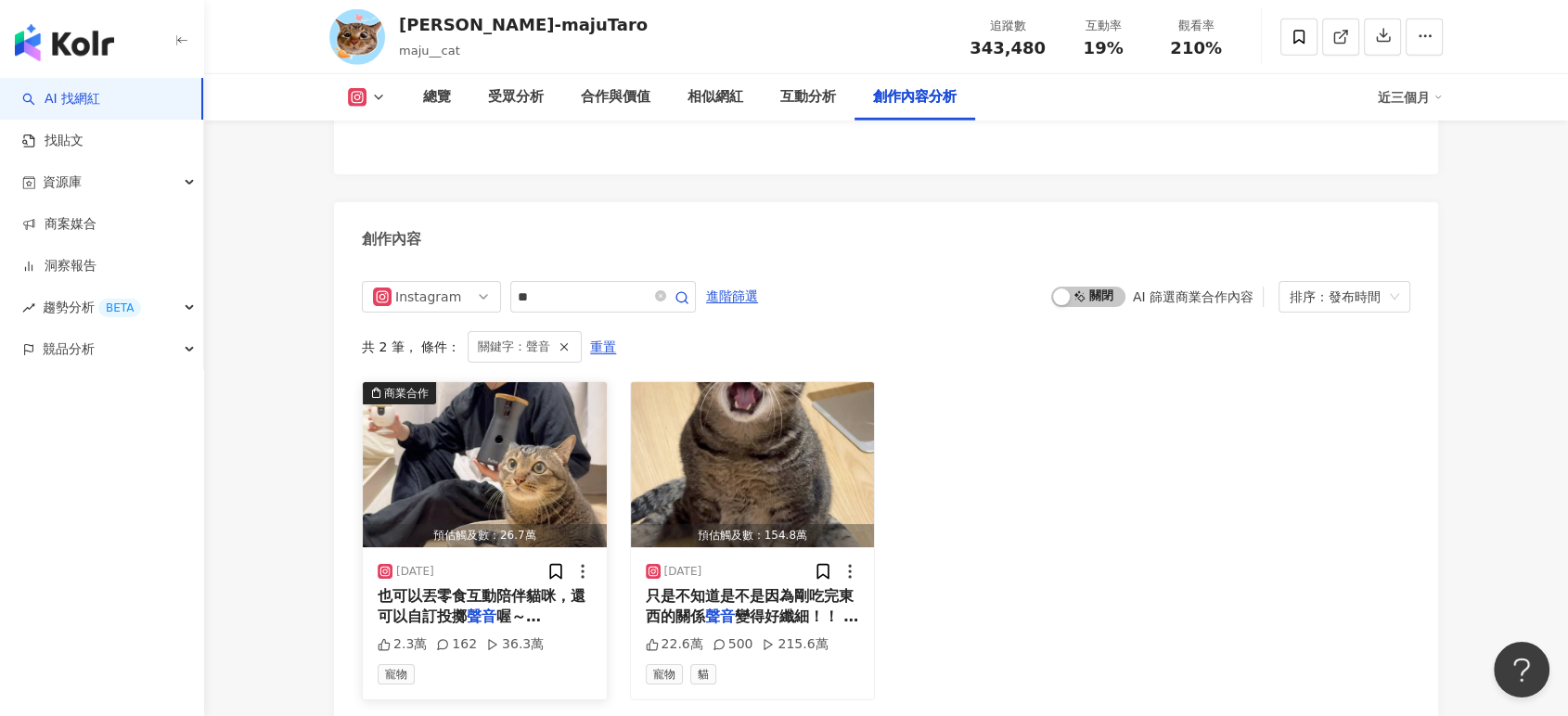
click at [514, 382] on img "button" at bounding box center [484, 464] width 244 height 165
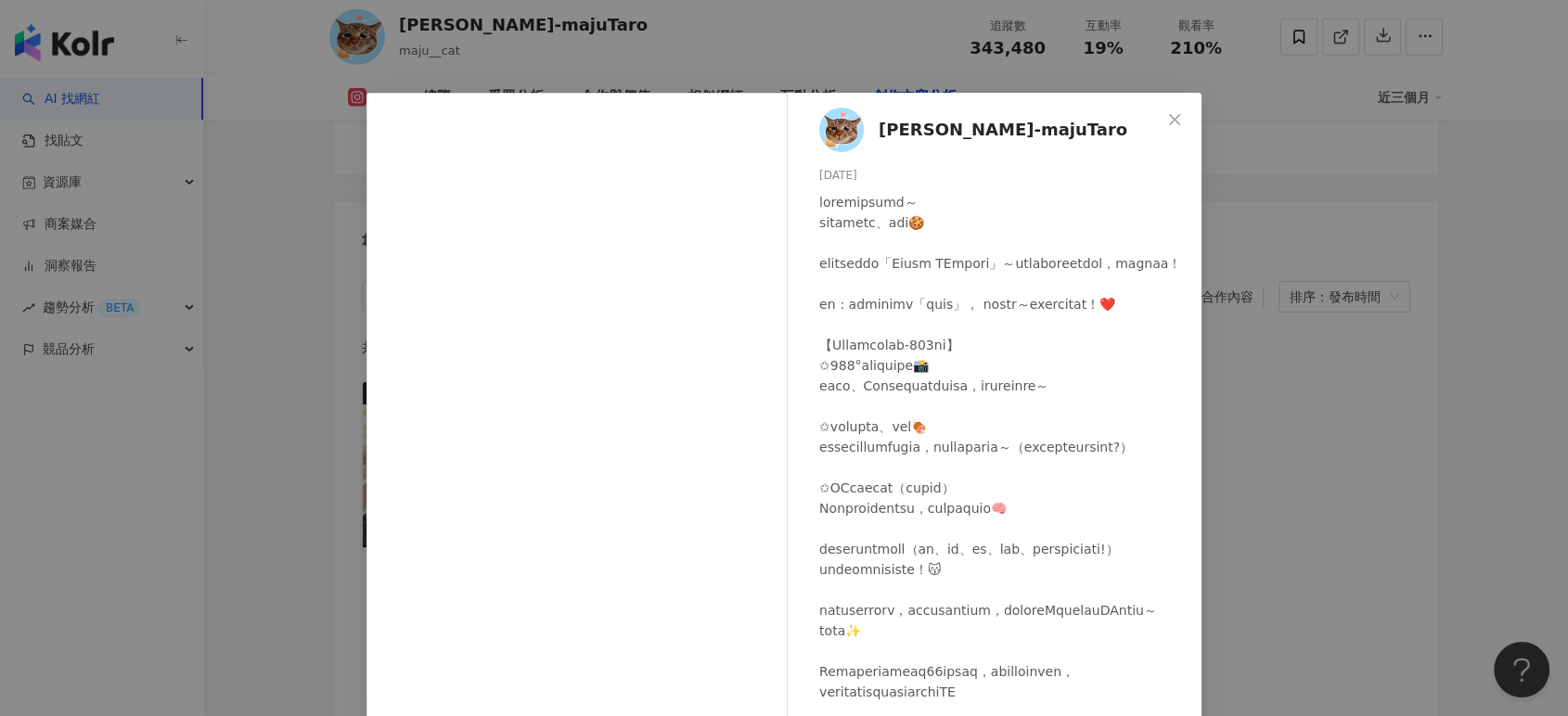
click at [1279, 302] on div "麻吉太郎-majuTaro 2025/6/10 2.3萬 162 36.3萬 查看原始貼文" at bounding box center [784, 358] width 1568 height 716
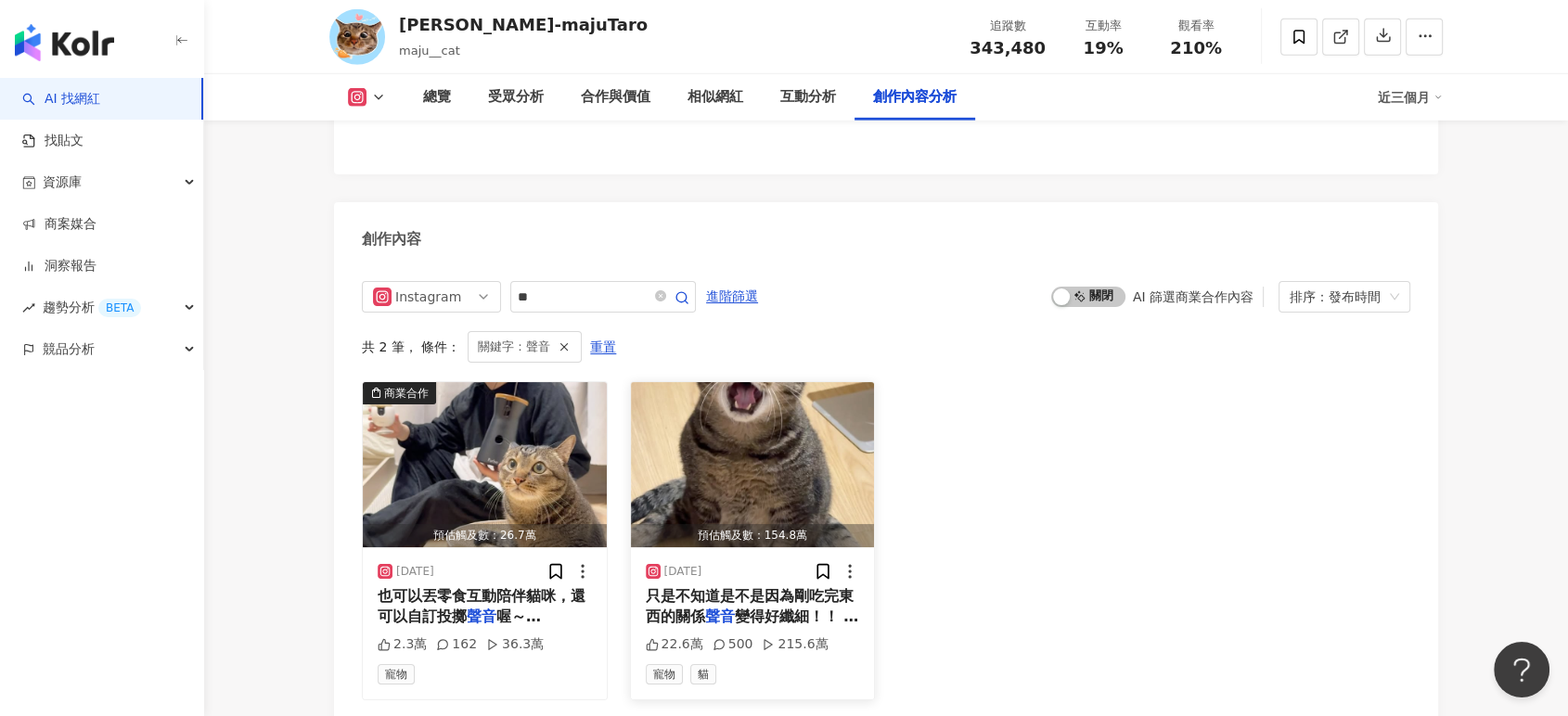
click at [718, 382] on img "button" at bounding box center [753, 464] width 244 height 165
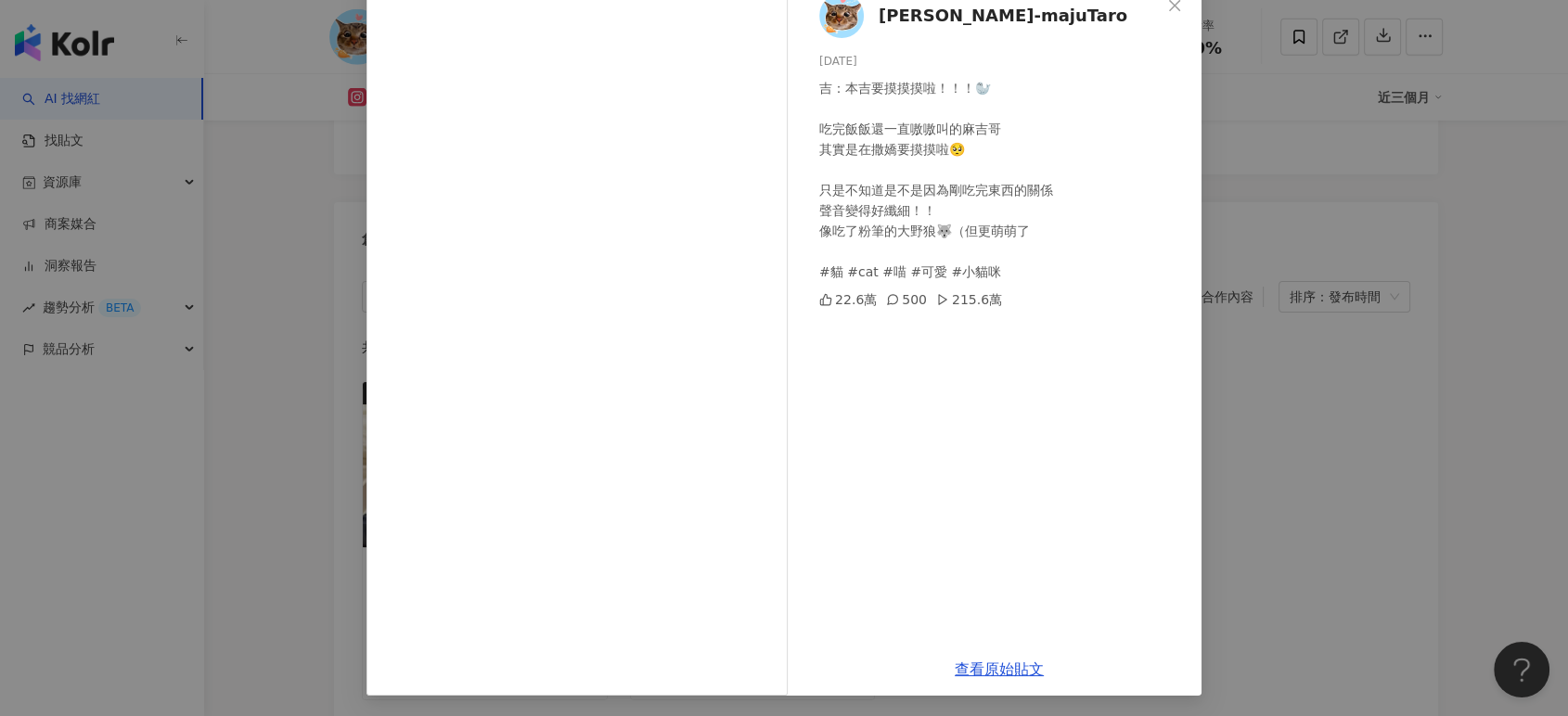
scroll to position [115, 0]
click at [1043, 259] on div "吉：本吉要摸摸摸啦！！！🦭 吃完飯飯還一直嗷嗷叫的麻吉哥 其實是在撒嬌要摸摸啦🥺 只是不知道是不是因為剛吃完東西的關係 聲音變得好纖細！！ 像吃了粉筆的大野狼…" at bounding box center [1002, 179] width 367 height 204
click at [913, 176] on div "吉：本吉要摸摸摸啦！！！🦭 吃完飯飯還一直嗷嗷叫的麻吉哥 其實是在撒嬌要摸摸啦🥺 只是不知道是不是因為剛吃完東西的關係 聲音變得好纖細！！ 像吃了粉筆的大野狼…" at bounding box center [1002, 179] width 367 height 204
click at [990, 654] on div "查看原始貼文" at bounding box center [1000, 668] width 404 height 53
click at [988, 664] on link "查看原始貼文" at bounding box center [1000, 668] width 89 height 18
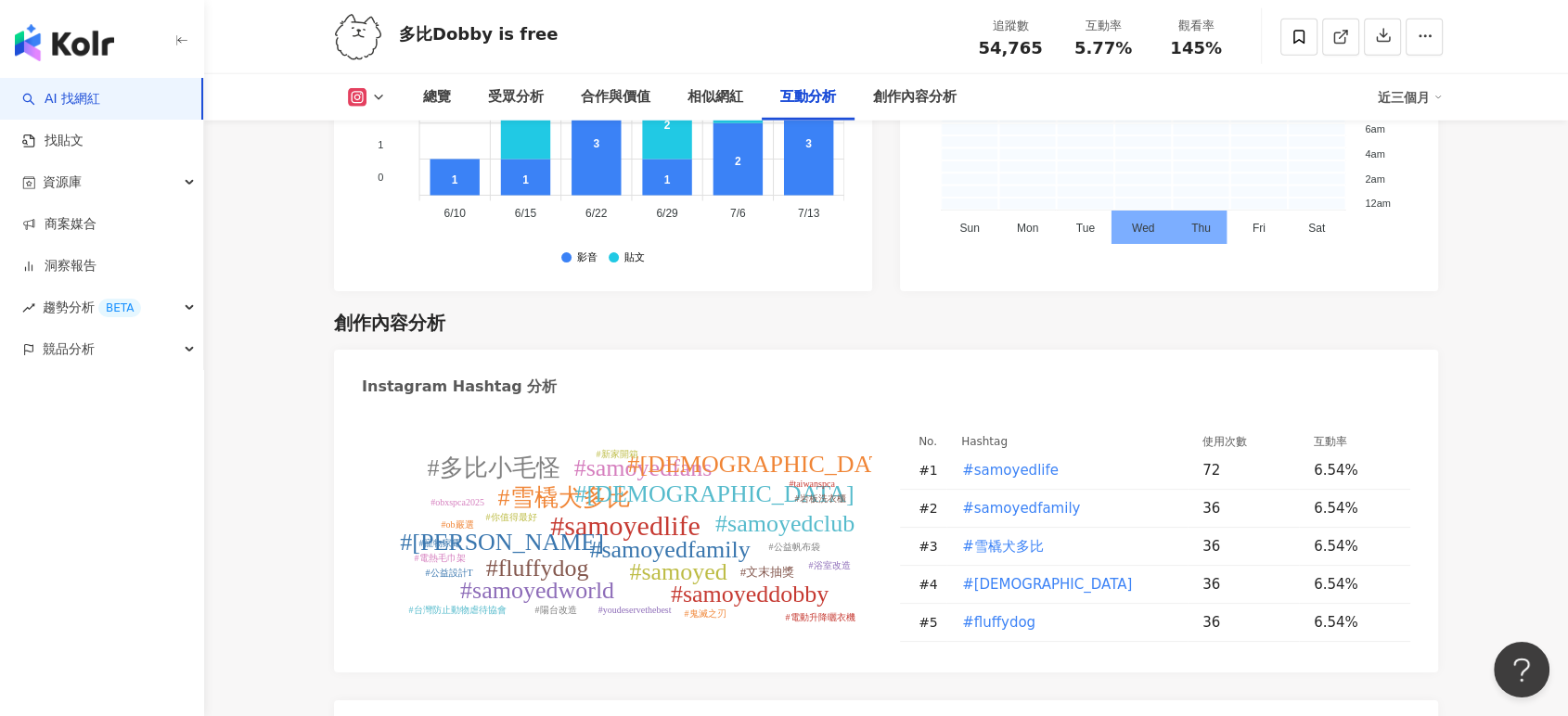
scroll to position [5569, 0]
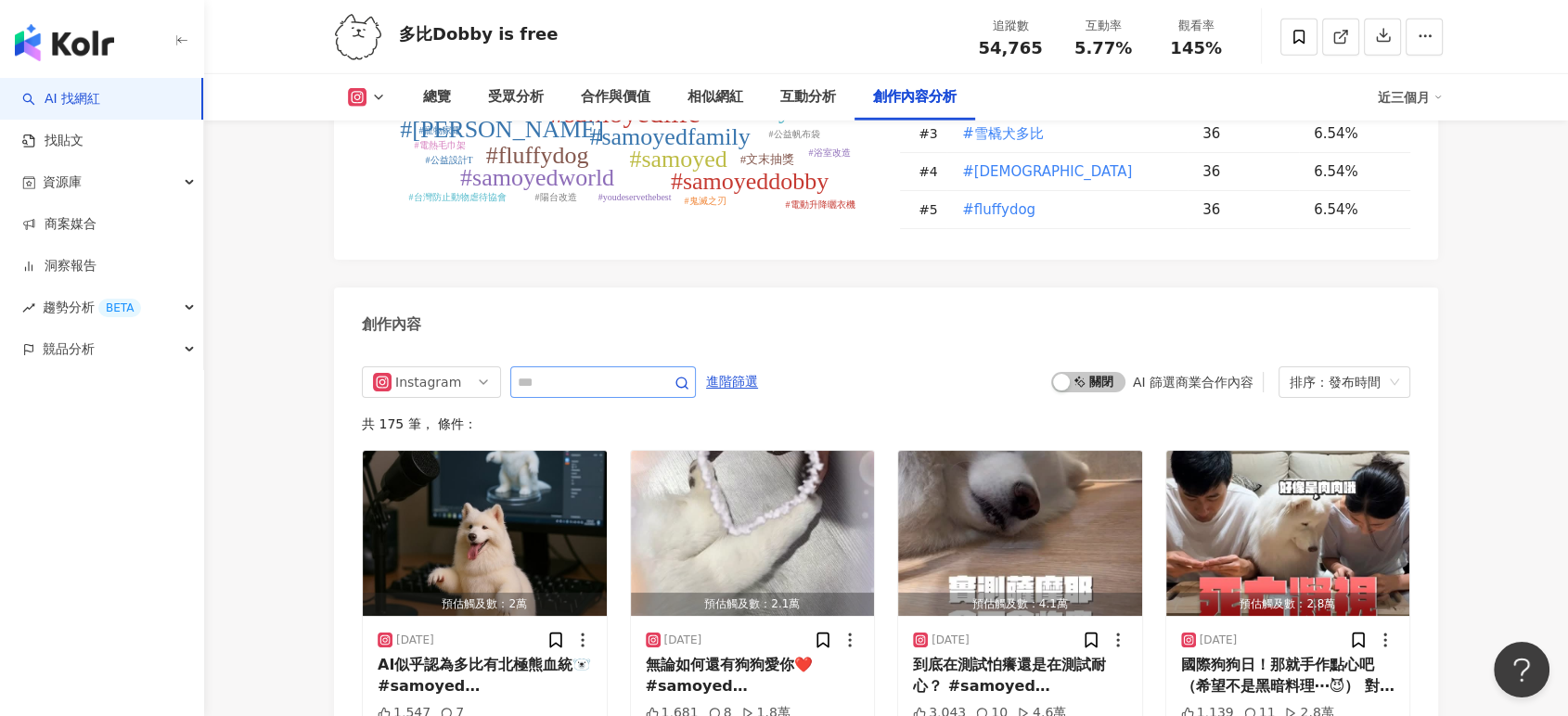
click at [582, 368] on span at bounding box center [603, 382] width 185 height 32
click at [586, 371] on input "text" at bounding box center [582, 382] width 130 height 22
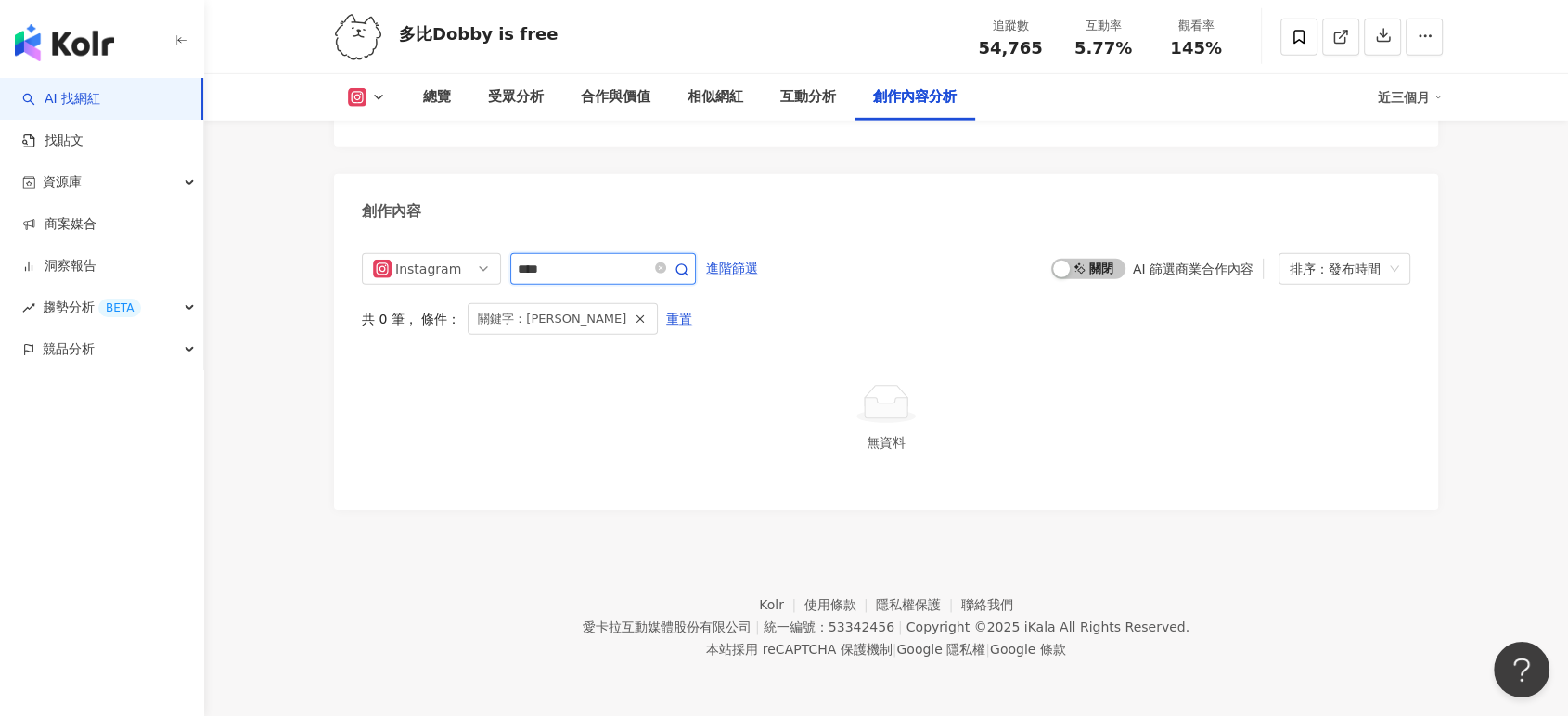
scroll to position [5655, 0]
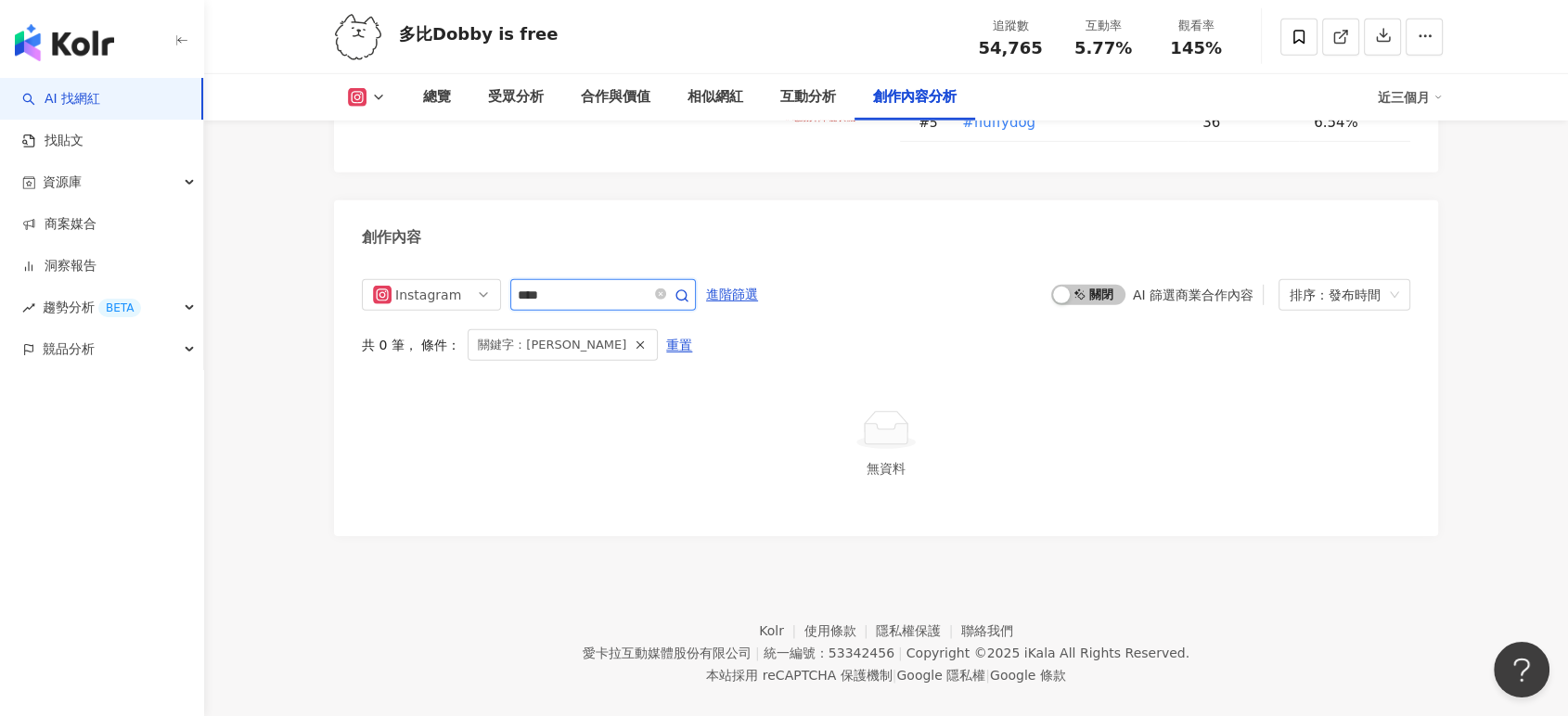
click at [571, 284] on input "****" at bounding box center [582, 295] width 130 height 22
type input "*"
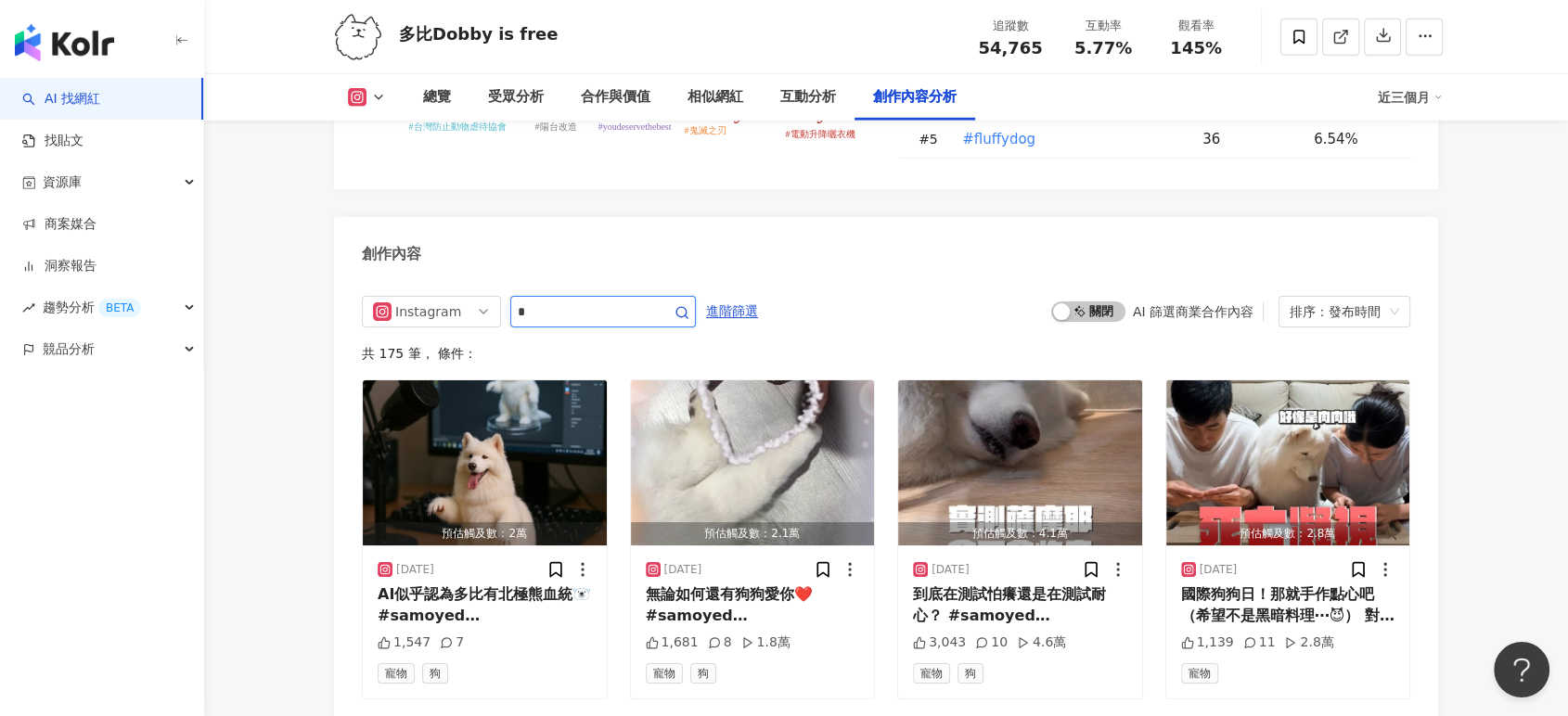
scroll to position [5710, 0]
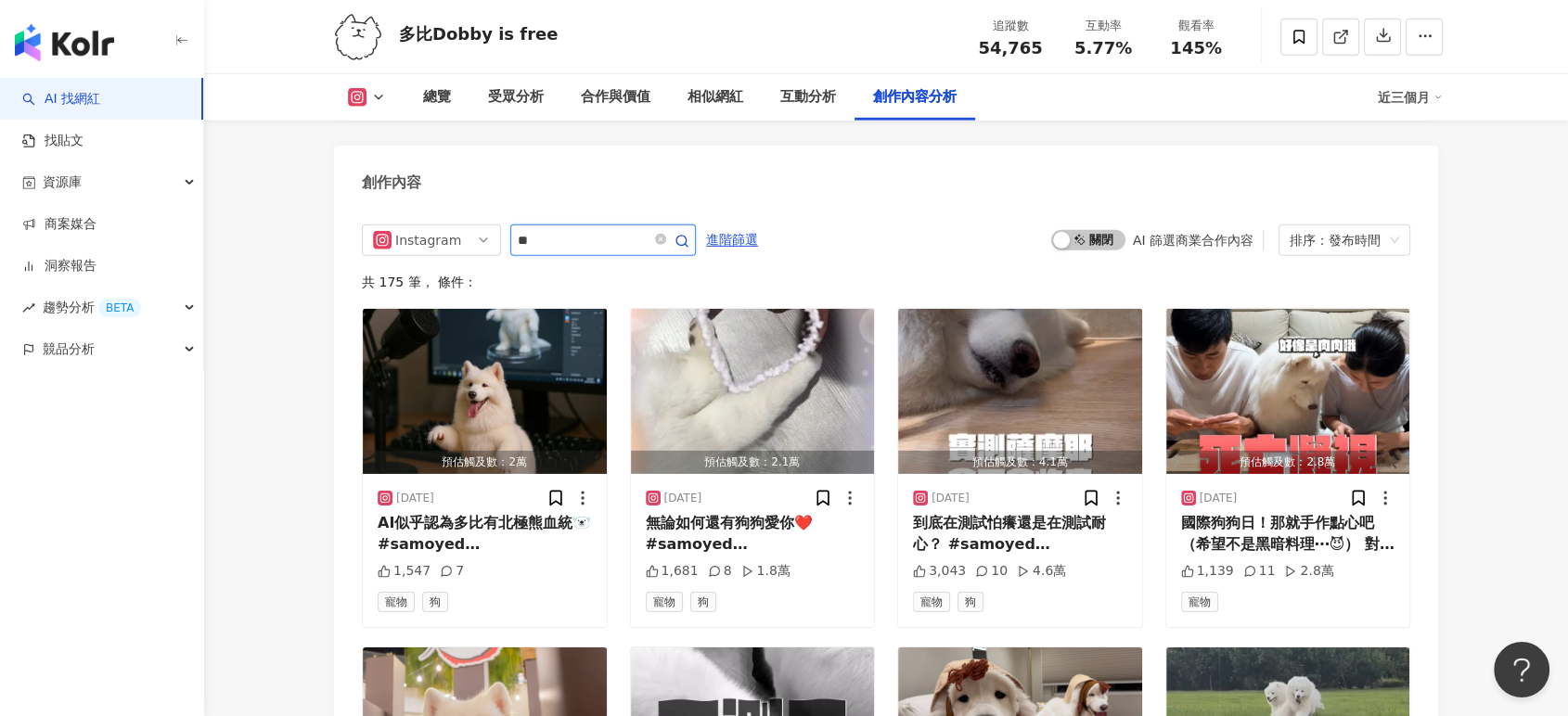
type input "*"
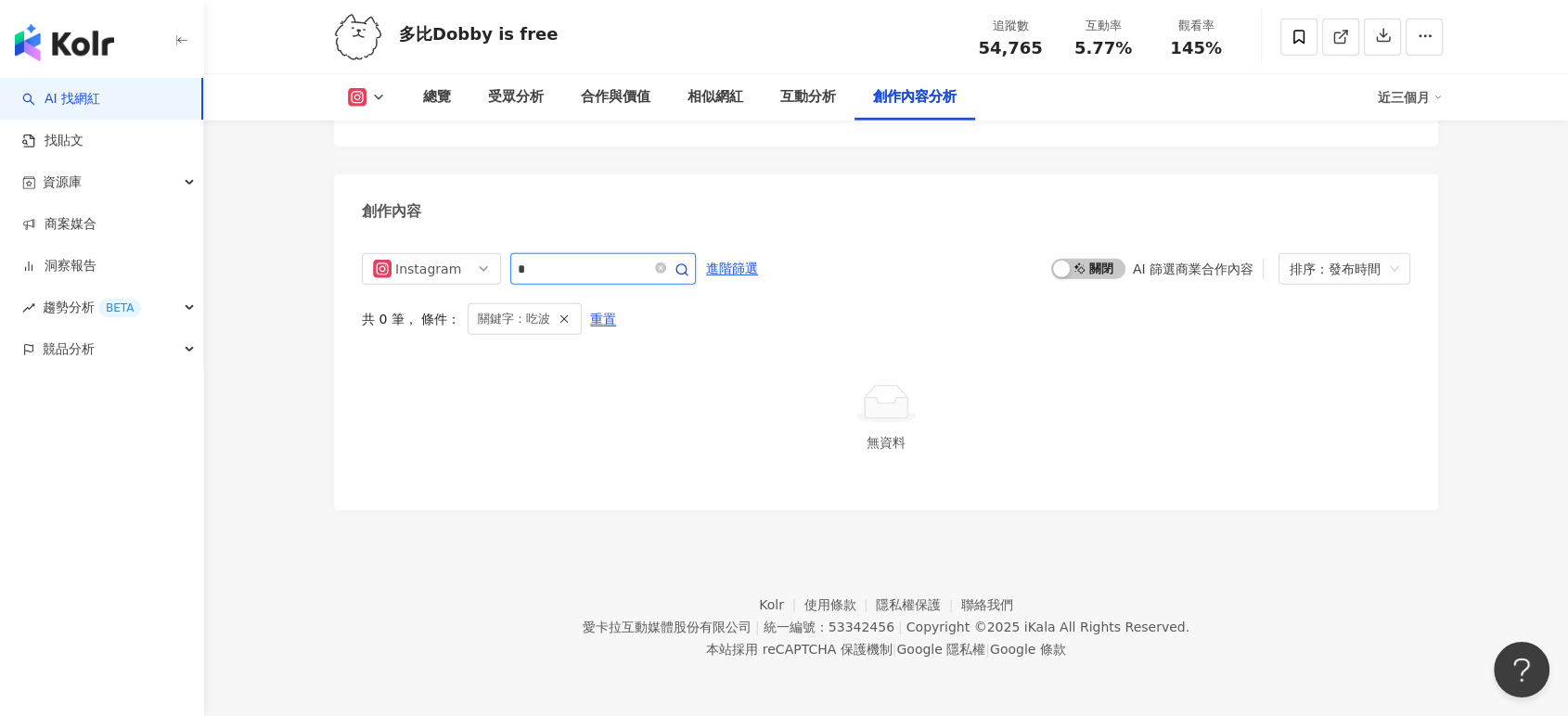
scroll to position [5655, 0]
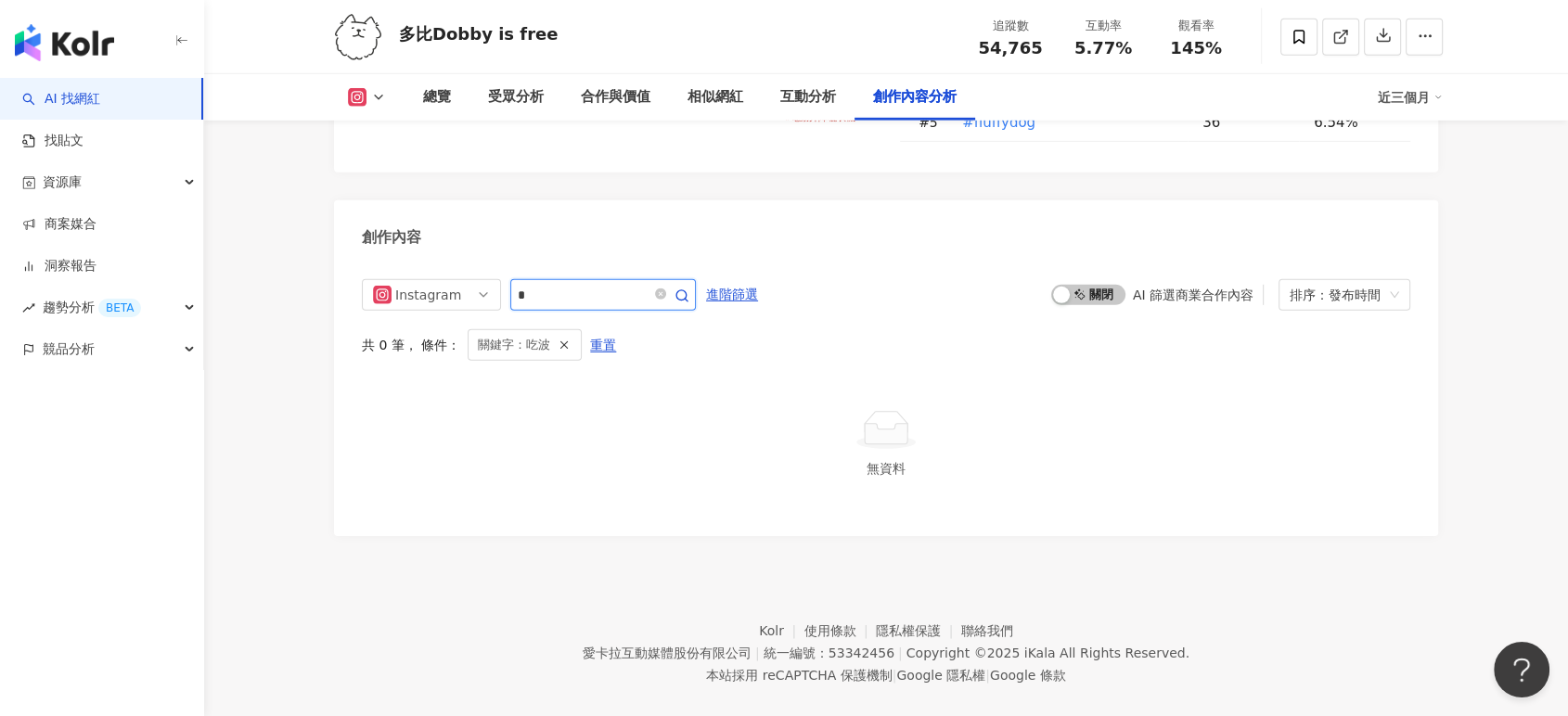
type input "*"
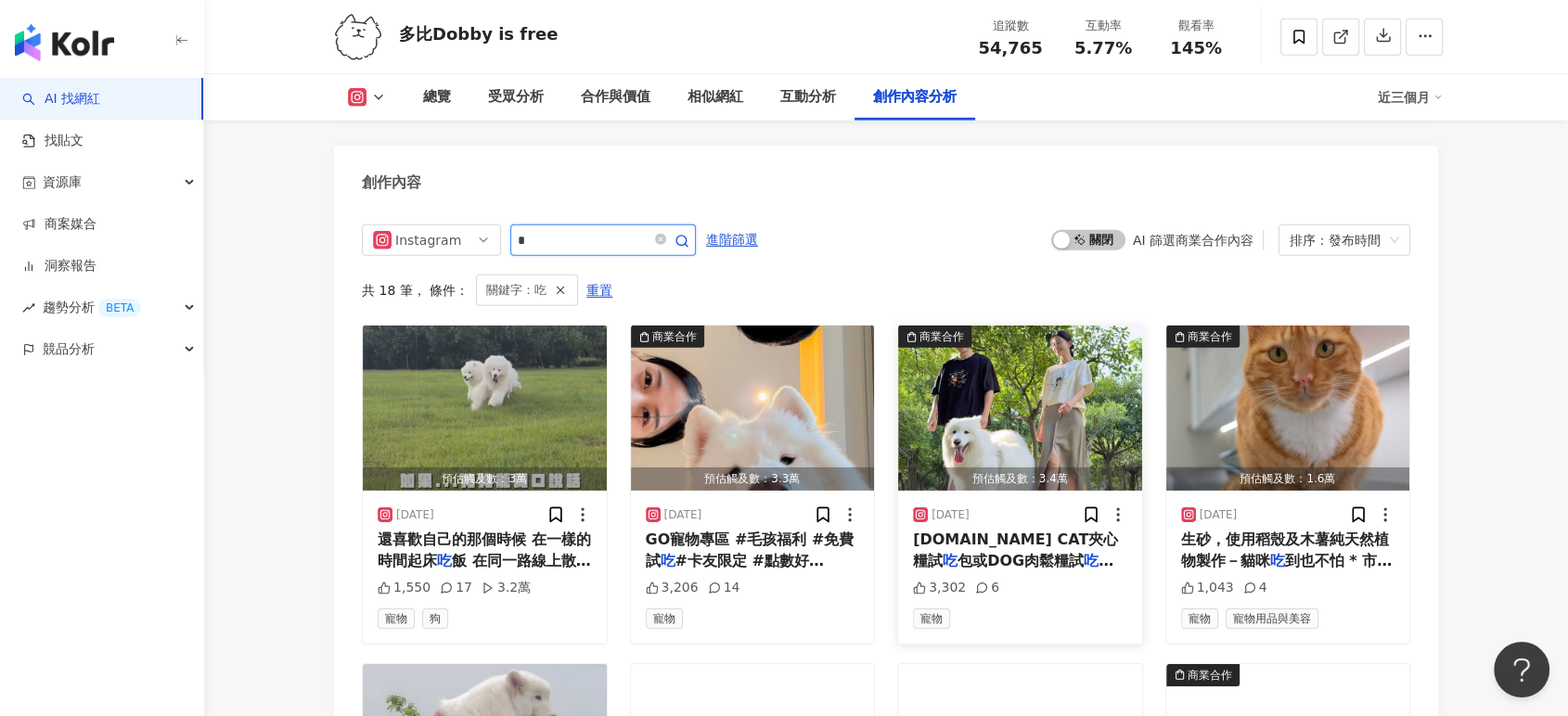
scroll to position [6019, 0]
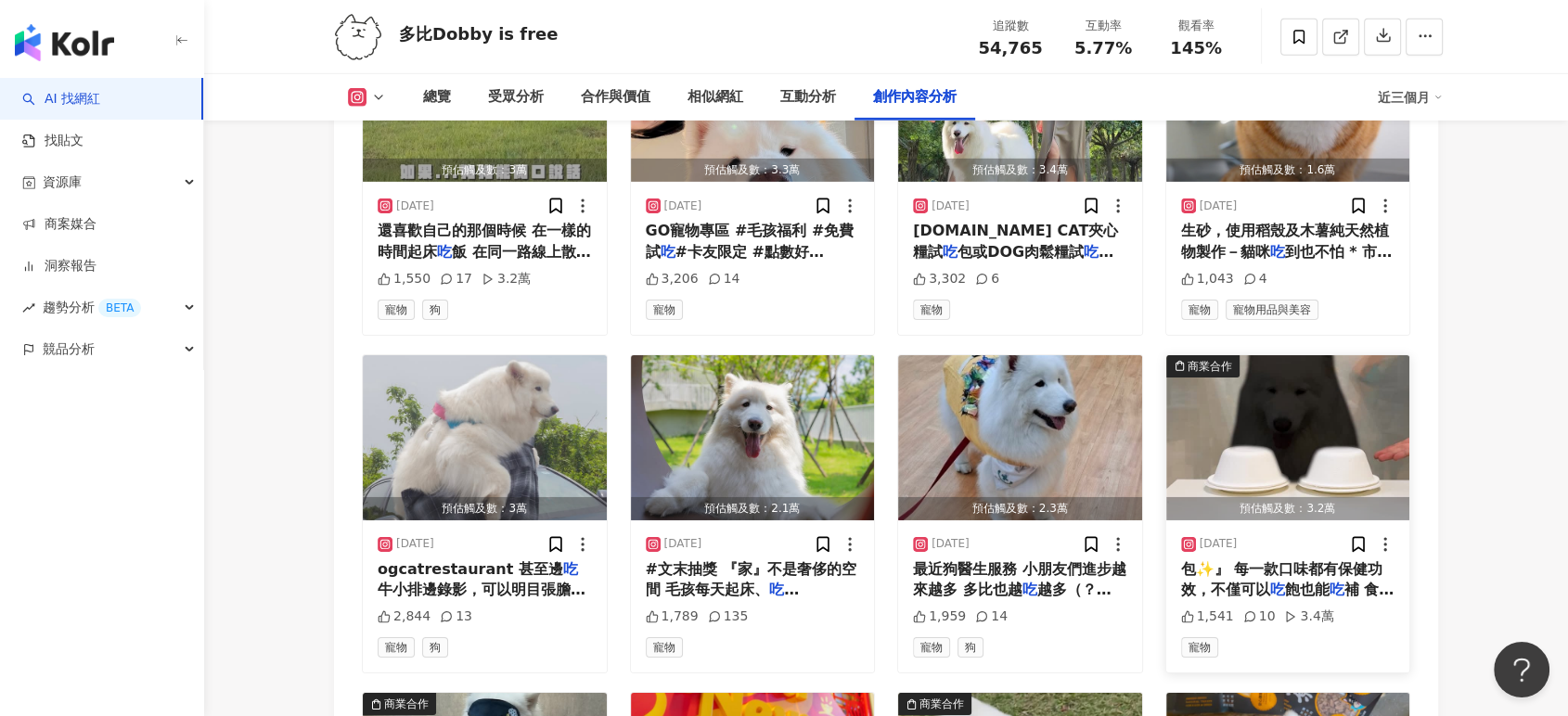
click at [1278, 355] on img "button" at bounding box center [1288, 437] width 244 height 165
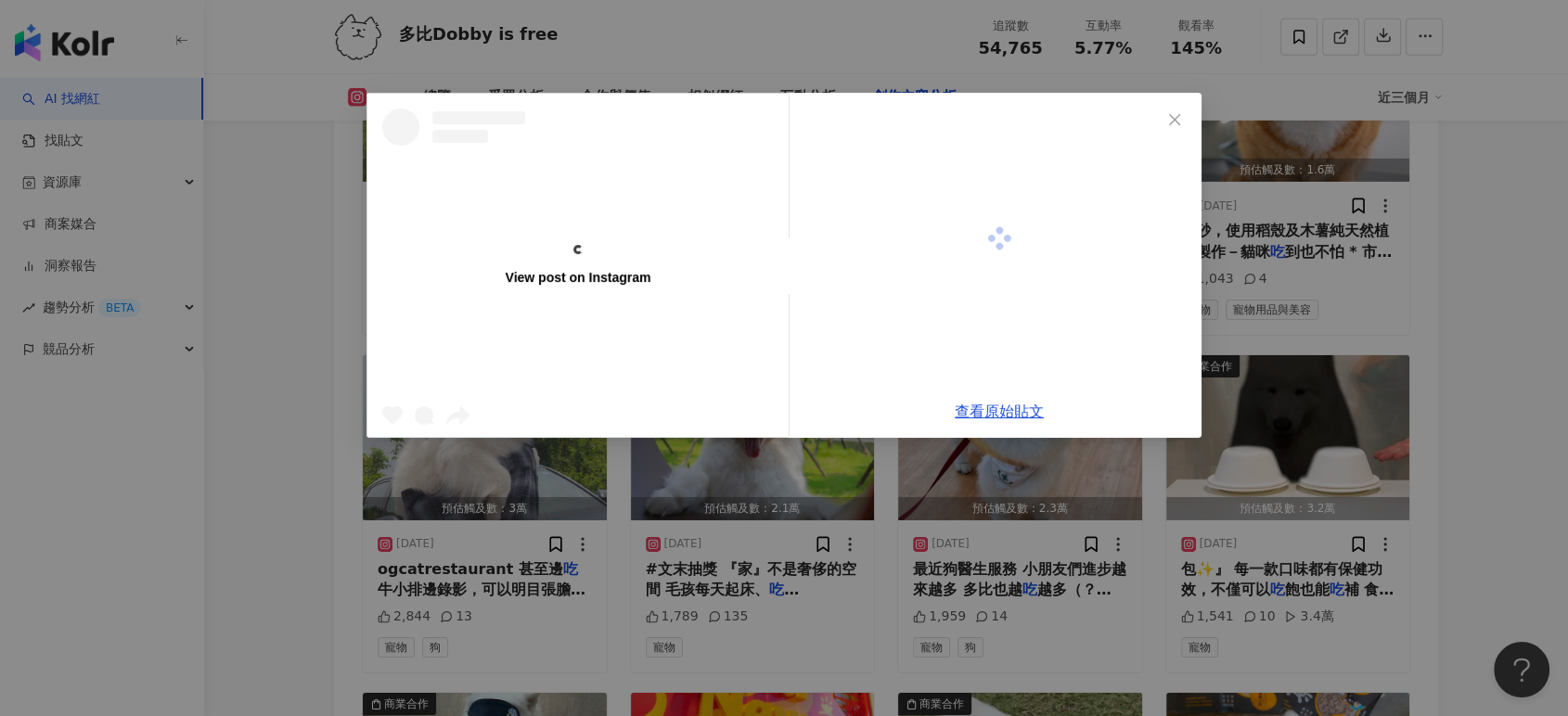
click at [1277, 385] on div "View post on Instagram 查看原始貼文" at bounding box center [784, 358] width 1568 height 716
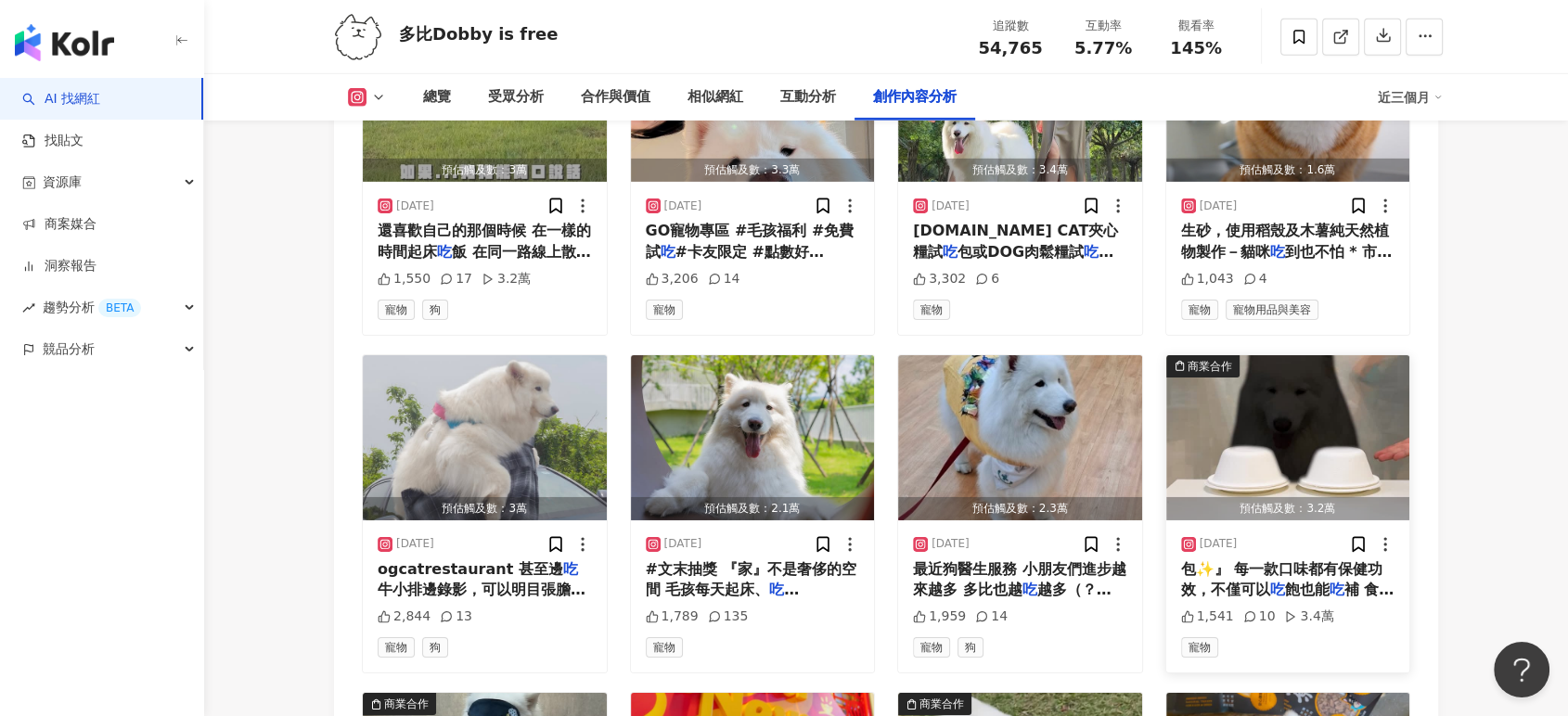
click at [1276, 386] on img "button" at bounding box center [1288, 437] width 244 height 165
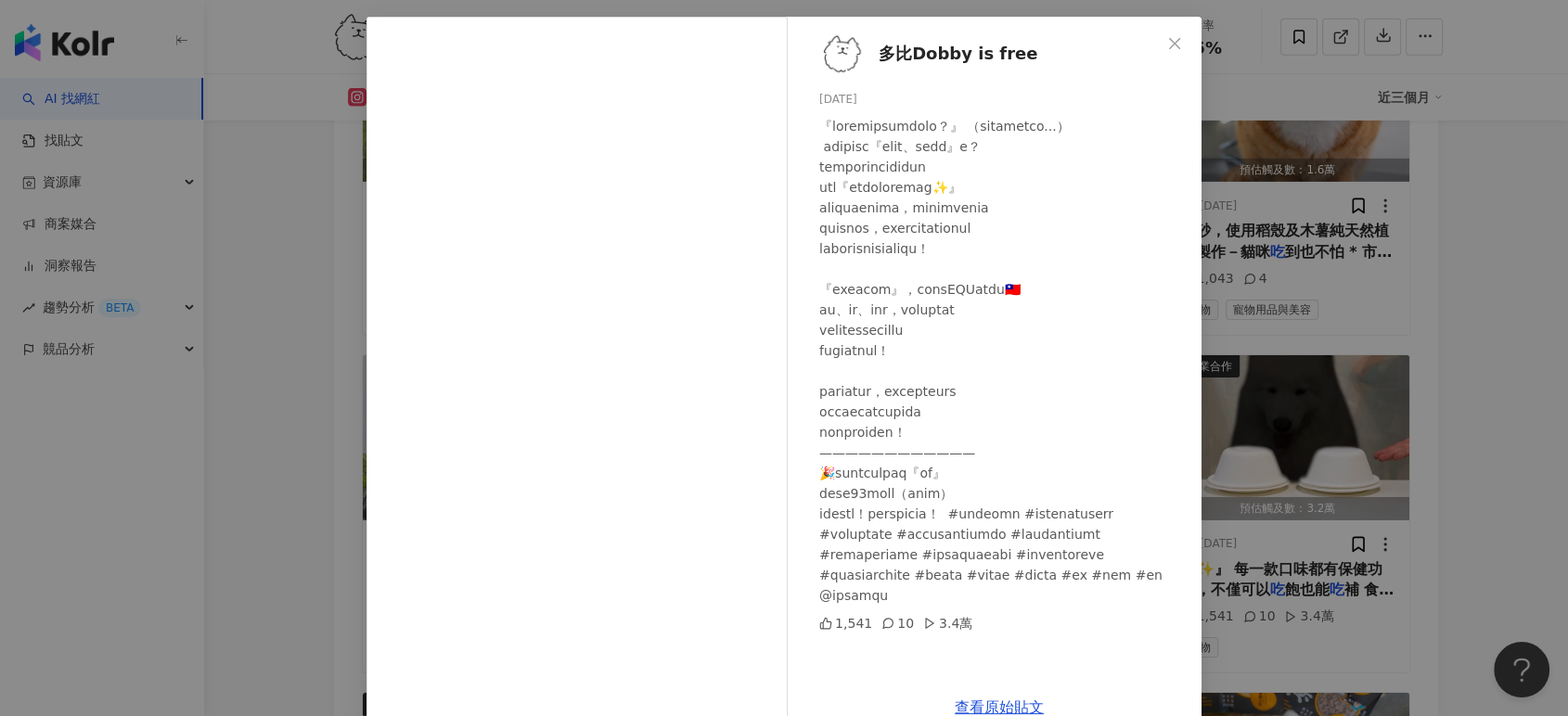
scroll to position [103, 0]
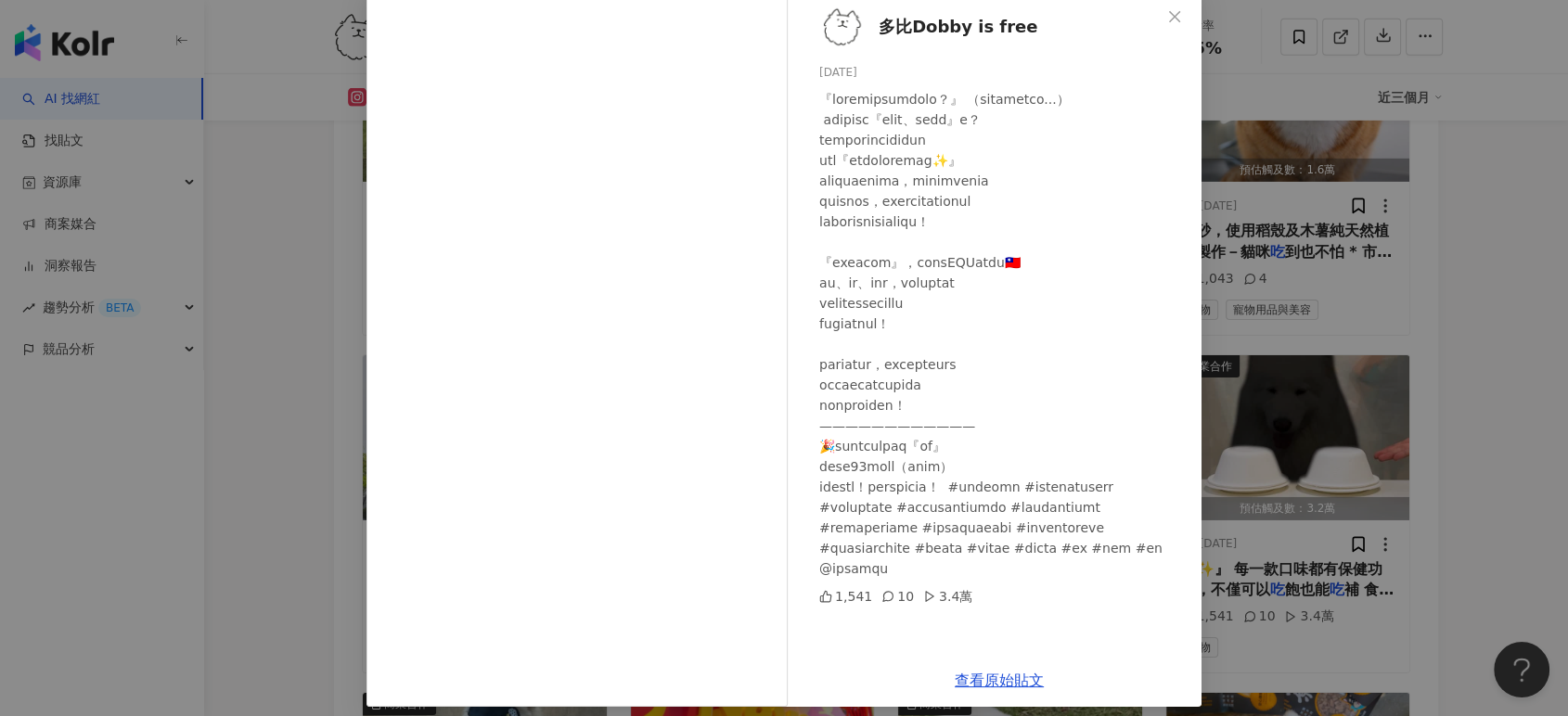
click at [1437, 305] on div "多比Dobby is free 2025/5/21 1,541 10 3.4萬 查看原始貼文" at bounding box center [784, 358] width 1568 height 716
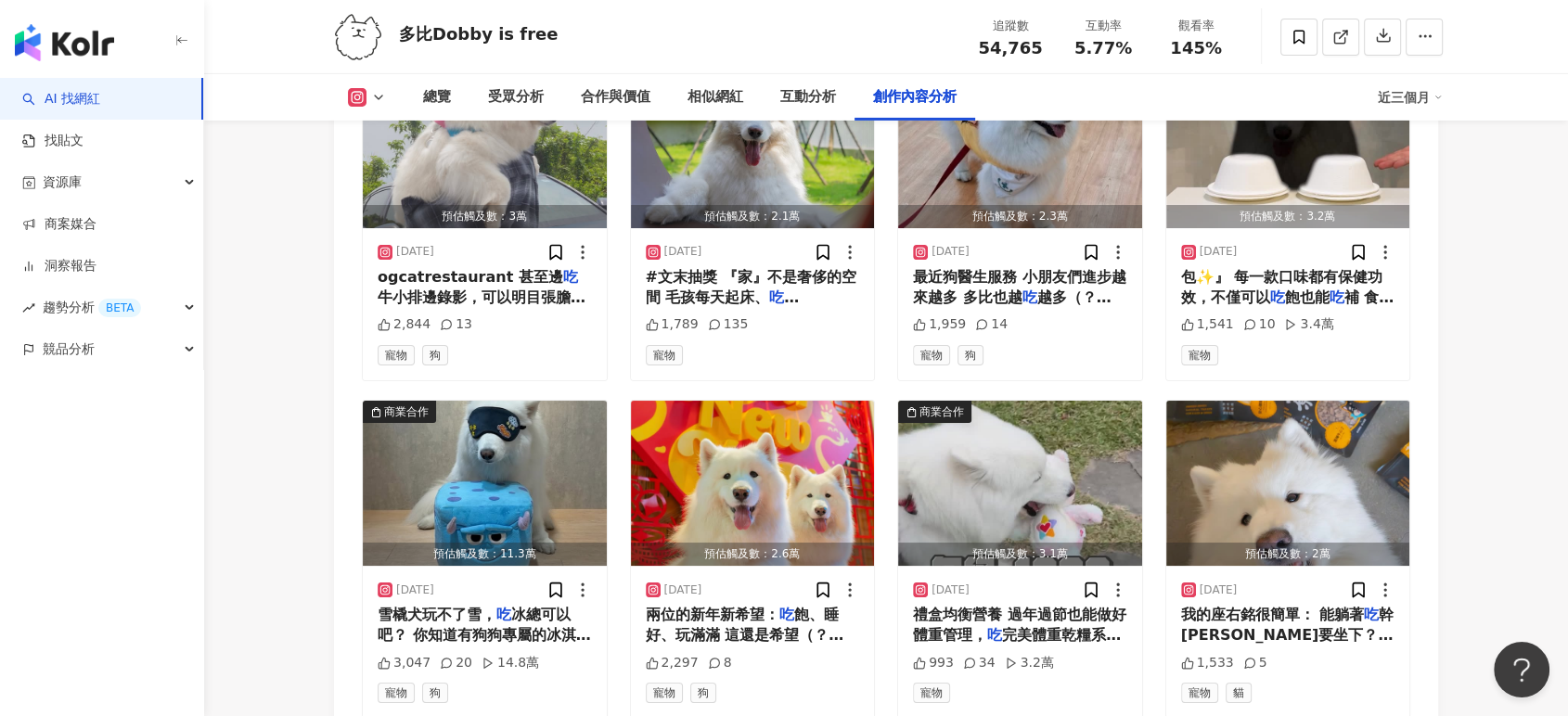
scroll to position [6432, 0]
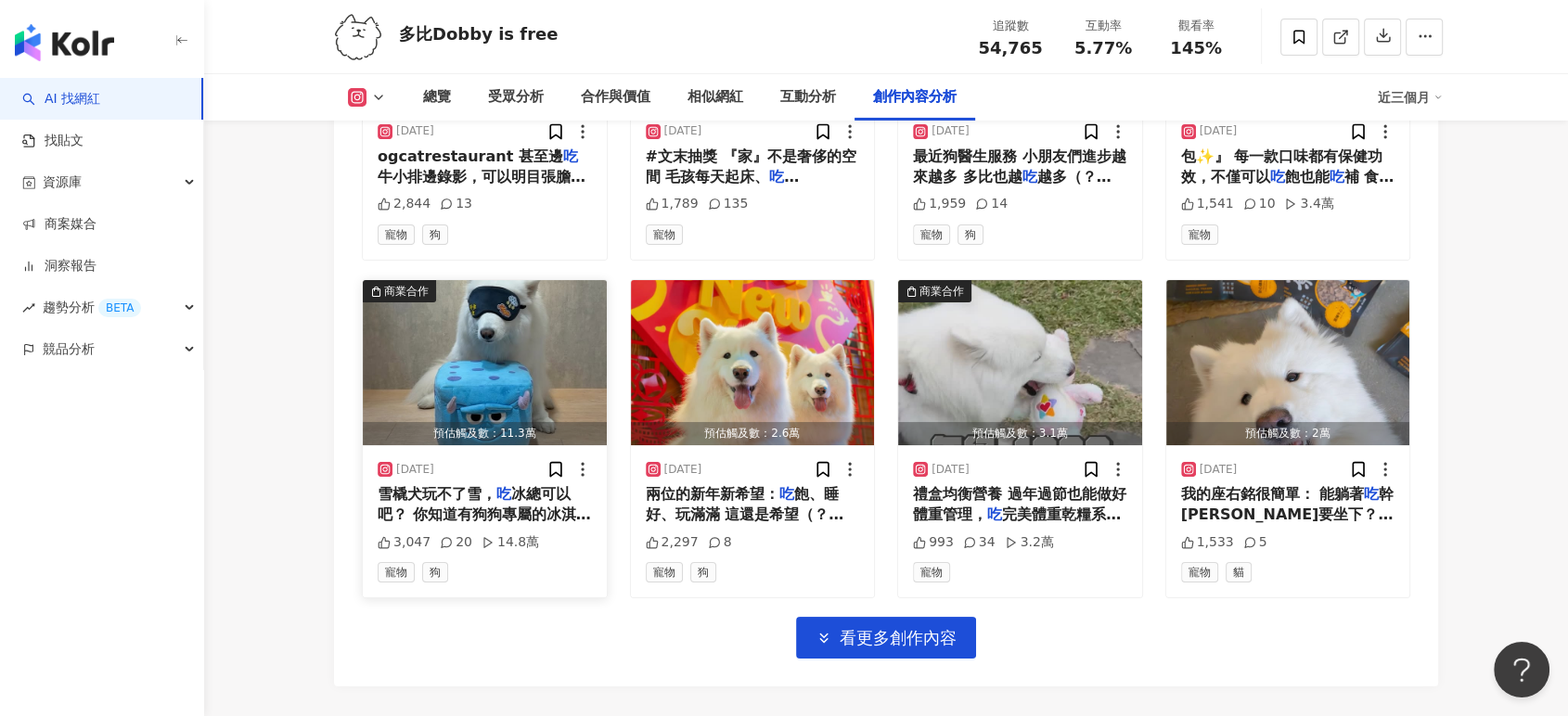
click at [516, 318] on img "button" at bounding box center [484, 362] width 244 height 165
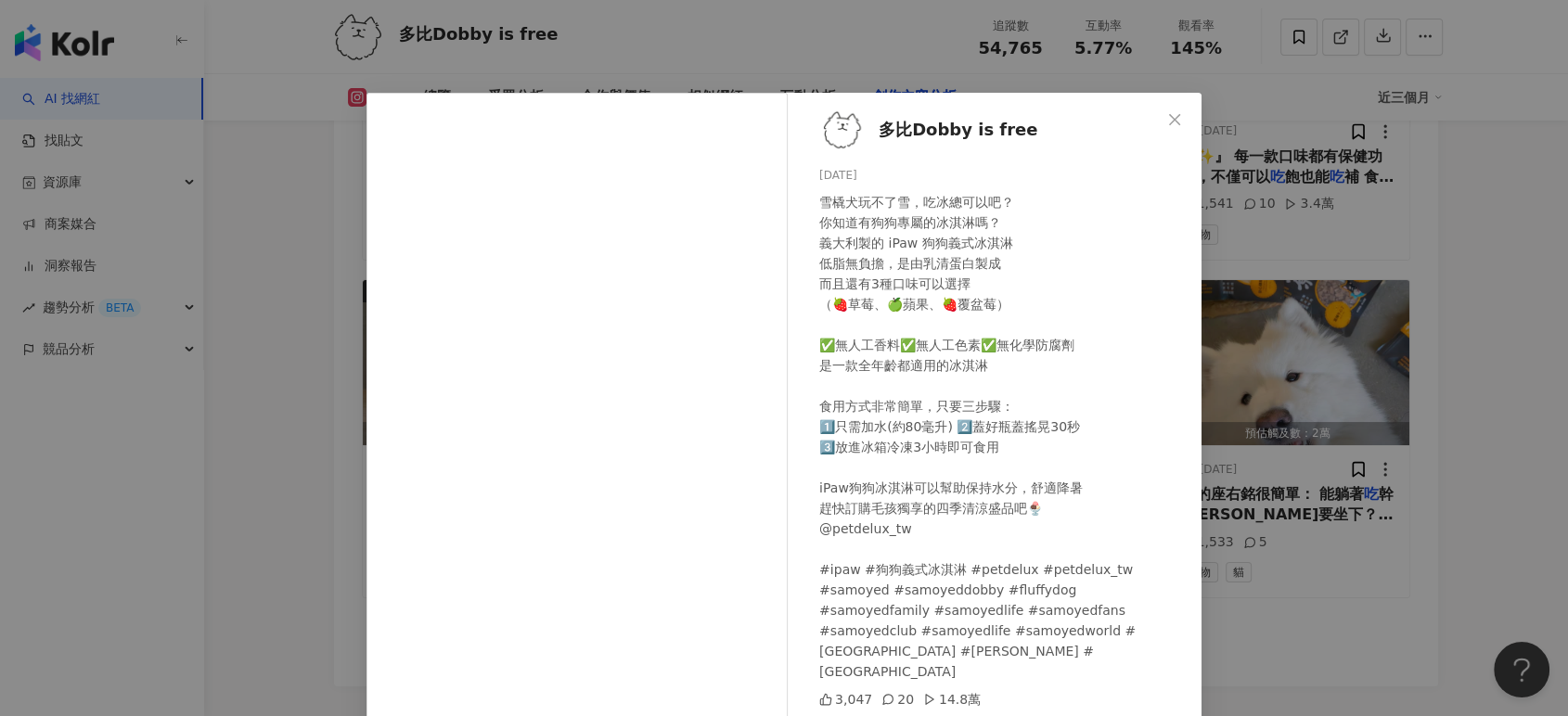
click at [1491, 354] on div "多比Dobby is free 2025/3/10 雪橇犬玩不了雪，吃冰總可以吧？ 你知道有狗狗專屬的冰淇淋嗎？ 義大利製的 iPaw 狗狗義式冰淇淋 低脂無…" at bounding box center [784, 358] width 1568 height 716
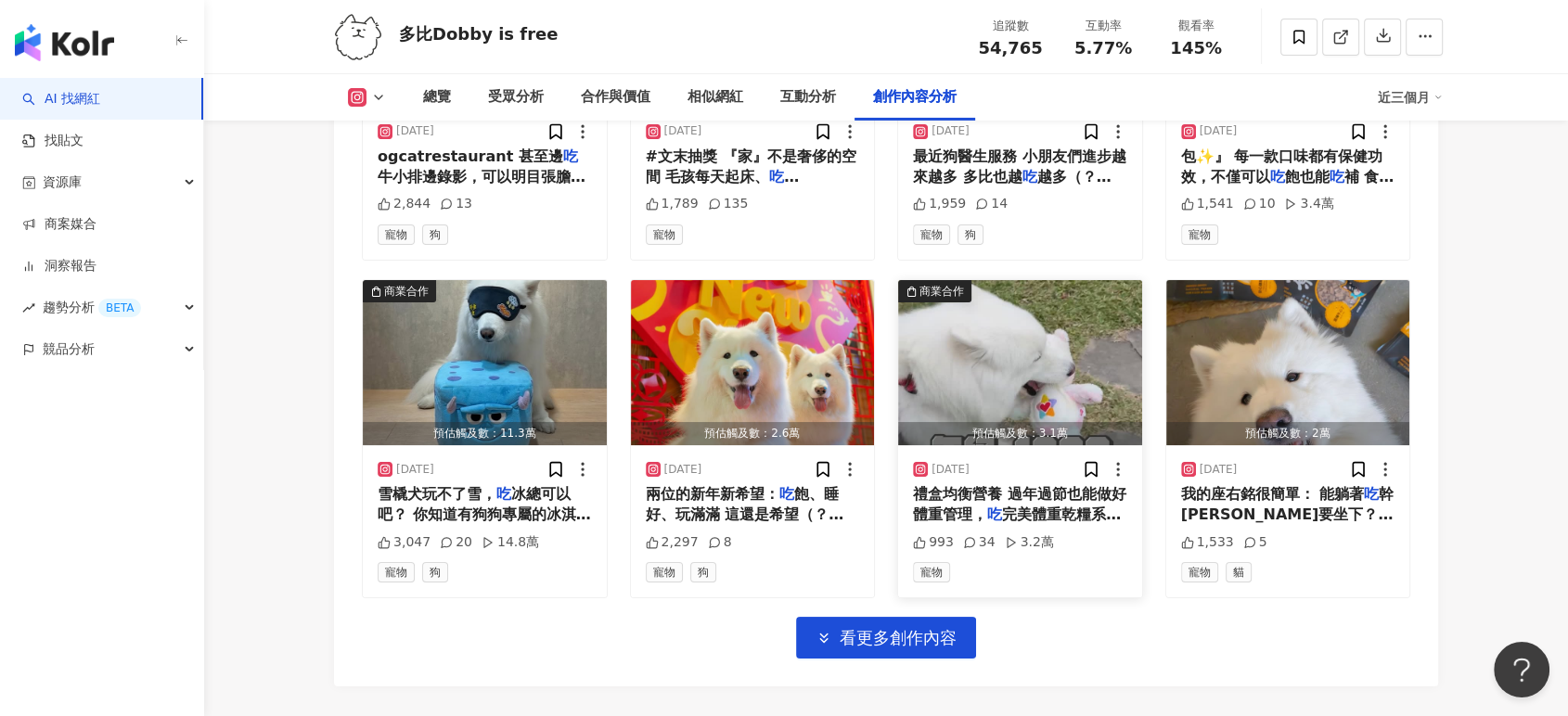
click at [995, 313] on img "button" at bounding box center [1020, 362] width 244 height 165
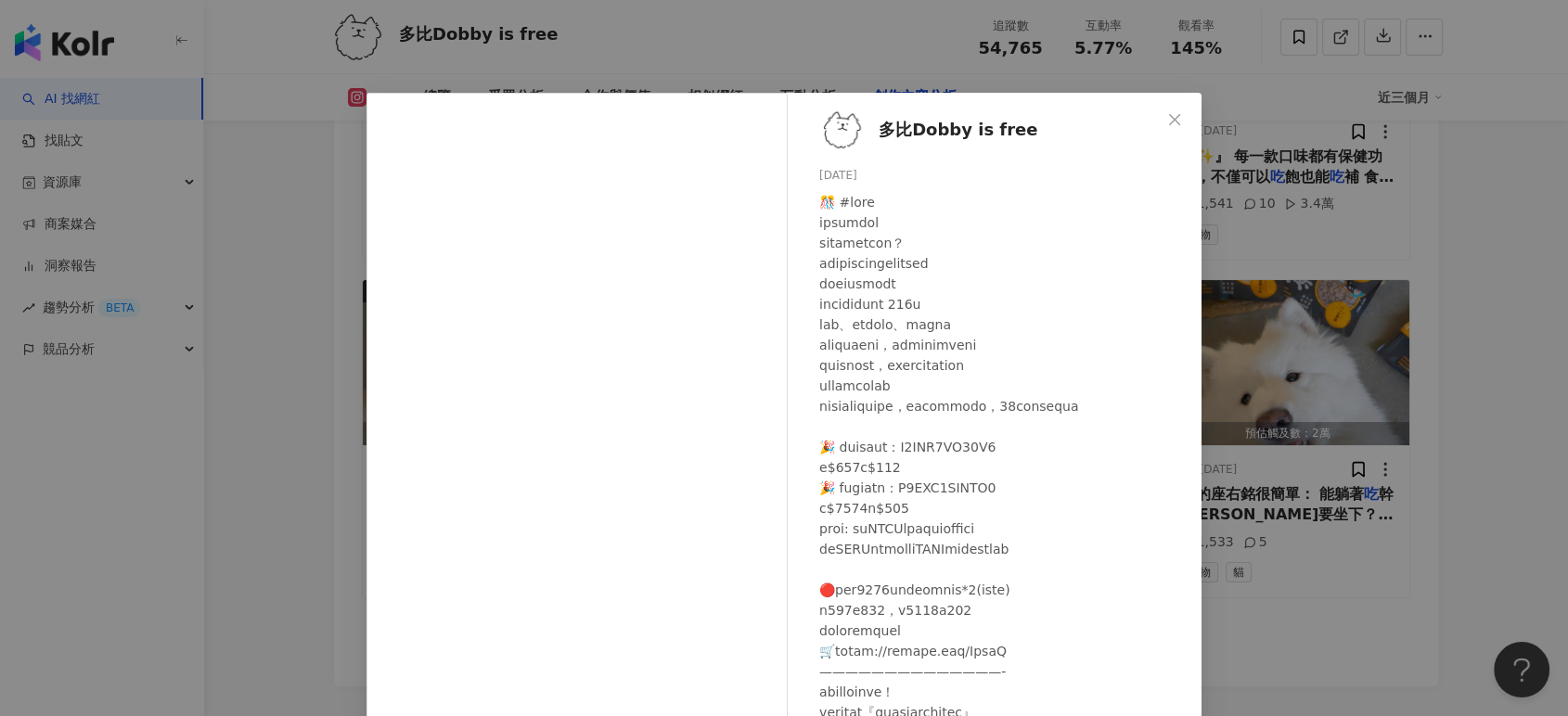
click at [1268, 332] on div "多比Dobby is free 2025/1/10 993 34 3.2萬 查看原始貼文" at bounding box center [784, 358] width 1568 height 716
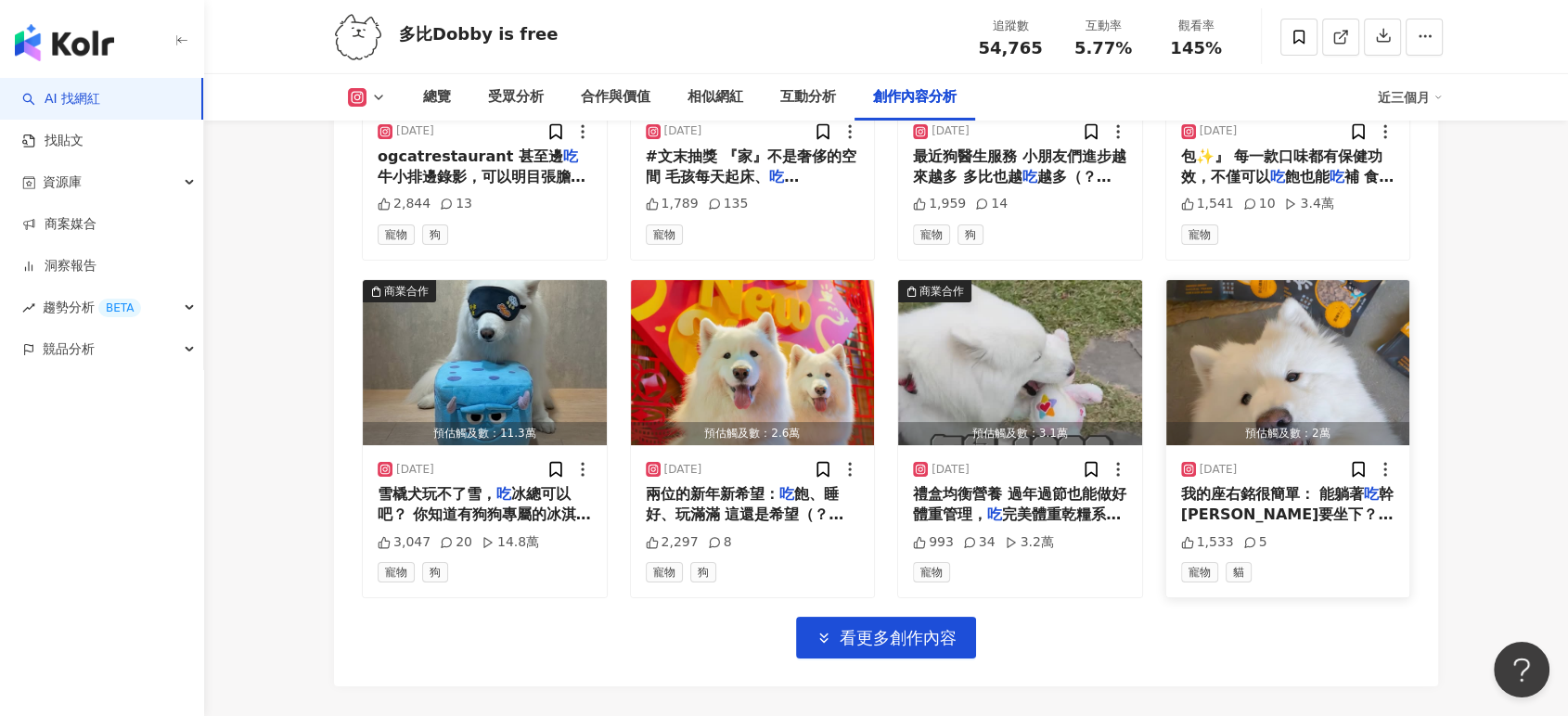
click at [1269, 333] on img "button" at bounding box center [1288, 362] width 244 height 165
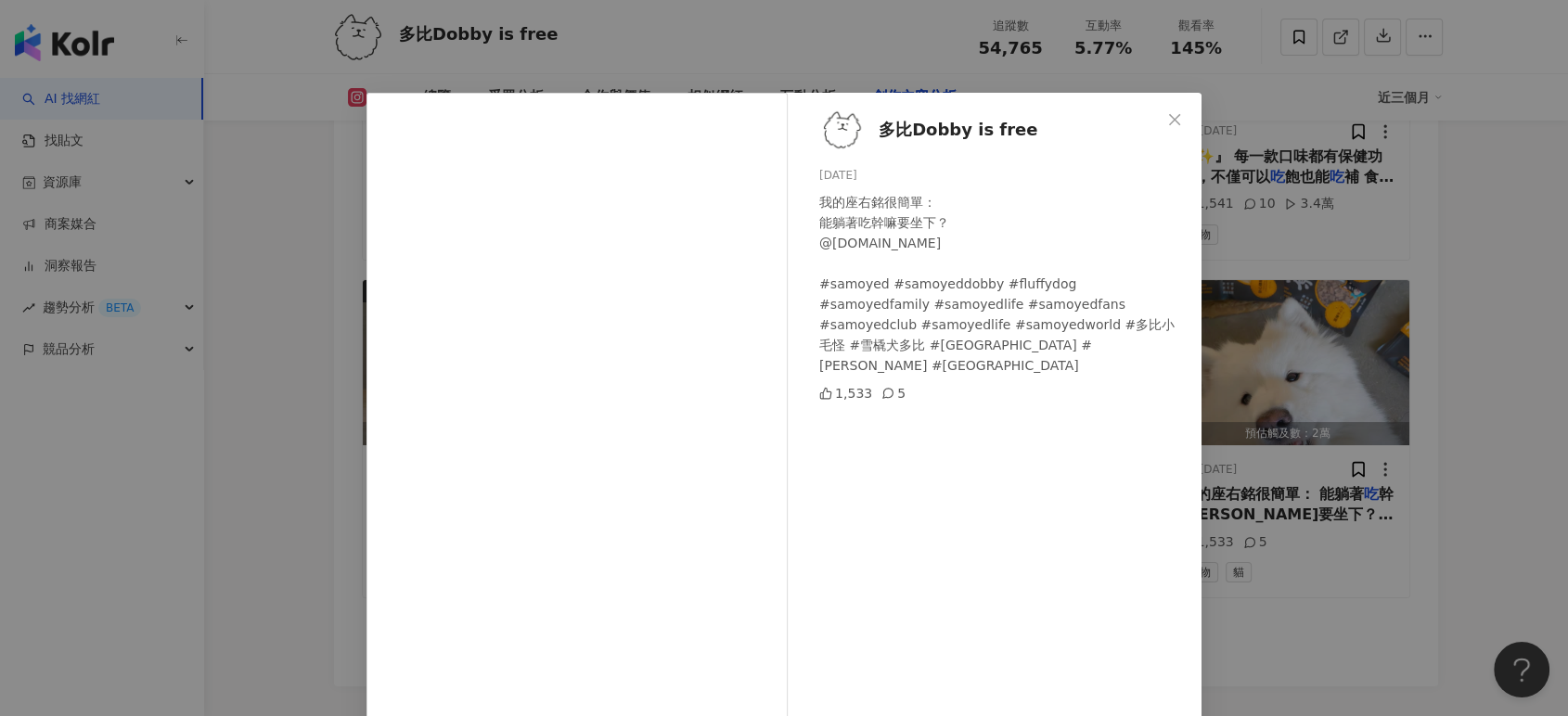
click at [1482, 331] on div "多比Dobby is free 2024/12/7 我的座右銘很簡單： 能躺著吃幹嘛要坐下？ @dogcat.star #samoyed #samoyeddo…" at bounding box center [784, 358] width 1568 height 716
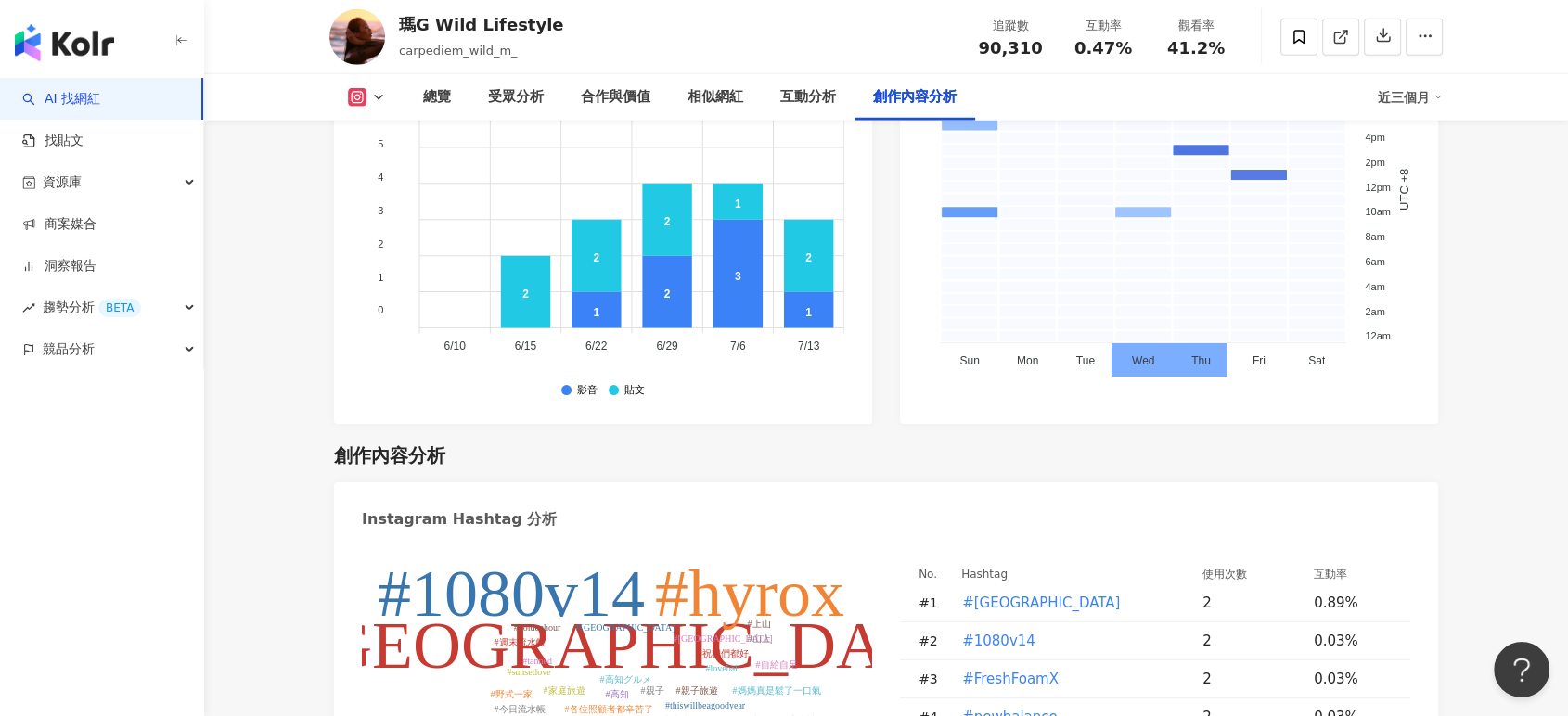
scroll to position [5665, 0]
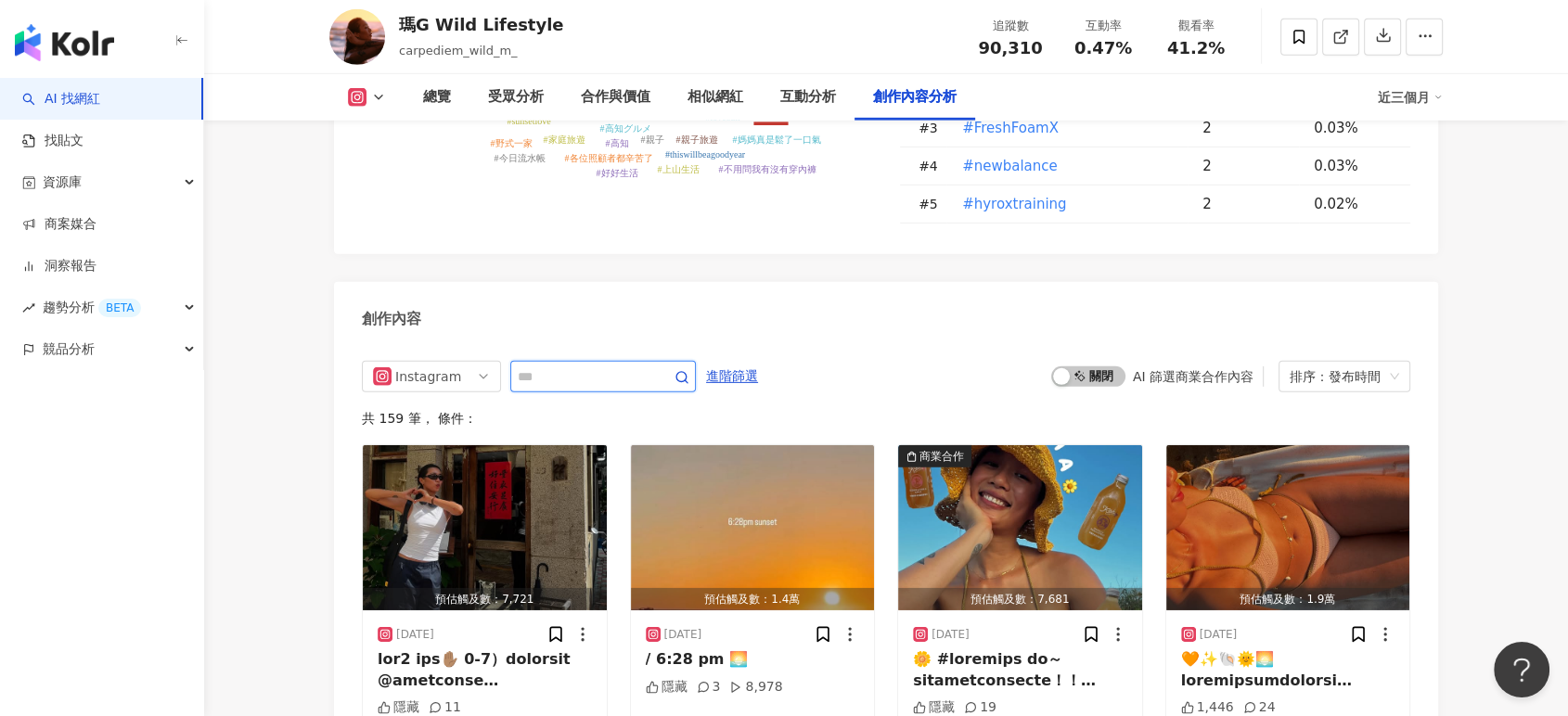
click at [648, 365] on input "text" at bounding box center [582, 376] width 130 height 22
click at [668, 360] on span at bounding box center [603, 376] width 185 height 32
click at [648, 365] on input "text" at bounding box center [582, 376] width 130 height 22
type input "**"
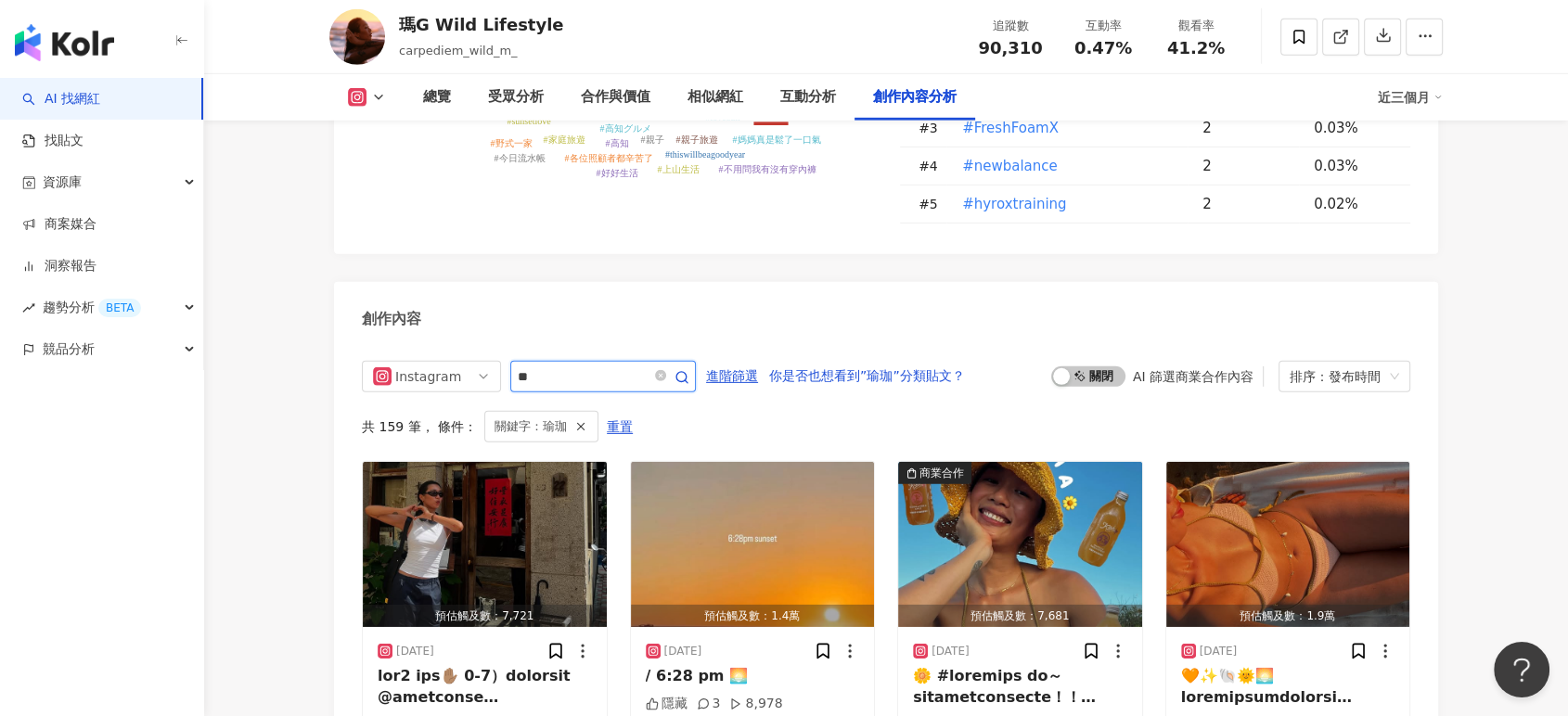
scroll to position [5739, 0]
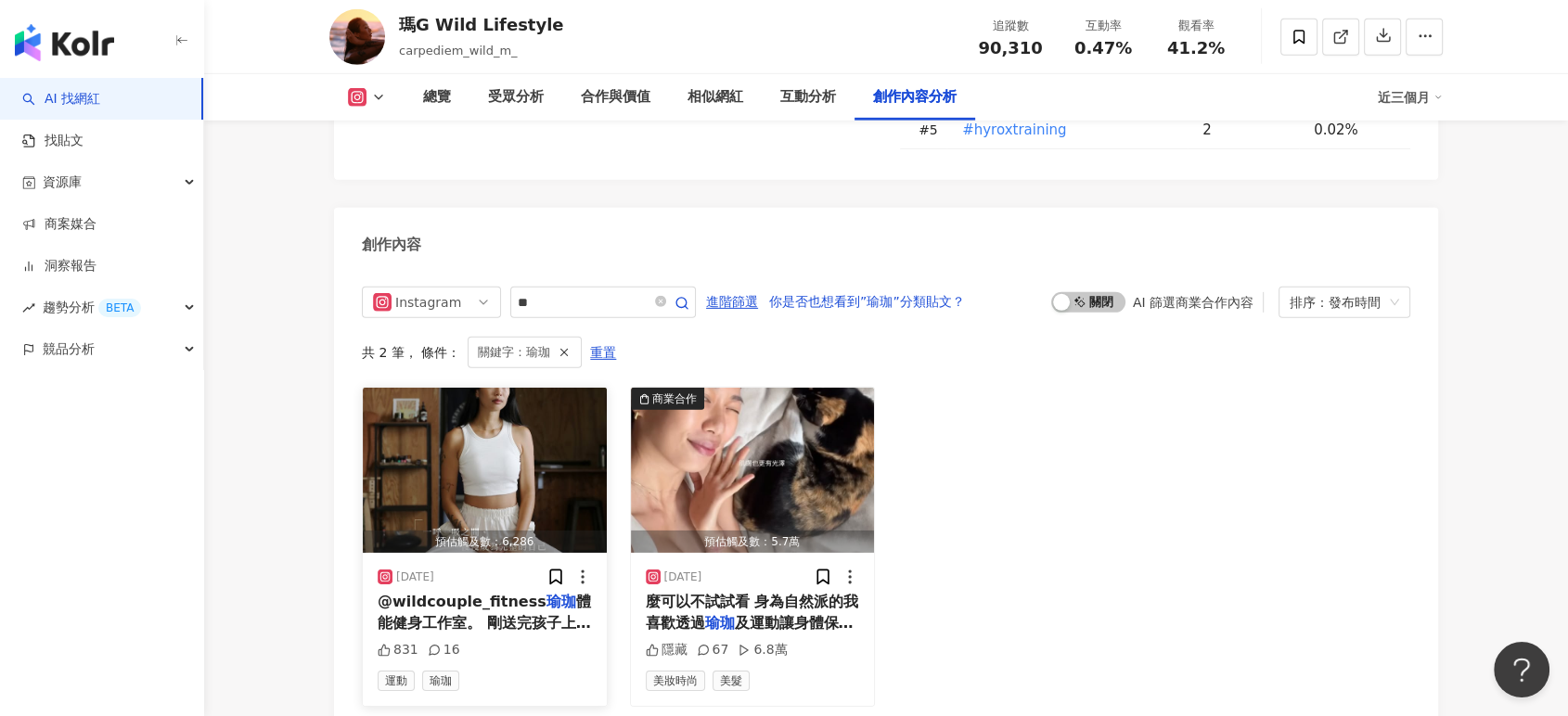
click at [572, 387] on img "button" at bounding box center [484, 469] width 244 height 165
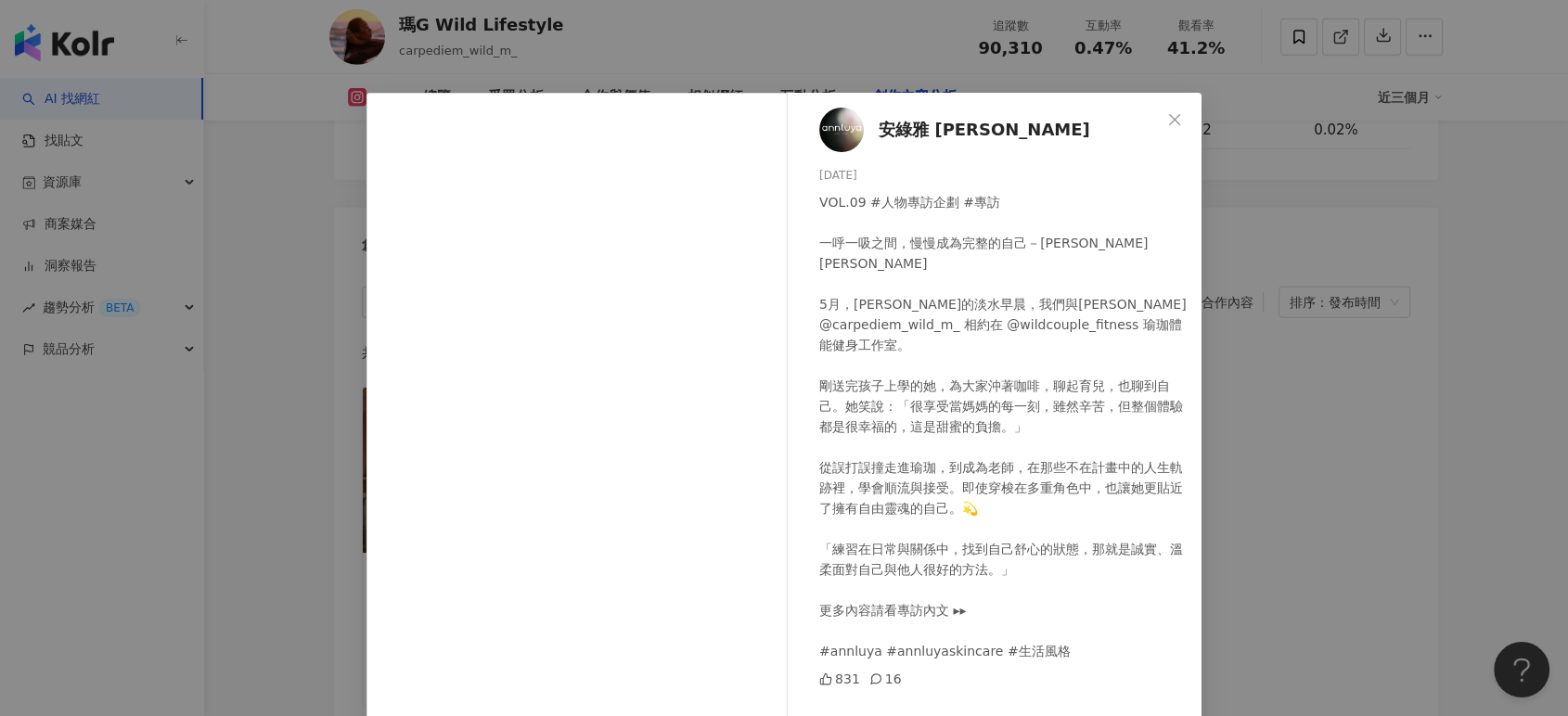
click at [1308, 332] on div "安綠雅 Ann Luya 2025/7/2 VOL.09 #人物專訪企劃 #專訪 一呼一吸之間，慢慢成為完整的自己－瑪G．Maggie Yu 5月，難得晴朗的…" at bounding box center [784, 358] width 1568 height 716
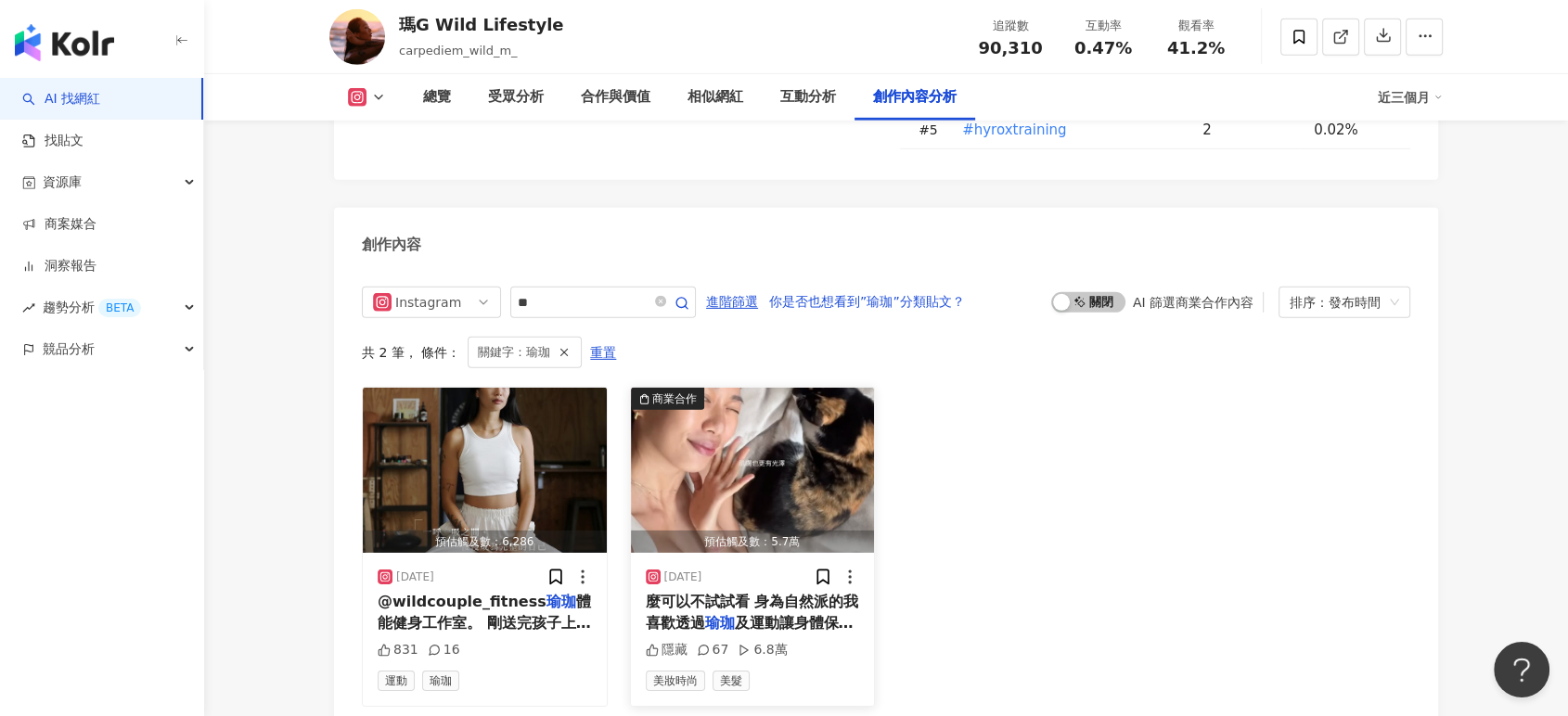
click at [661, 387] on img "button" at bounding box center [753, 469] width 244 height 165
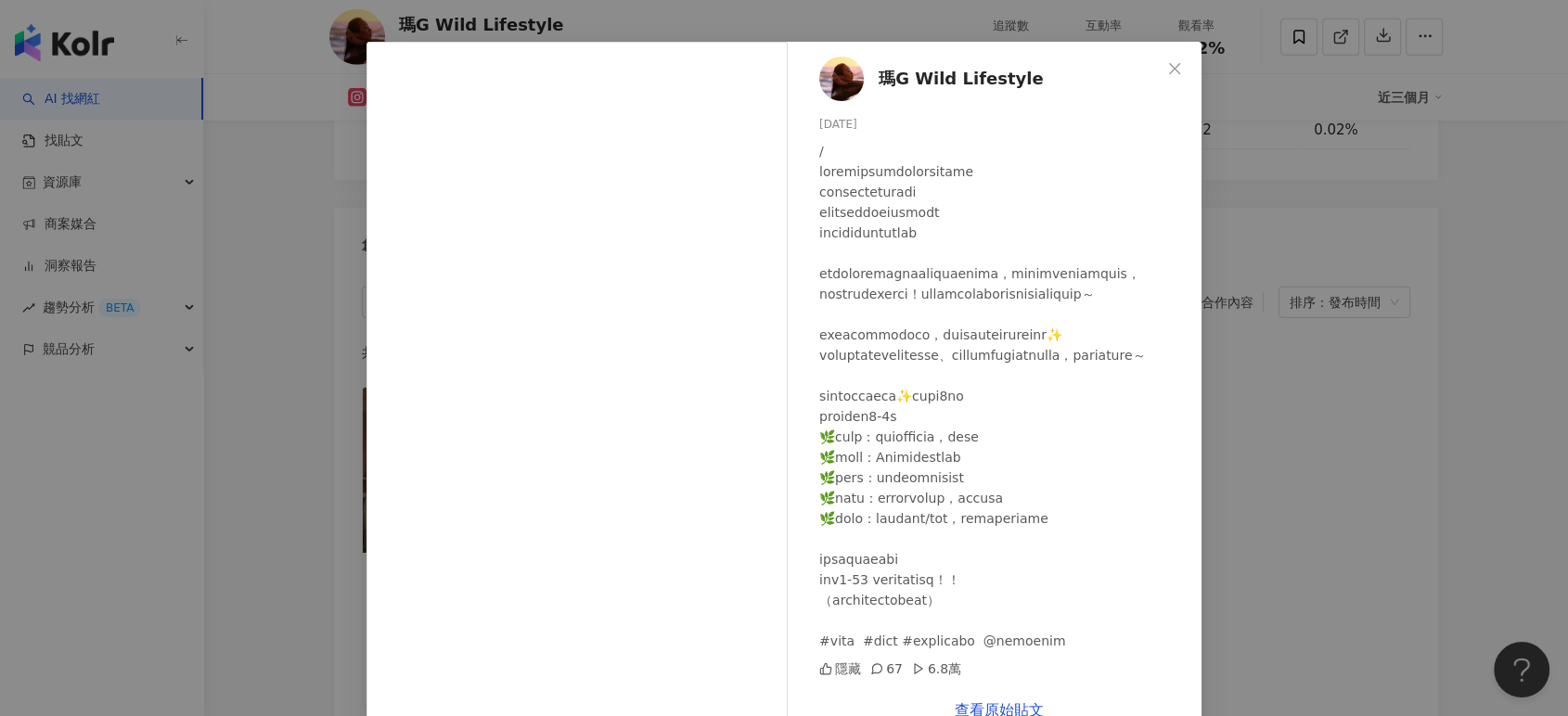
scroll to position [93, 0]
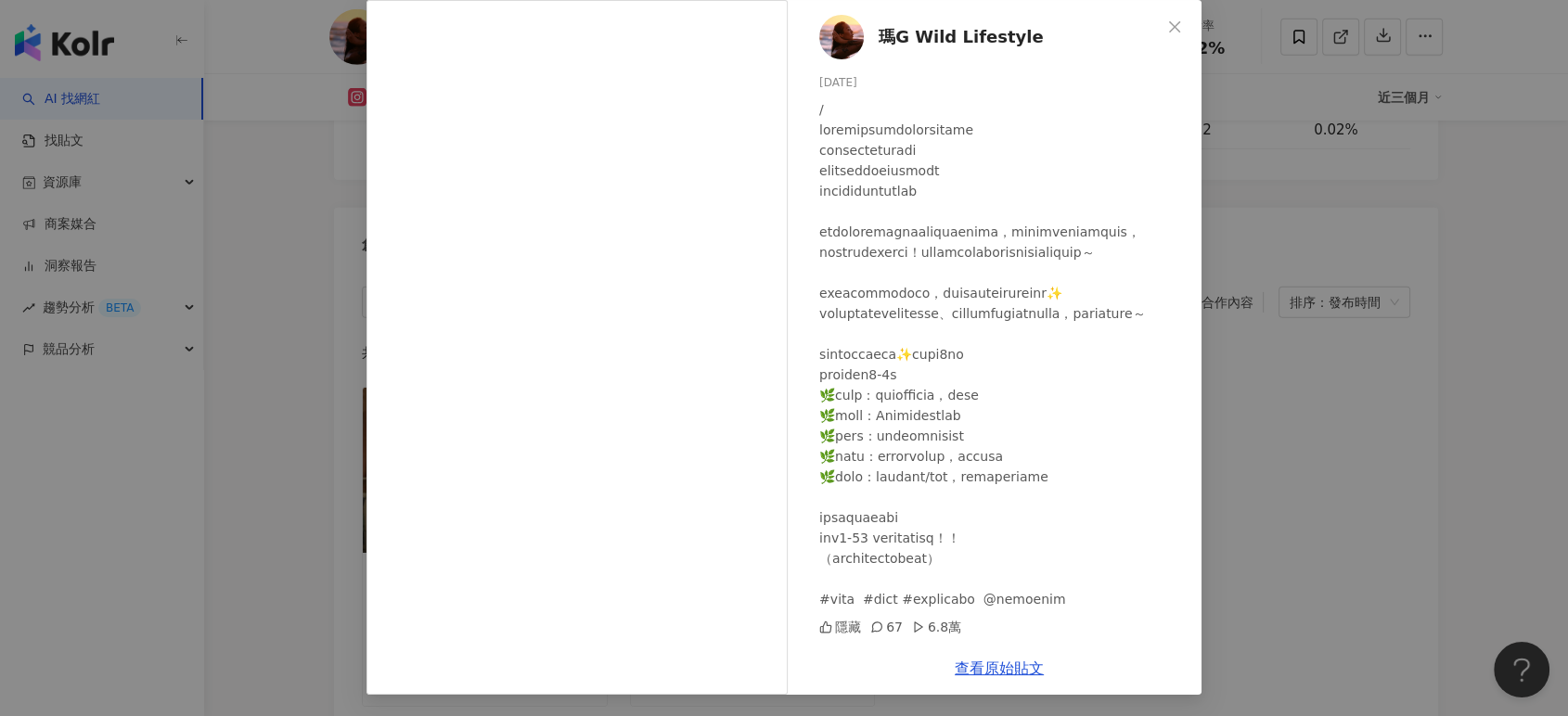
click at [1292, 337] on div "瑪G Wild Lifestyle 2025/4/9 隱藏 67 6.8萬 查看原始貼文" at bounding box center [784, 358] width 1568 height 716
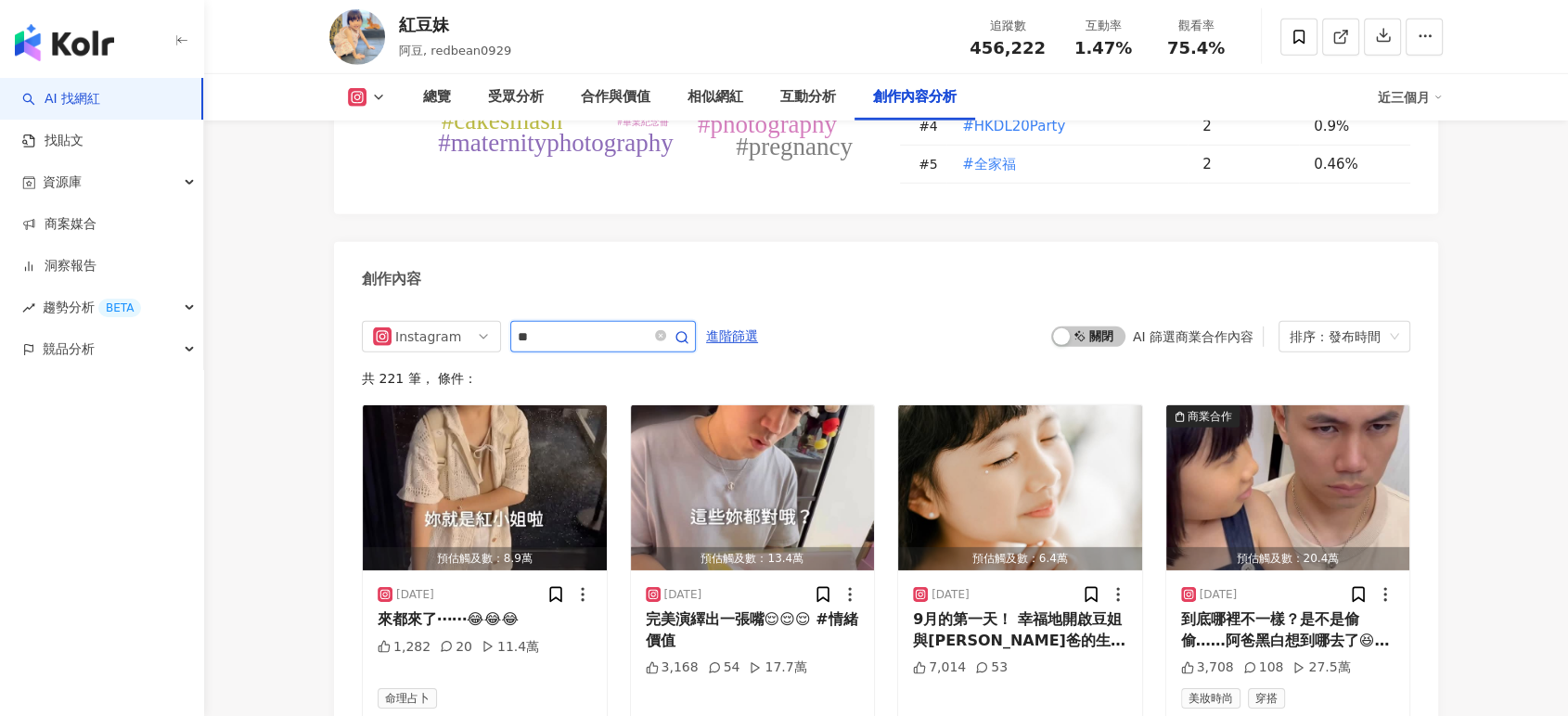
type input "**"
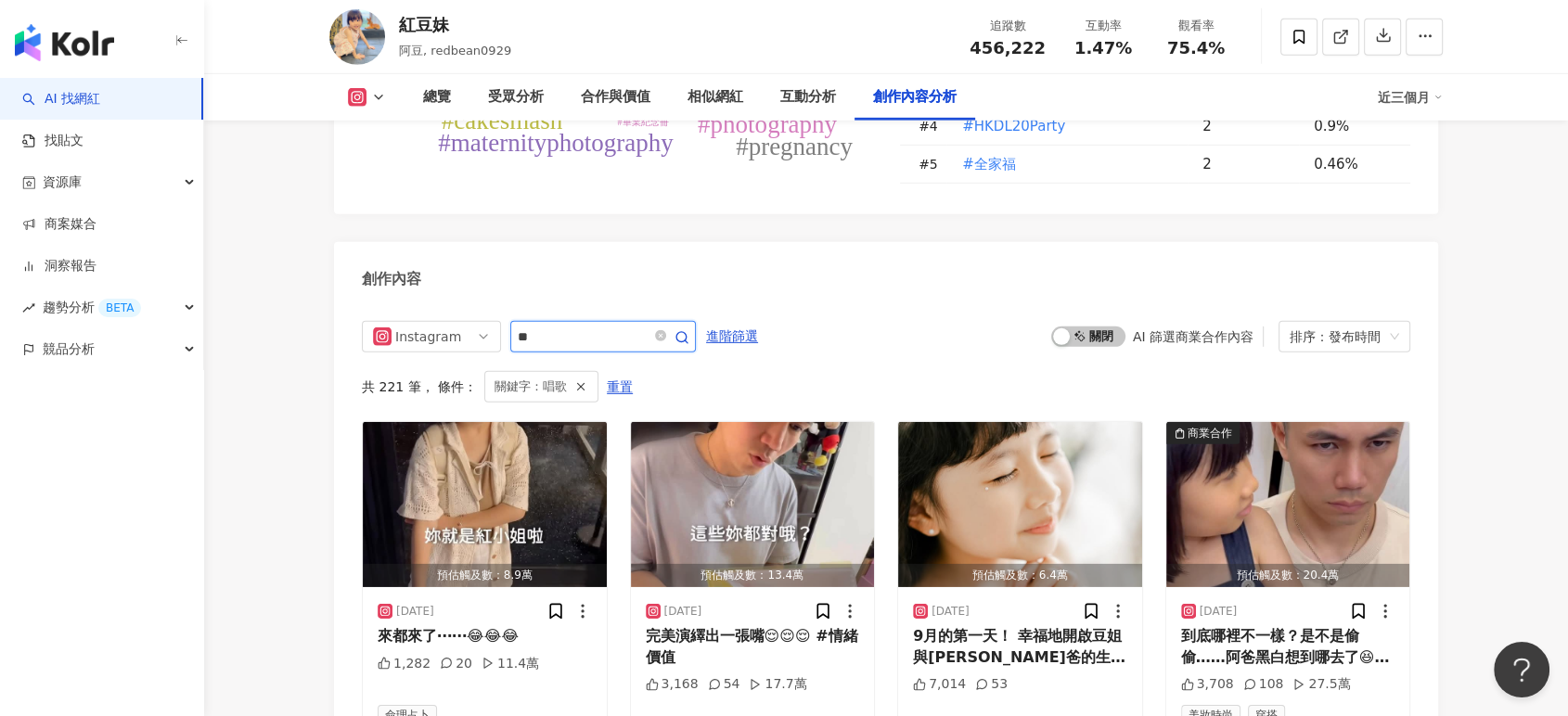
scroll to position [5763, 0]
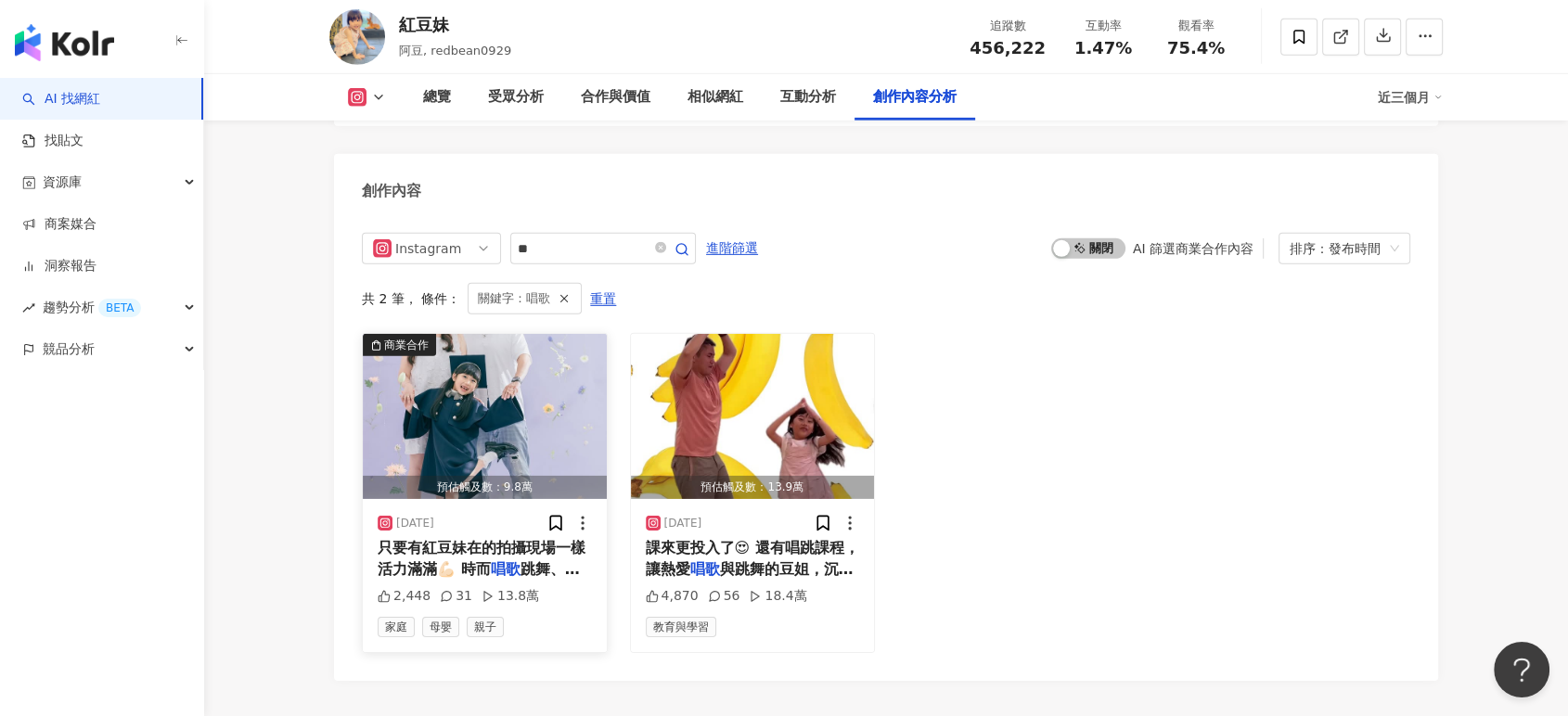
click at [514, 388] on img "button" at bounding box center [484, 416] width 244 height 165
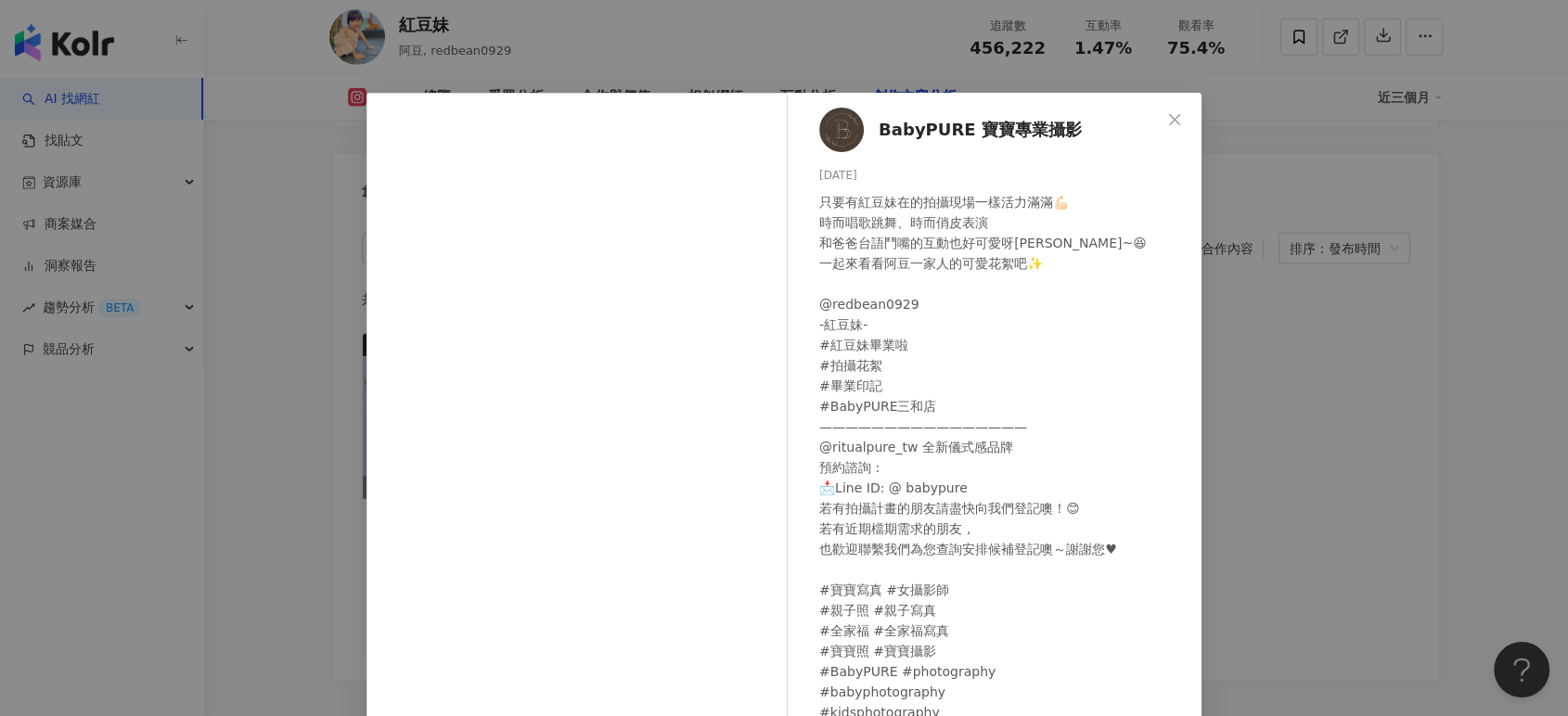
drag, startPoint x: 1288, startPoint y: 279, endPoint x: 1275, endPoint y: 280, distance: 13.0
click at [1288, 279] on div "BabyPURE 寶寶專業攝影 [DATE] 只要有紅豆妹在的拍攝現場一樣活力滿滿💪🏻 時而唱歌跳舞、時而俏皮表演 和爸爸台語鬥嘴的互動也好可愛呀[PERSO…" at bounding box center [784, 358] width 1568 height 716
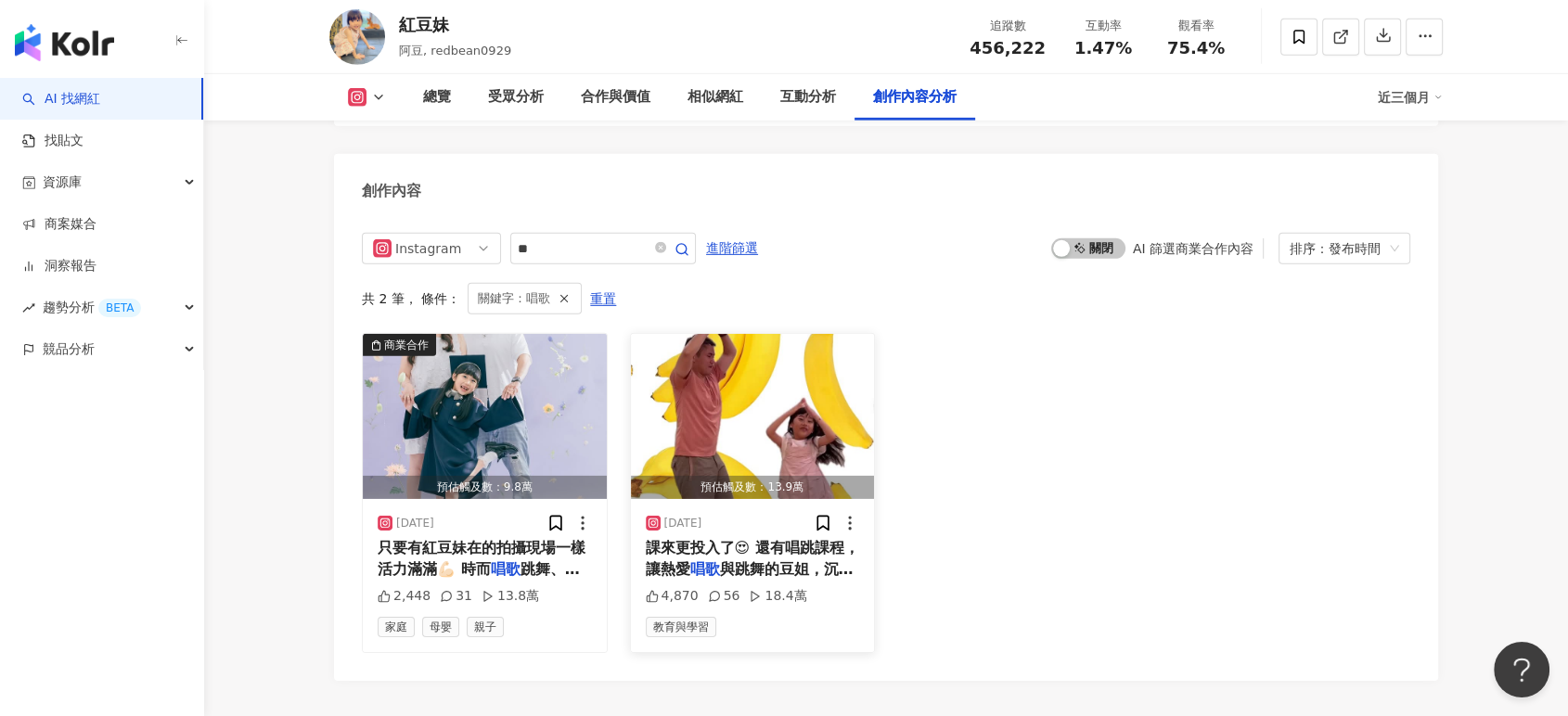
click at [773, 358] on img "button" at bounding box center [753, 416] width 244 height 165
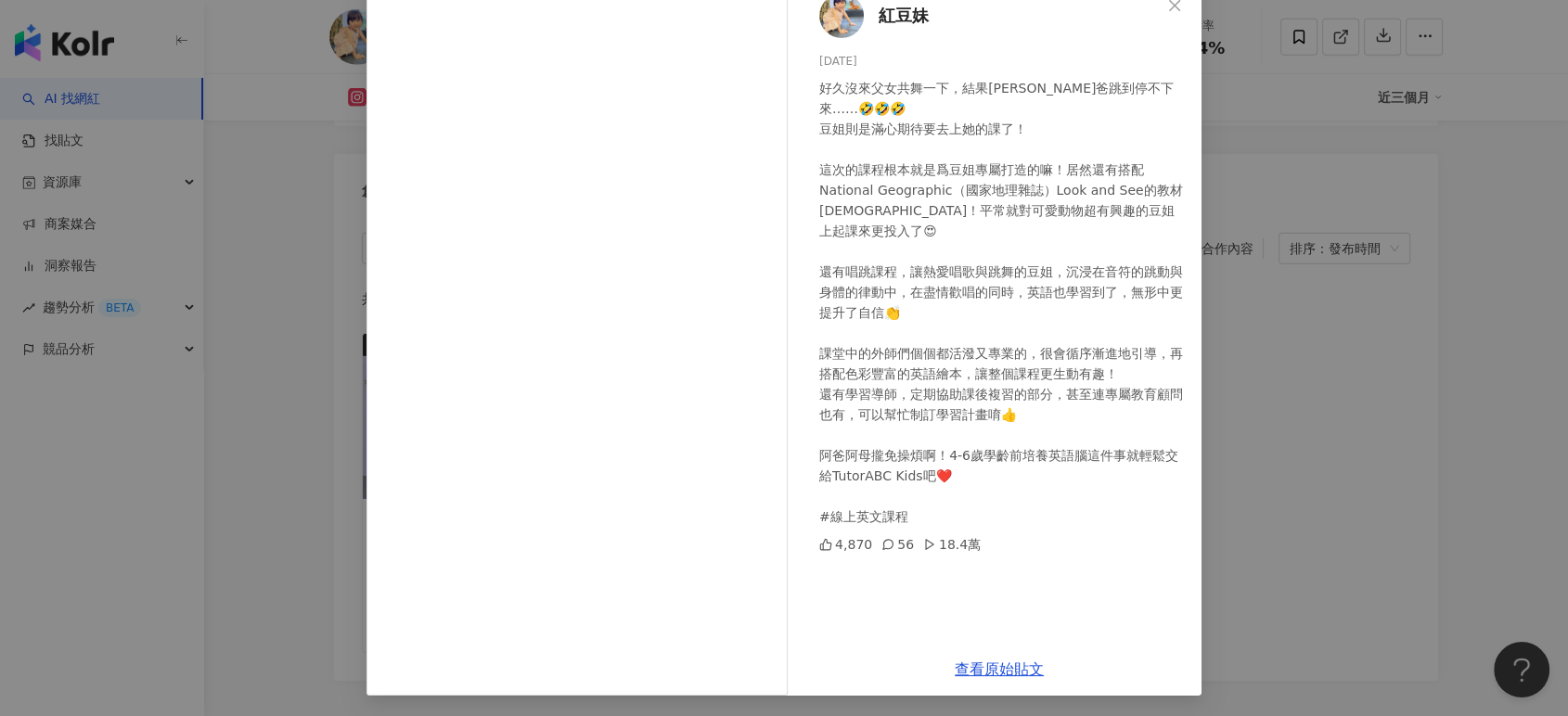
scroll to position [115, 0]
click at [1016, 666] on link "查看原始貼文" at bounding box center [1000, 668] width 89 height 18
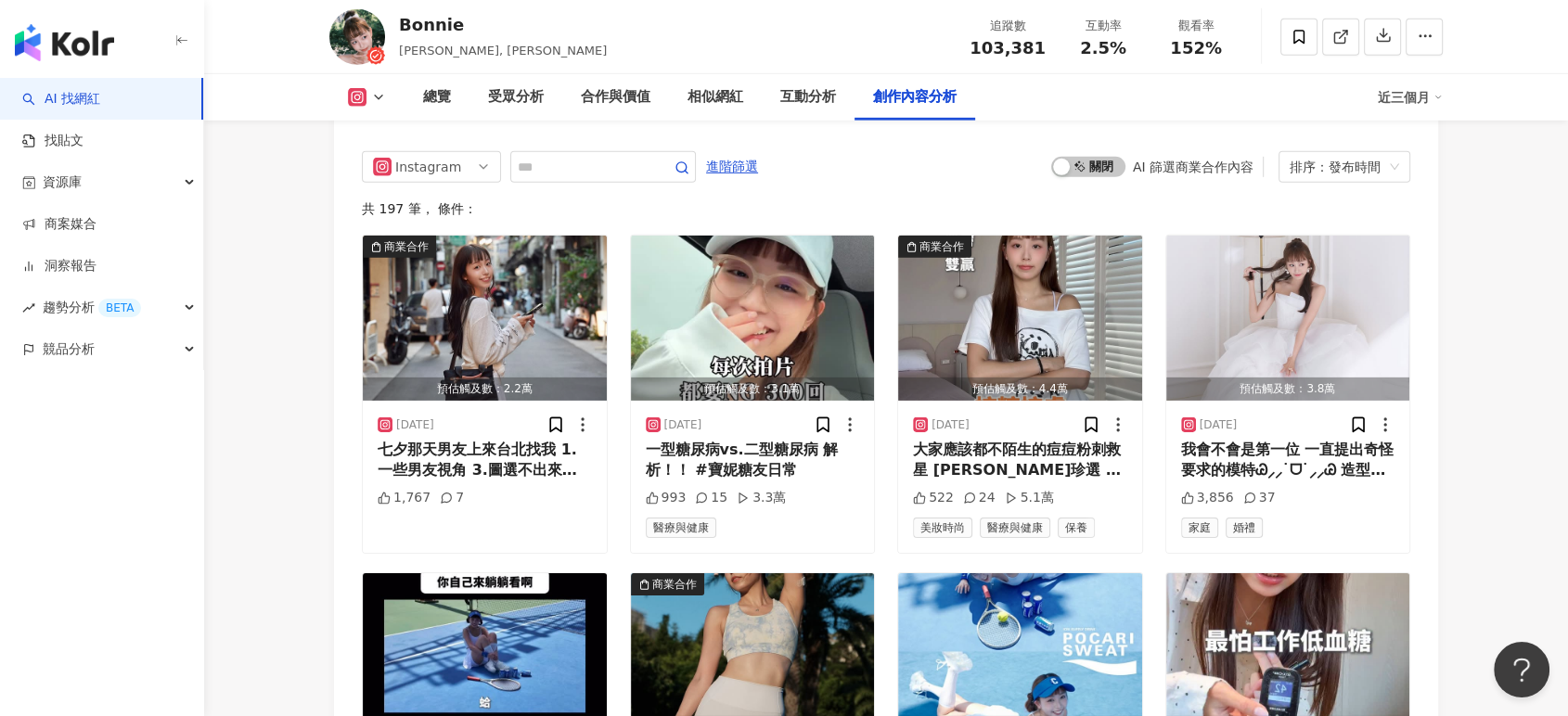
scroll to position [5520, 0]
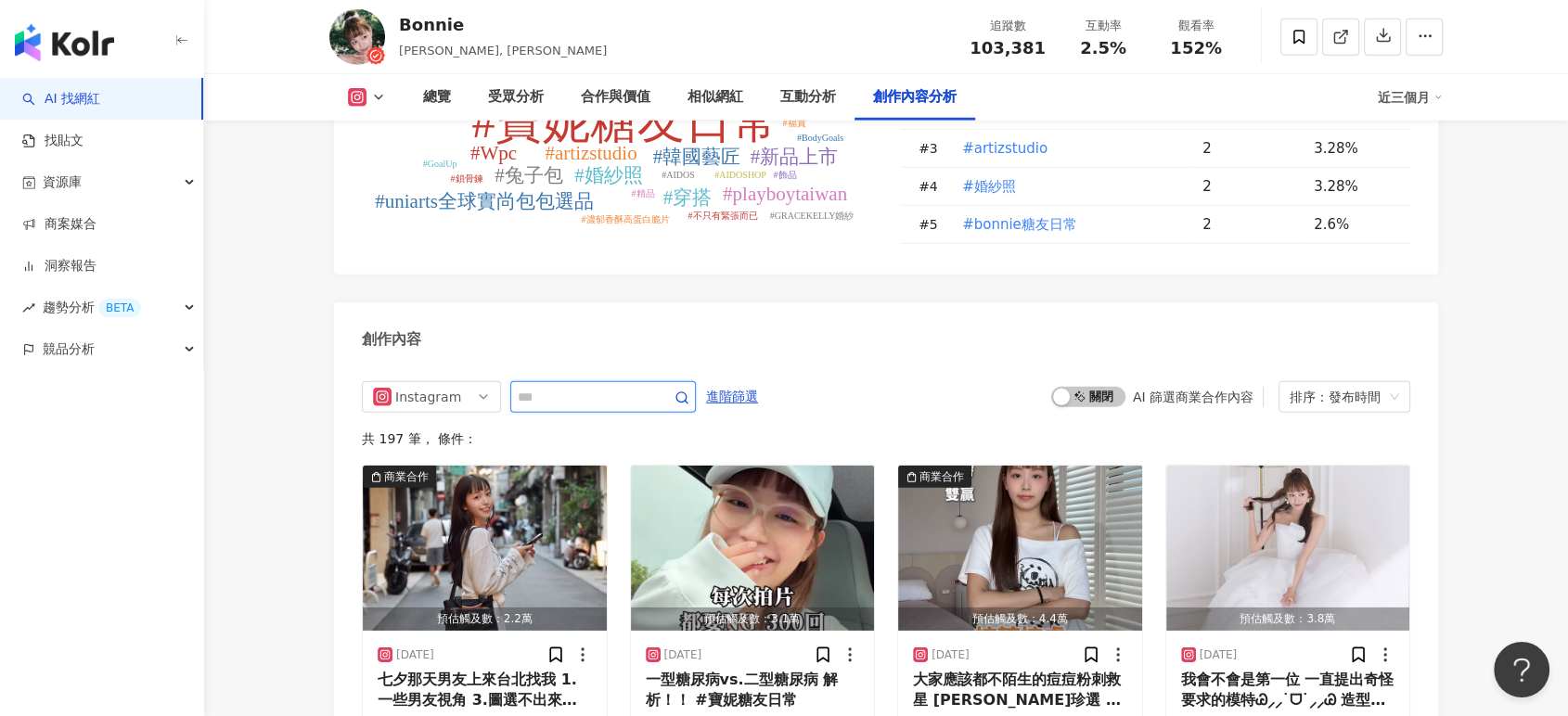
click at [634, 408] on input "text" at bounding box center [582, 397] width 130 height 22
type input "****"
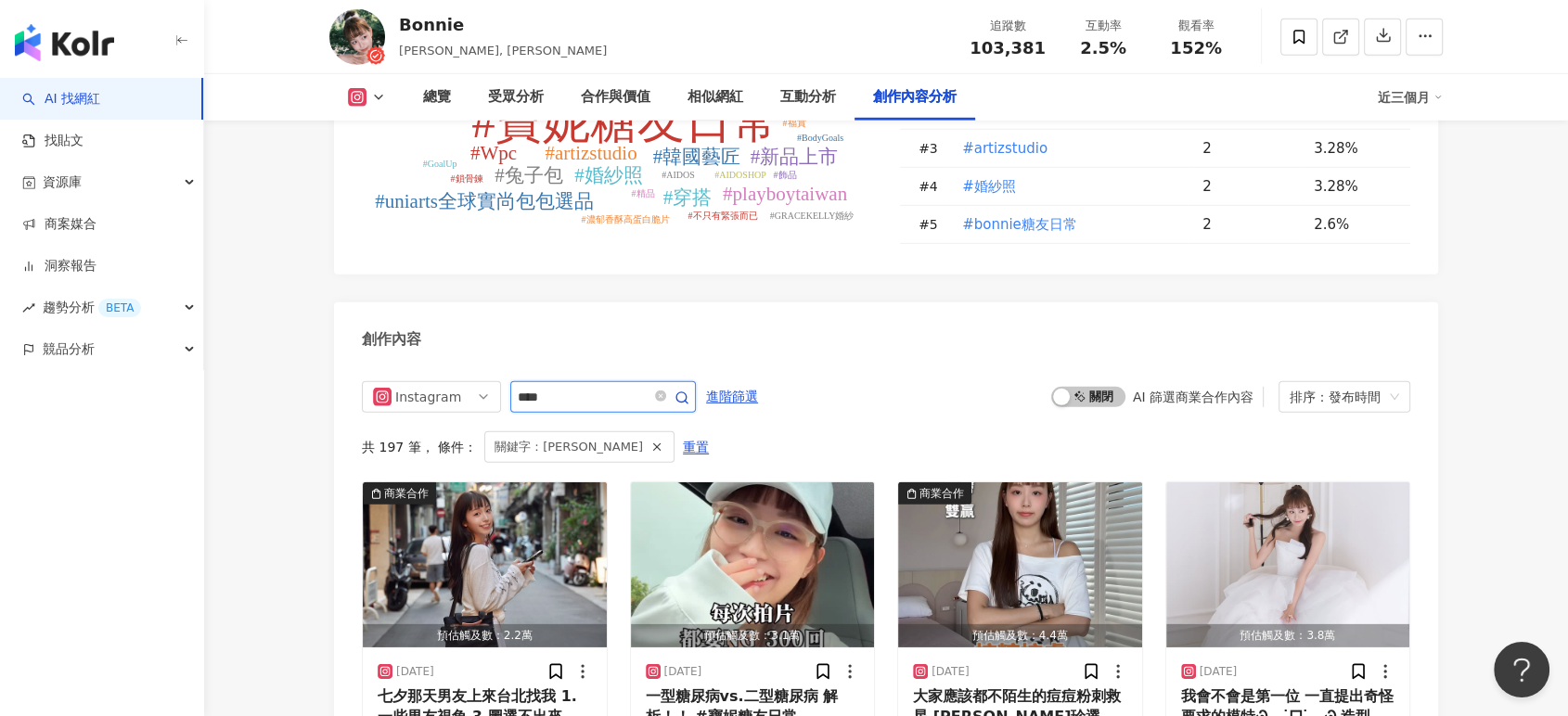
scroll to position [5718, 0]
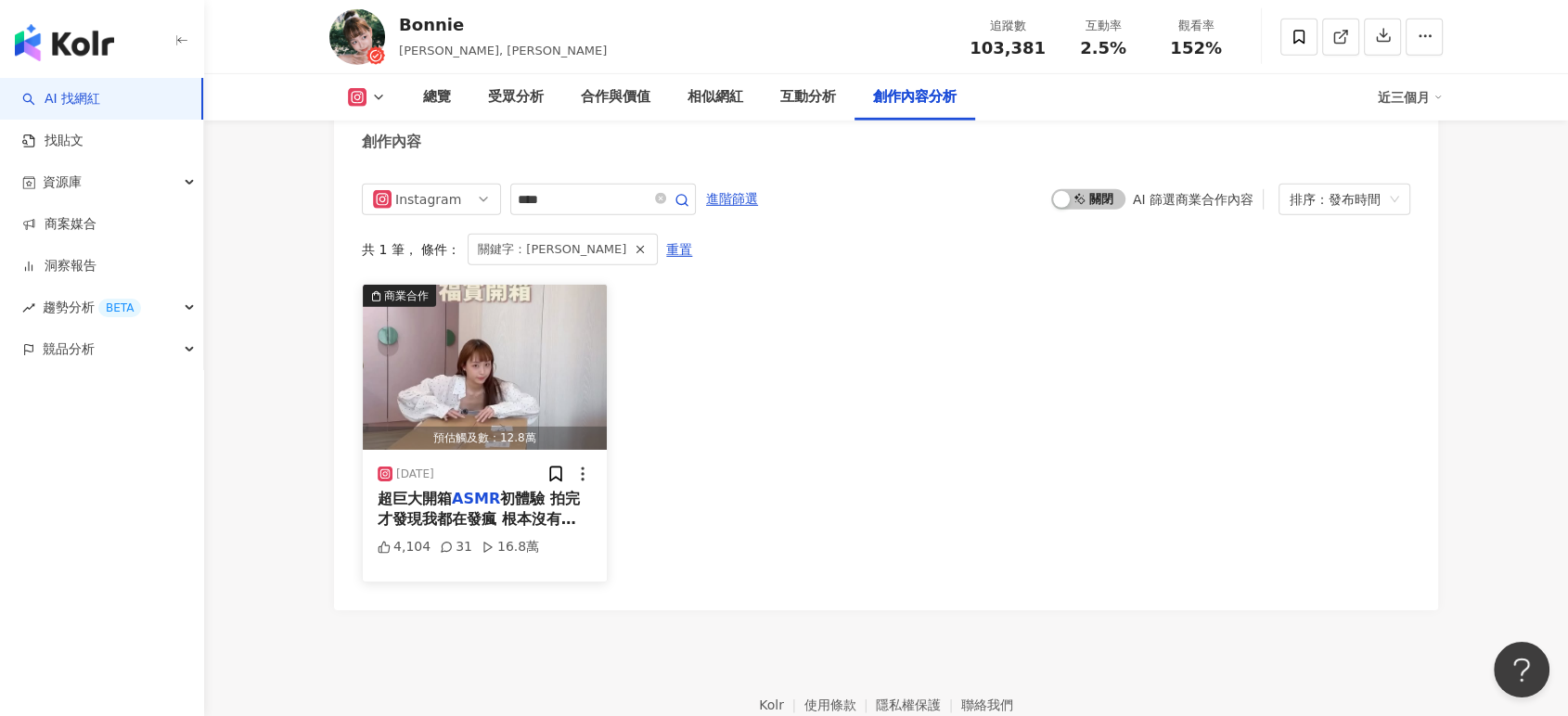
click at [543, 381] on img "button" at bounding box center [484, 367] width 244 height 165
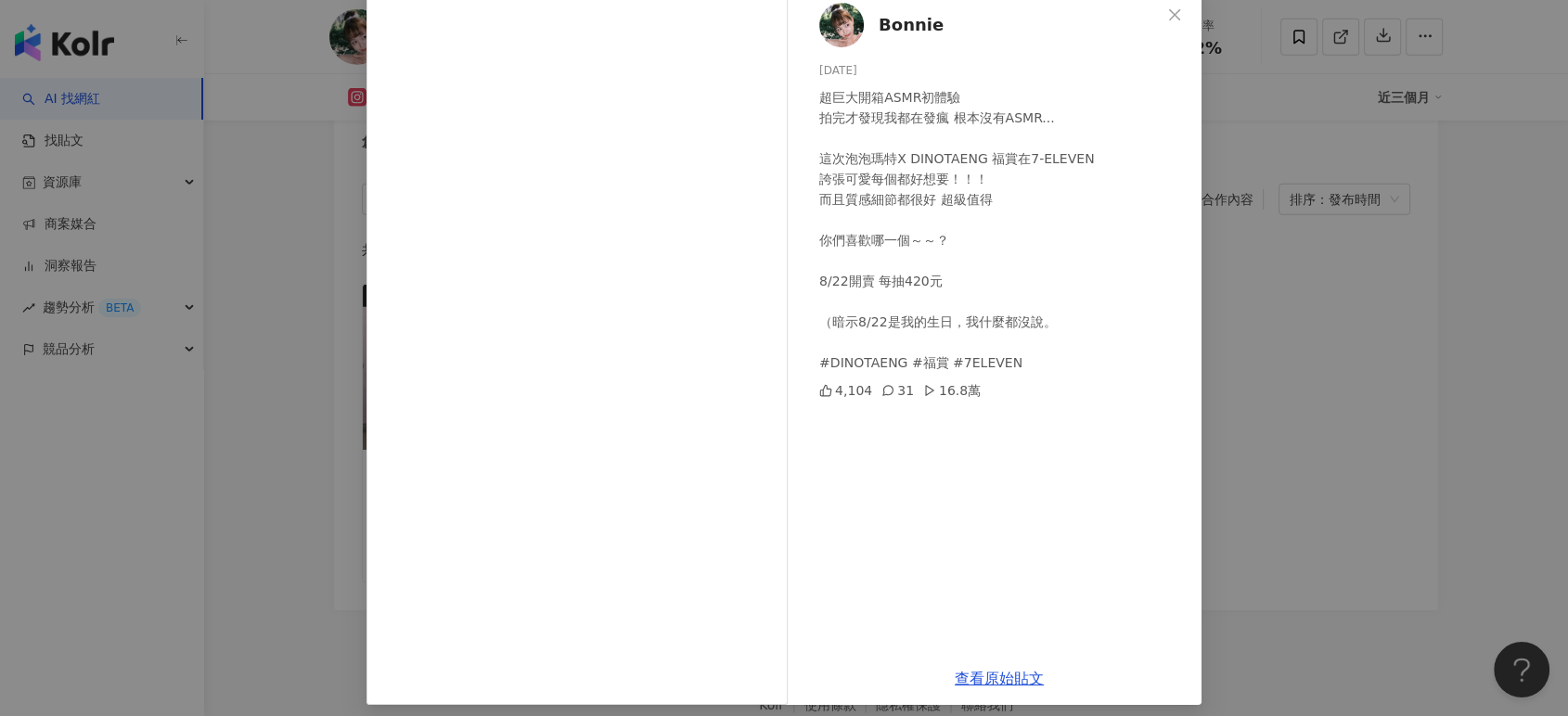
scroll to position [115, 0]
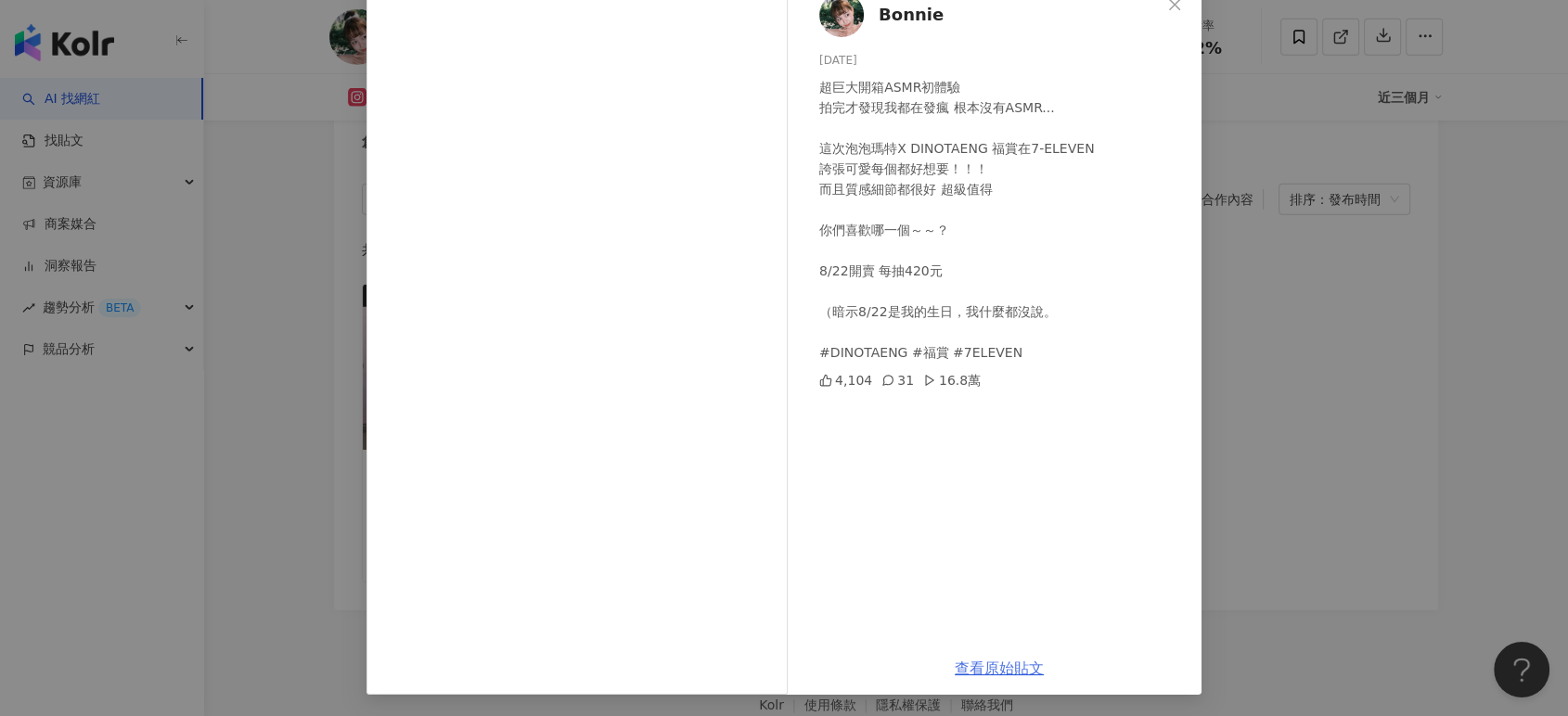
click at [1015, 662] on link "查看原始貼文" at bounding box center [1000, 668] width 89 height 18
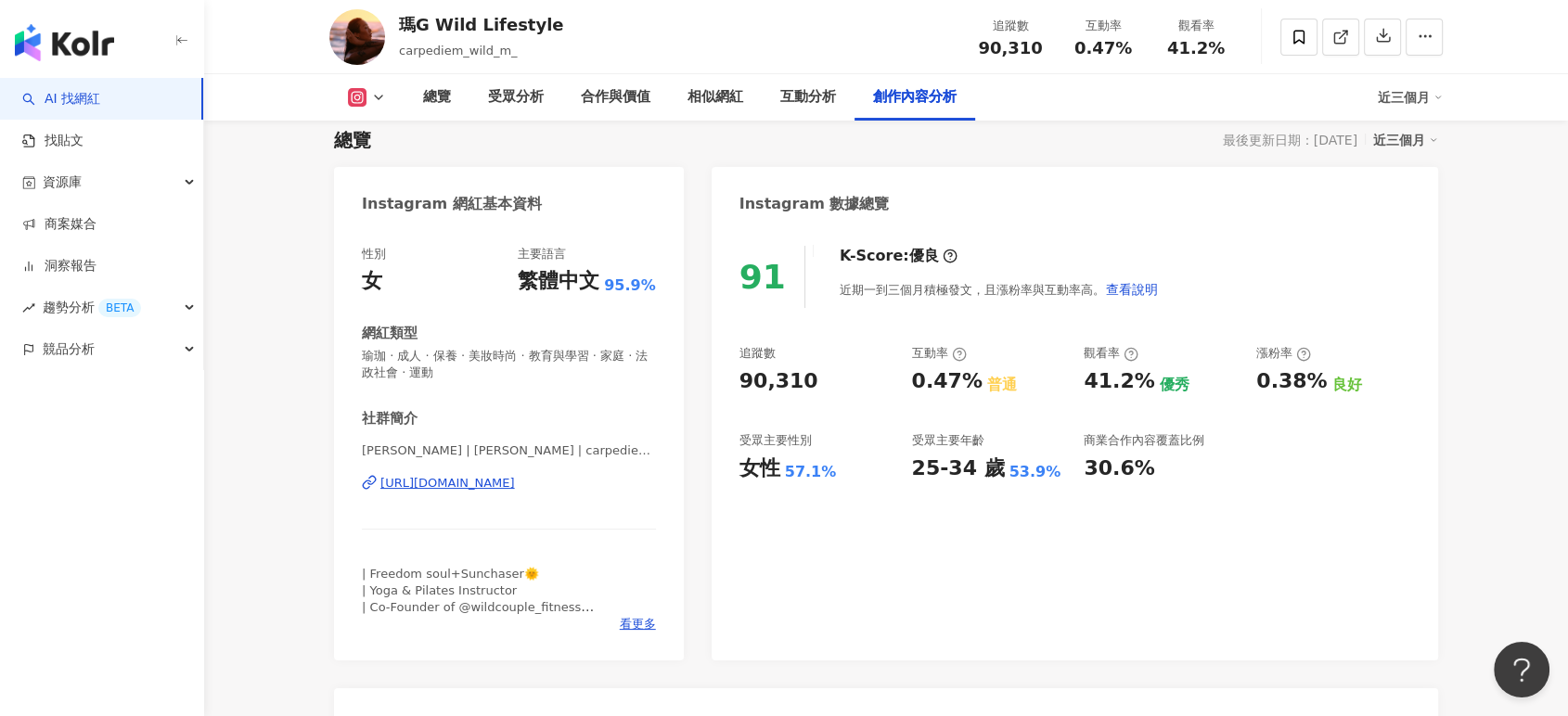
scroll to position [5682, 0]
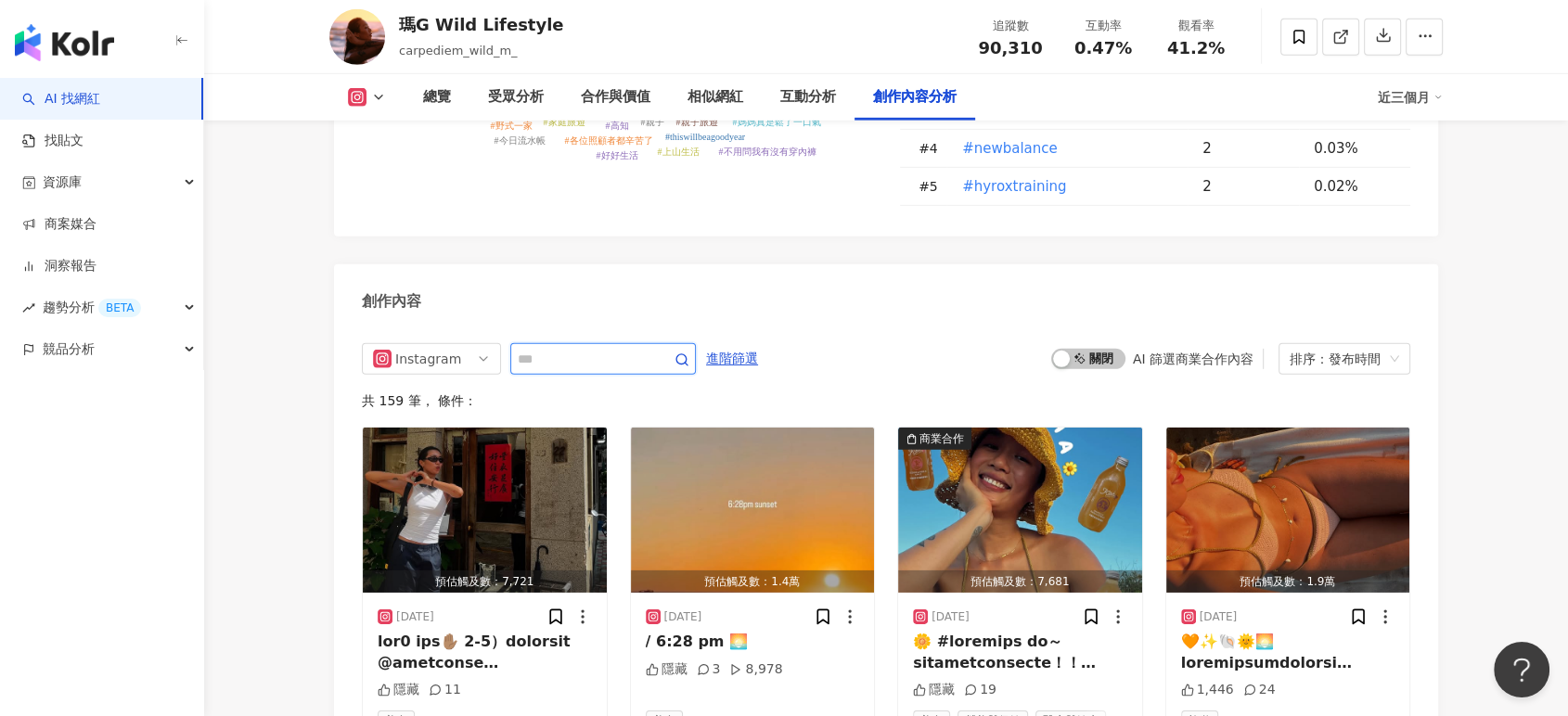
click at [612, 347] on input "text" at bounding box center [582, 358] width 130 height 22
type input "*"
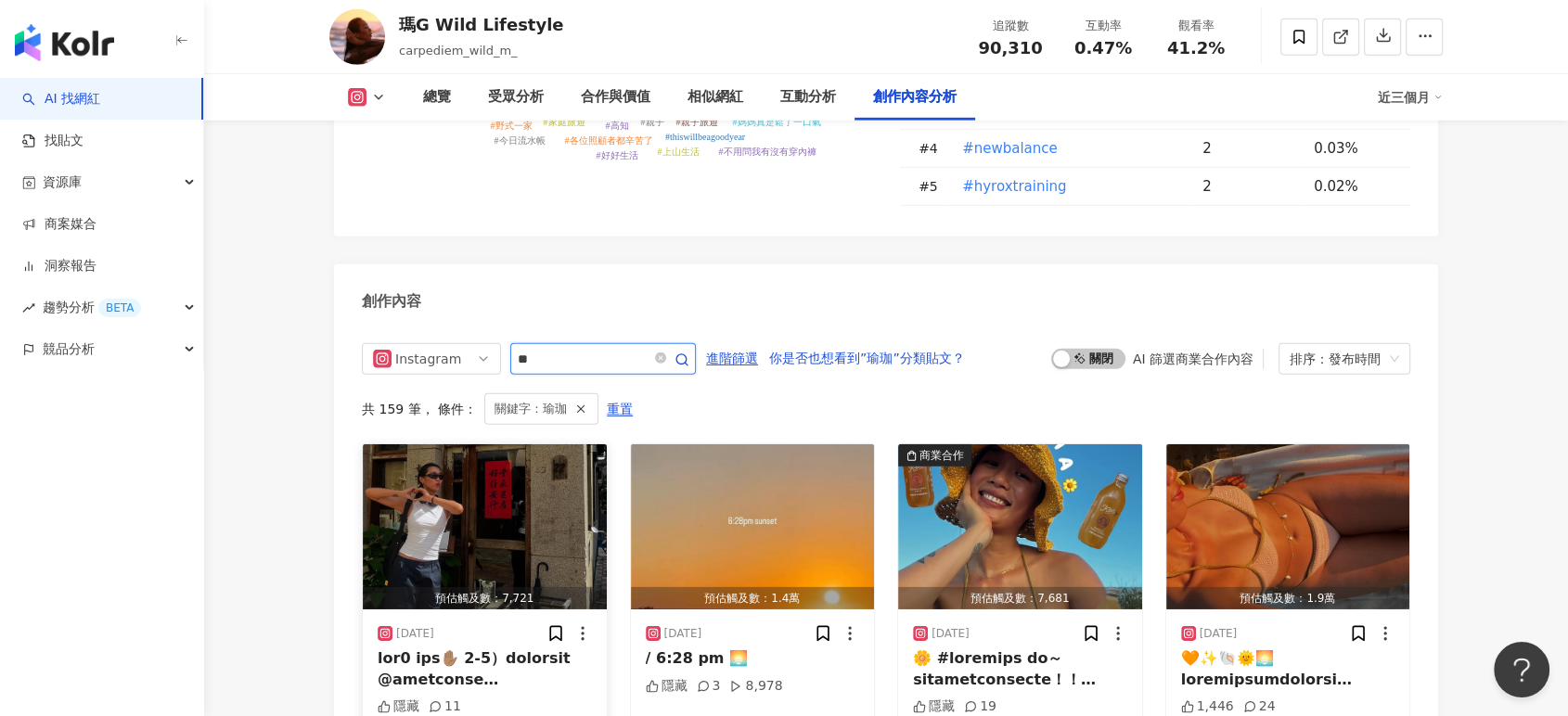
scroll to position [5739, 0]
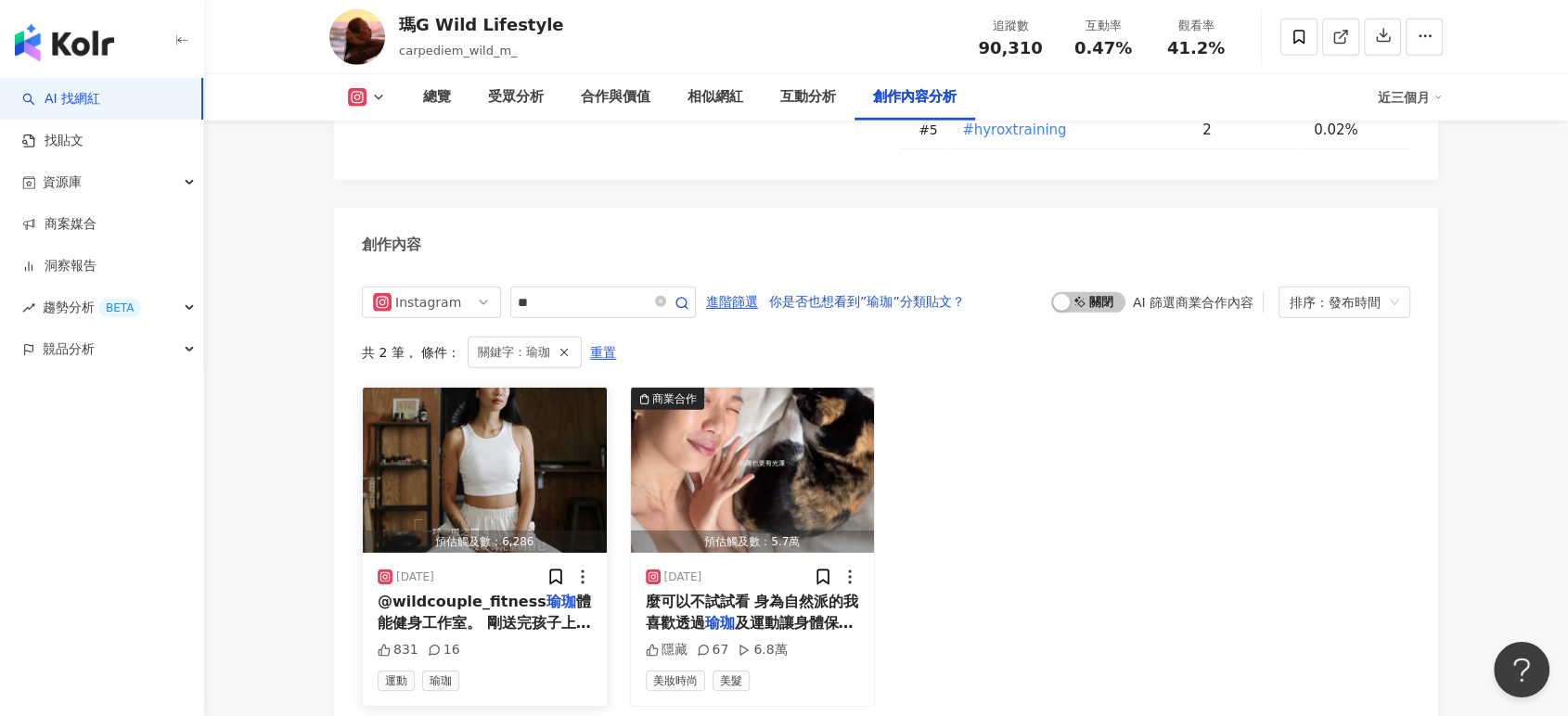
click at [537, 422] on img "button" at bounding box center [484, 469] width 244 height 165
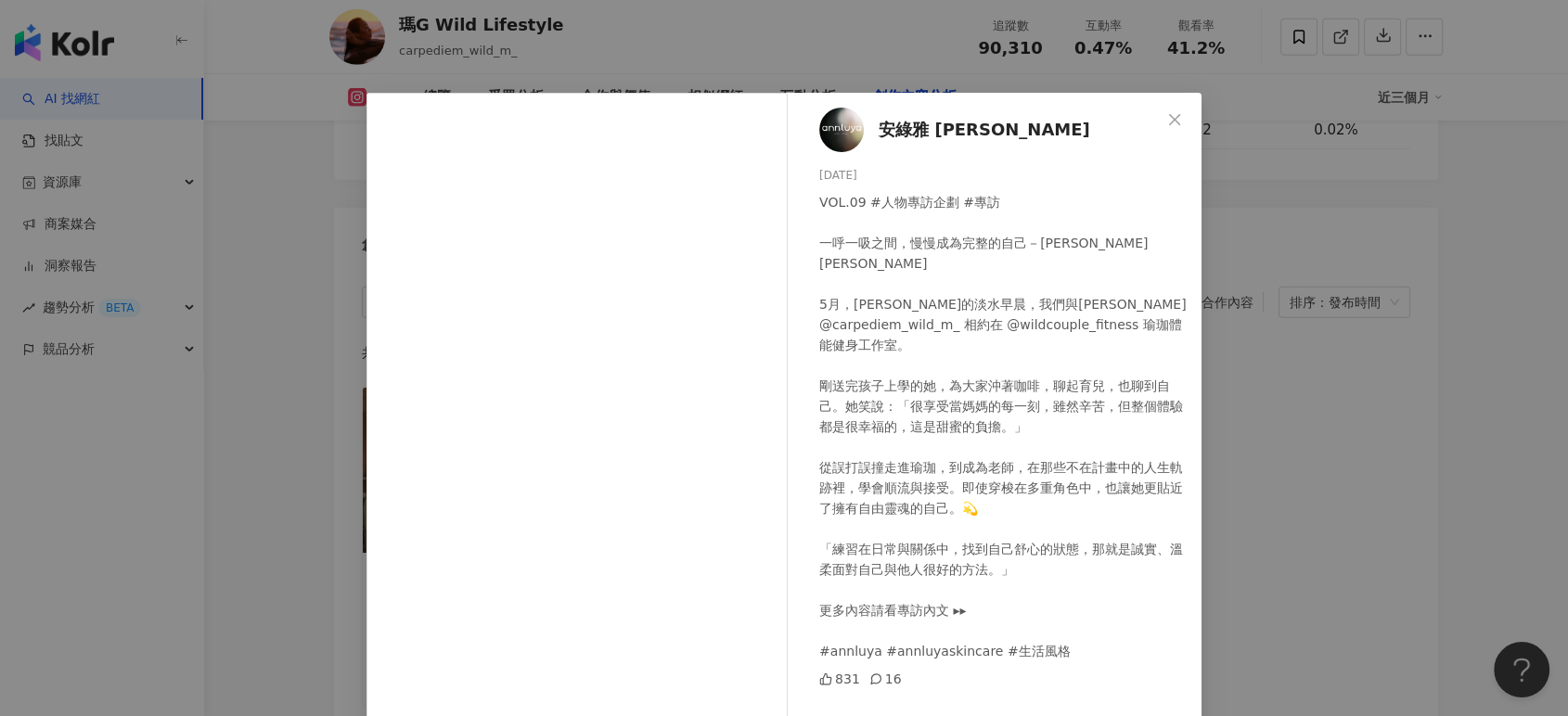
click at [1311, 337] on div "安綠雅 [PERSON_NAME] [DATE] VOL.09 #人物專訪企劃 #專訪 一呼一吸之間，慢慢成為完整的自己－[PERSON_NAME][PERS…" at bounding box center [784, 358] width 1568 height 716
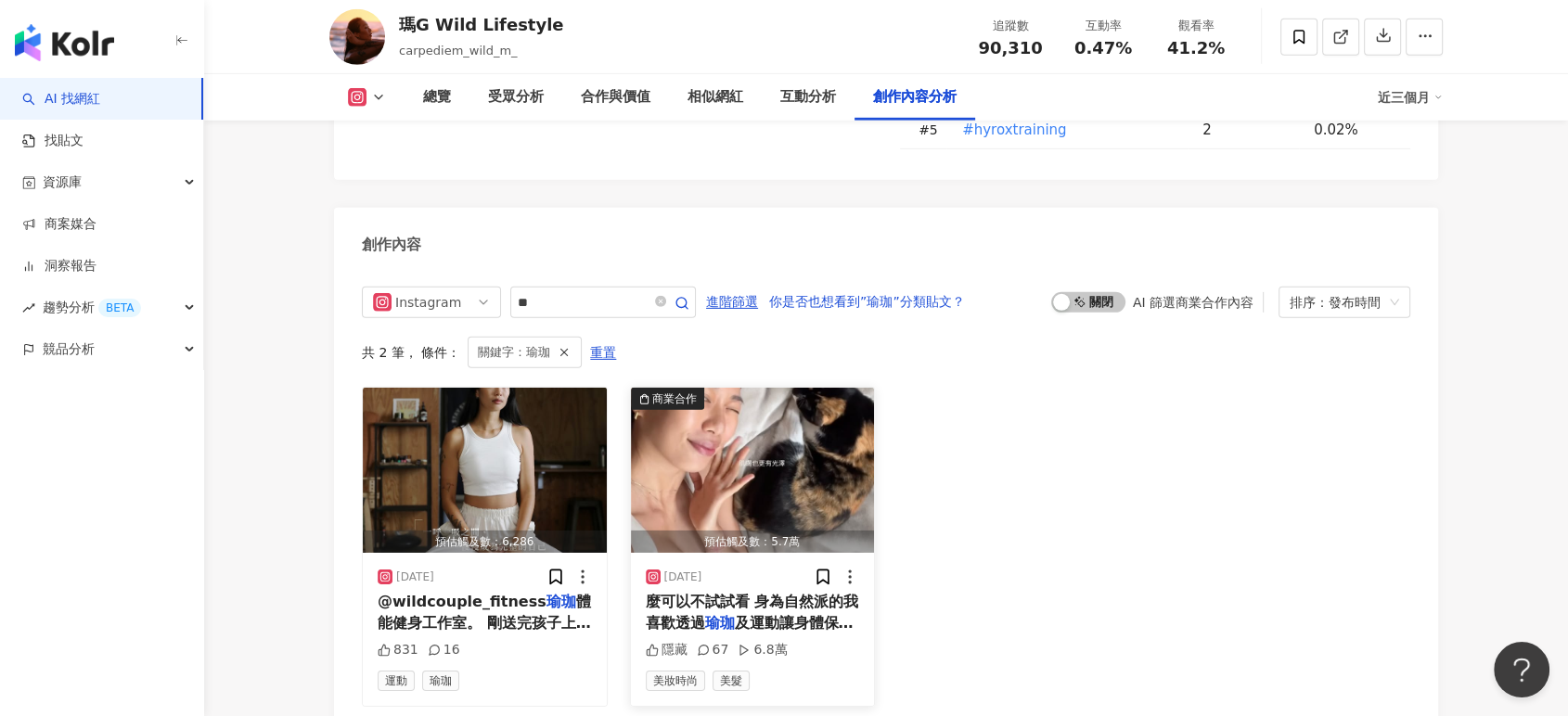
click at [799, 387] on img "button" at bounding box center [753, 469] width 244 height 165
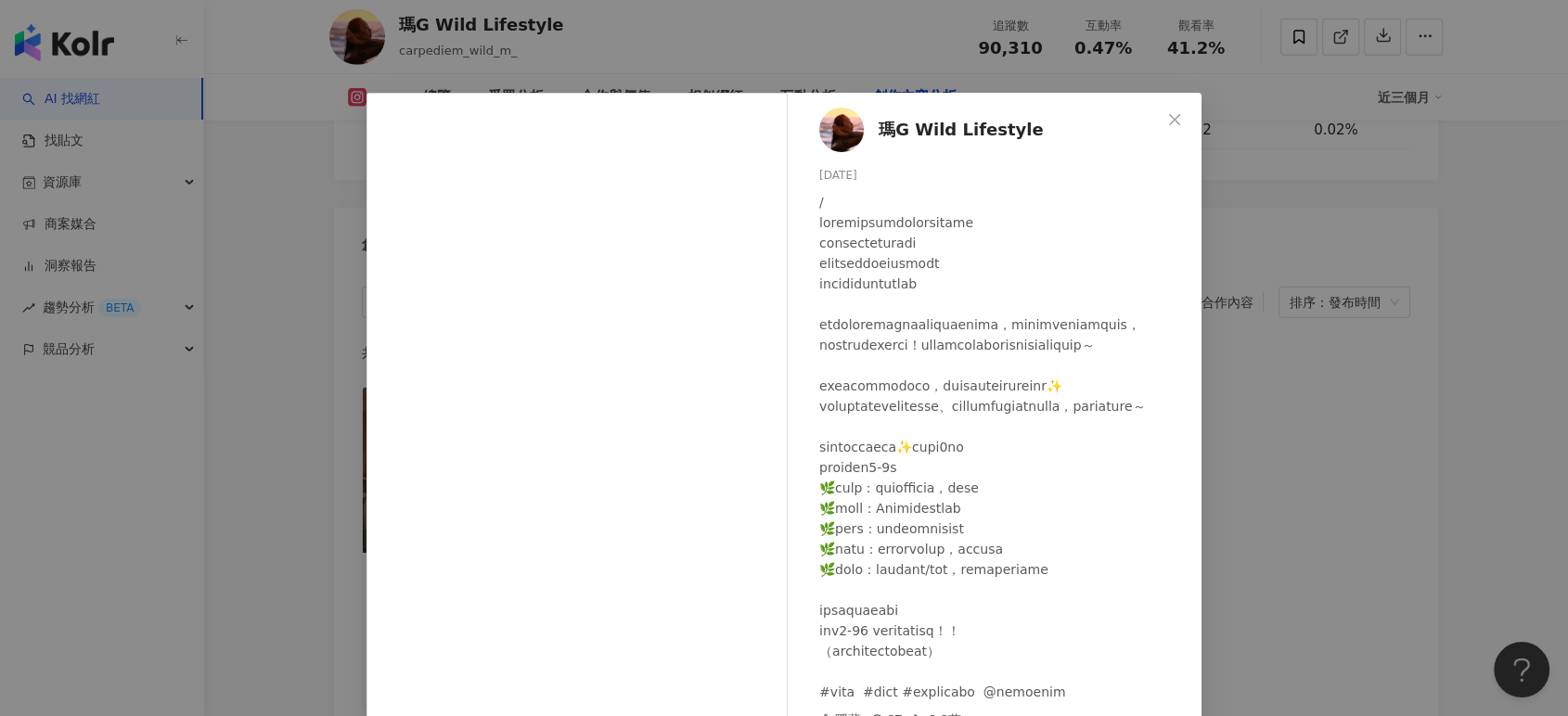
click at [1308, 234] on div "瑪G Wild Lifestyle [DATE] 隱藏 67 6.8萬 查看原始貼文" at bounding box center [784, 358] width 1568 height 716
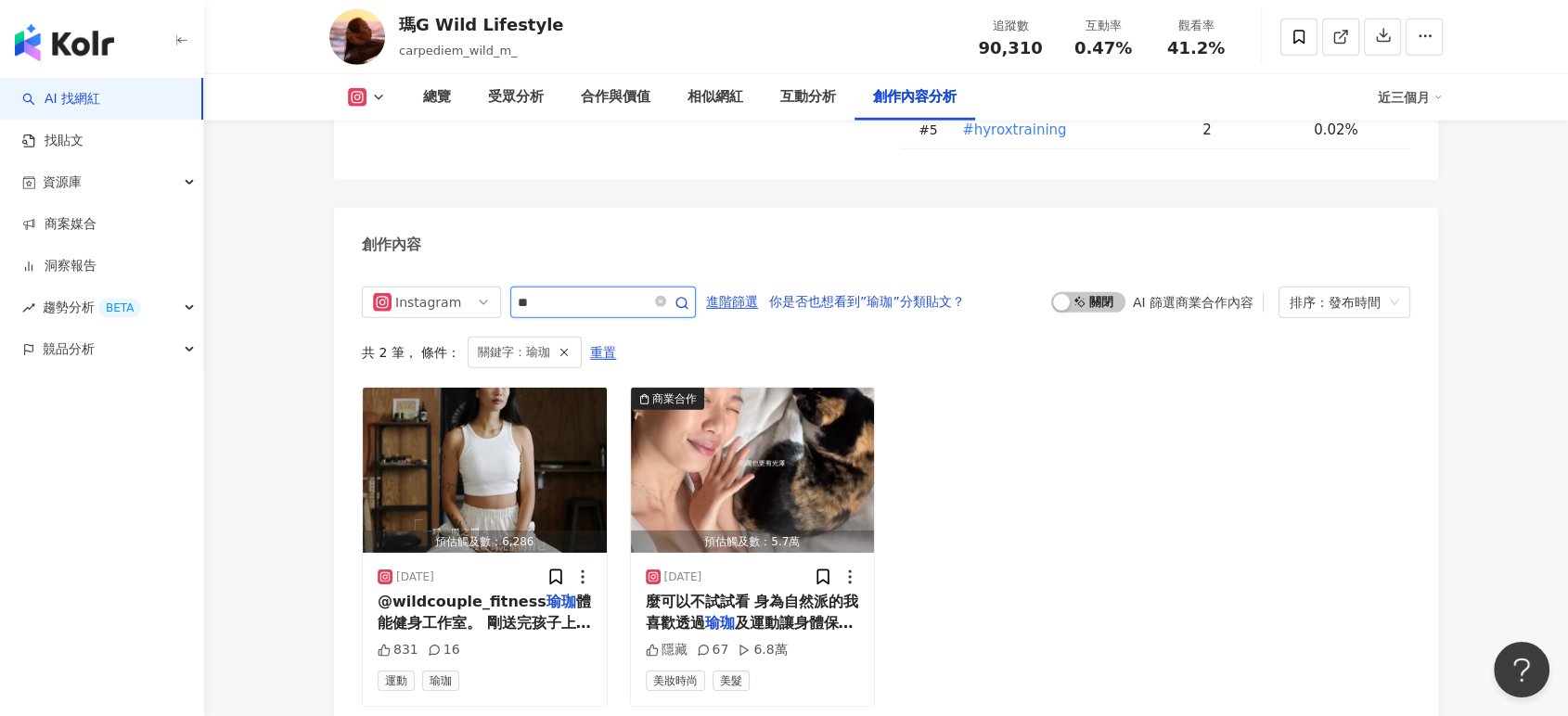
click at [648, 291] on input "**" at bounding box center [582, 303] width 130 height 22
type input "*"
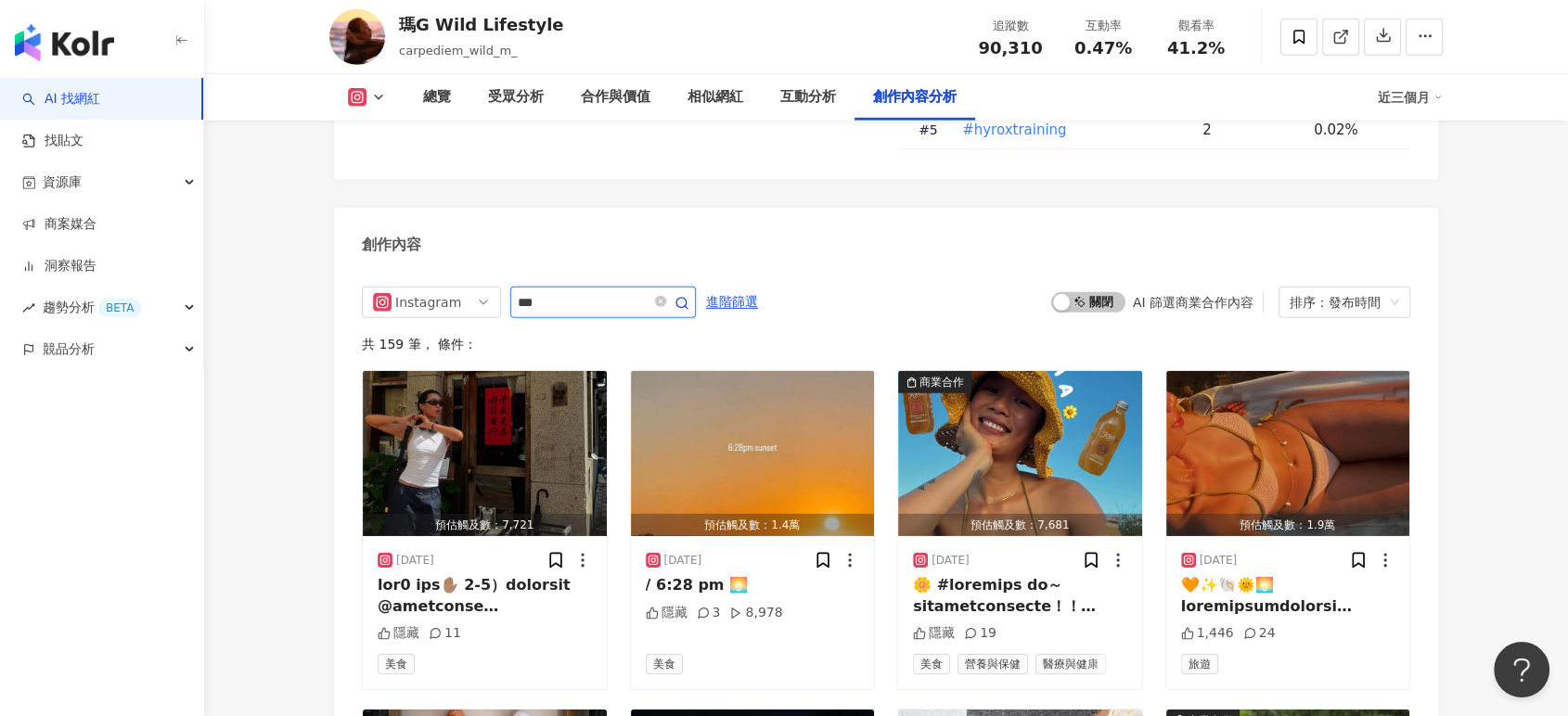
type input "*"
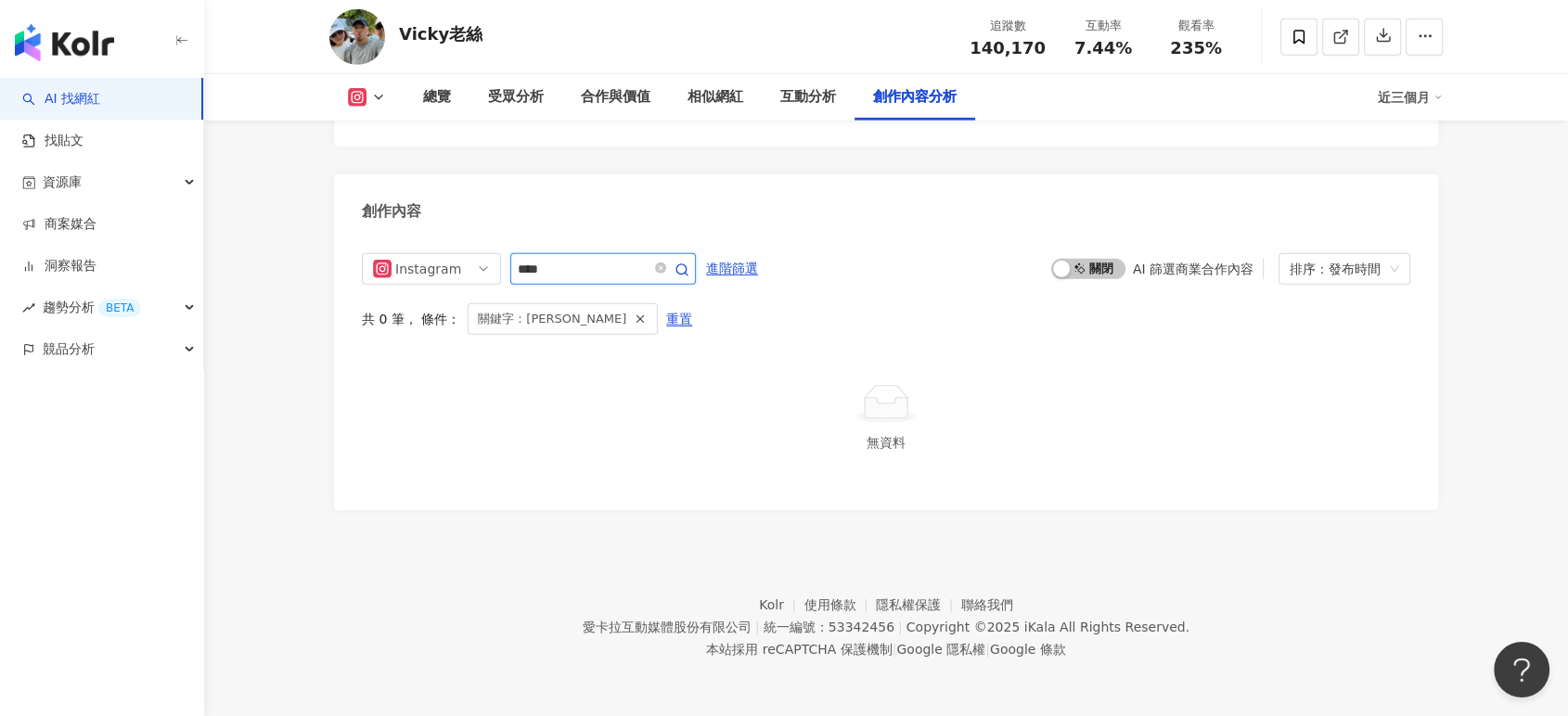
scroll to position [5684, 0]
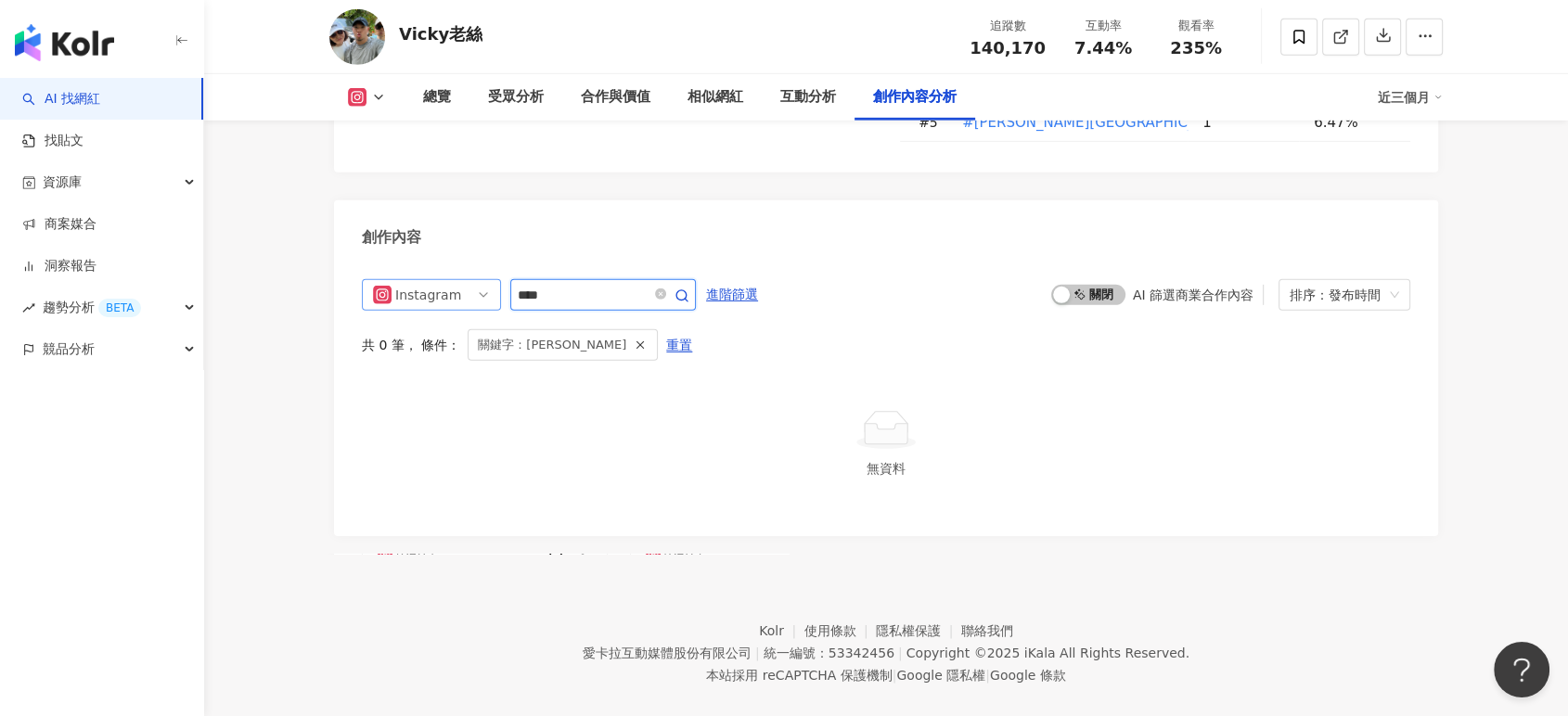
drag, startPoint x: 681, startPoint y: 270, endPoint x: 482, endPoint y: 263, distance: 199.1
click at [484, 279] on div "Instagram ****" at bounding box center [528, 295] width 334 height 32
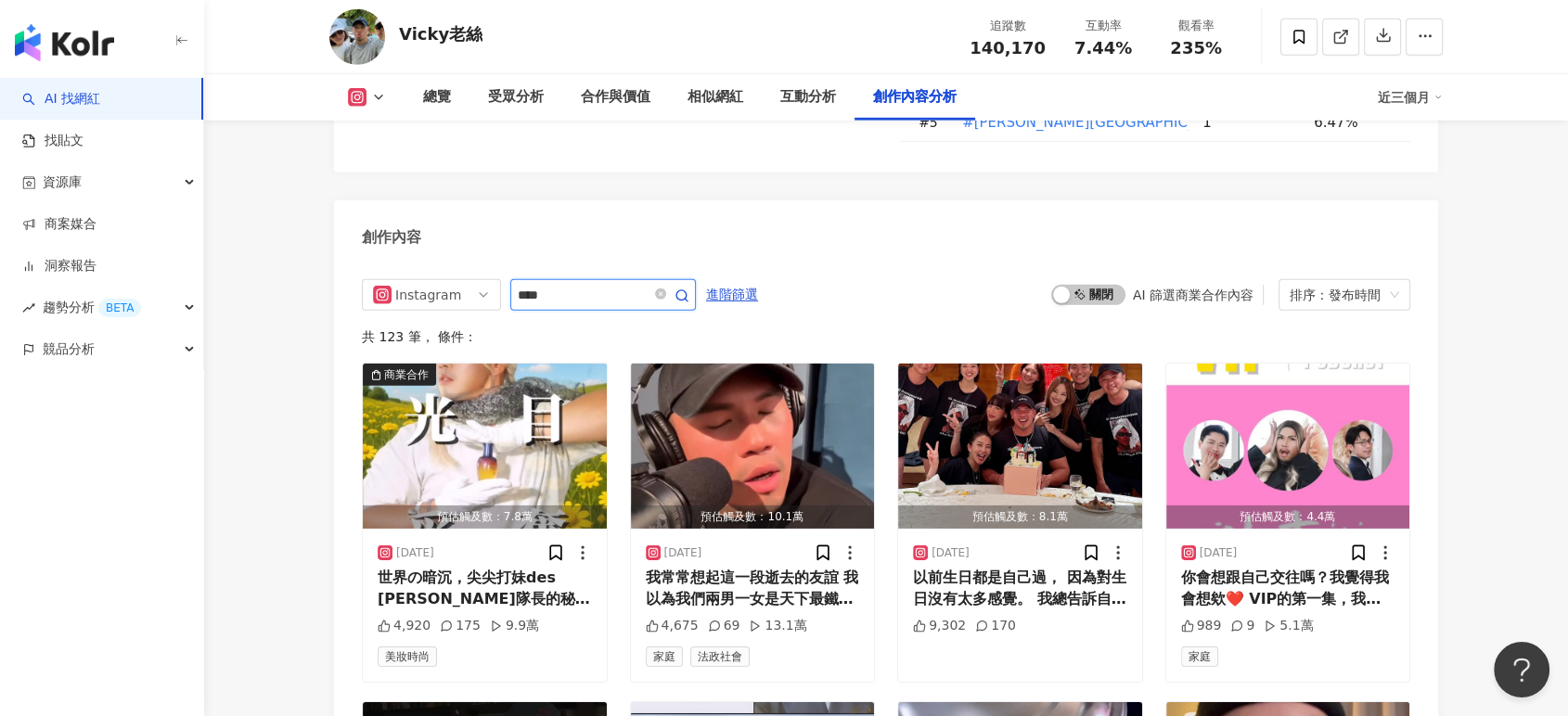
scroll to position [5739, 0]
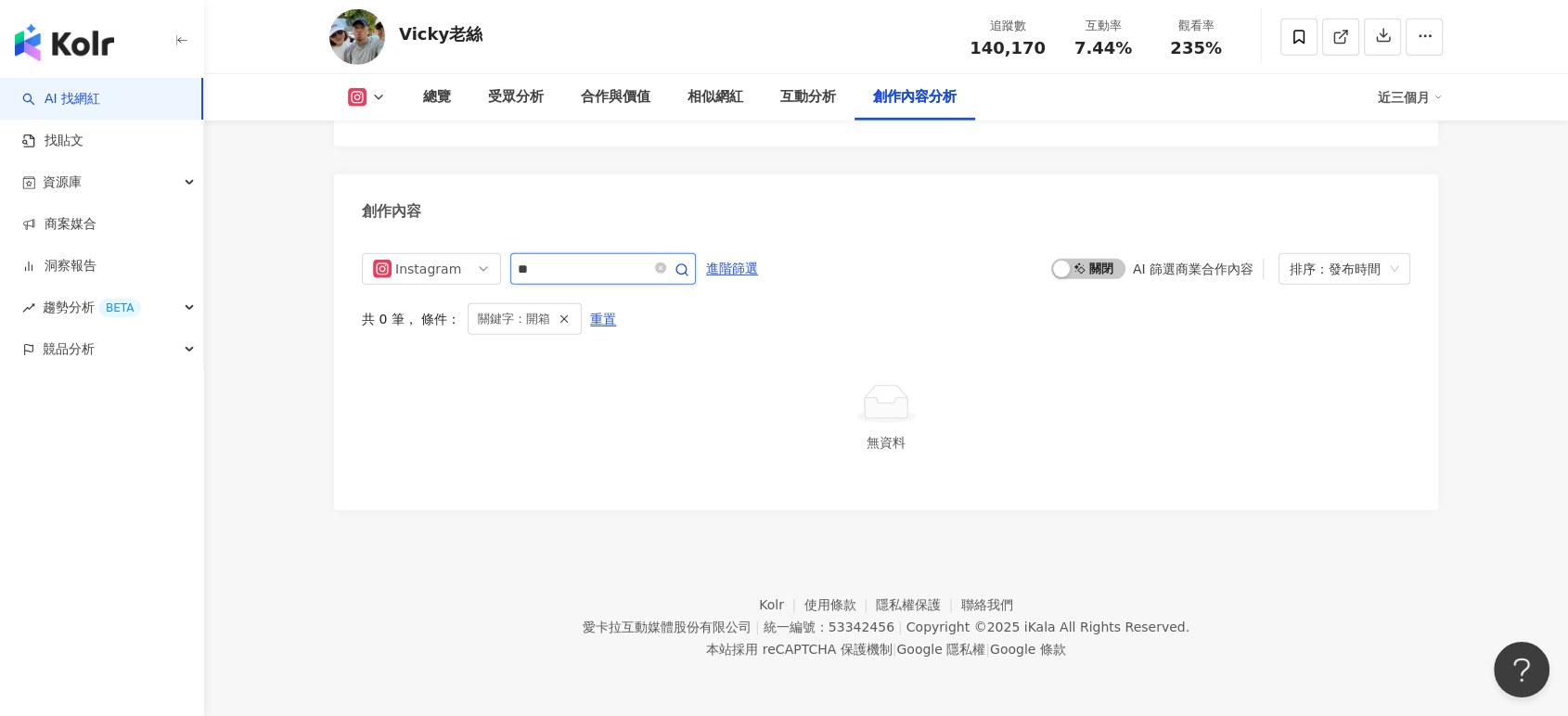
scroll to position [5684, 0]
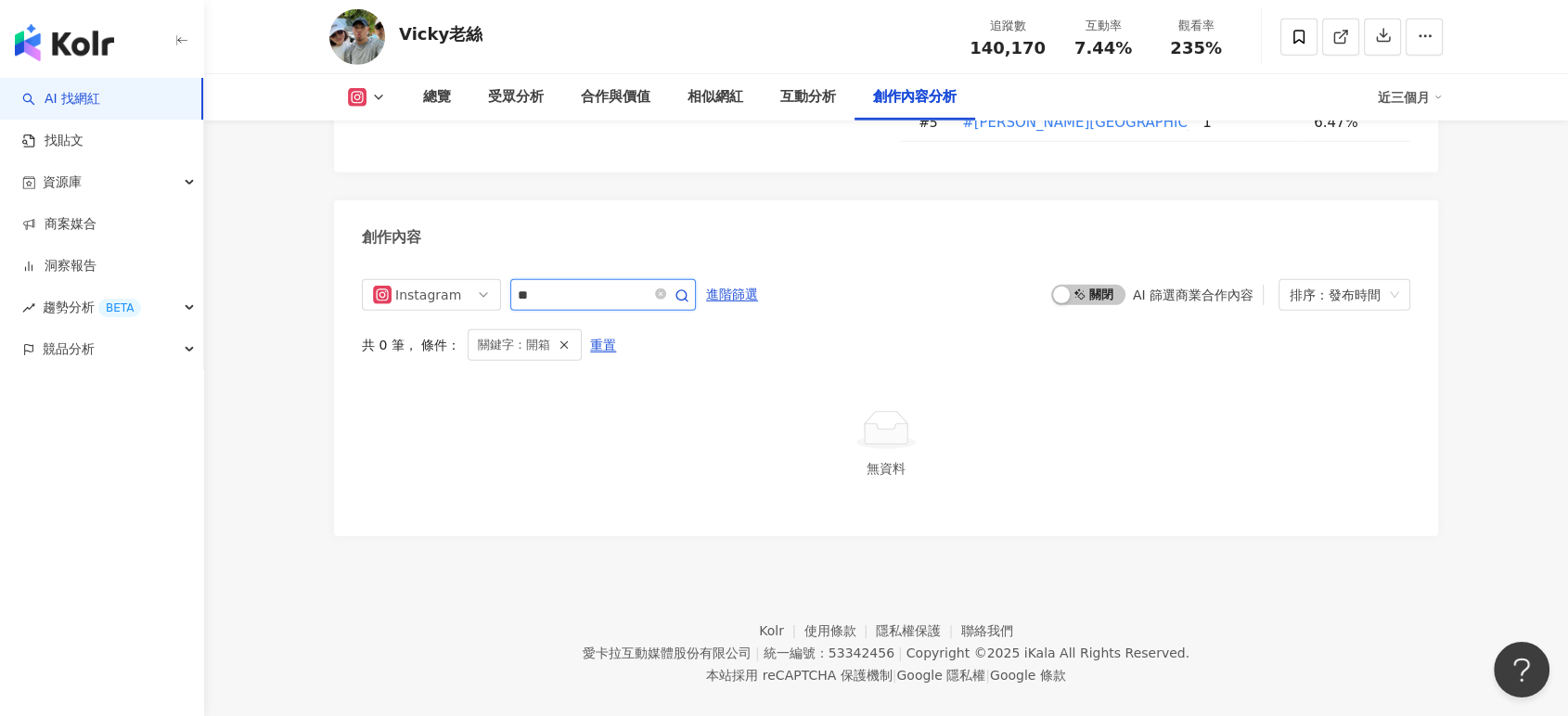
click at [611, 284] on input "**" at bounding box center [582, 295] width 130 height 22
type input "*"
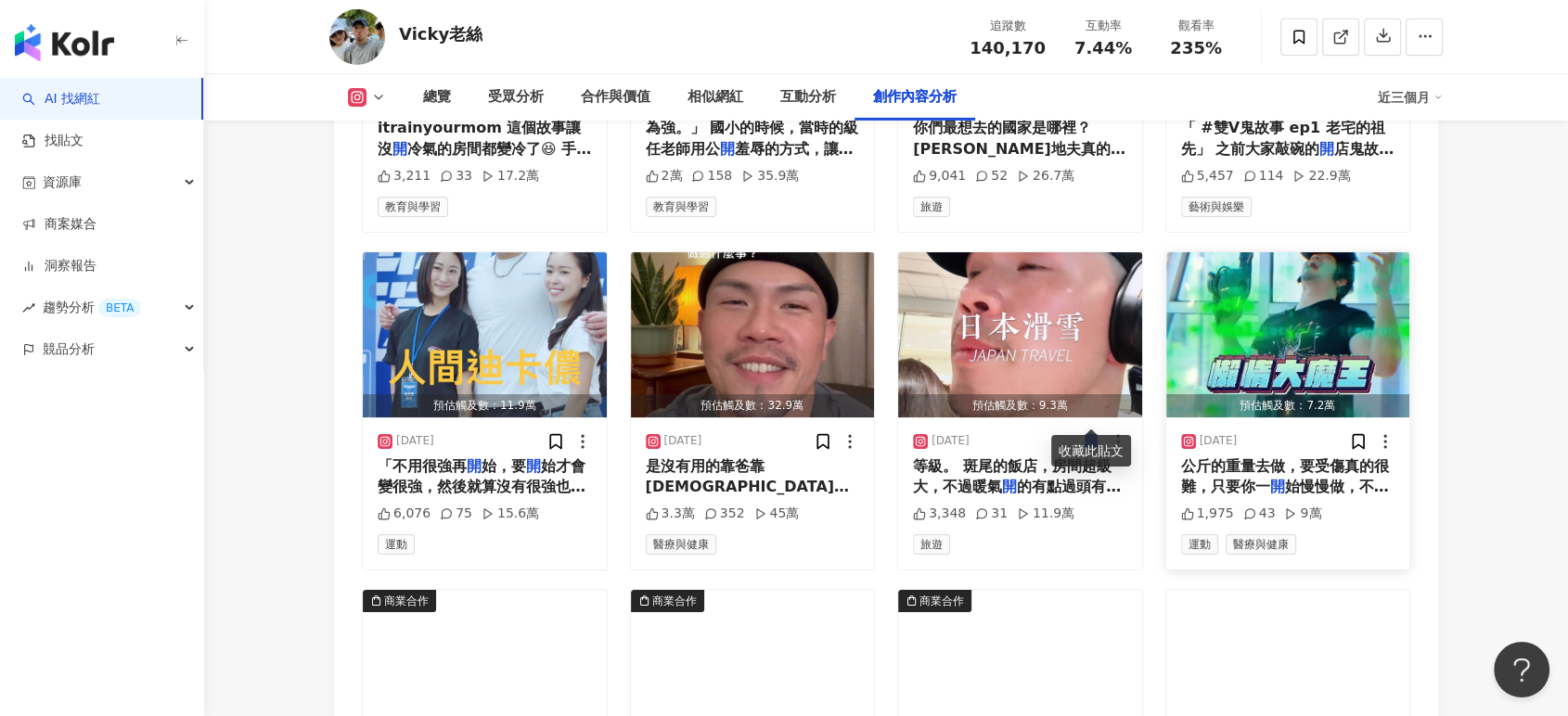
scroll to position [6461, 0]
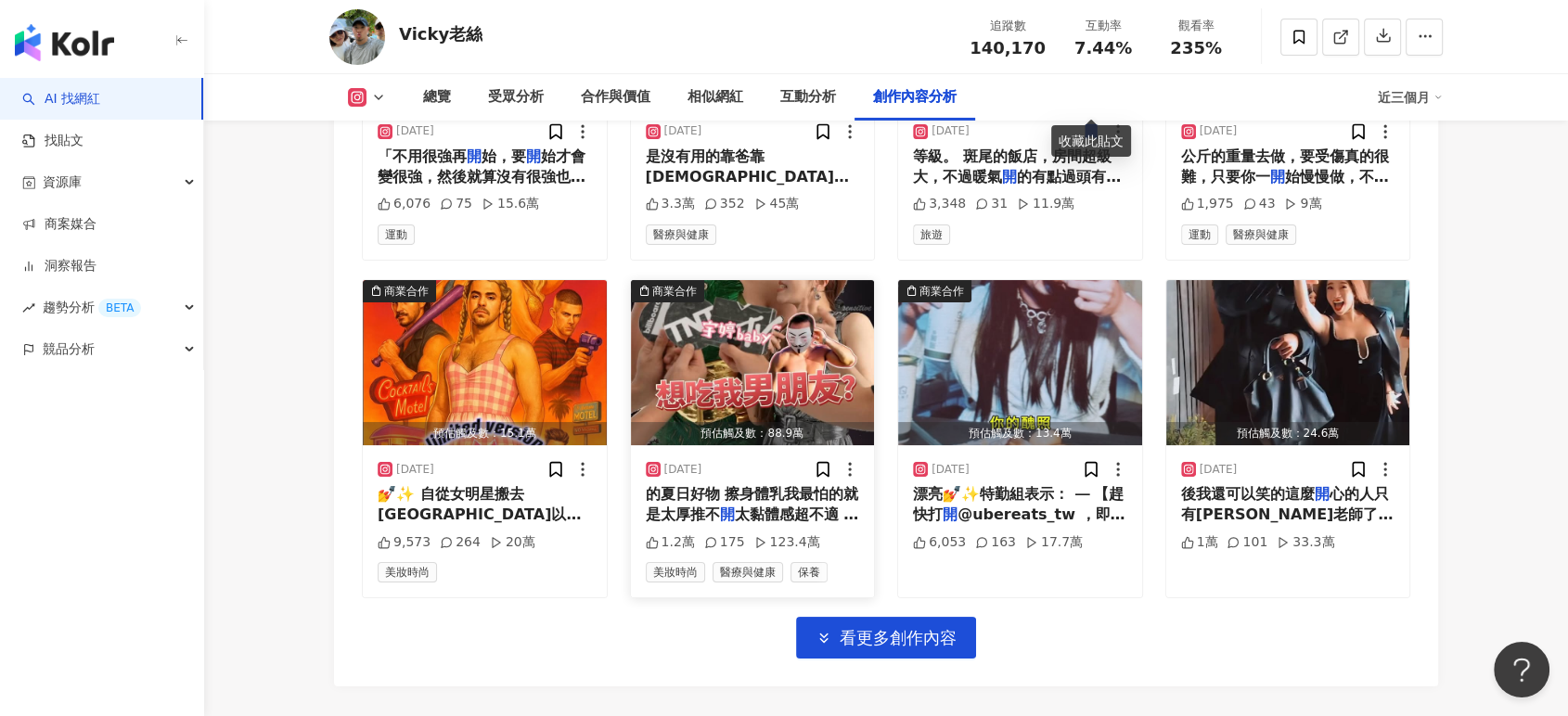
click at [725, 341] on img "button" at bounding box center [753, 362] width 244 height 165
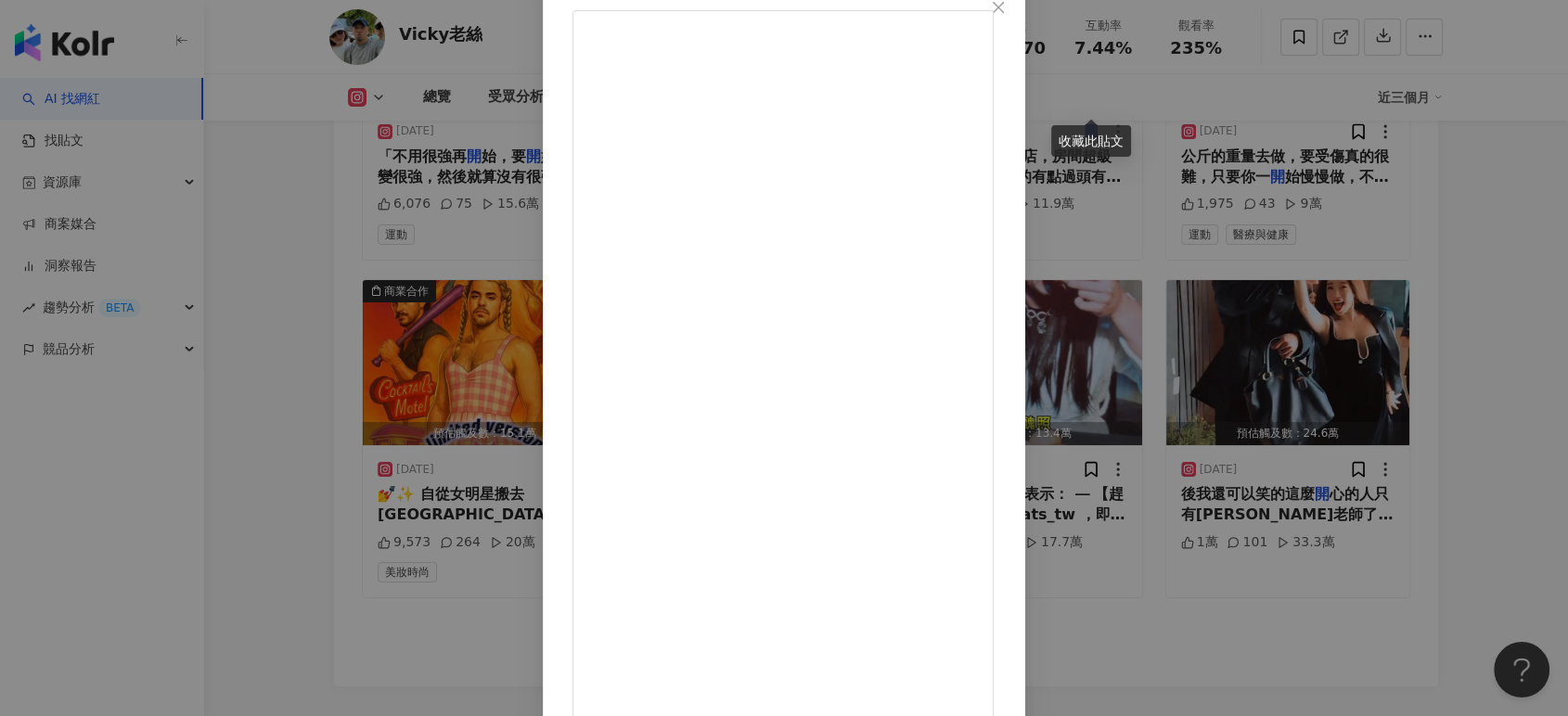
scroll to position [115, 0]
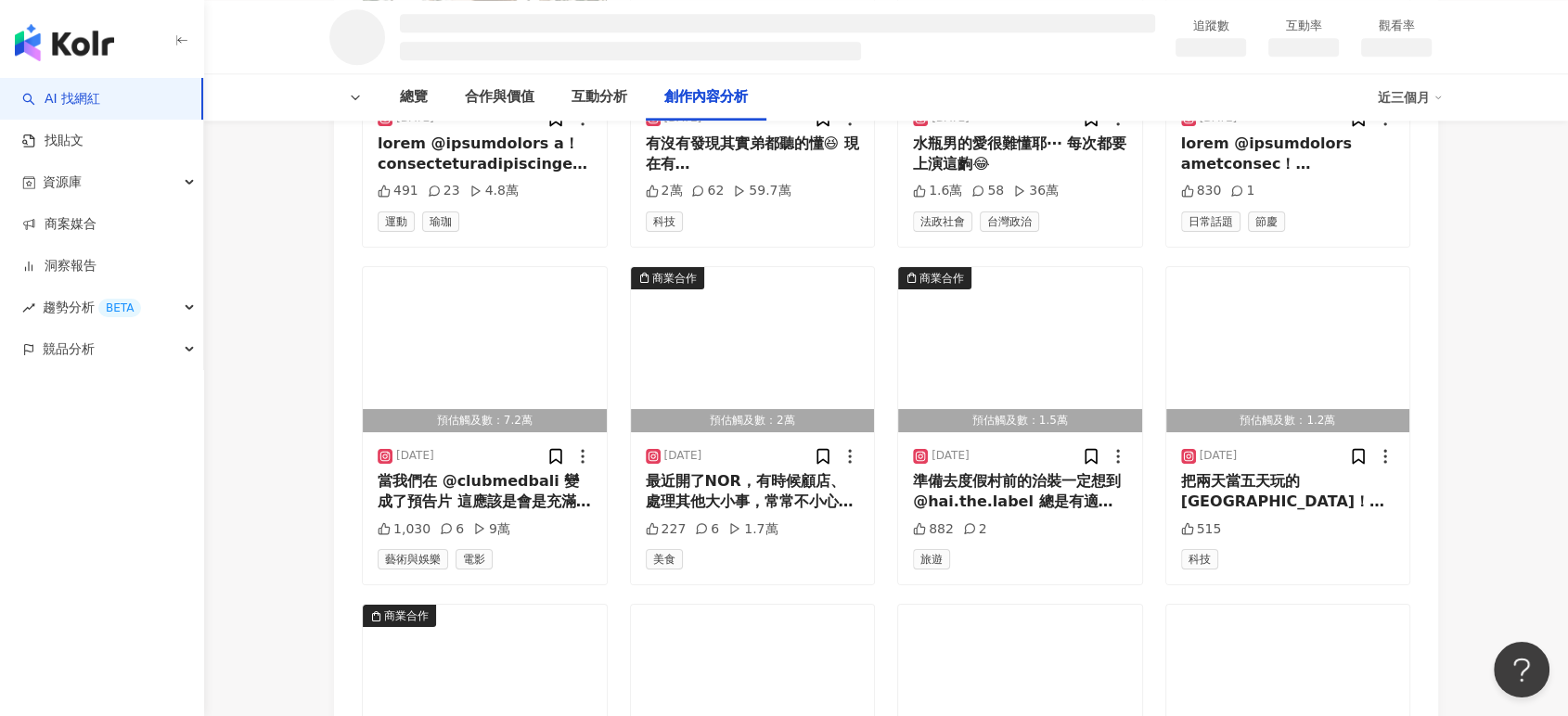
scroll to position [2243, 0]
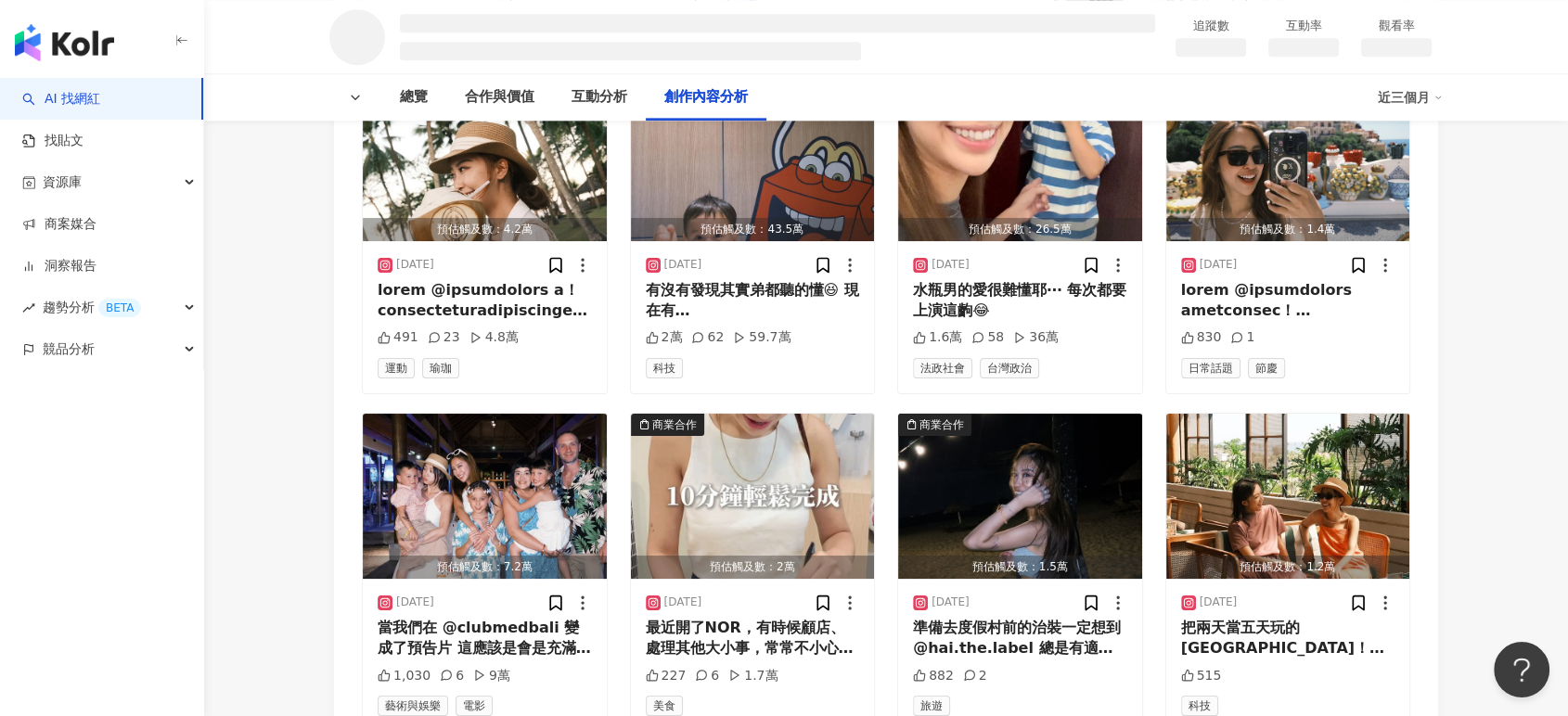
click at [566, 540] on div "進階篩選 啟動 關閉 AI 篩選商業合作內容 排序：發布時間 共 73 筆 ， 條件： 預估觸及數：4.2萬 [DATE] 491 23 4.8萬 運動 瑜珈…" at bounding box center [885, 712] width 1048 height 1442
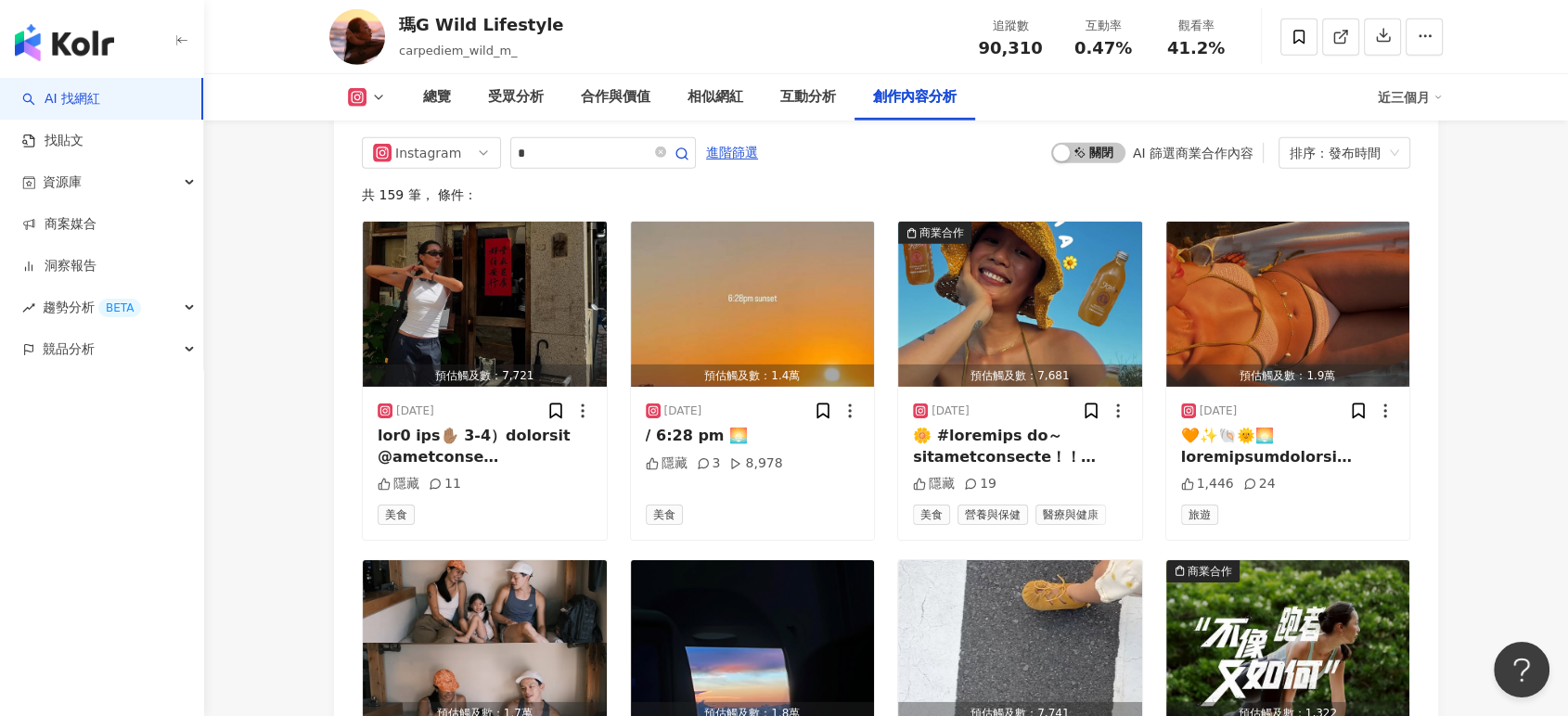
scroll to position [6254, 0]
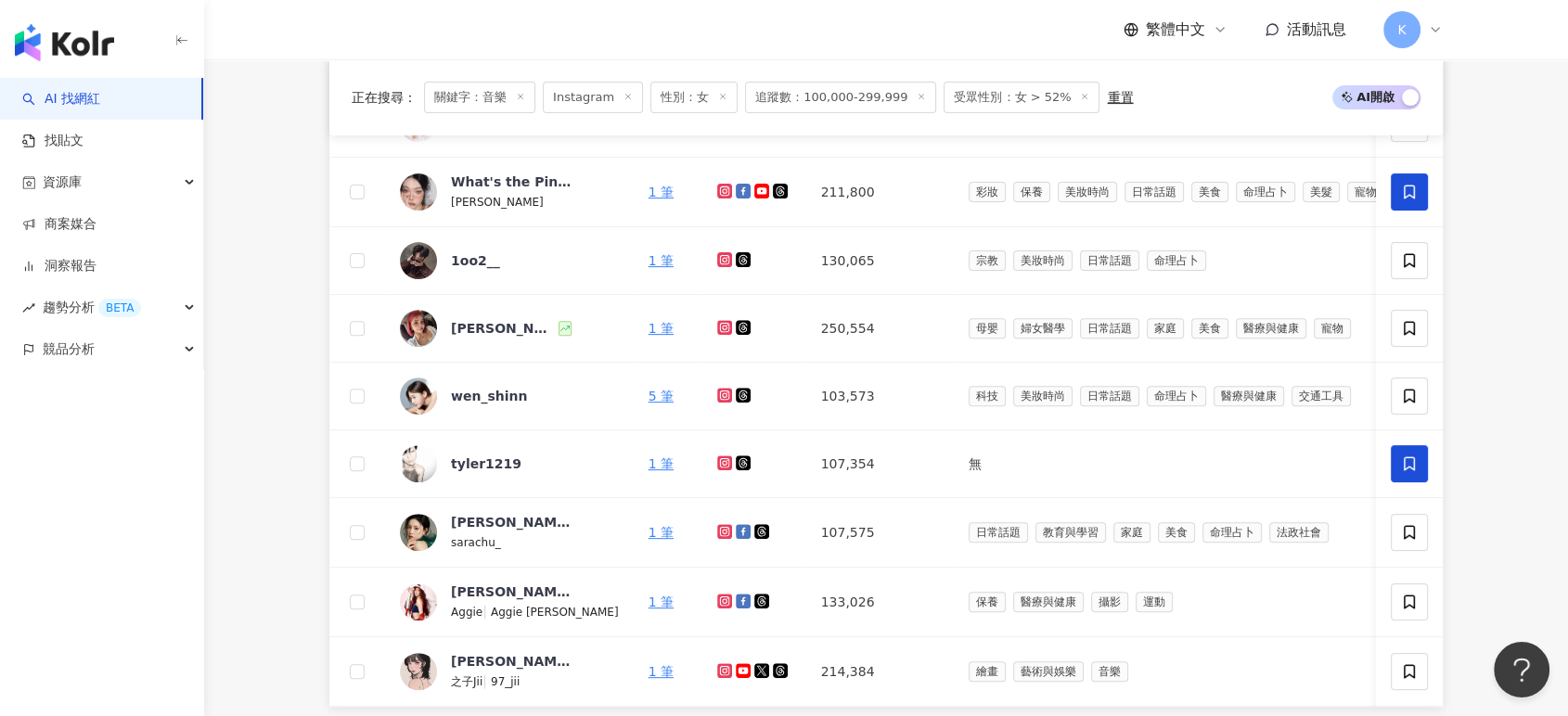
scroll to position [564, 0]
click at [84, 146] on link "找貼文" at bounding box center [53, 141] width 61 height 19
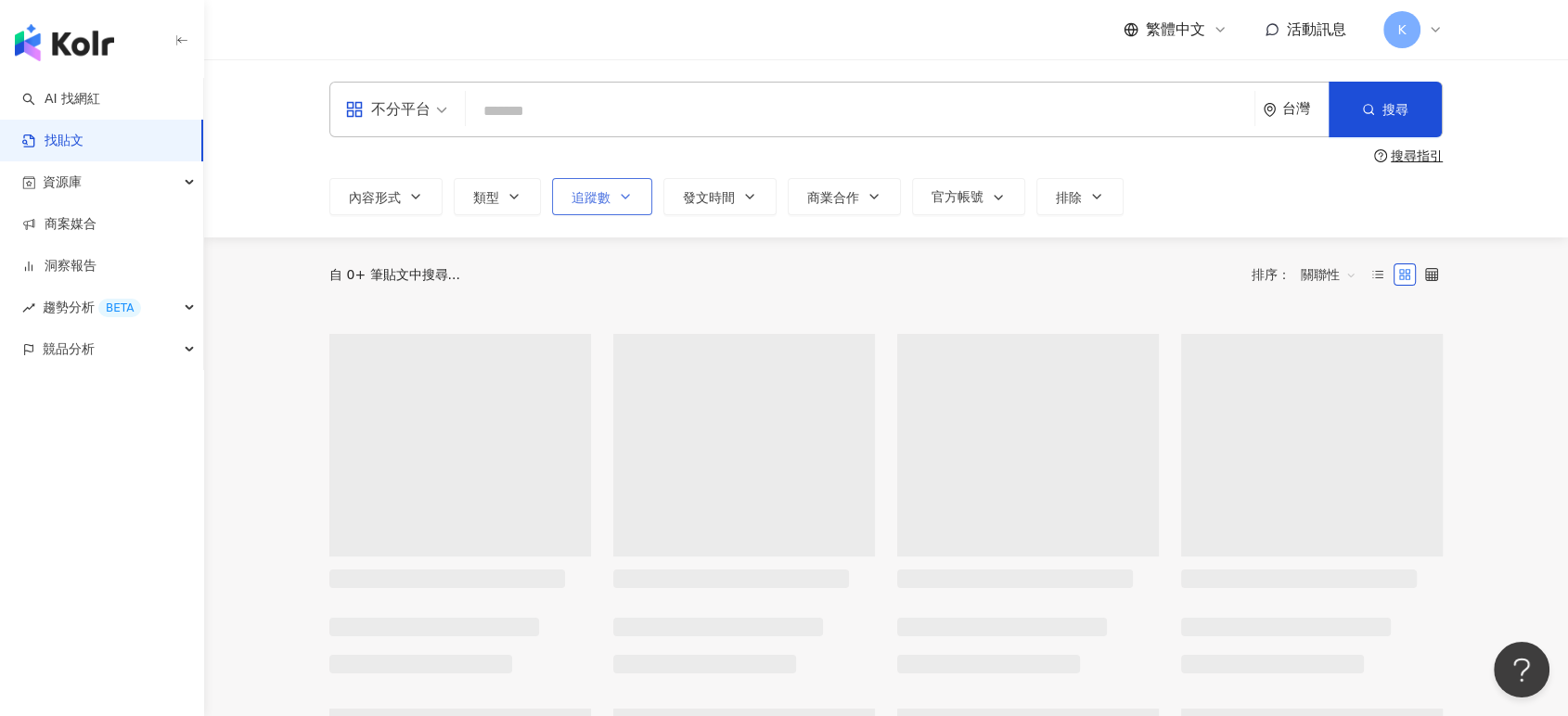
click at [619, 193] on icon "button" at bounding box center [625, 196] width 15 height 15
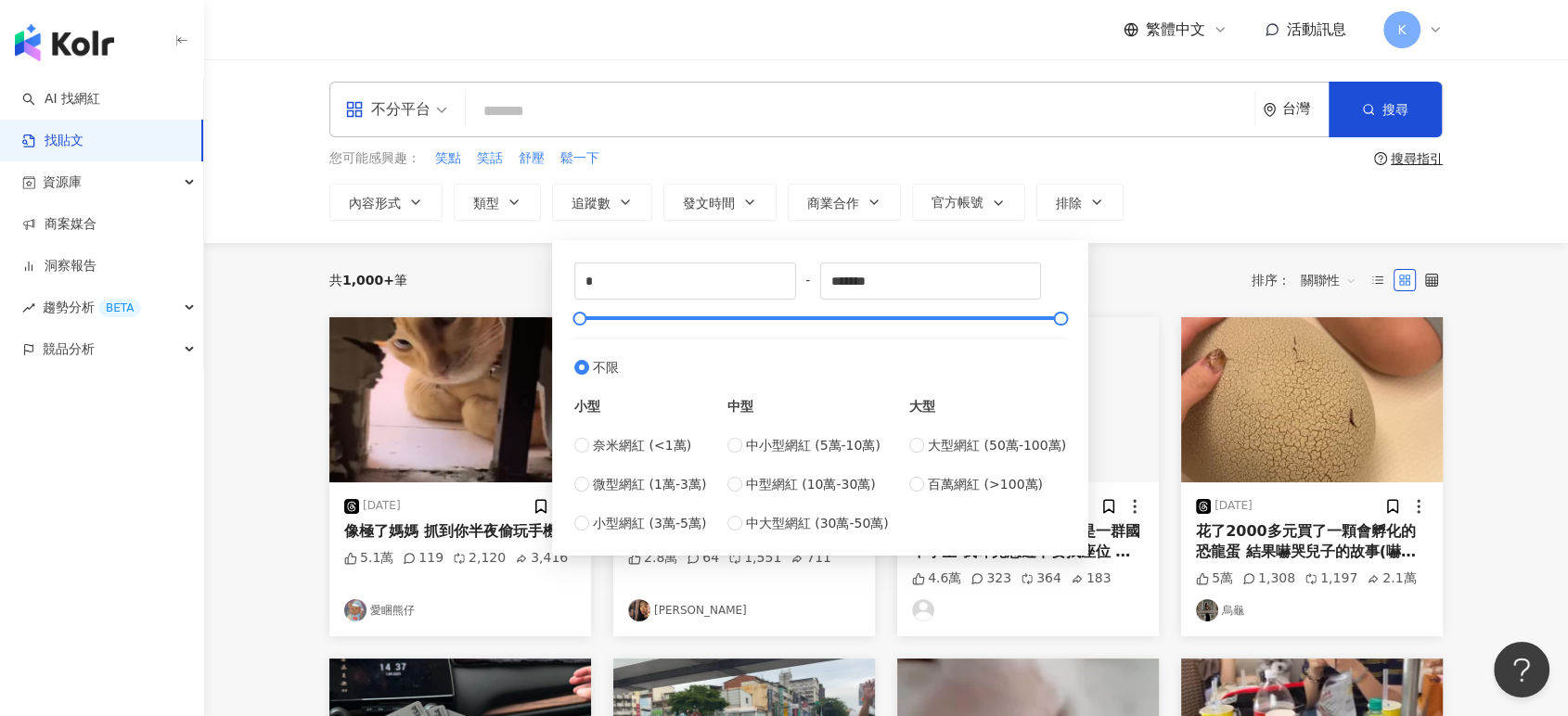
drag, startPoint x: 789, startPoint y: 475, endPoint x: 885, endPoint y: 391, distance: 127.6
click at [789, 476] on span "中型網紅 (10萬-30萬)" at bounding box center [811, 484] width 130 height 20
type input "******"
drag, startPoint x: 1173, startPoint y: 263, endPoint x: 839, endPoint y: 198, distance: 340.3
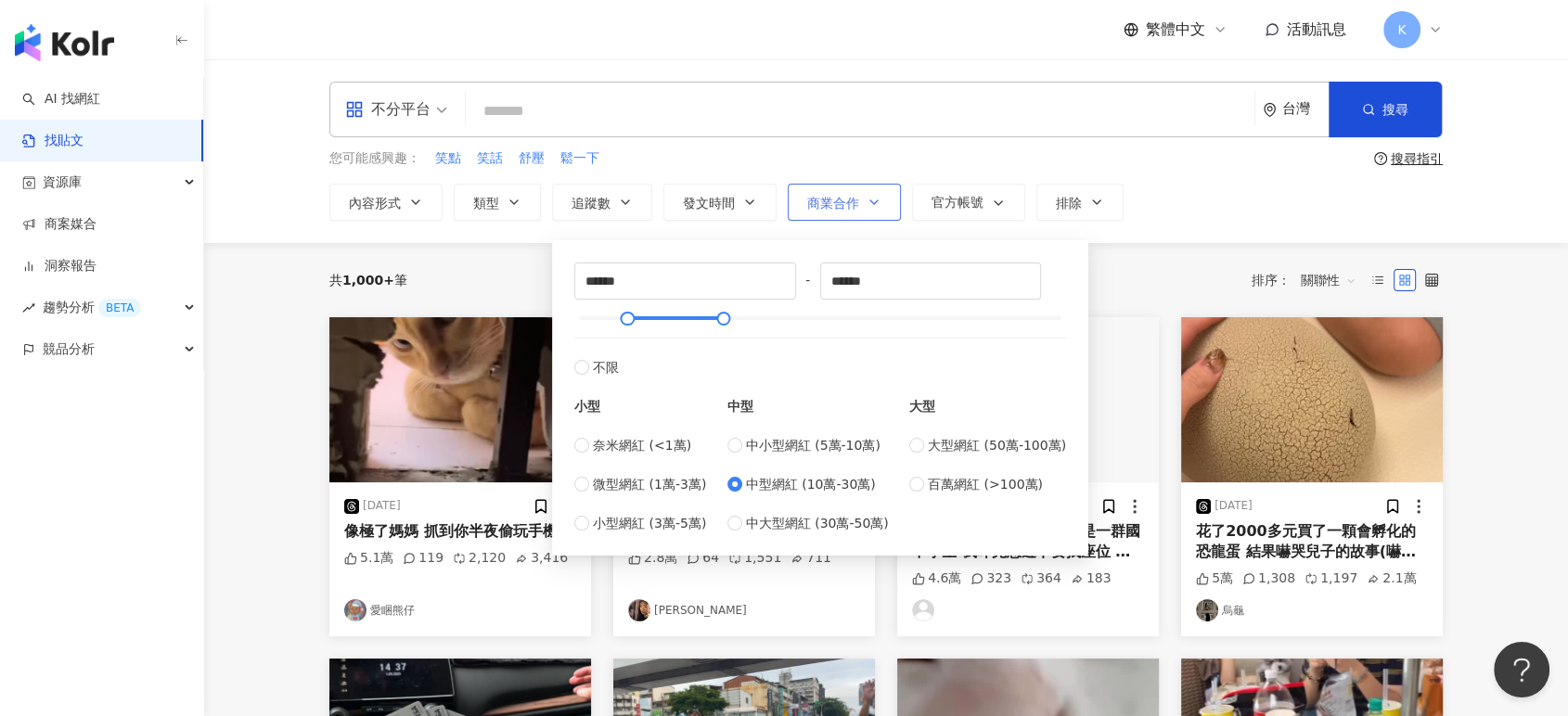
click at [1169, 264] on div "共 1,000+ 筆 排序： 關聯性" at bounding box center [886, 280] width 1113 height 74
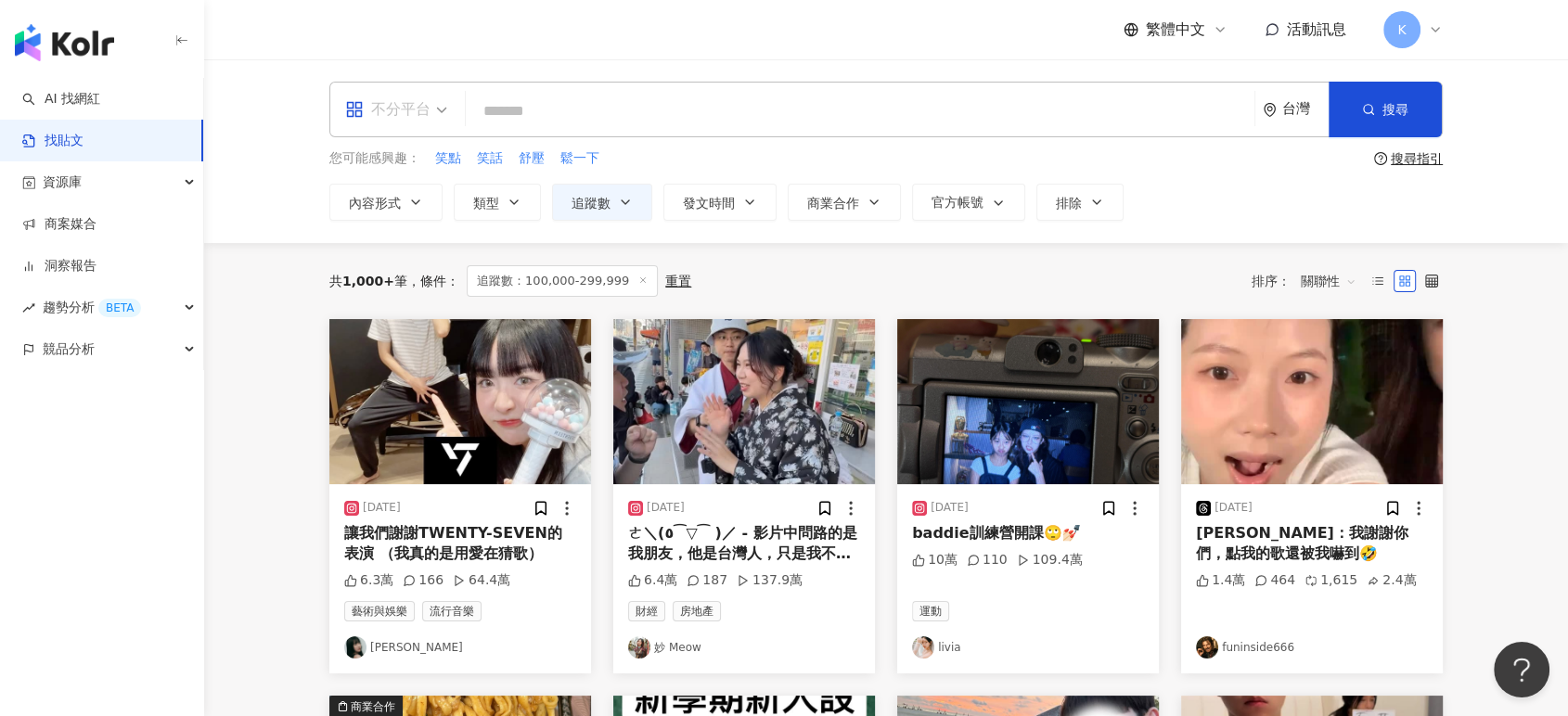
click at [395, 121] on div "不分平台" at bounding box center [389, 110] width 86 height 30
click at [423, 213] on div "Facebook" at bounding box center [402, 229] width 127 height 34
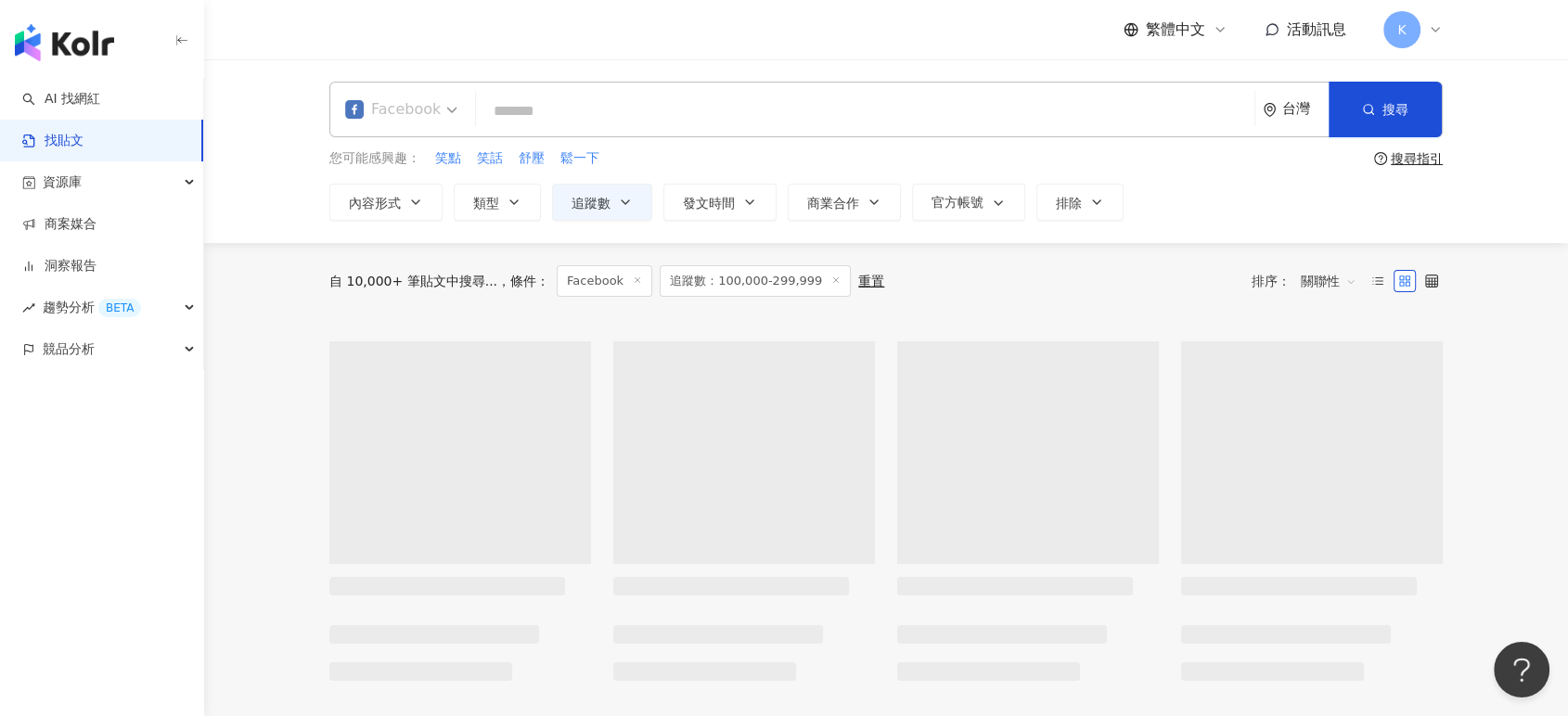
click at [414, 122] on div "Facebook" at bounding box center [393, 110] width 96 height 30
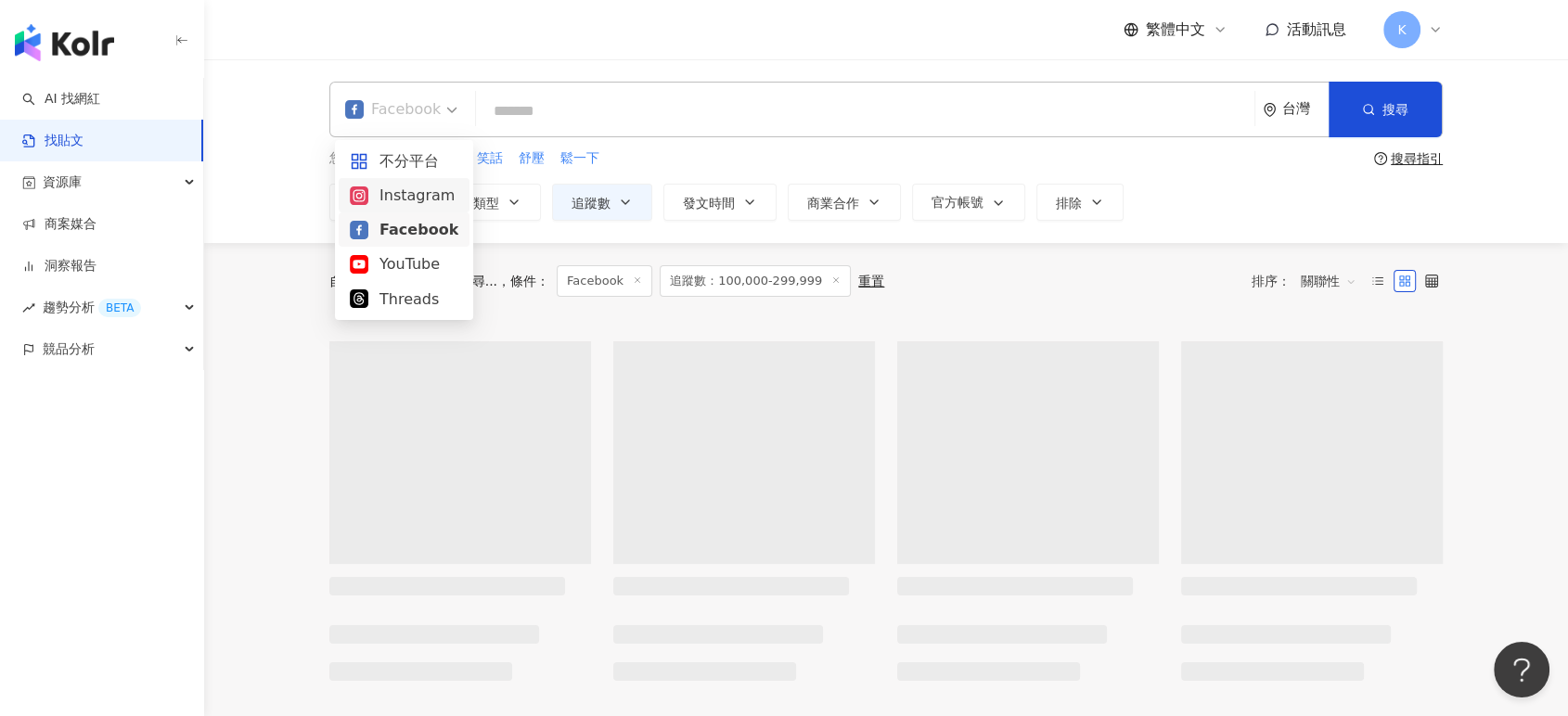
click at [405, 204] on div "Instagram" at bounding box center [403, 195] width 109 height 23
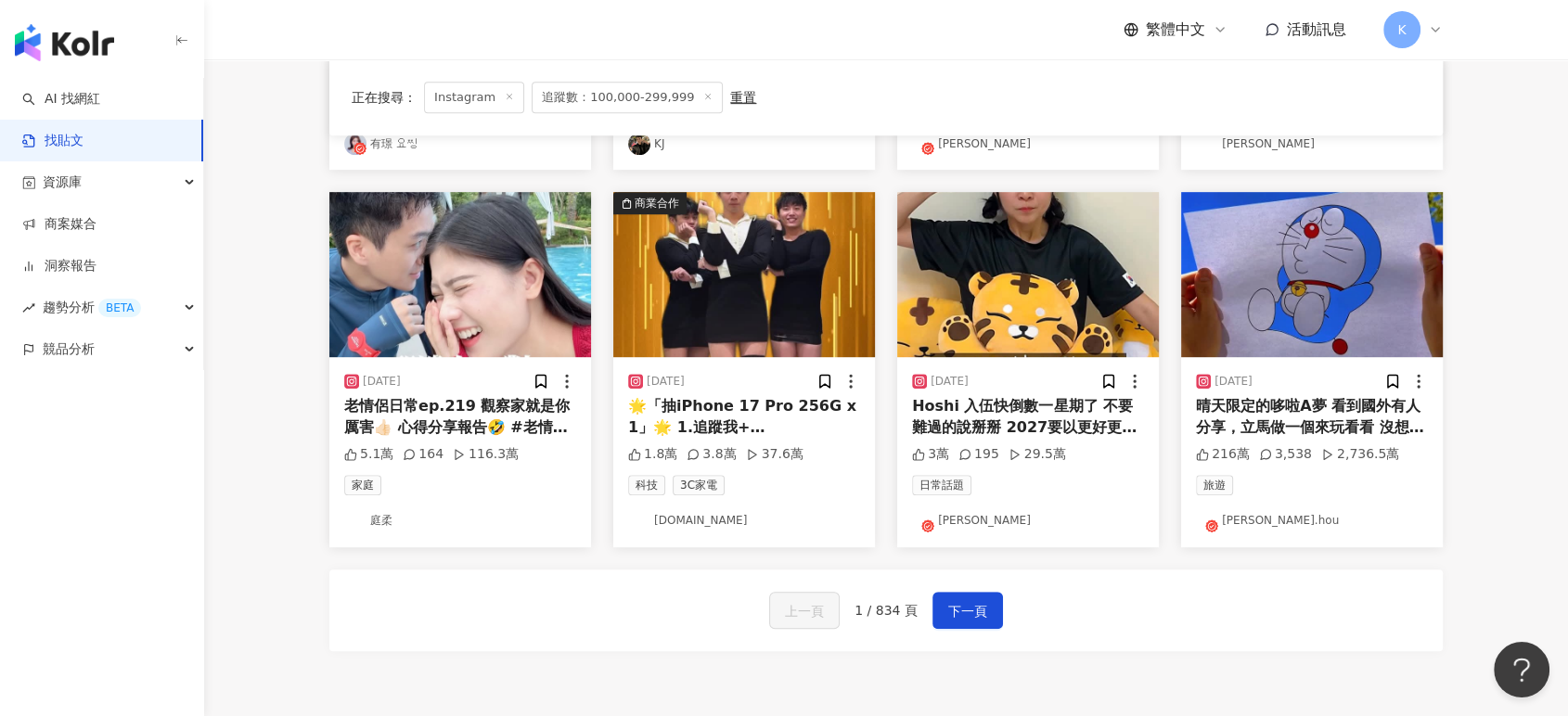
scroll to position [927, 0]
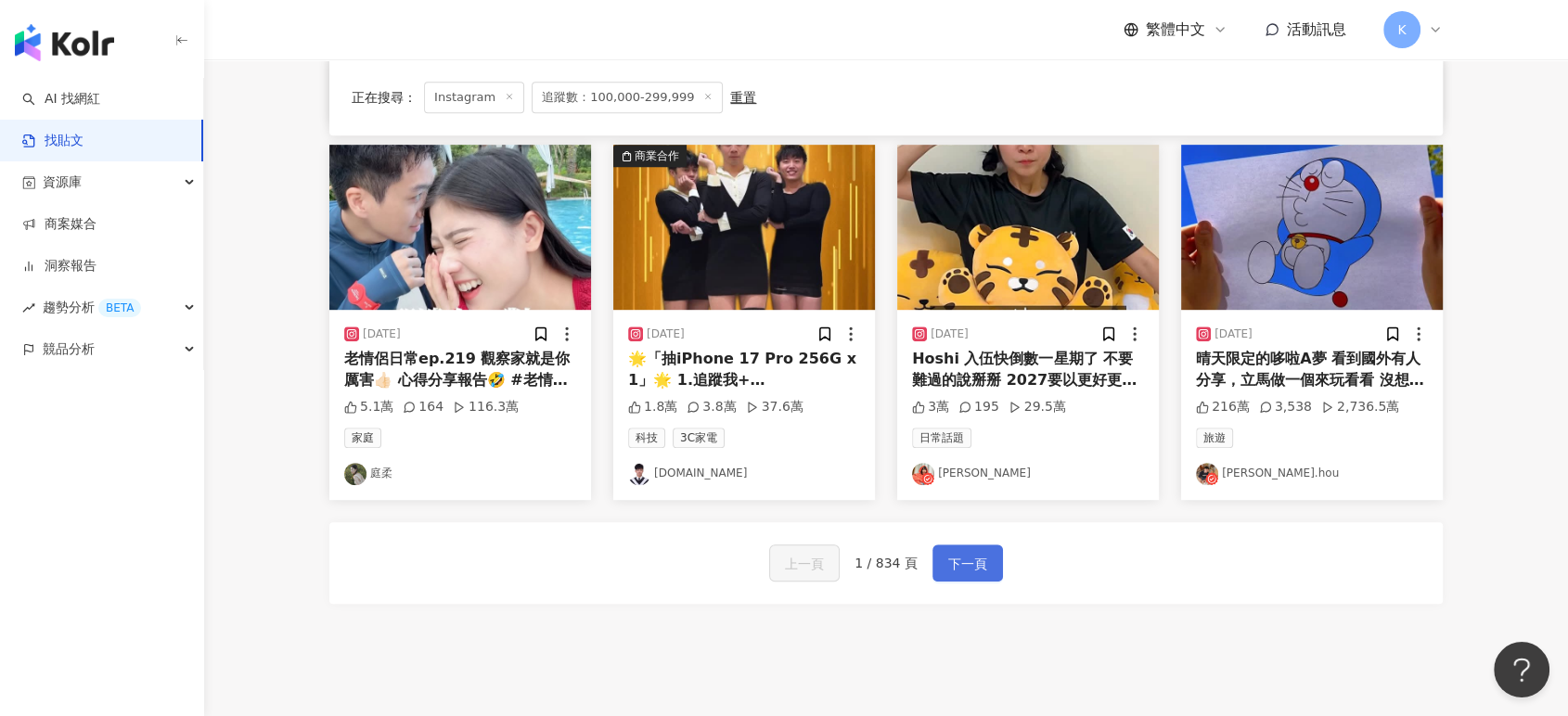
click at [969, 547] on button "下一頁" at bounding box center [968, 563] width 71 height 37
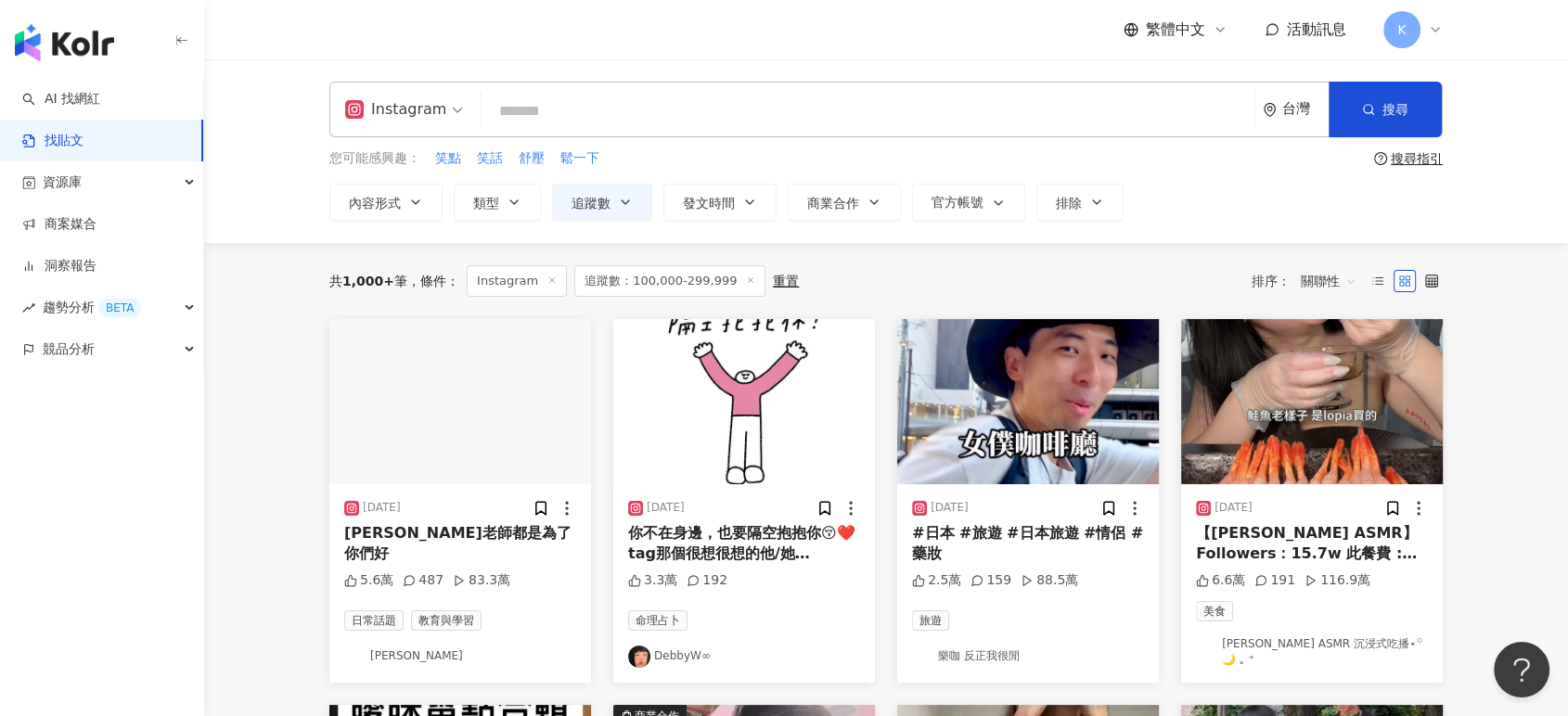
scroll to position [0, 0]
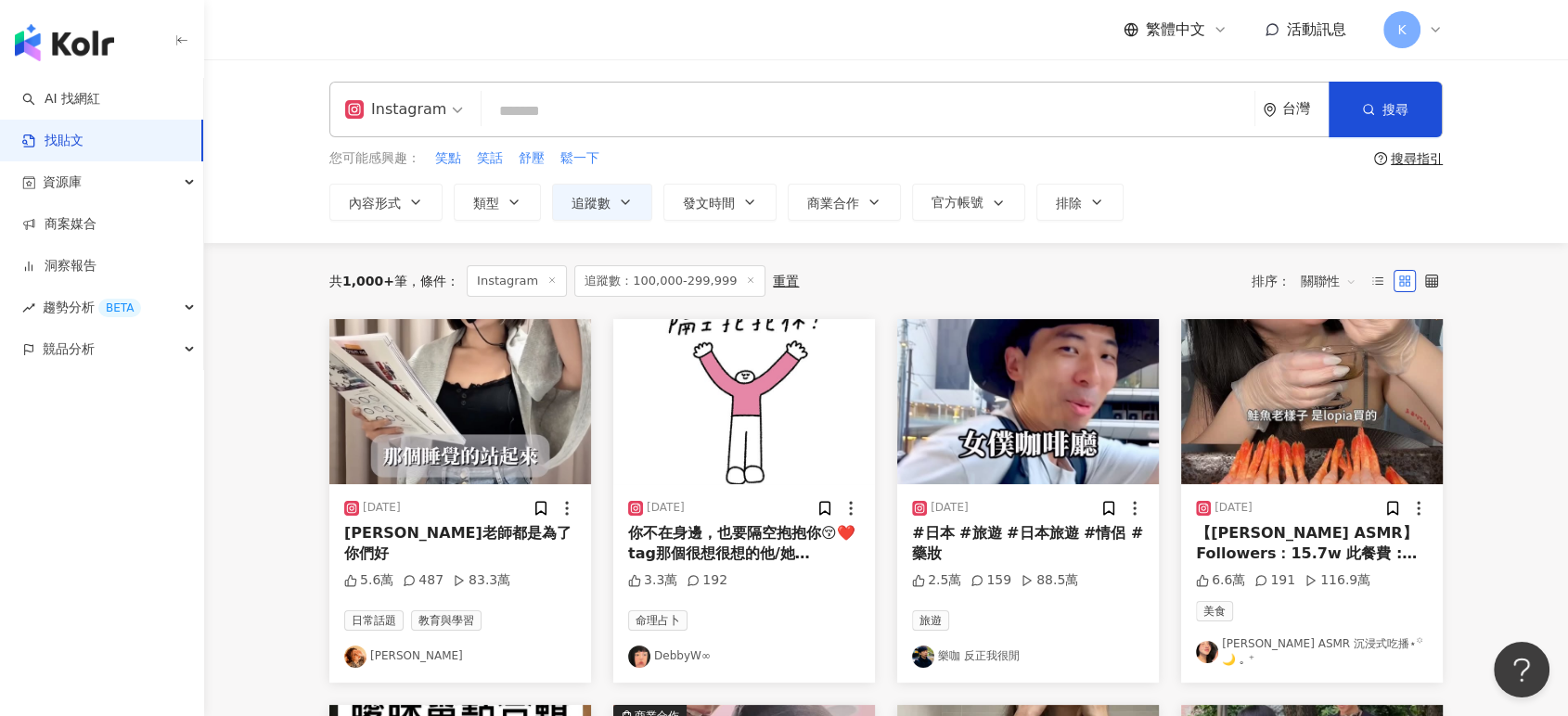
click at [848, 109] on input "search" at bounding box center [868, 111] width 758 height 40
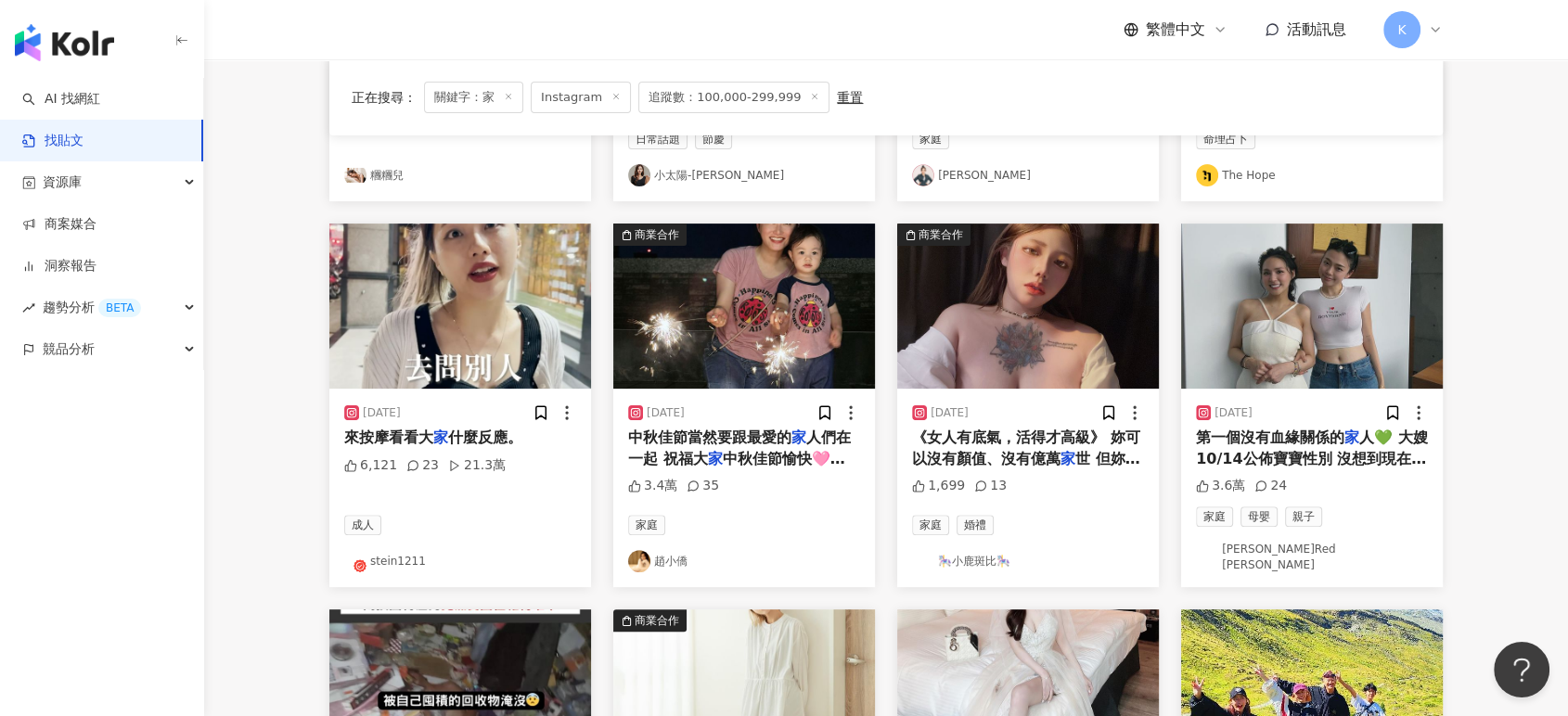
scroll to position [721, 0]
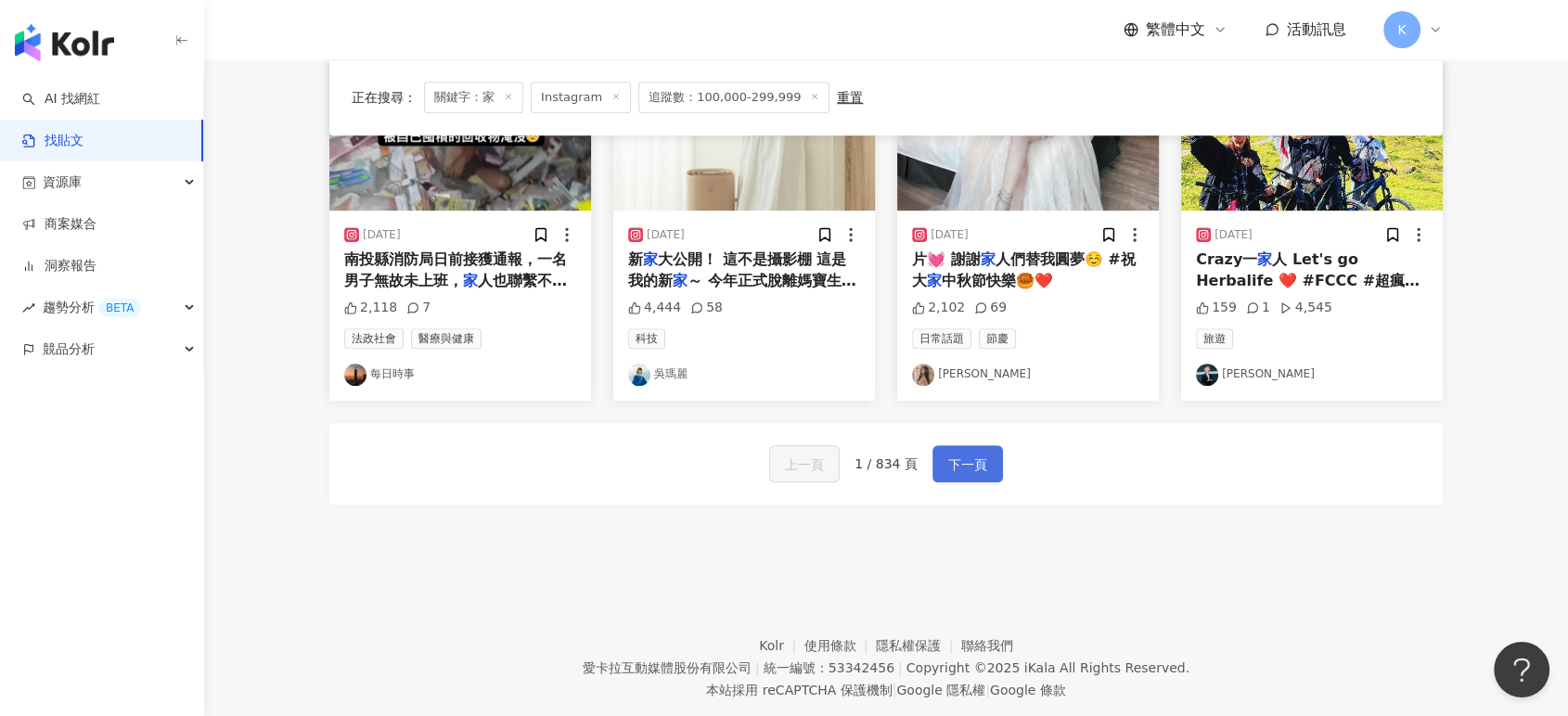
click at [987, 448] on button "下一頁" at bounding box center [968, 464] width 71 height 37
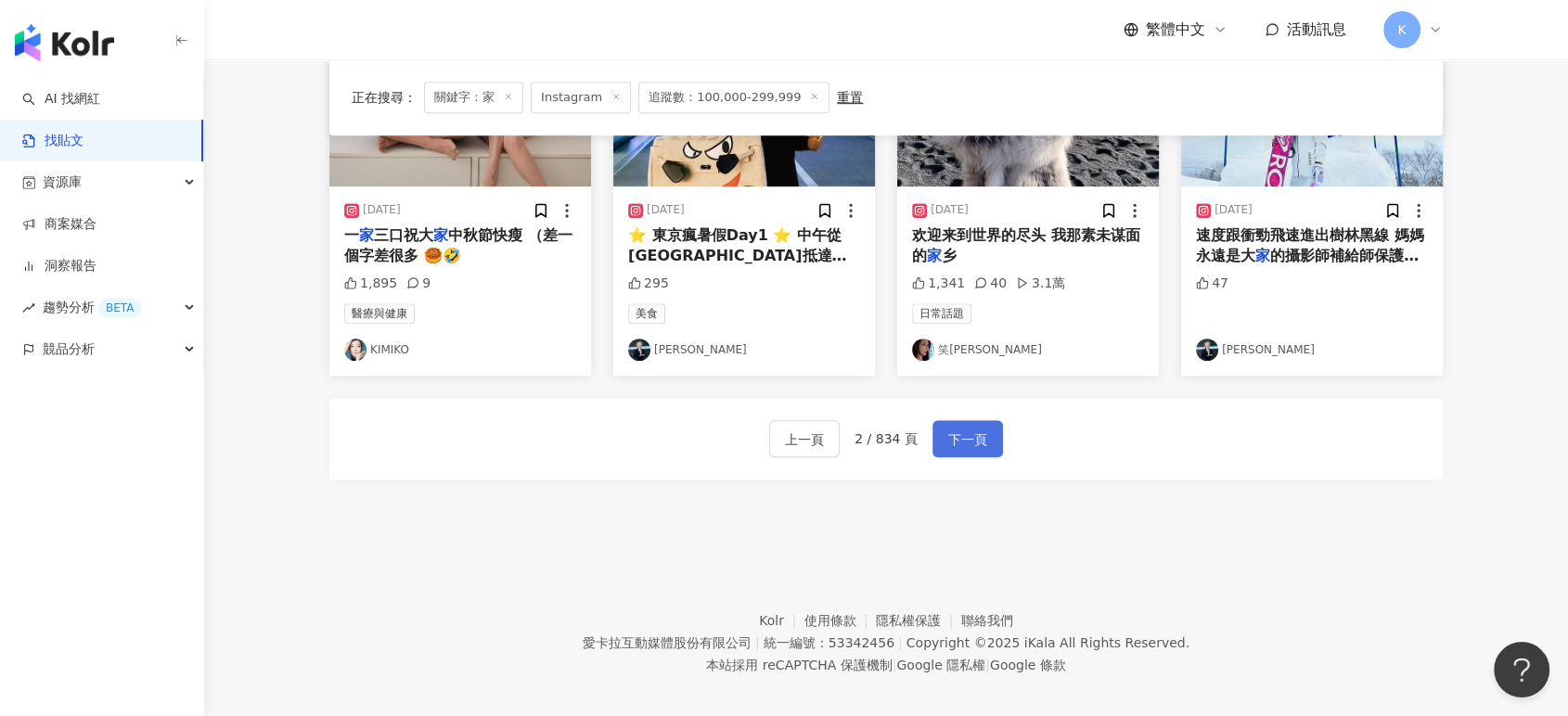
scroll to position [1031, 0]
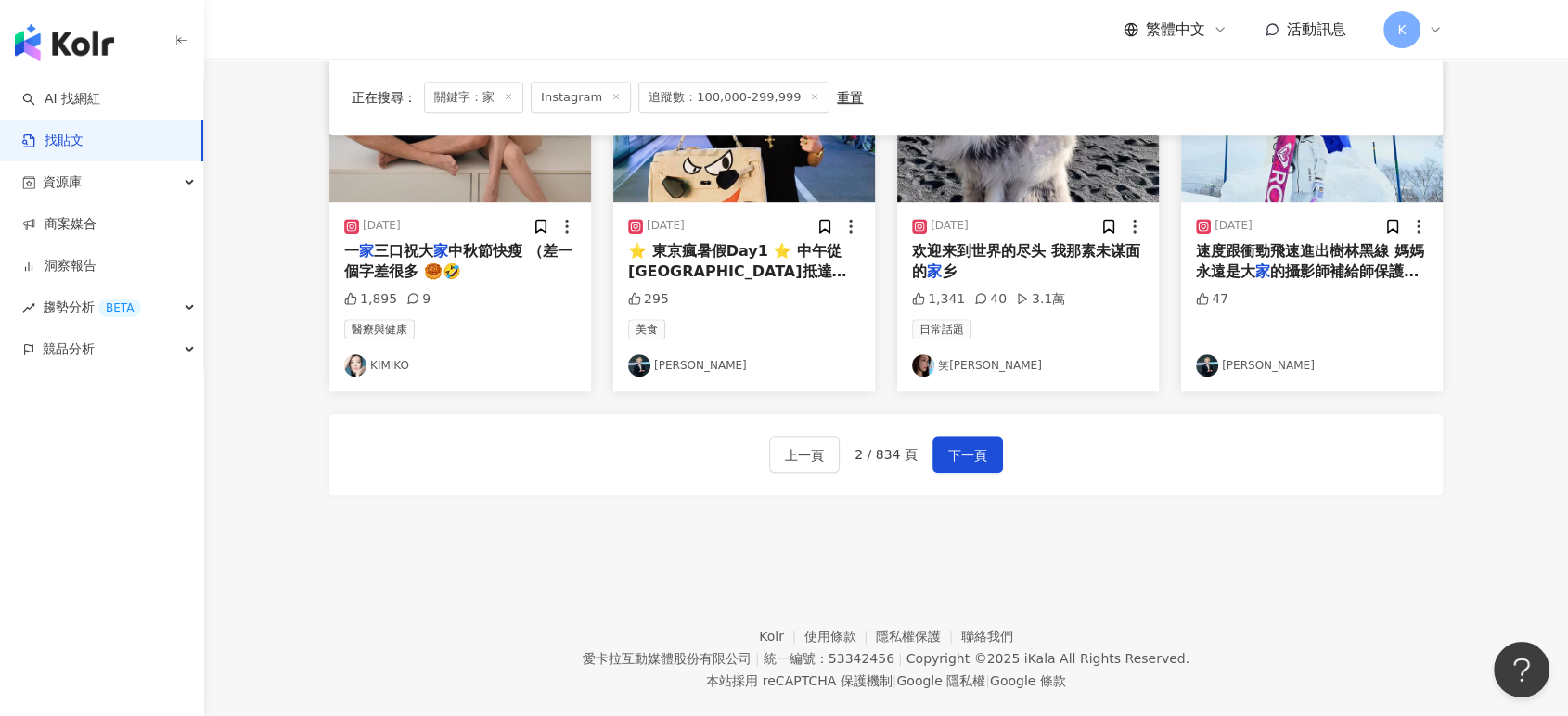
click at [955, 458] on span "下一頁" at bounding box center [968, 455] width 39 height 22
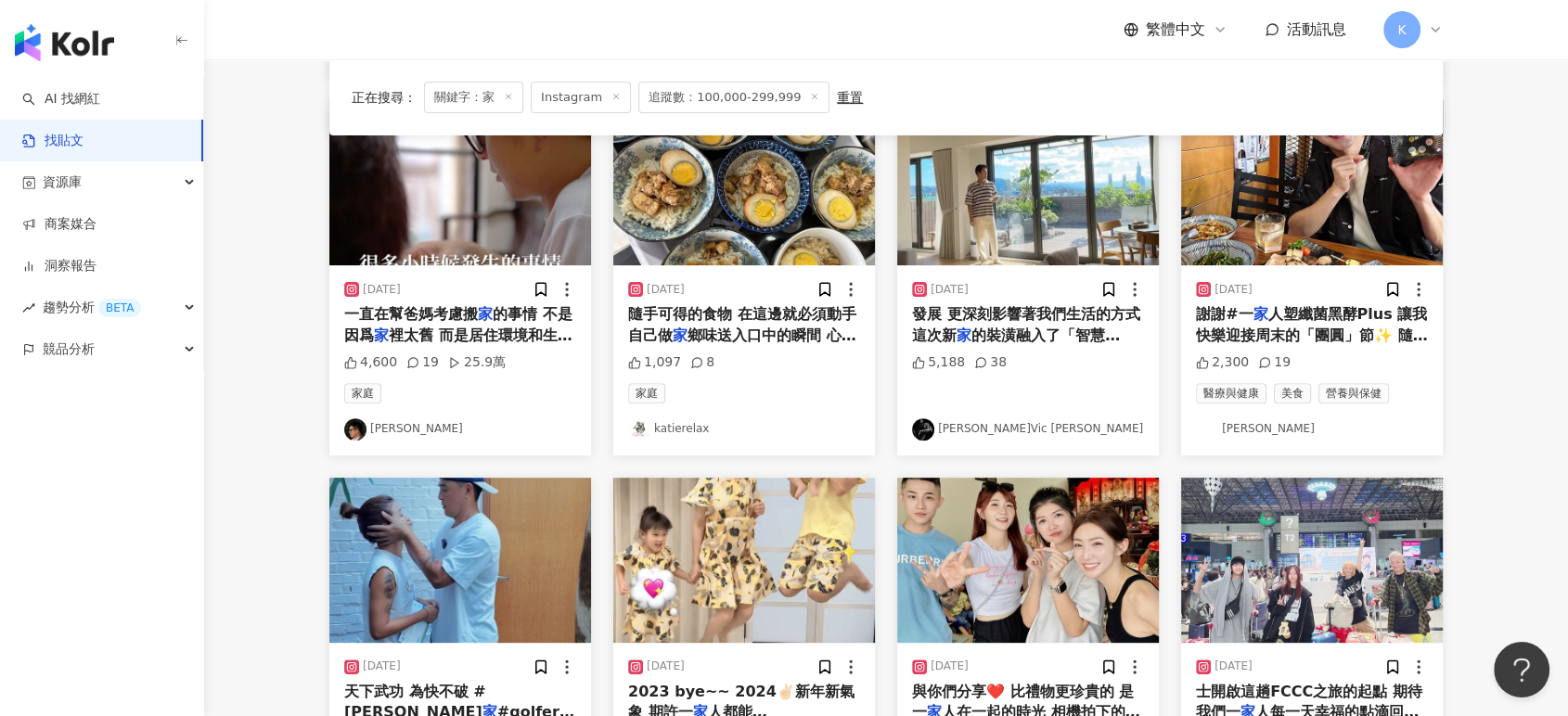
scroll to position [927, 0]
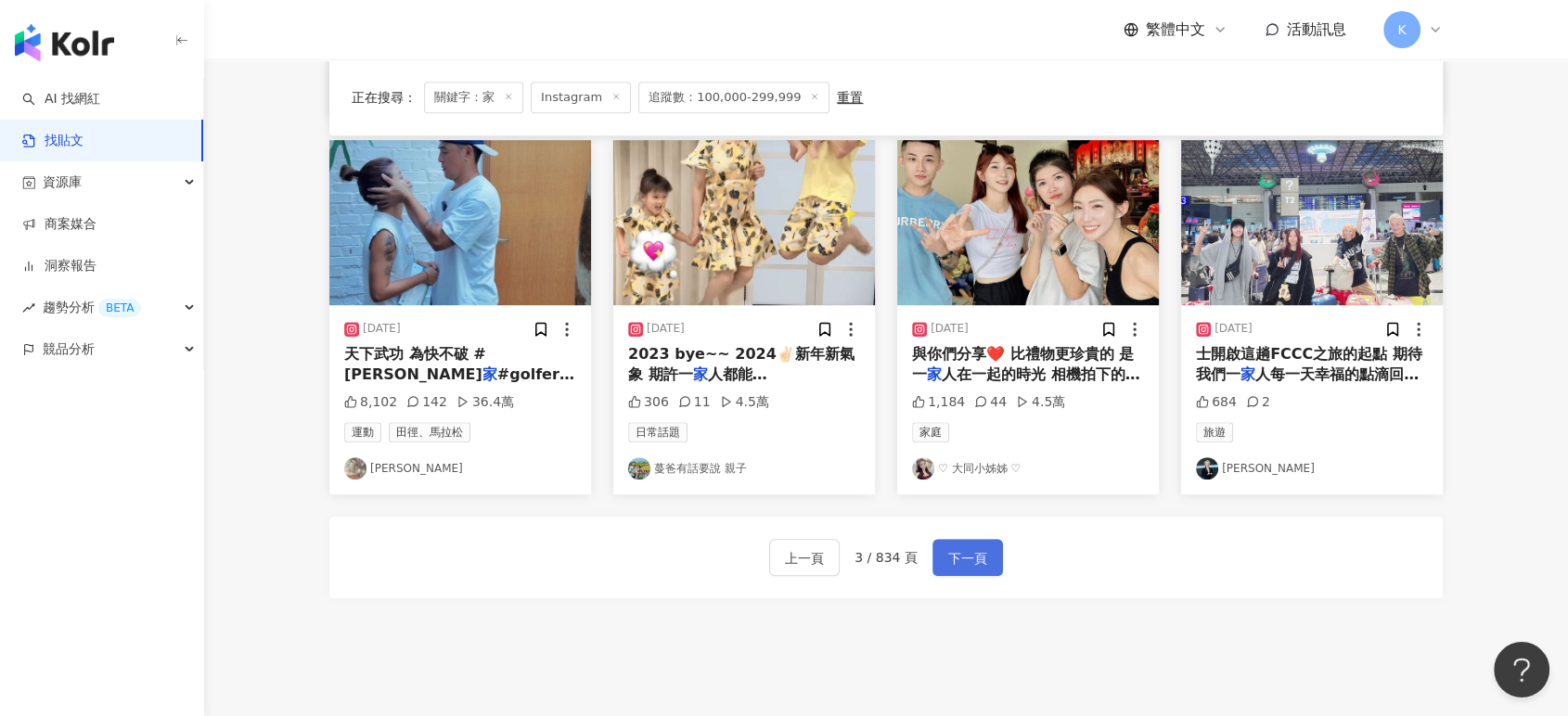
click at [978, 544] on button "下一頁" at bounding box center [968, 558] width 71 height 37
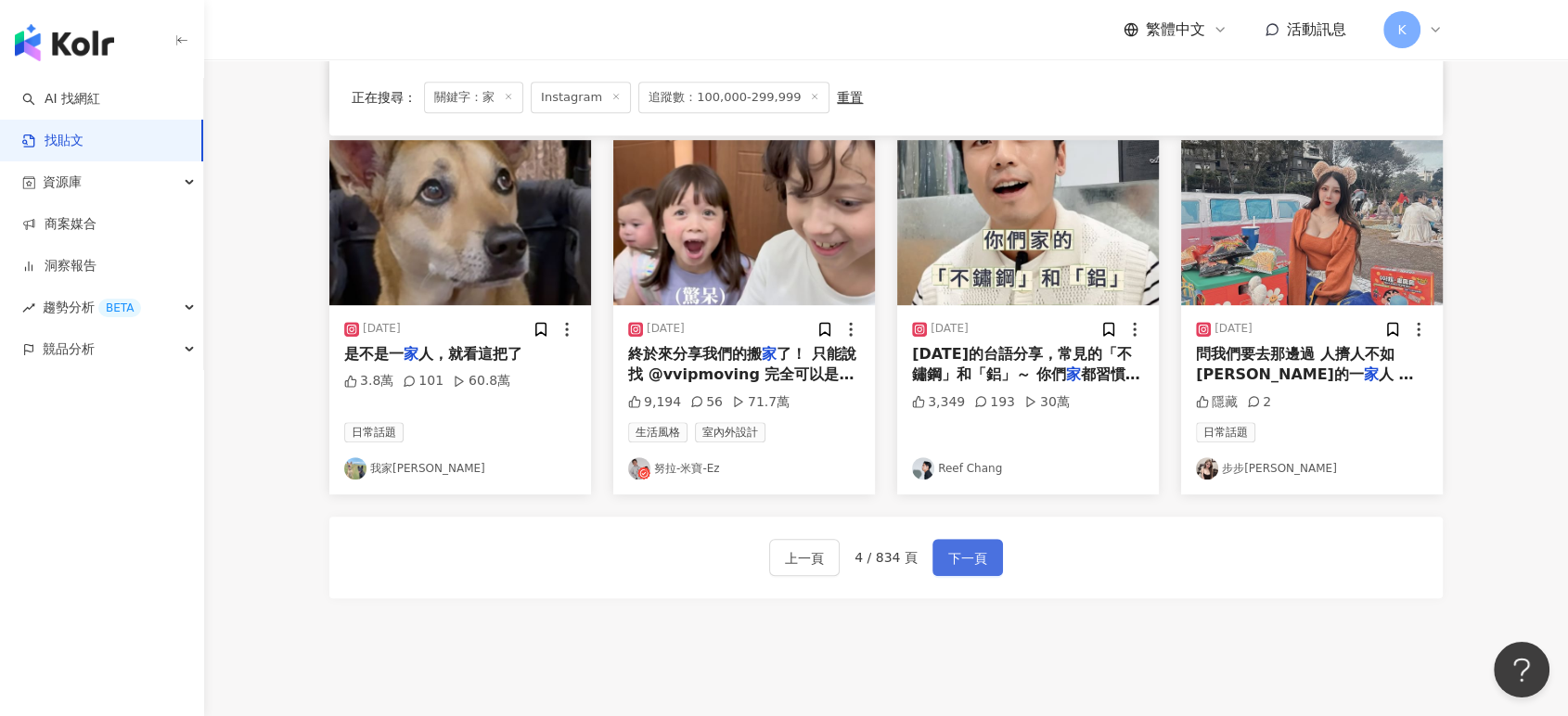
click at [975, 545] on button "下一頁" at bounding box center [968, 558] width 71 height 37
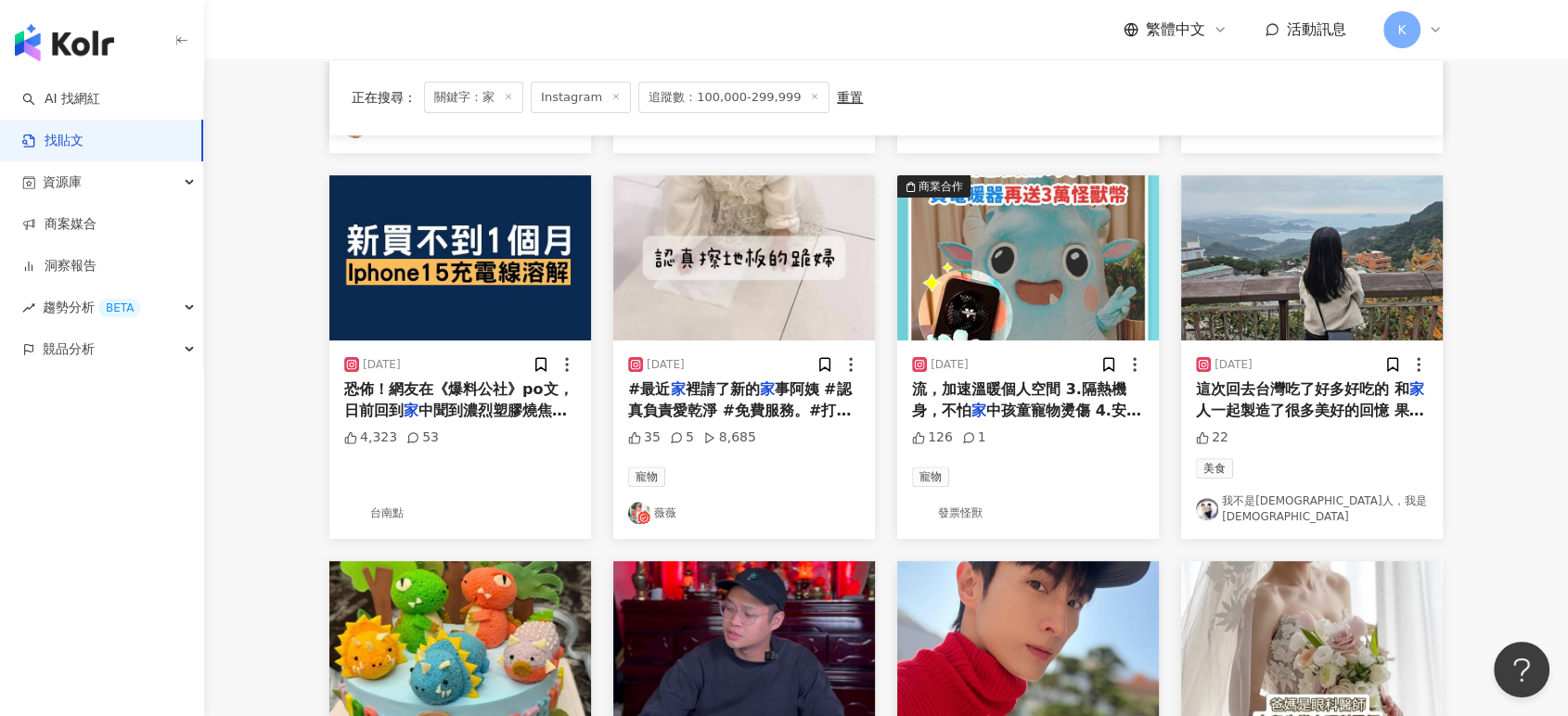
scroll to position [1060, 0]
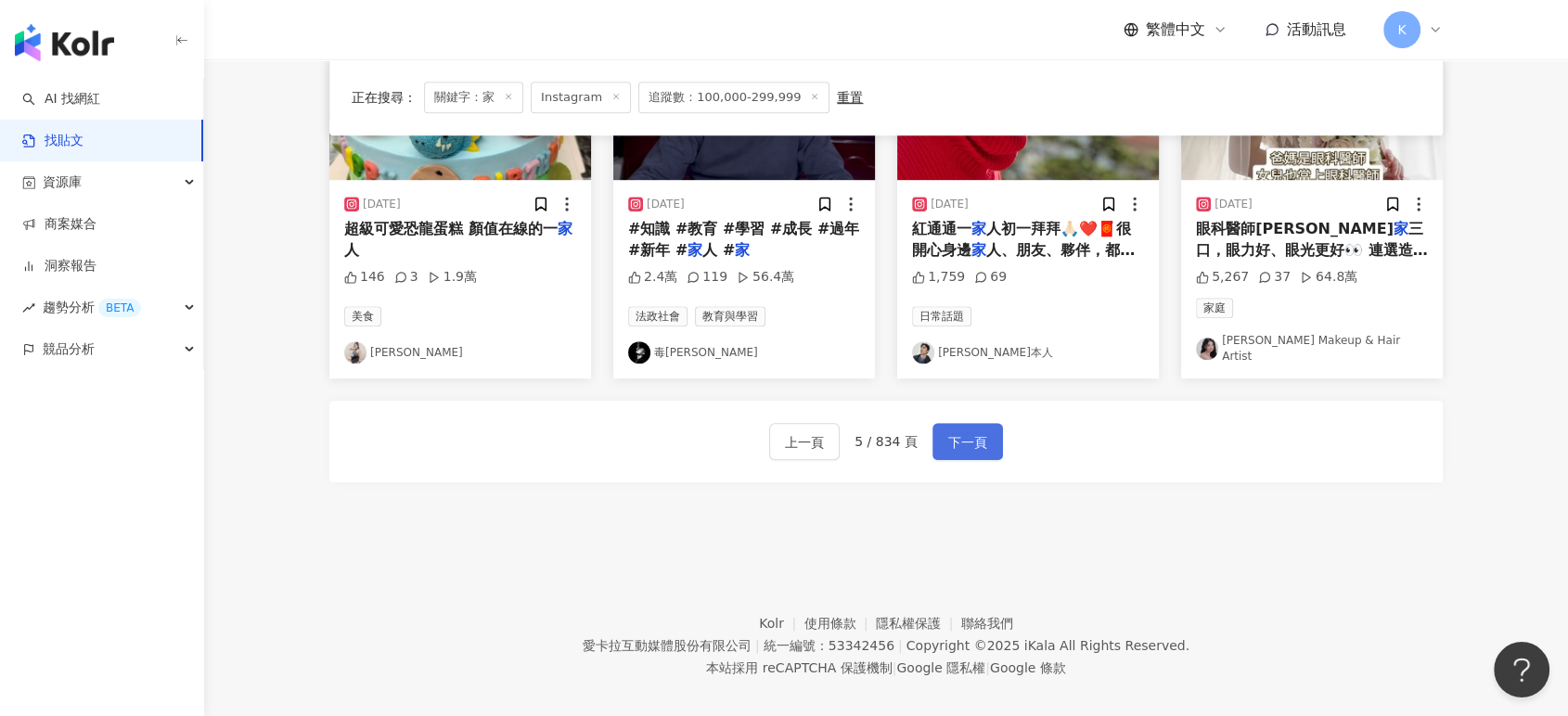
click at [984, 426] on button "下一頁" at bounding box center [968, 441] width 71 height 37
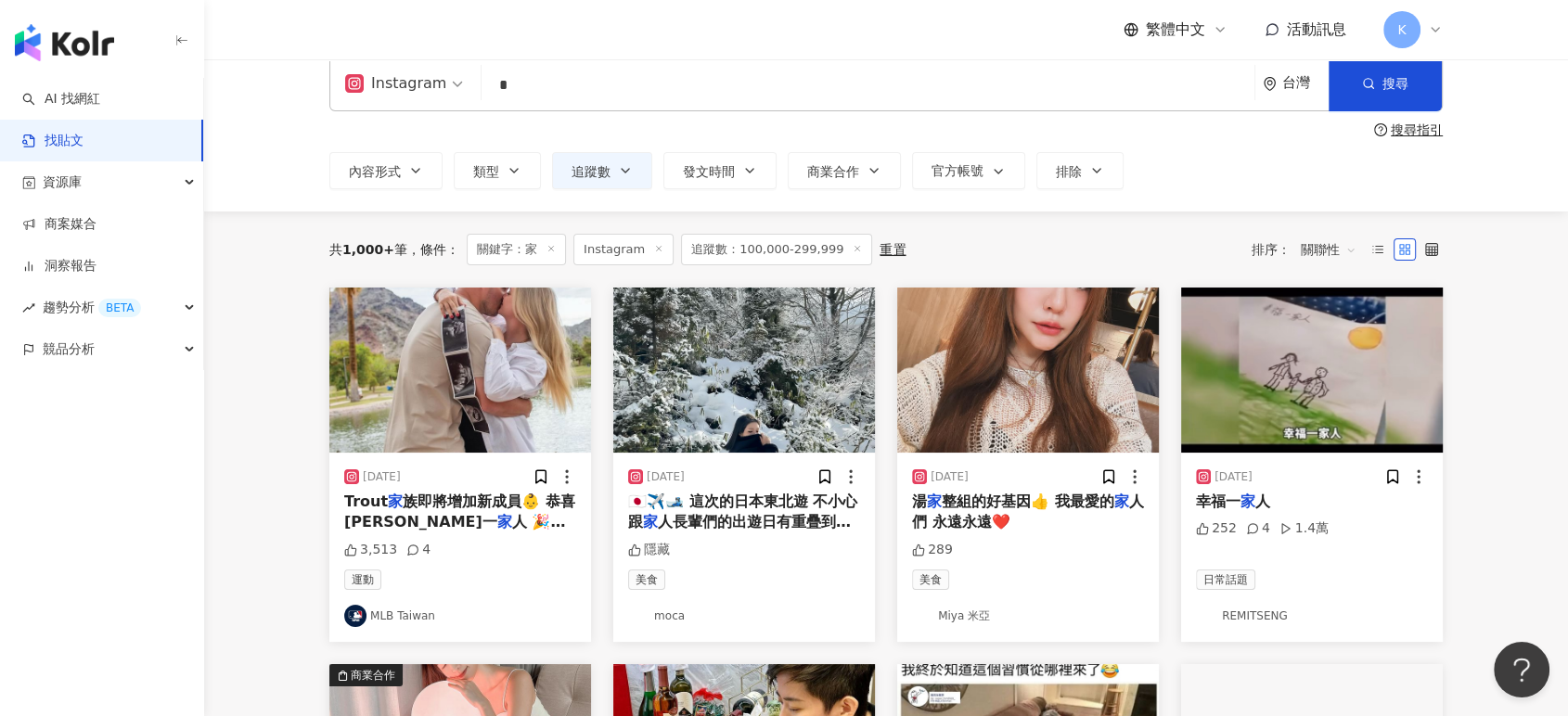
scroll to position [0, 0]
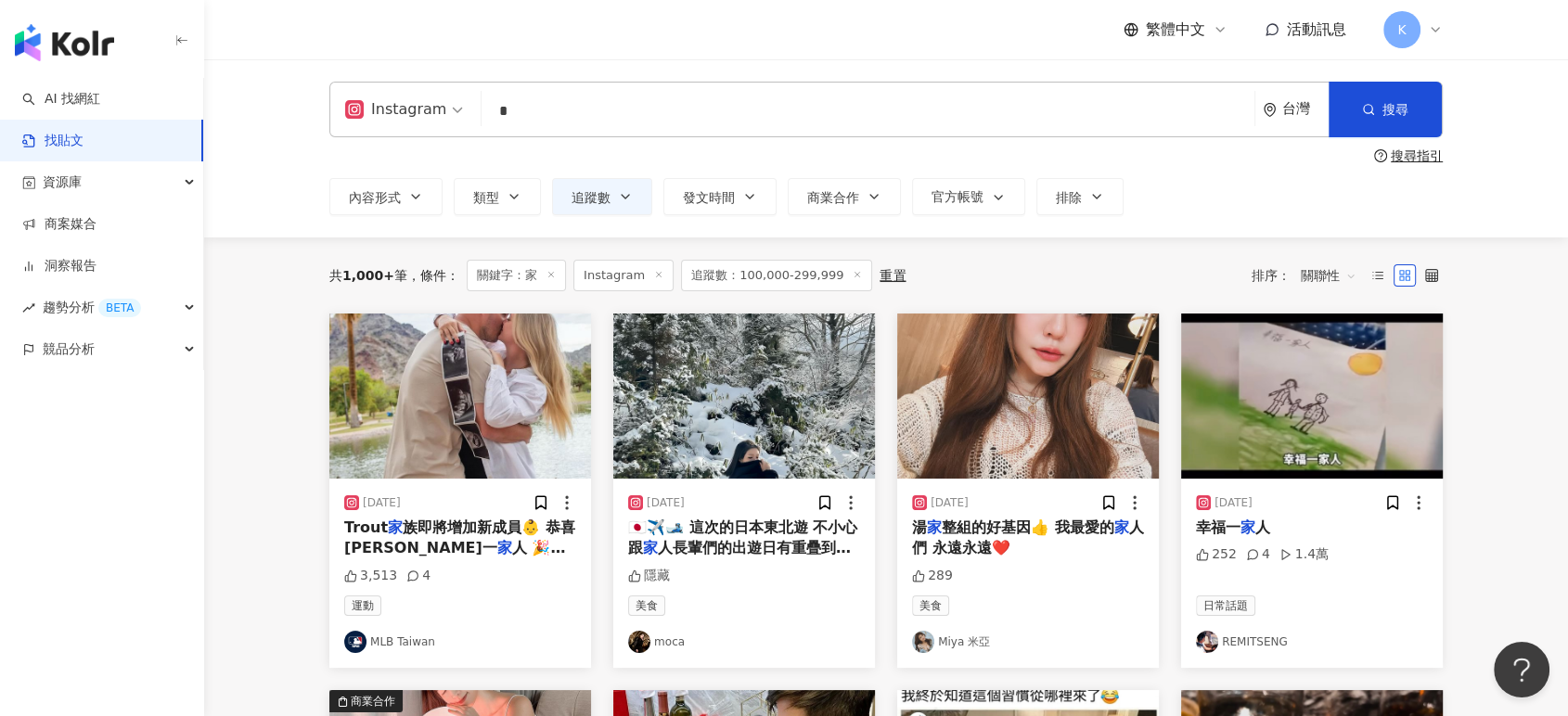
drag, startPoint x: 566, startPoint y: 128, endPoint x: 468, endPoint y: 133, distance: 98.1
click at [468, 133] on div "Instagram 家 * 台灣 搜尋" at bounding box center [886, 110] width 1113 height 56
type input "**"
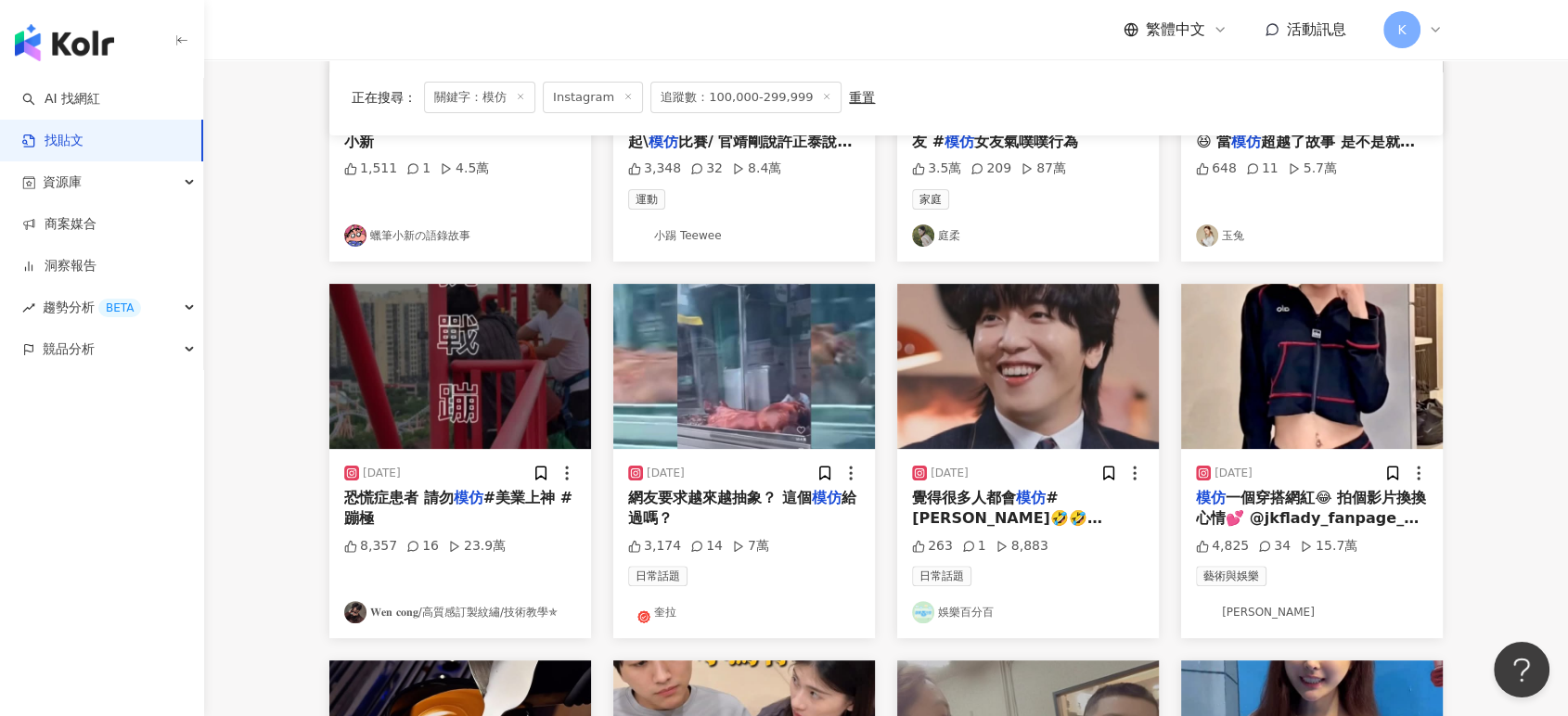
scroll to position [927, 0]
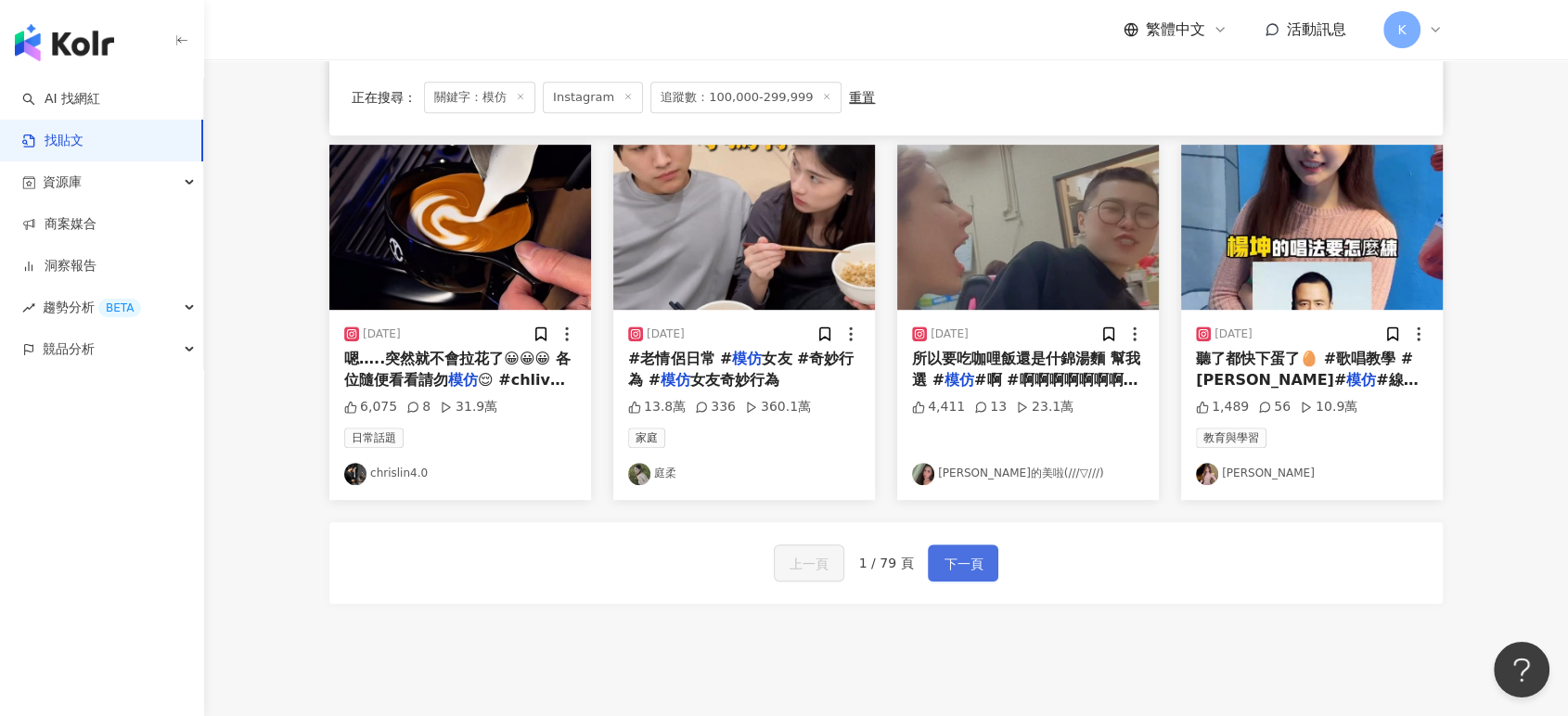
click at [978, 562] on span "下一頁" at bounding box center [963, 564] width 39 height 22
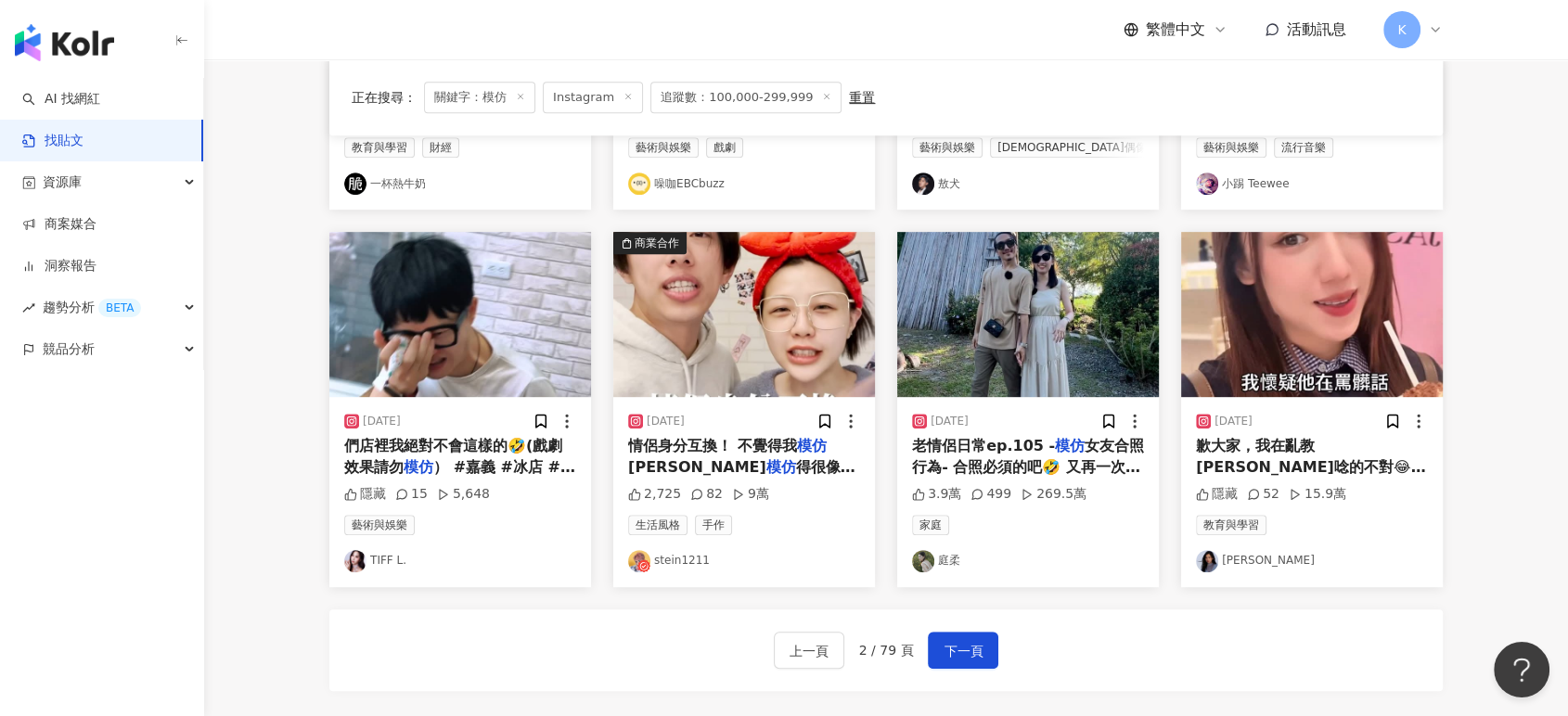
scroll to position [1065, 0]
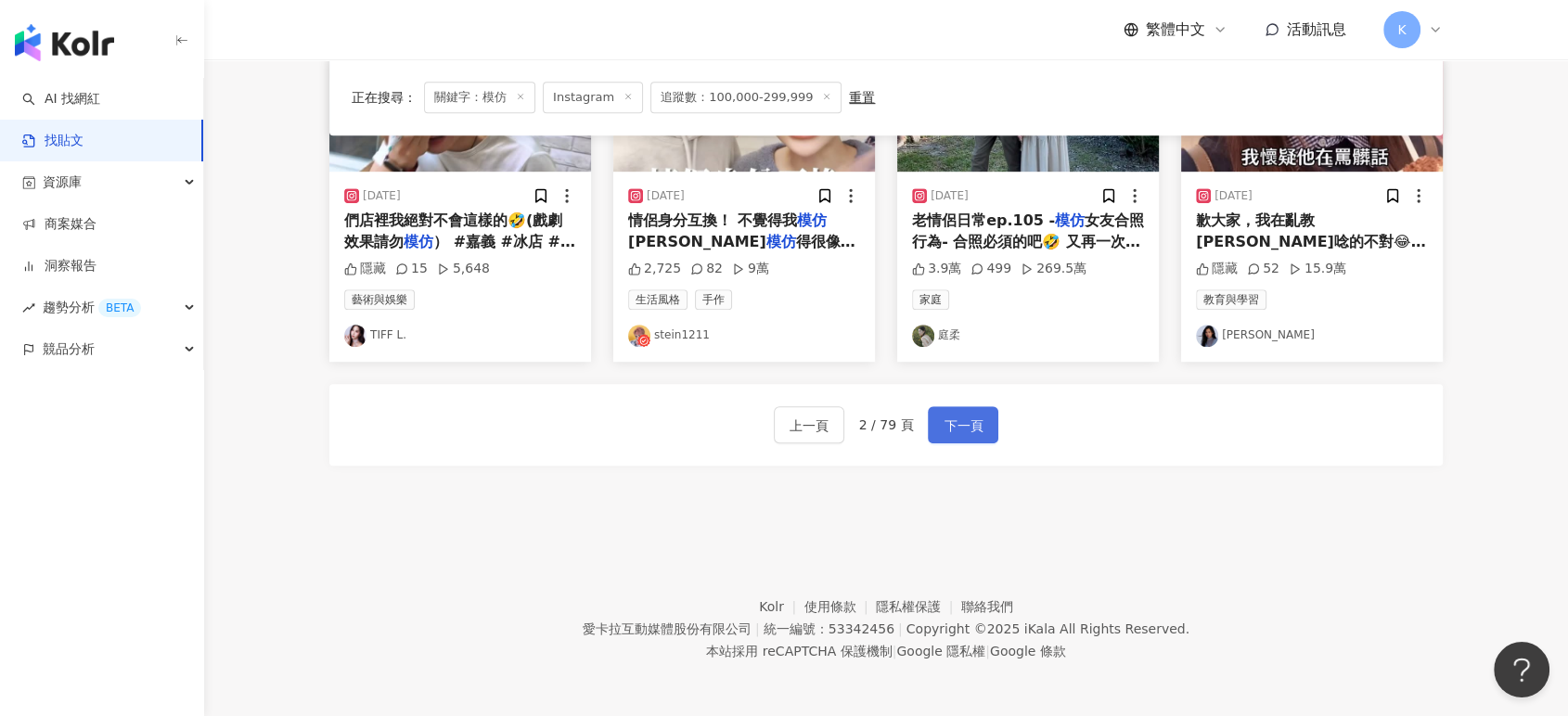
click at [958, 428] on span "下一頁" at bounding box center [963, 426] width 39 height 22
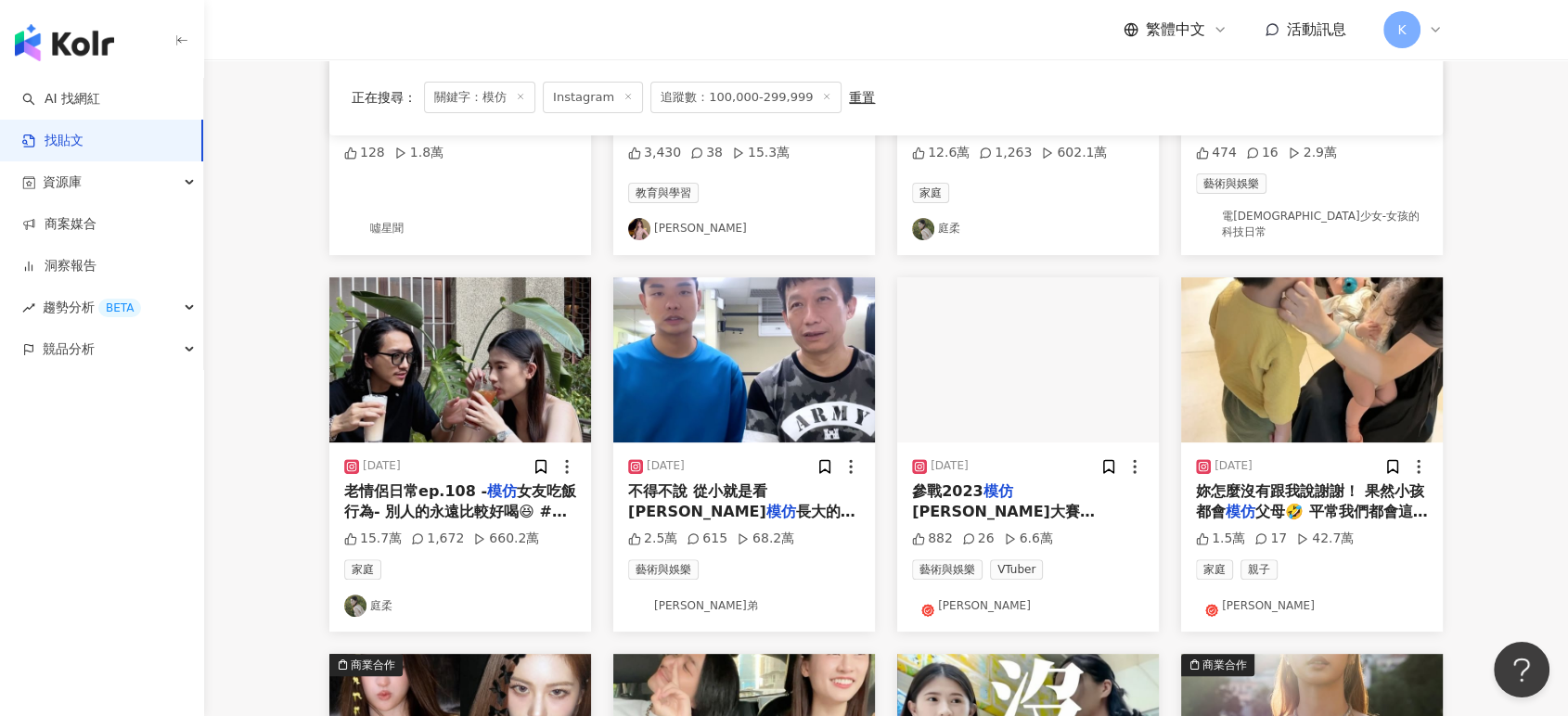
scroll to position [550, 0]
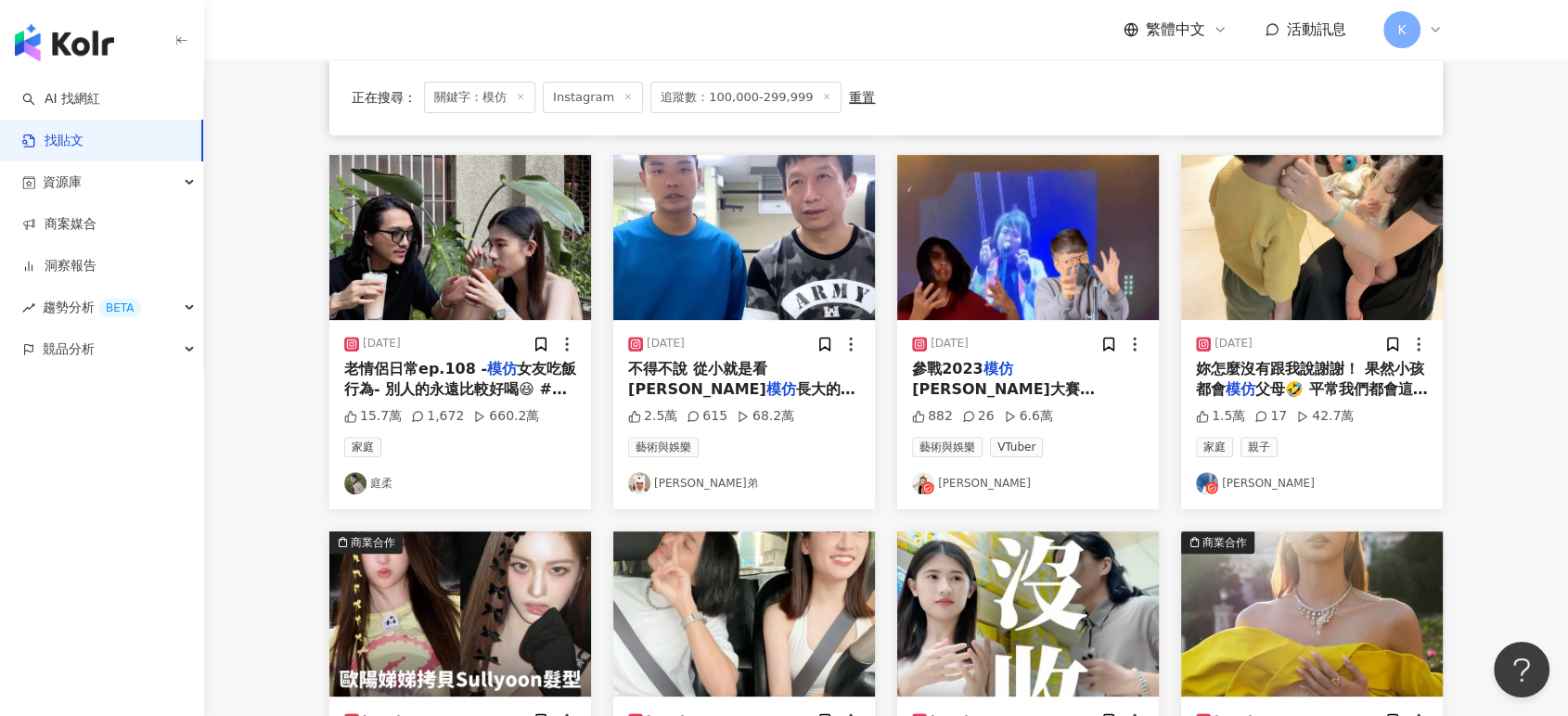
click at [1327, 262] on img "button" at bounding box center [1312, 236] width 262 height 165
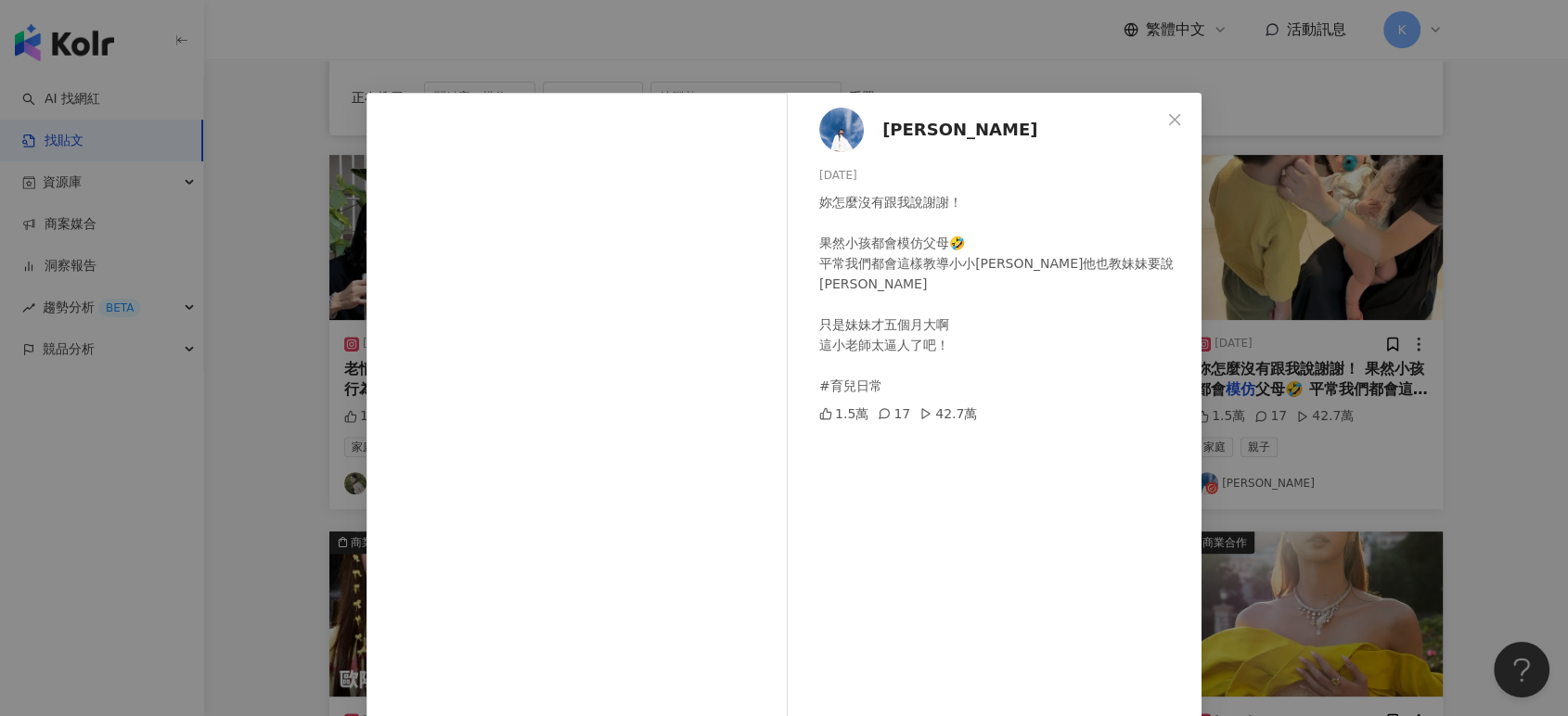
click at [1327, 262] on div "Daniel 2025/5/9 妳怎麼沒有跟我說謝謝！ 果然小孩都會模仿父母🤣 平常我們都會這樣教導小小李 結果他也教妹妹要說謝謝 只是妹妹才五個月大啊 這小…" at bounding box center [784, 358] width 1568 height 716
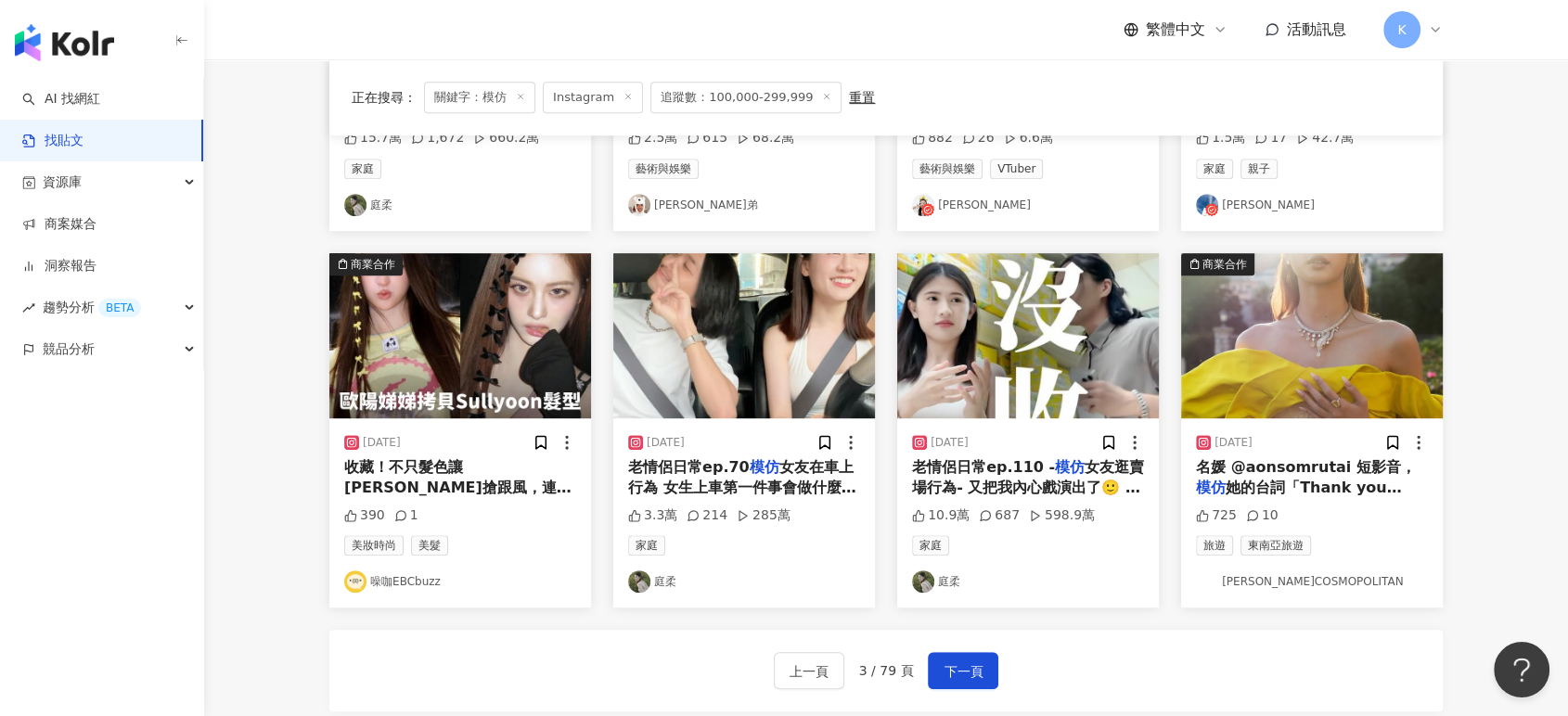
scroll to position [1065, 0]
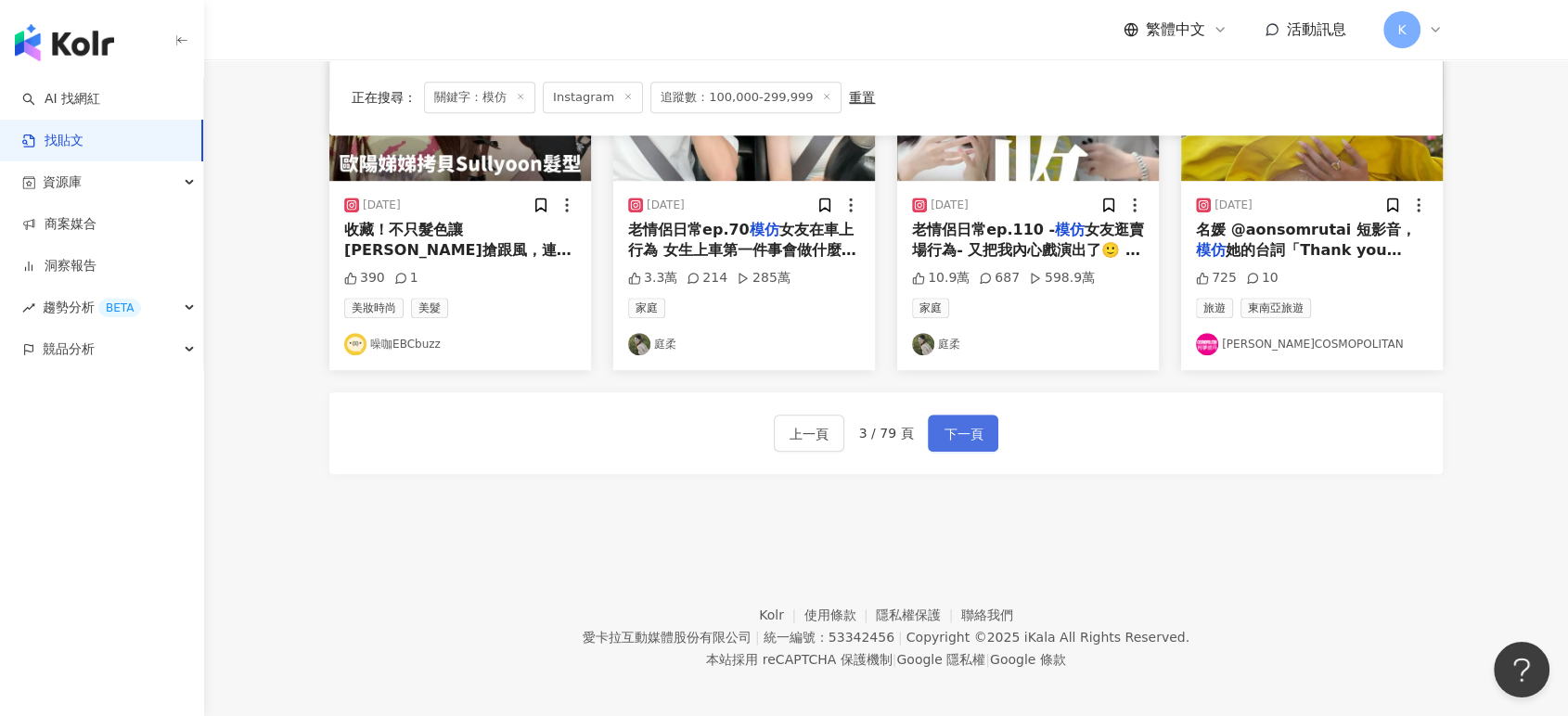
click at [949, 427] on span "下一頁" at bounding box center [963, 434] width 39 height 22
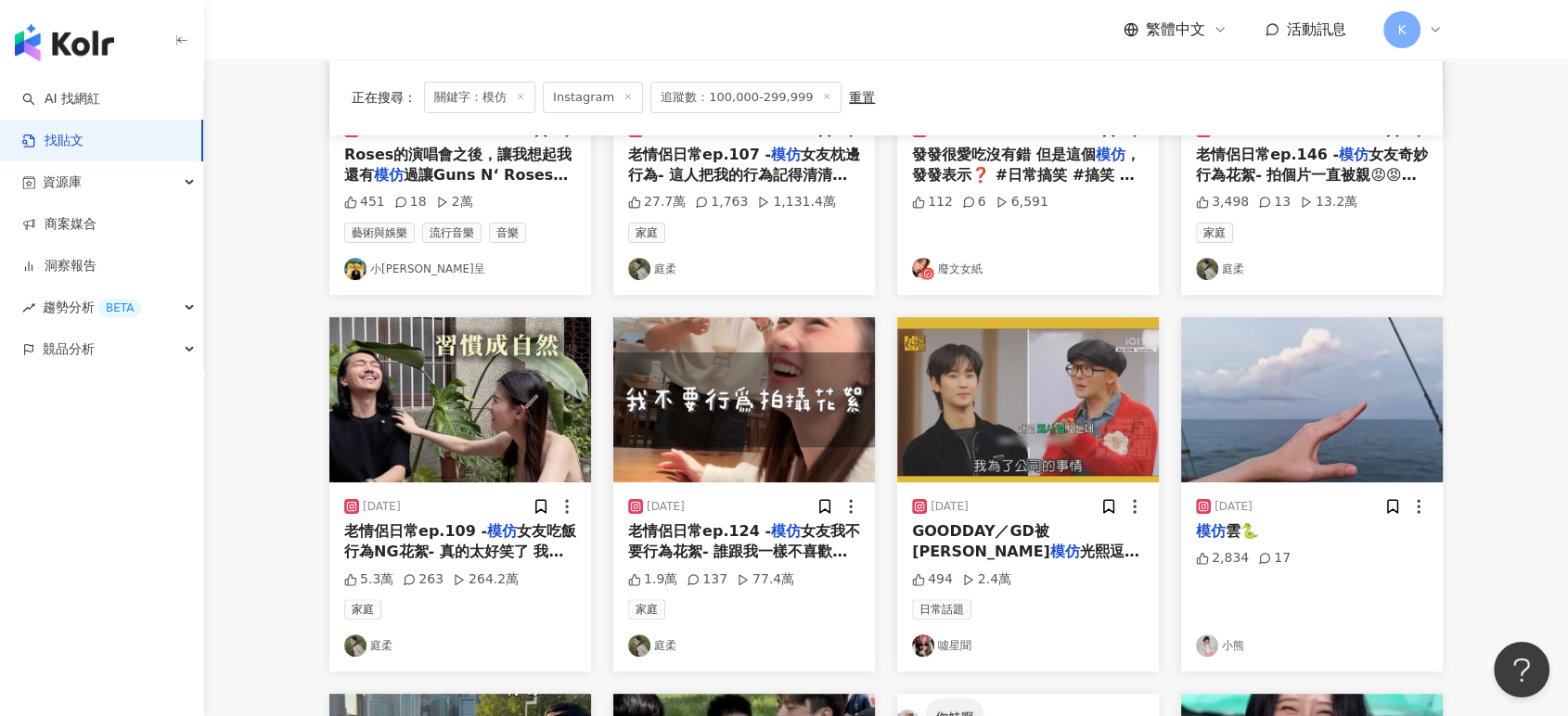
scroll to position [0, 0]
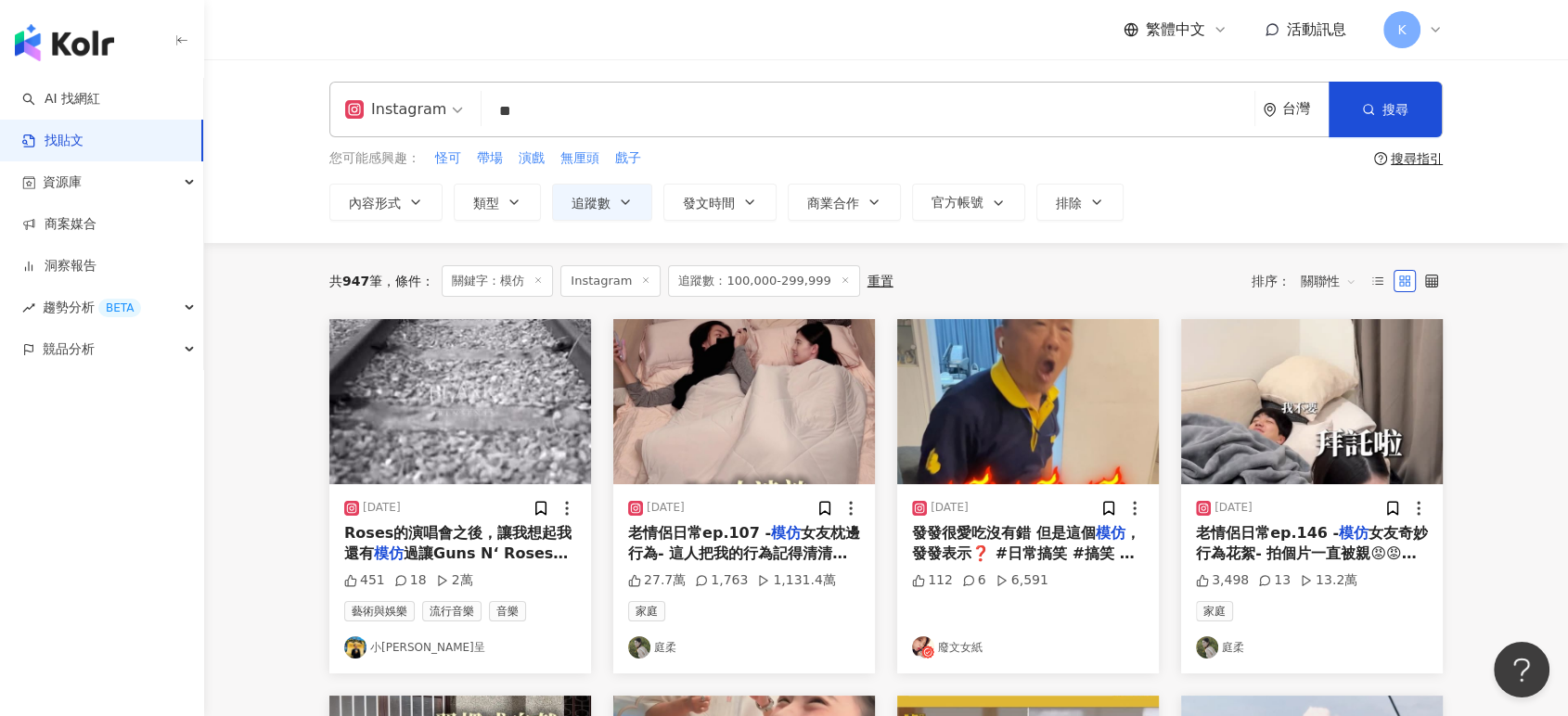
drag, startPoint x: 557, startPoint y: 115, endPoint x: 467, endPoint y: 115, distance: 90.0
click at [467, 115] on div "Instagram 模仿 ** 台灣 搜尋" at bounding box center [886, 110] width 1113 height 56
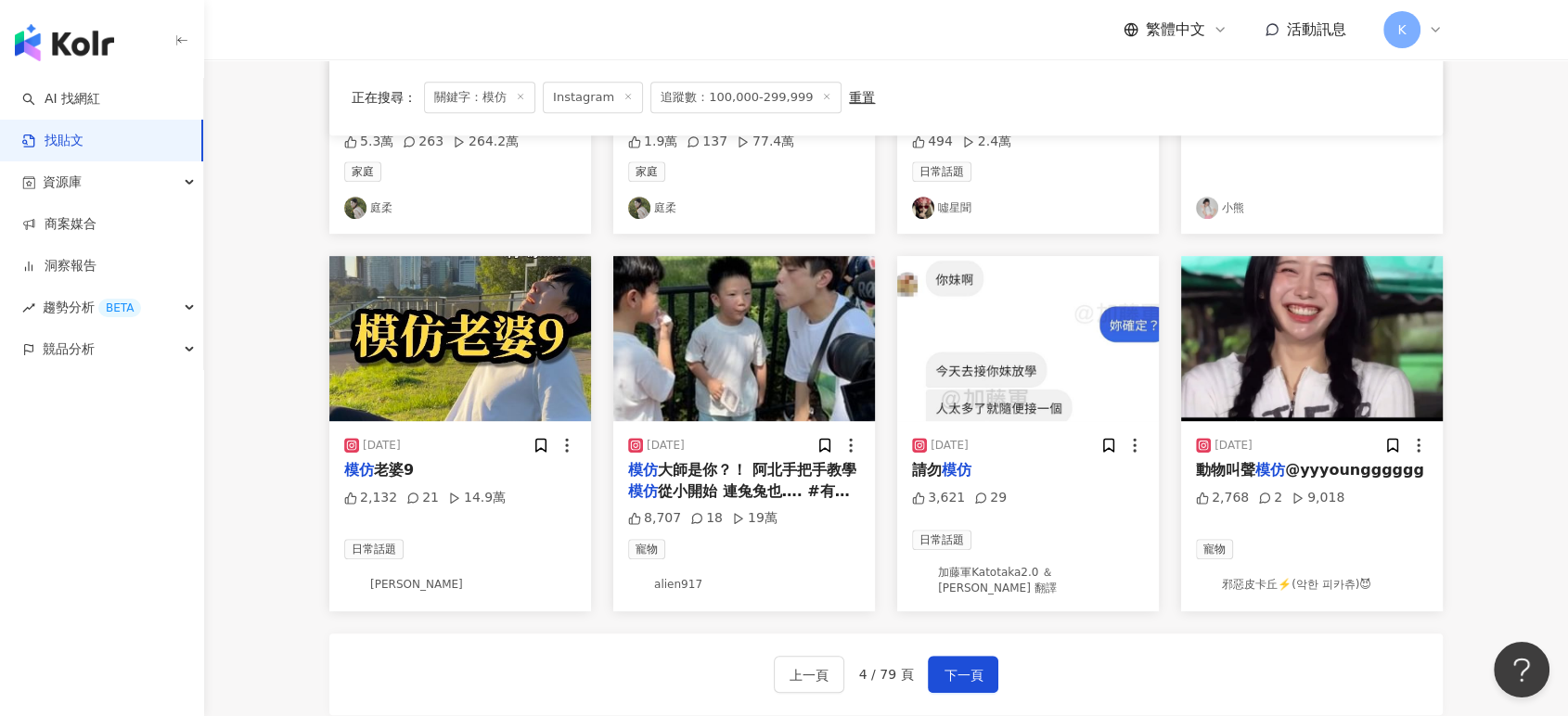
scroll to position [823, 0]
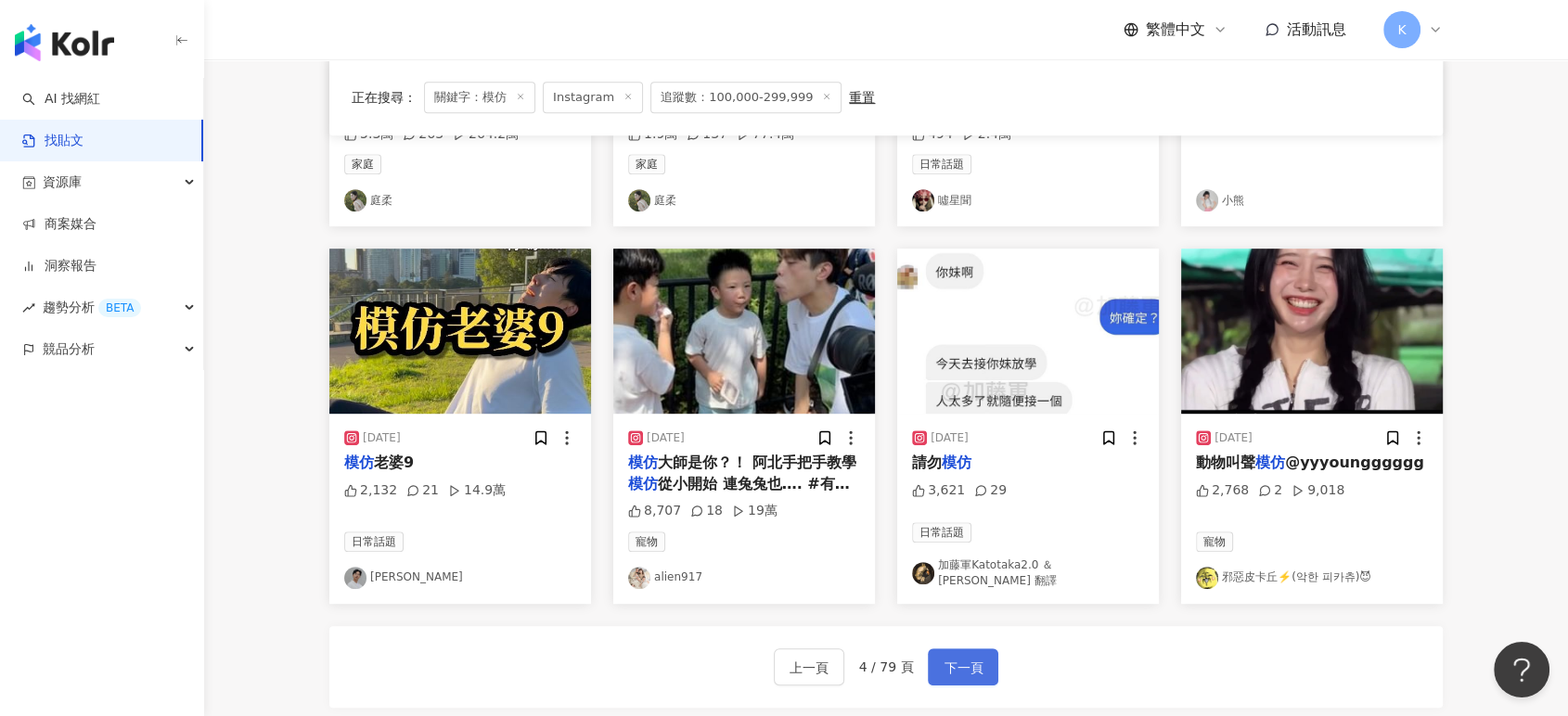
click at [965, 656] on span "下一頁" at bounding box center [963, 668] width 39 height 22
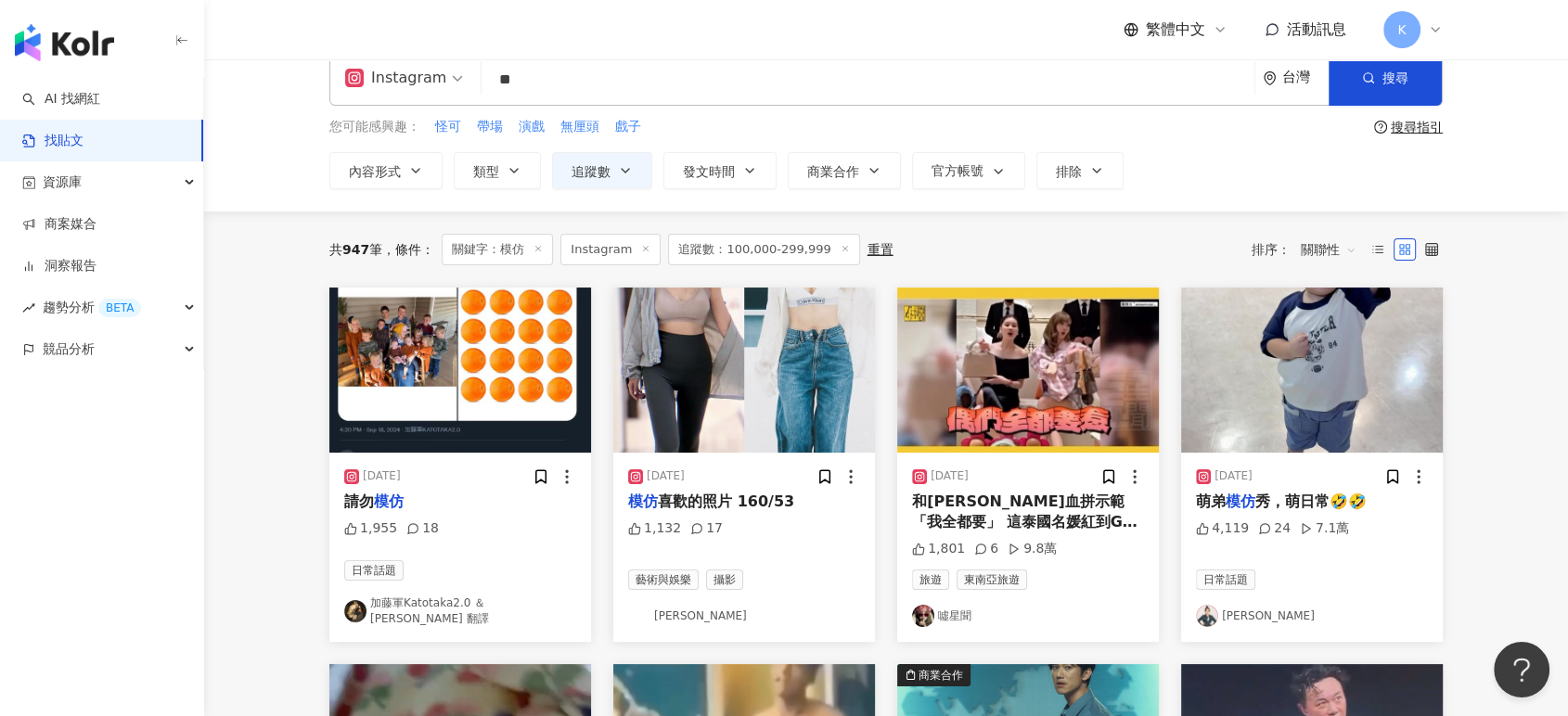
scroll to position [0, 0]
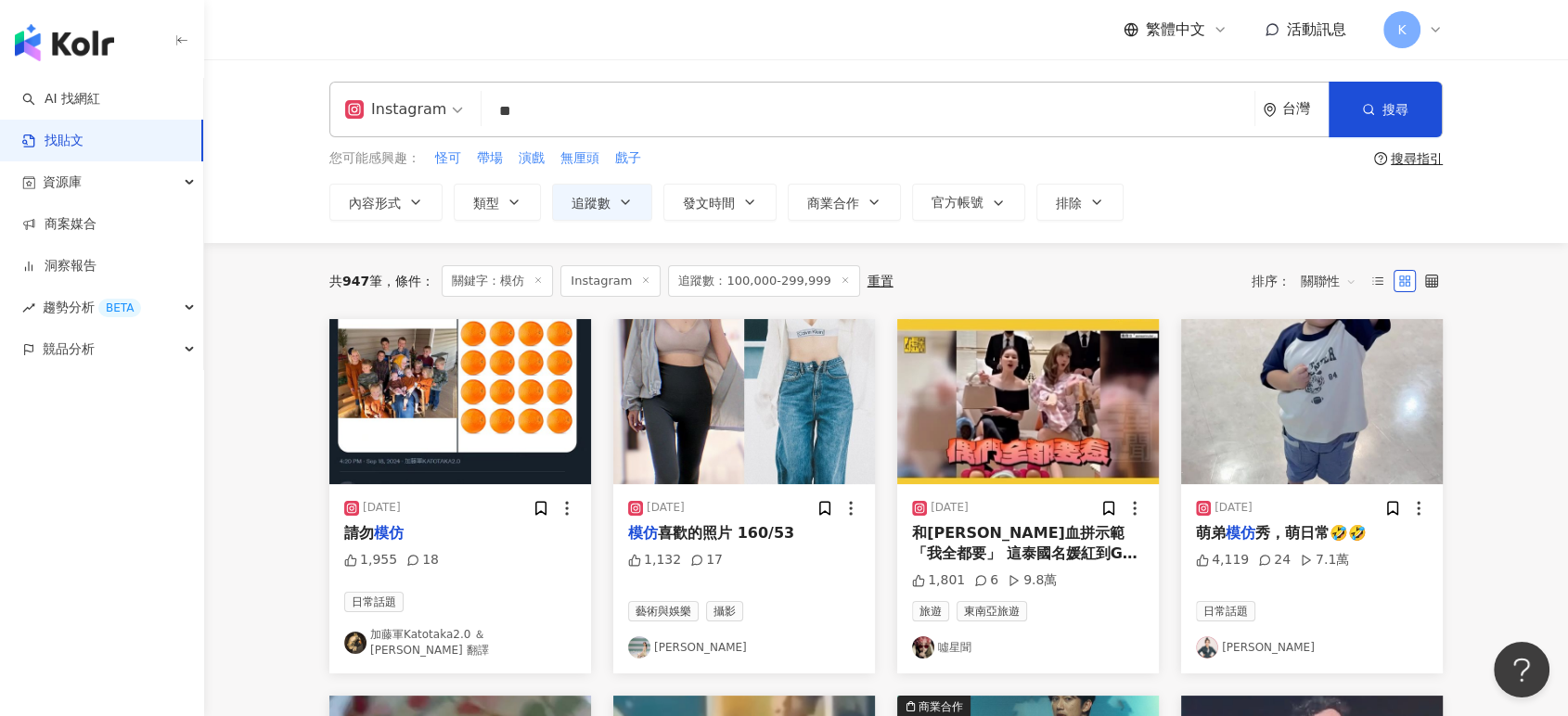
click at [1311, 450] on img "button" at bounding box center [1312, 401] width 262 height 165
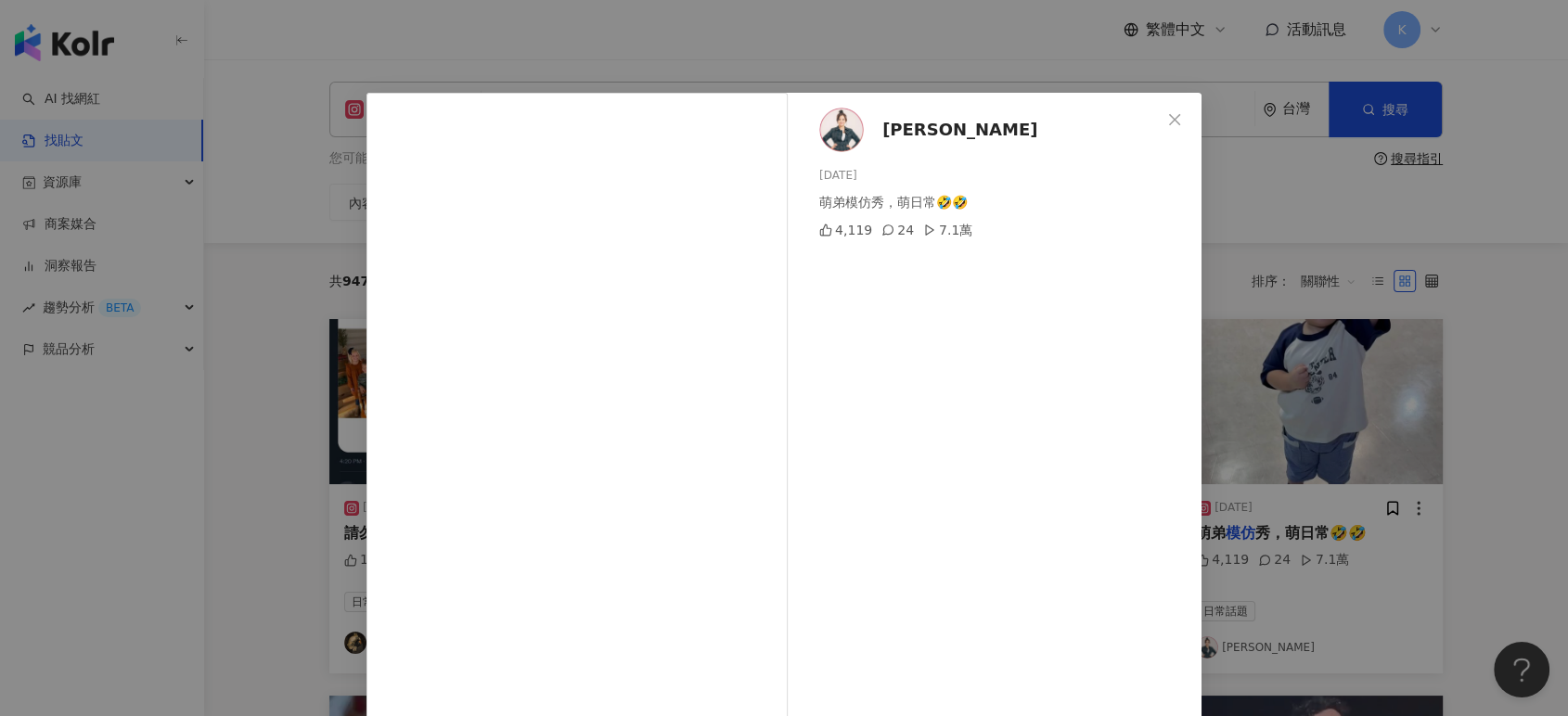
click at [1311, 450] on div "Nico品筠 2024/11/6 萌弟模仿秀，萌日常🤣🤣 4,119 24 7.1萬 查看原始貼文" at bounding box center [784, 358] width 1568 height 716
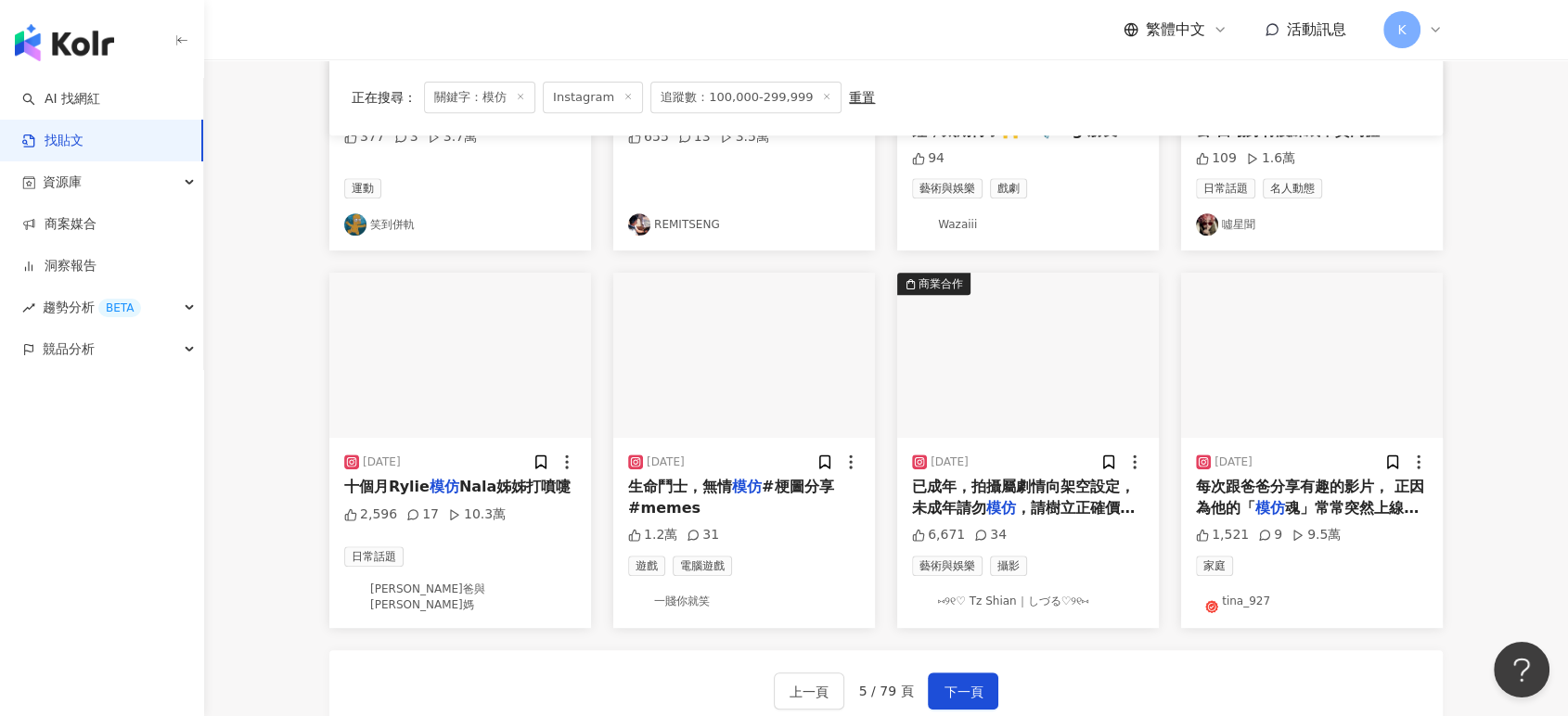
scroll to position [927, 0]
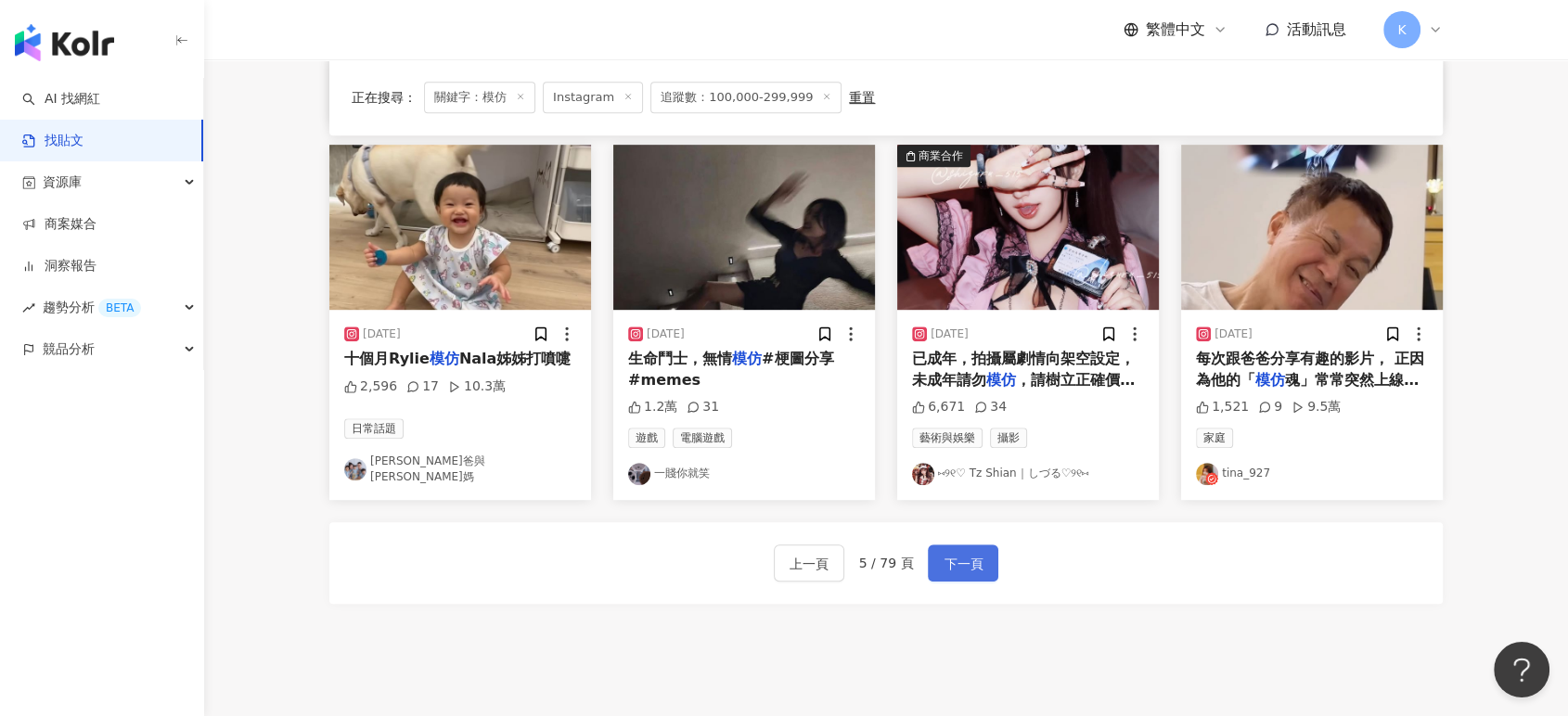
click at [959, 553] on span "下一頁" at bounding box center [963, 564] width 39 height 22
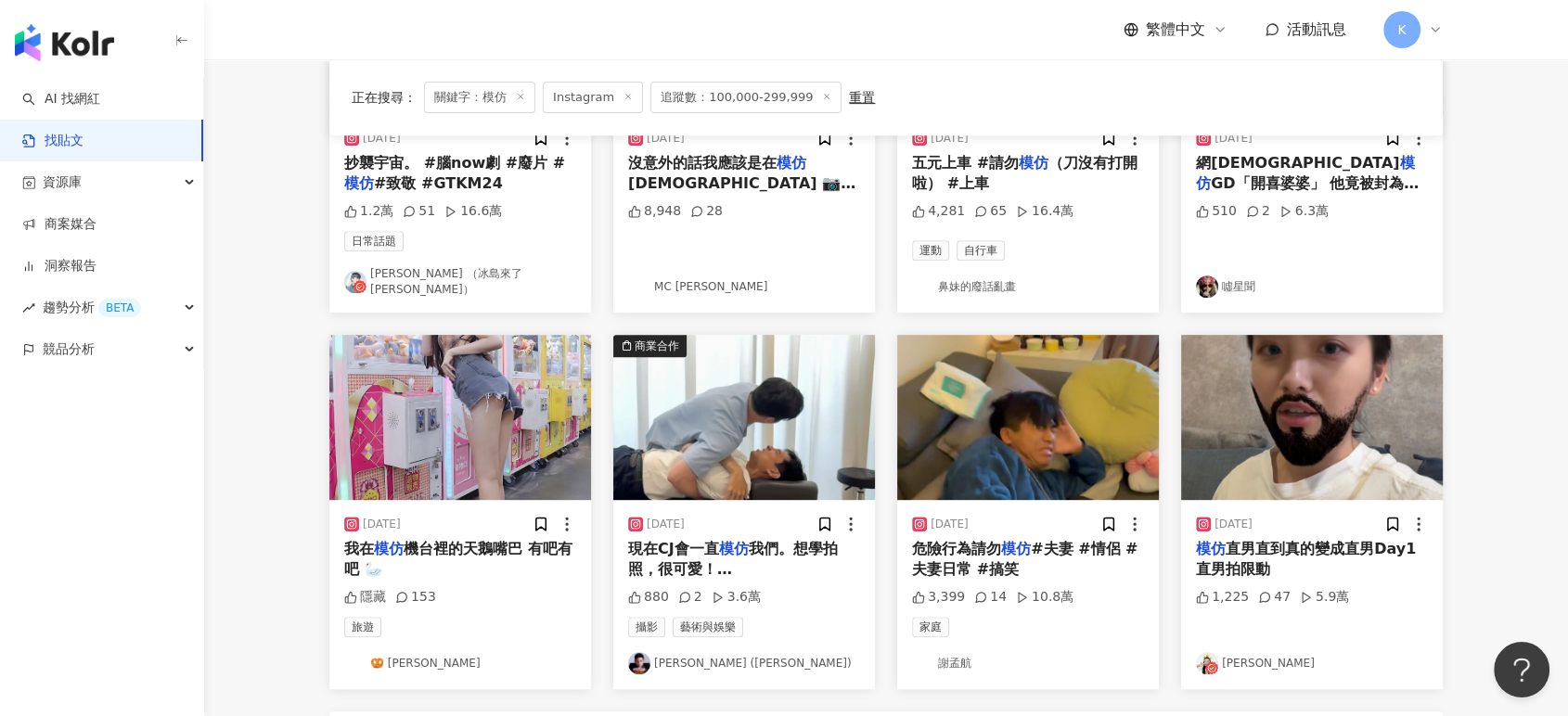
scroll to position [823, 0]
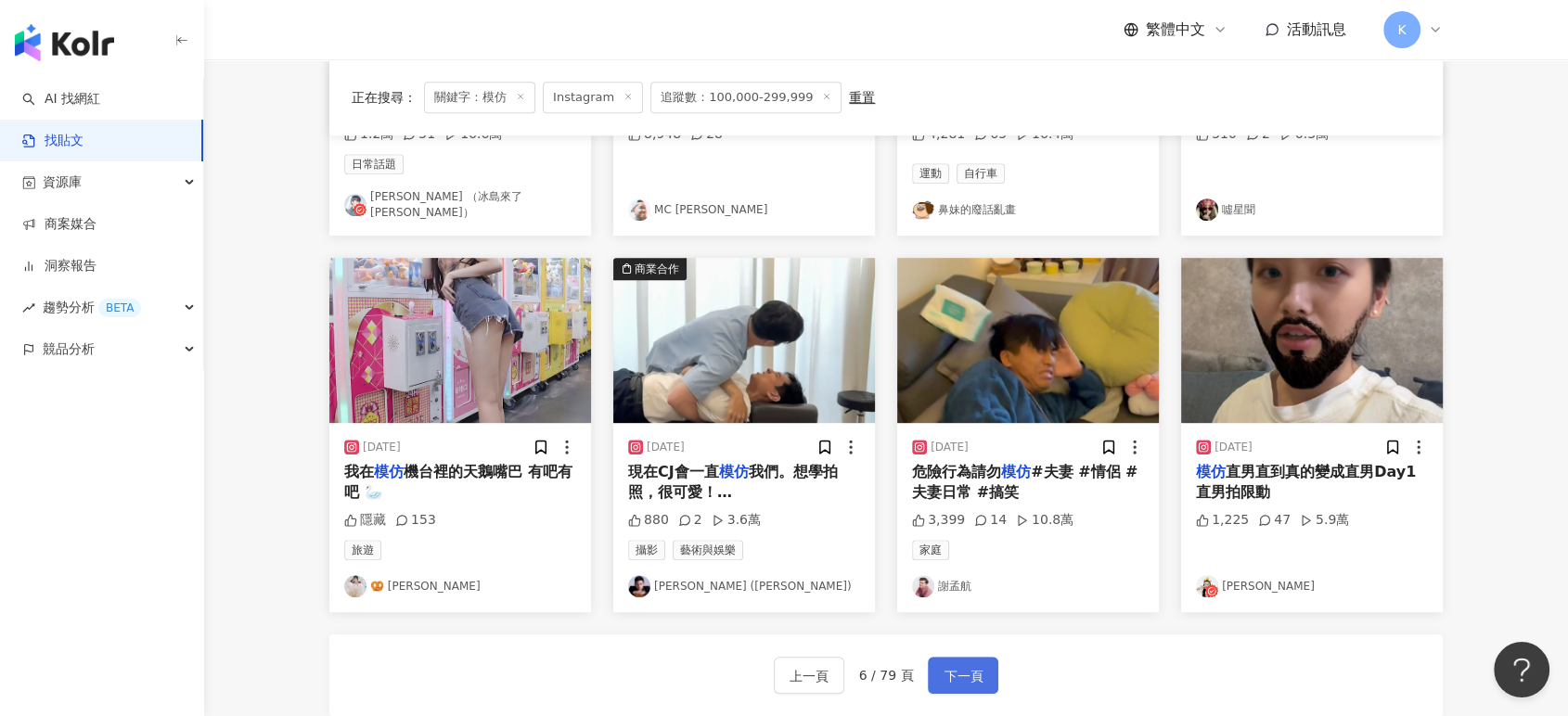
click at [970, 672] on span "下一頁" at bounding box center [963, 676] width 39 height 22
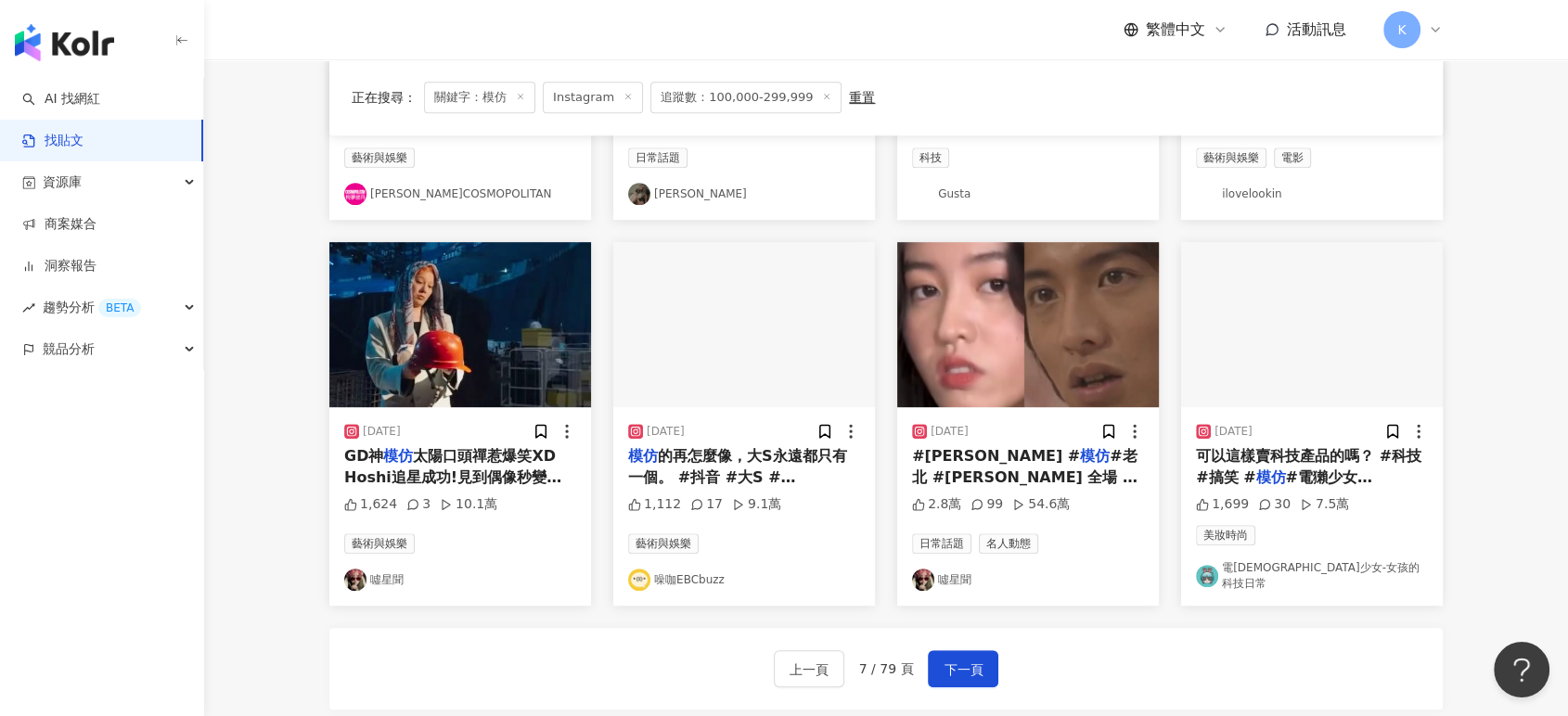
scroll to position [1065, 0]
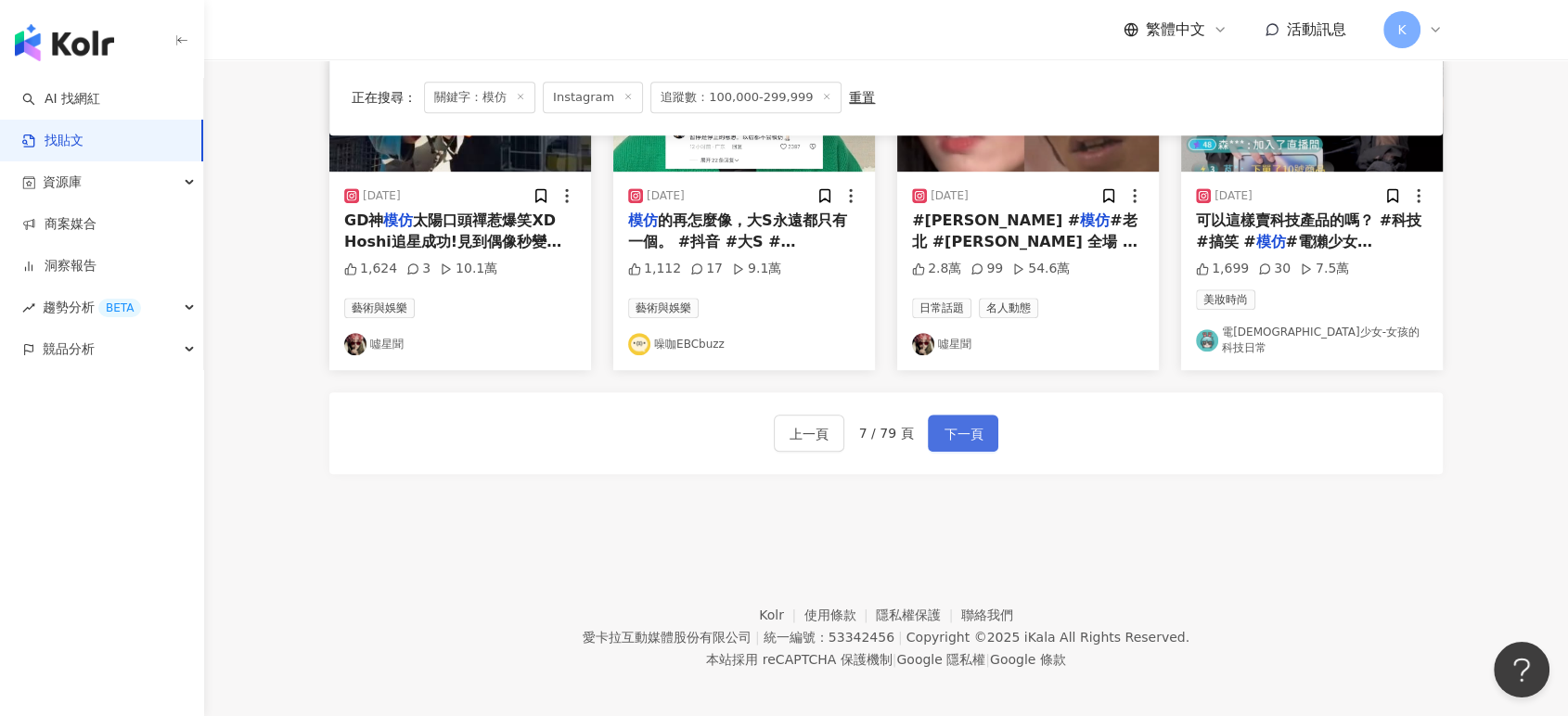
click at [989, 429] on button "下一頁" at bounding box center [963, 433] width 71 height 37
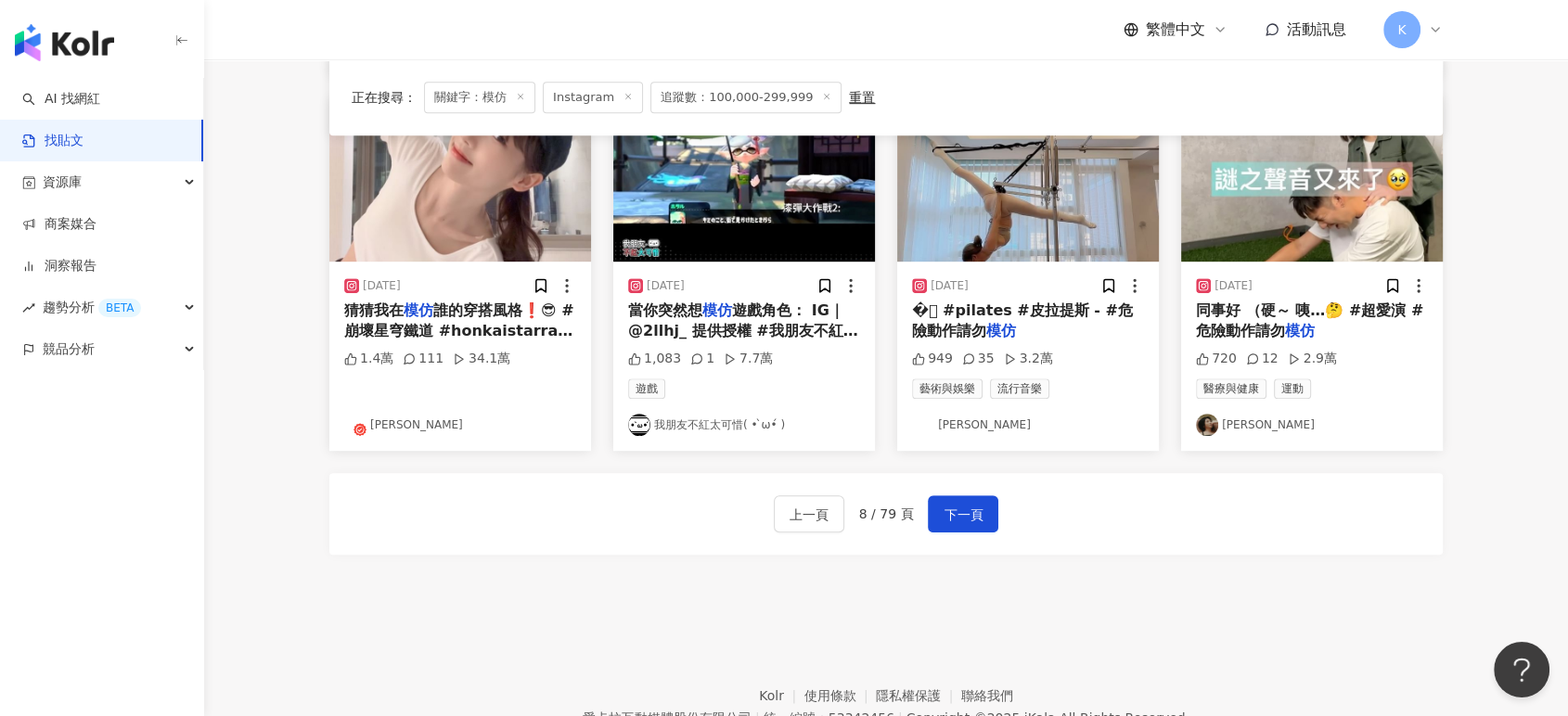
scroll to position [859, 0]
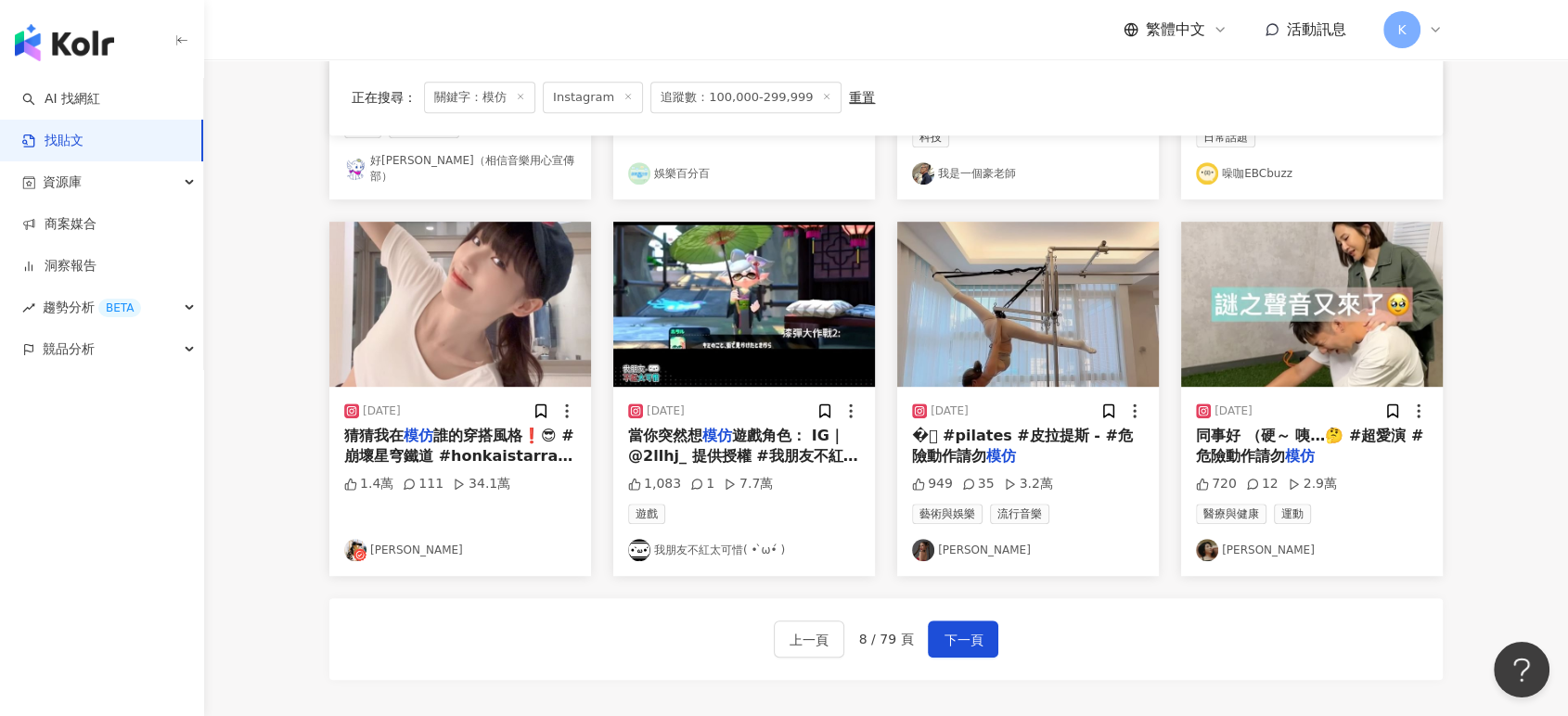
drag, startPoint x: 1450, startPoint y: 263, endPoint x: 1318, endPoint y: 294, distance: 135.6
click at [1450, 263] on div "2024/8/21 同事好 （硬～ 咦…🤔 #超愛演 #危險動作請勿 模仿 720 12 2.9萬 醫療與健康 運動 梁文音" at bounding box center [1312, 399] width 284 height 354
click at [977, 628] on span "下一頁" at bounding box center [963, 640] width 39 height 22
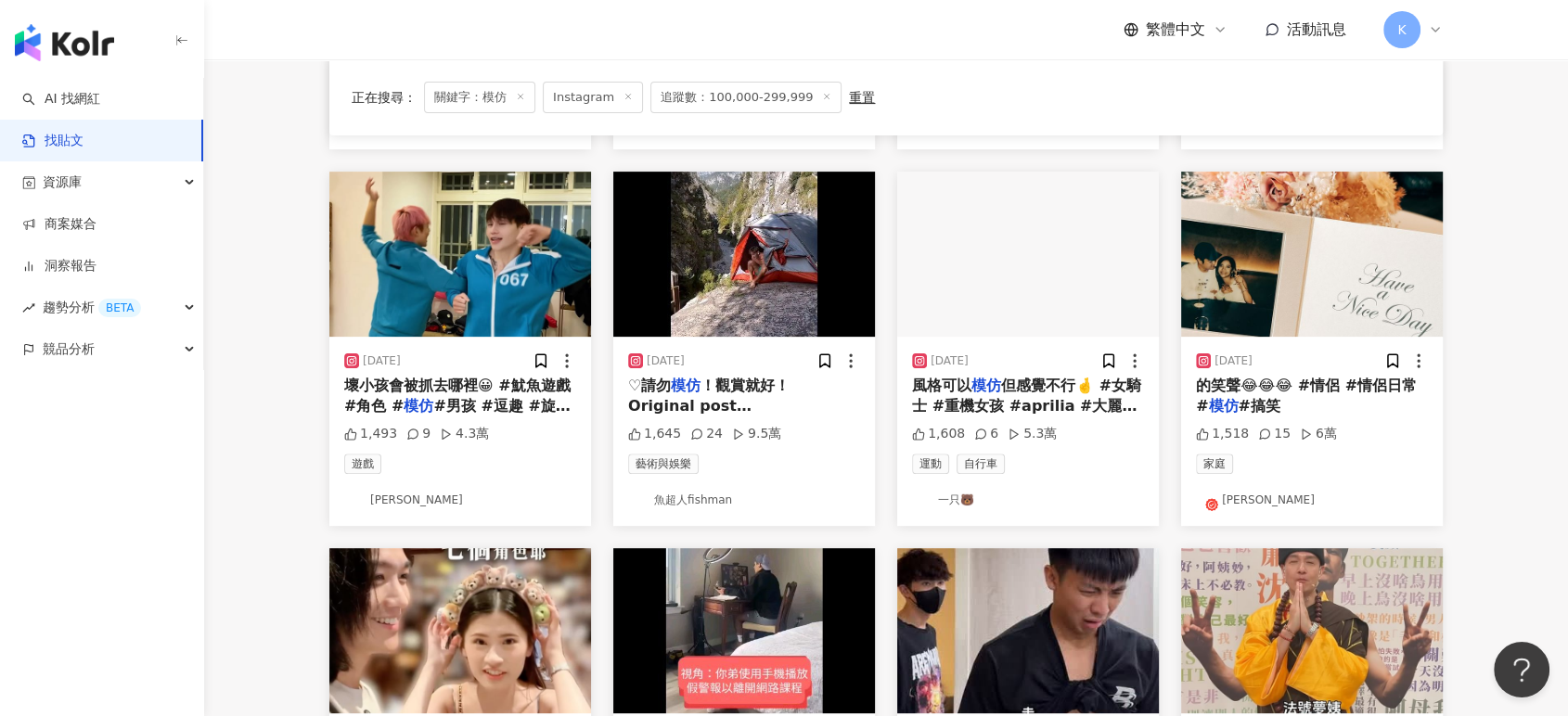
scroll to position [344, 0]
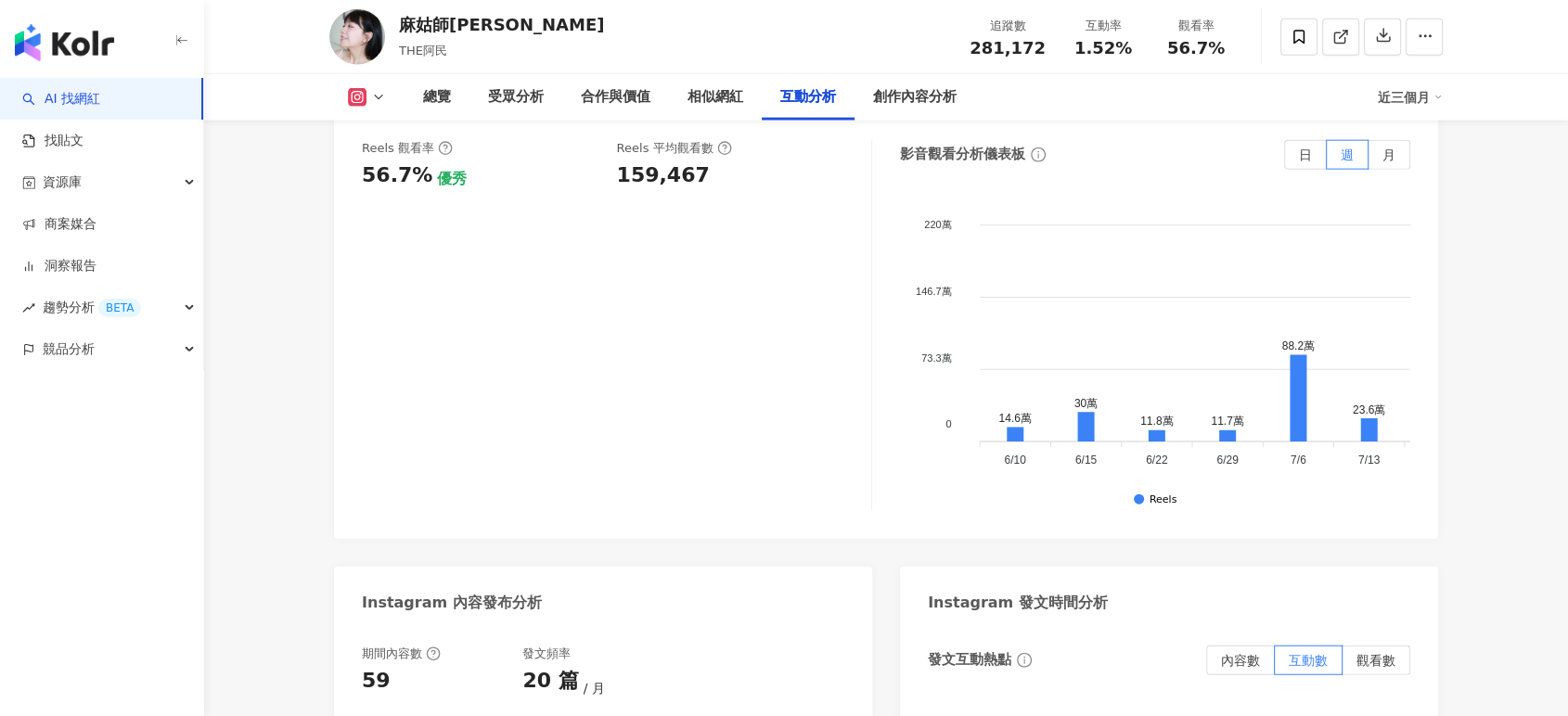
scroll to position [5494, 0]
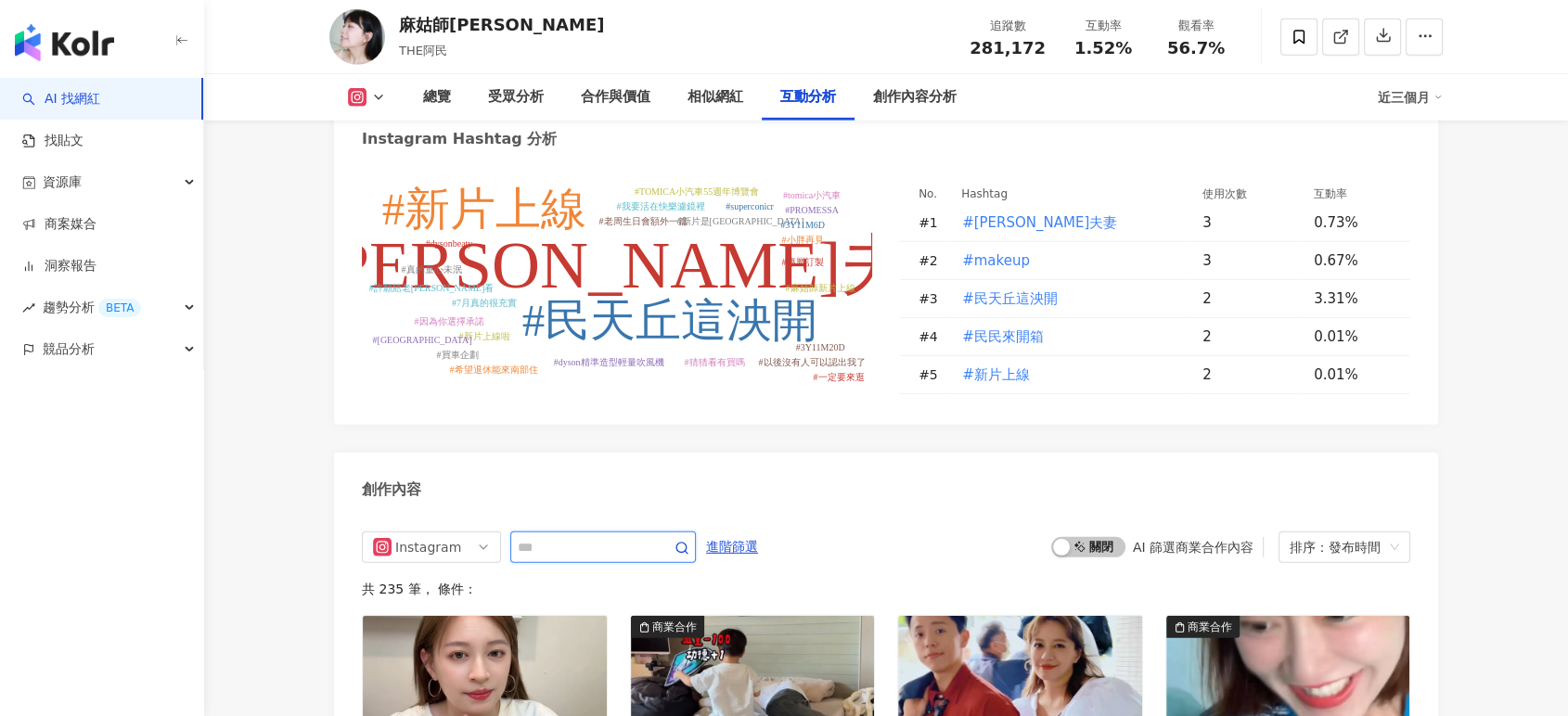
click at [614, 536] on input "text" at bounding box center [582, 547] width 130 height 22
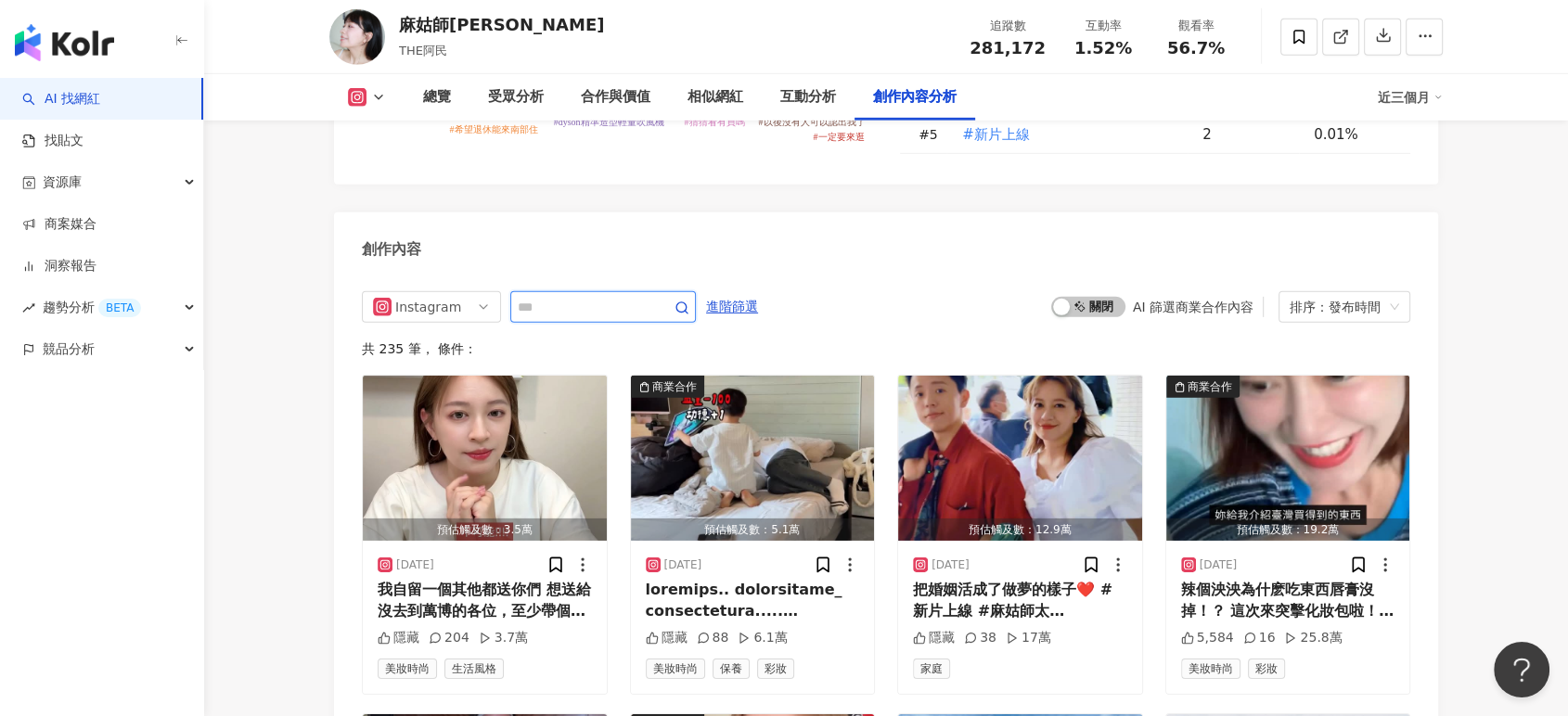
scroll to position [0, 0]
type input "****"
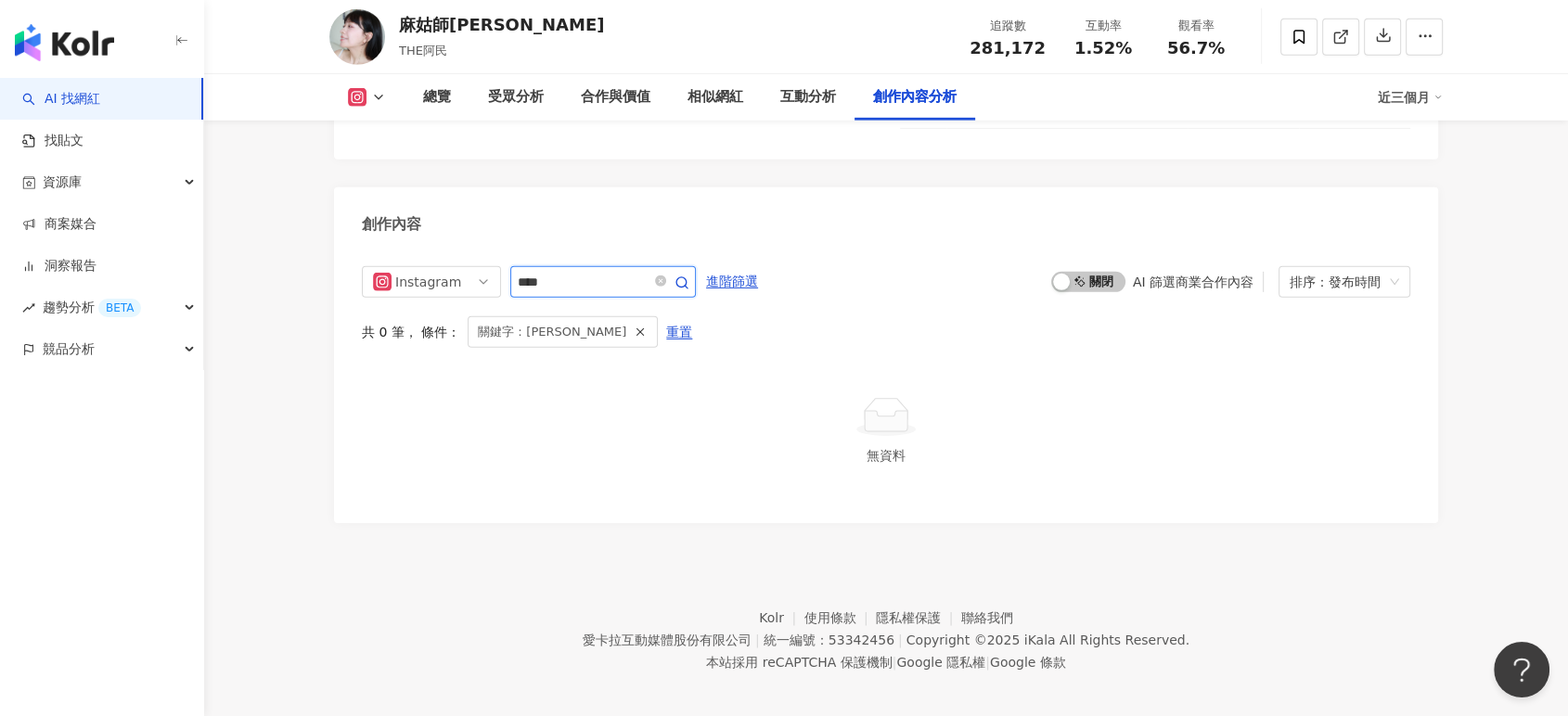
scroll to position [5705, 0]
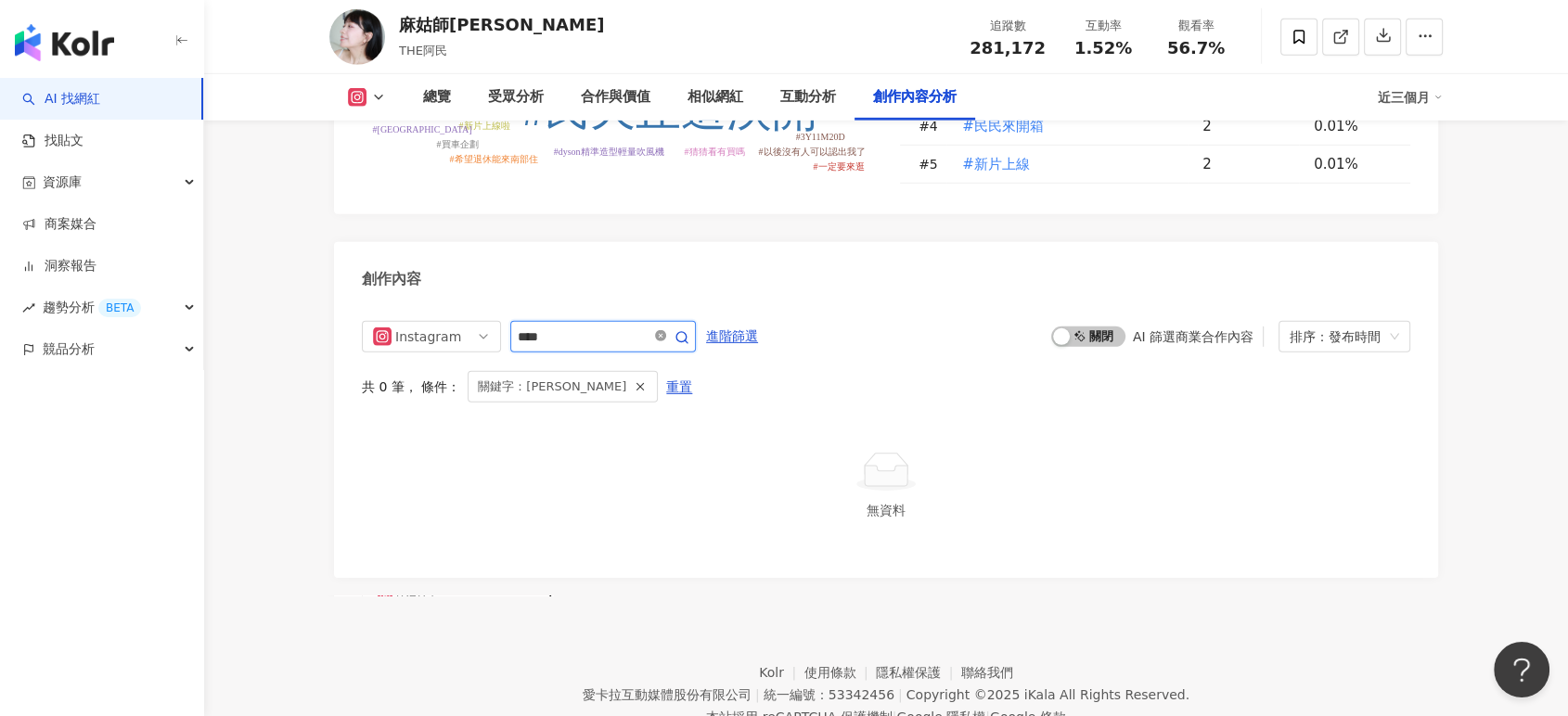
click at [666, 331] on icon "close-circle" at bounding box center [661, 336] width 11 height 11
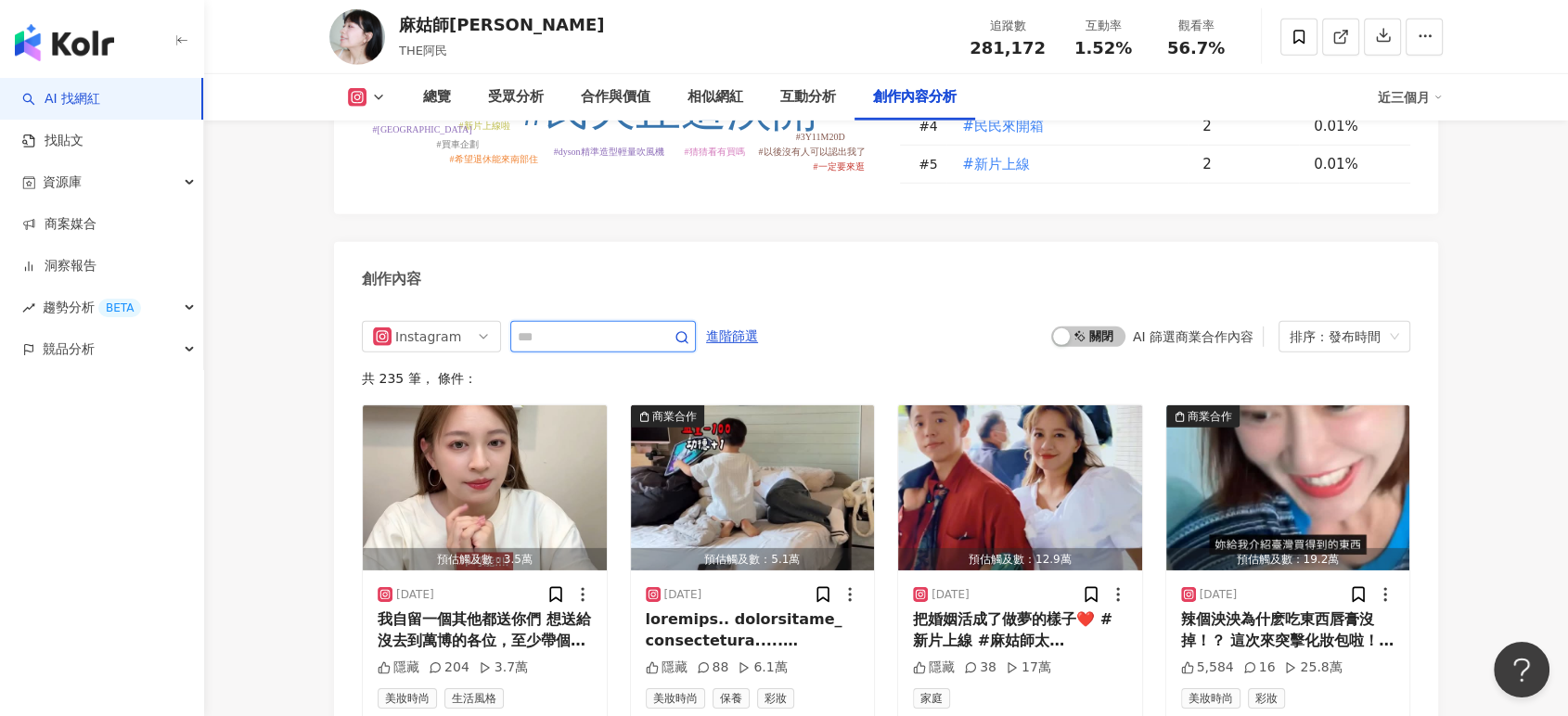
scroll to position [5760, 0]
